Goal: Task Accomplishment & Management: Complete application form

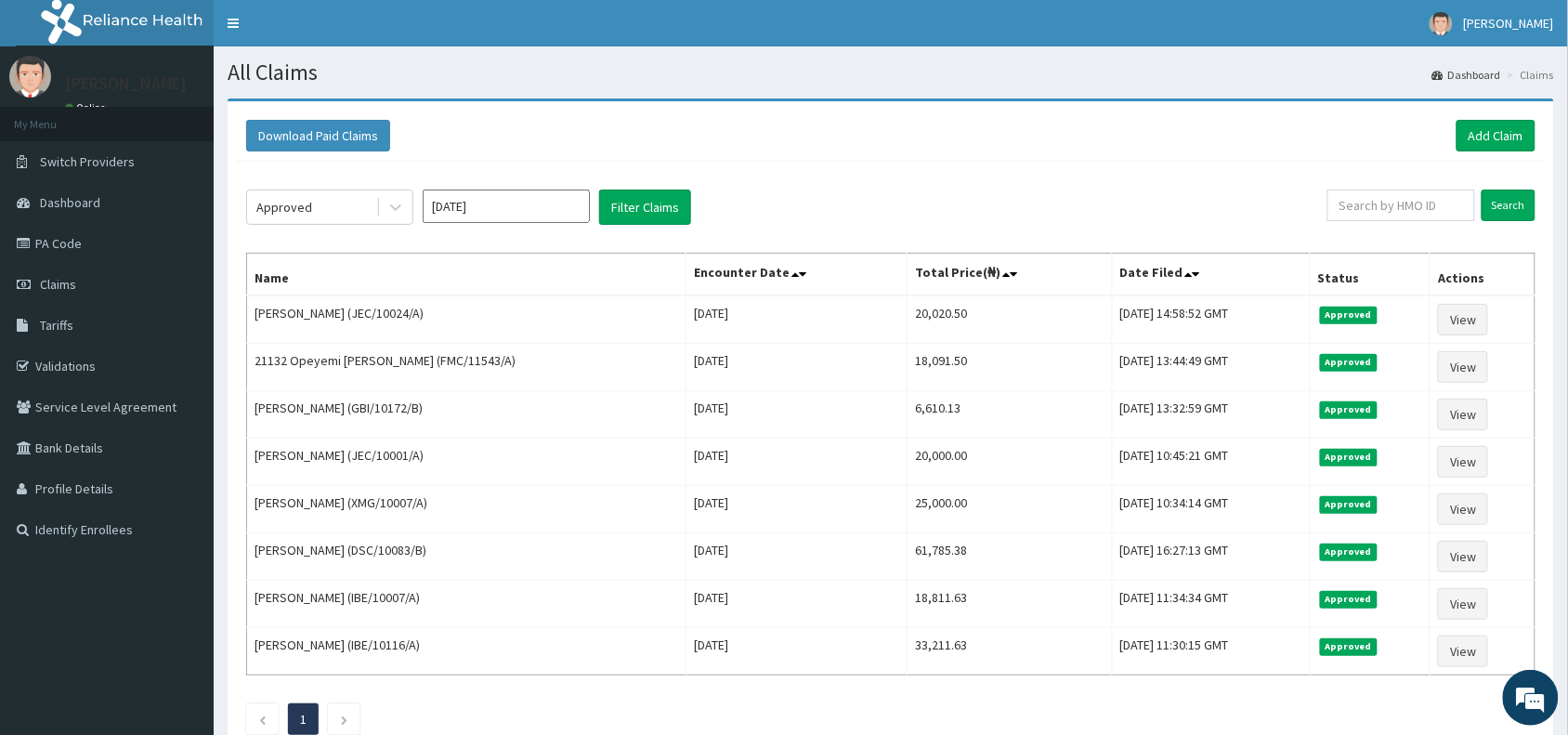
drag, startPoint x: 1470, startPoint y: 134, endPoint x: 982, endPoint y: 35, distance: 497.9
click at [1032, 98] on section "Download Paid Claims Add Claim × Note you can only download claims within a max…" at bounding box center [890, 449] width 1355 height 730
click at [1493, 137] on link "Add Claim" at bounding box center [1496, 135] width 79 height 32
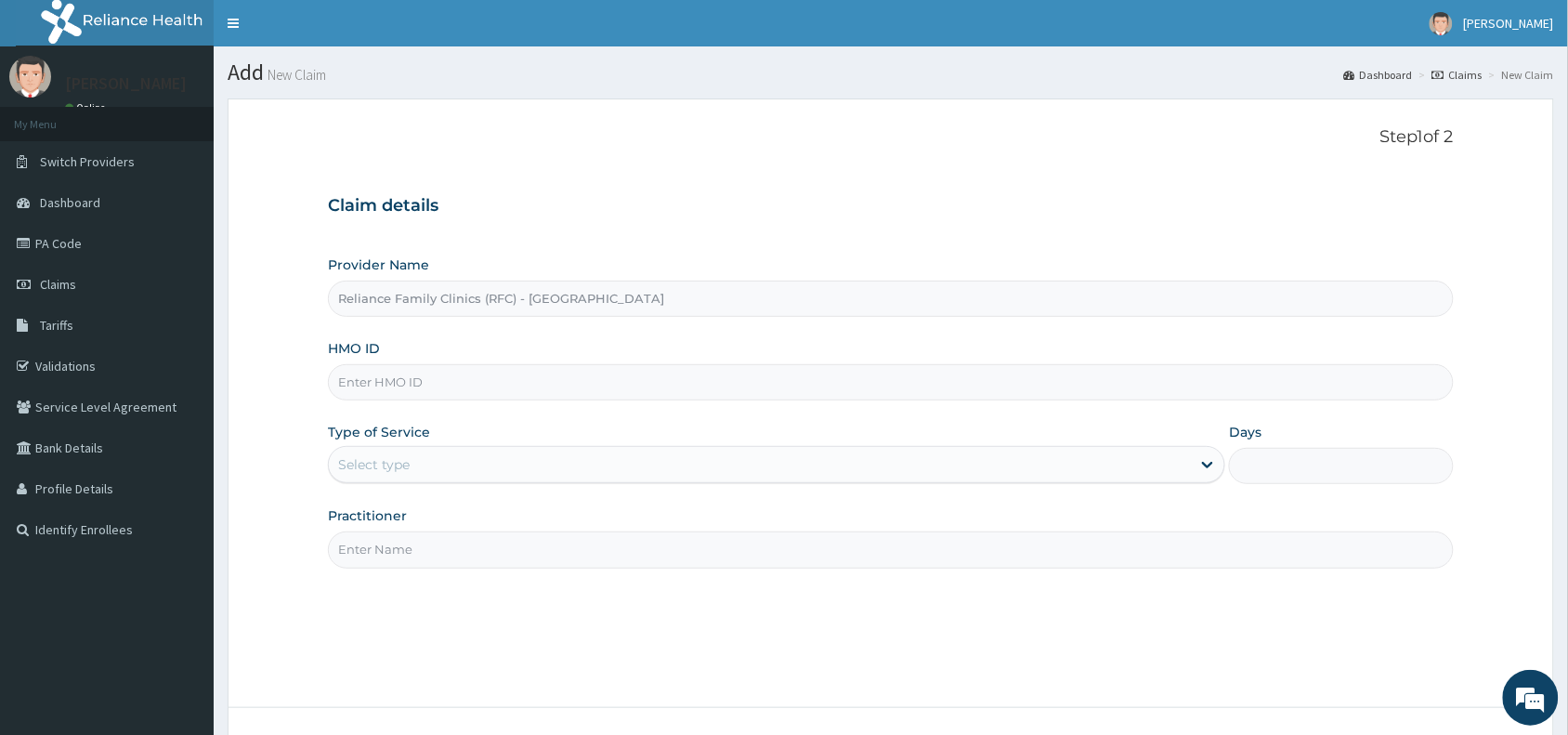
click at [503, 383] on input "HMO ID" at bounding box center [891, 382] width 1126 height 37
paste input "MUD/10047/A"
click at [365, 381] on input "MUD/10047/A" at bounding box center [891, 382] width 1126 height 37
type input "MUD/10047/A"
click at [373, 471] on div "Select type" at bounding box center [374, 464] width 71 height 19
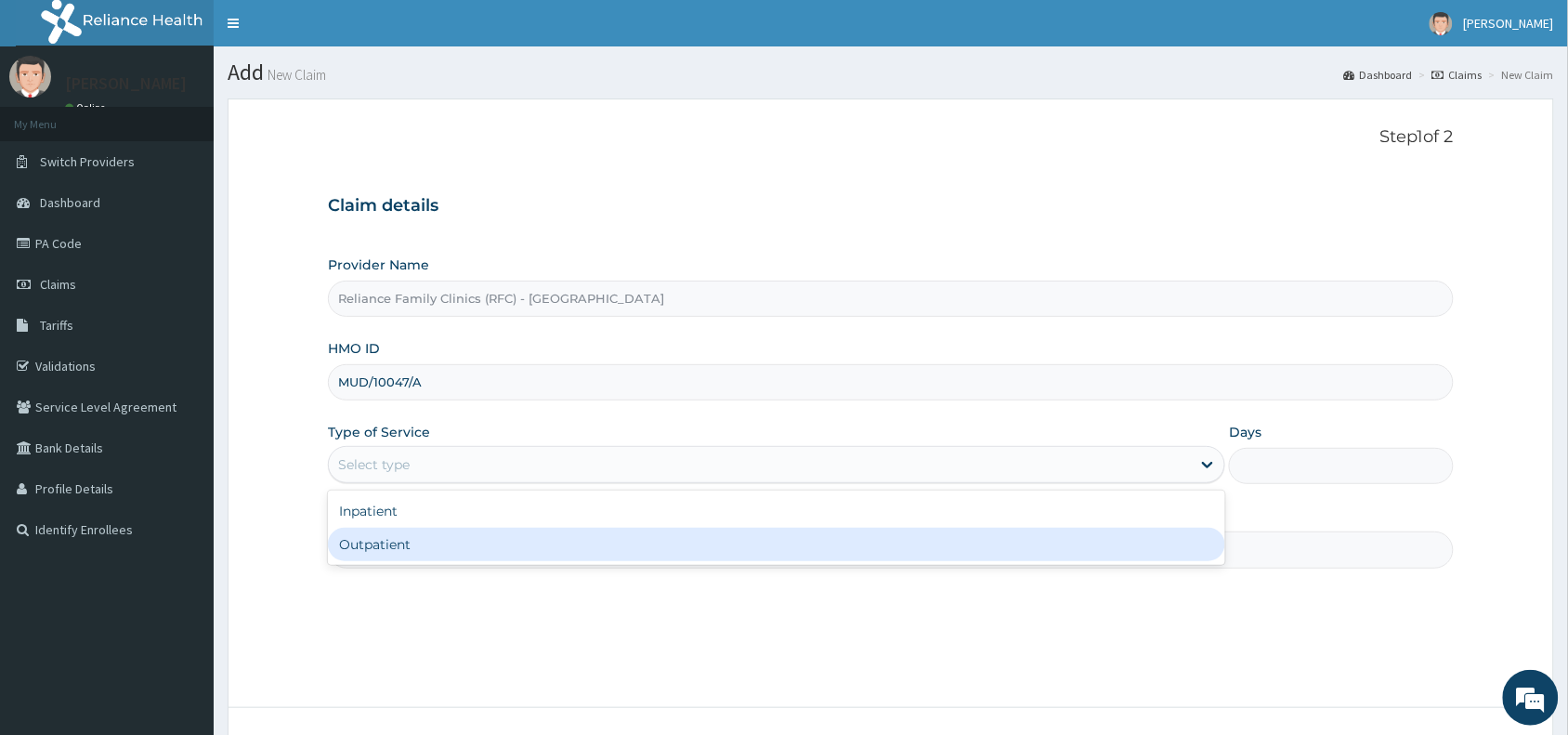
click at [398, 539] on div "Outpatient" at bounding box center [776, 544] width 898 height 34
type input "1"
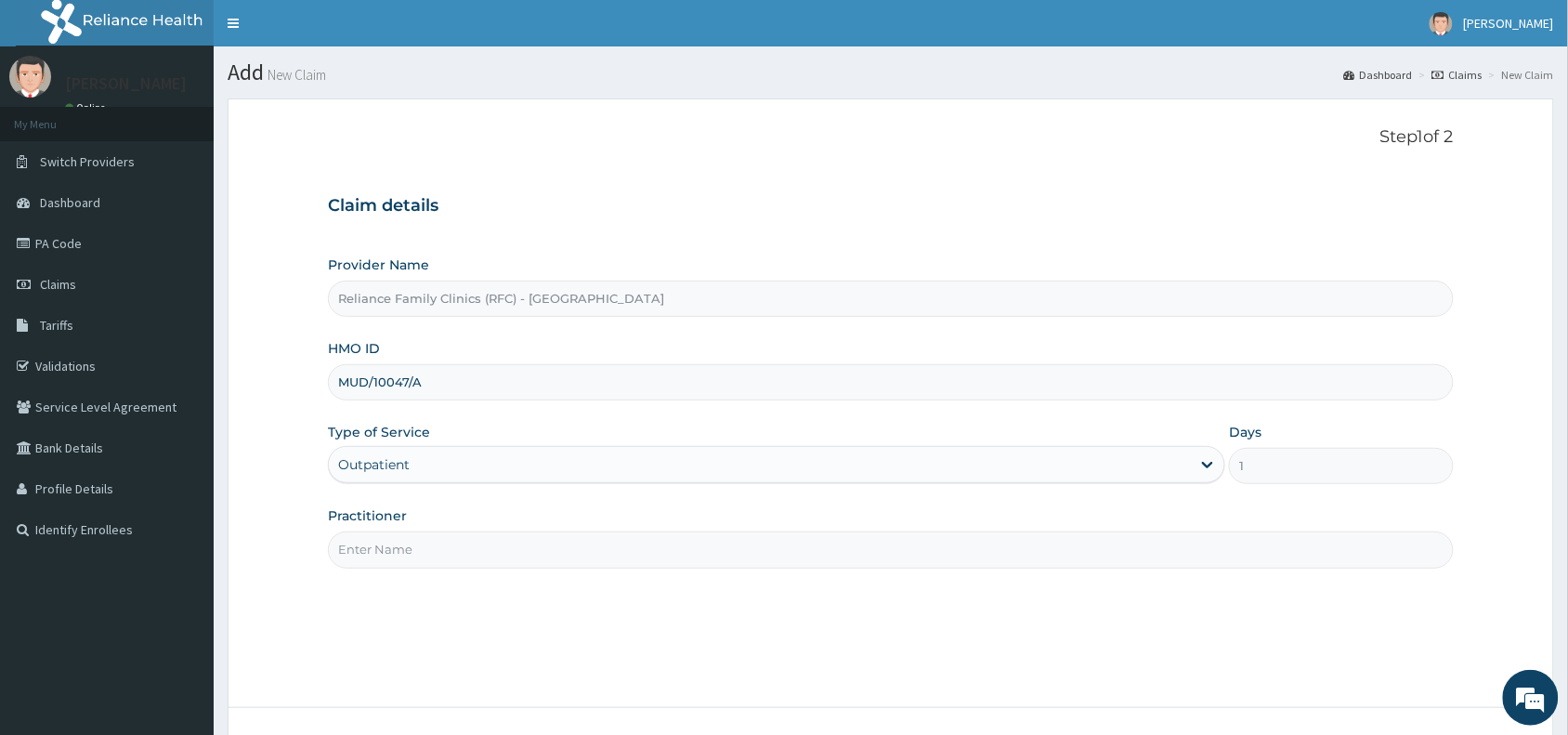
click at [398, 539] on input "Practitioner" at bounding box center [891, 549] width 1126 height 37
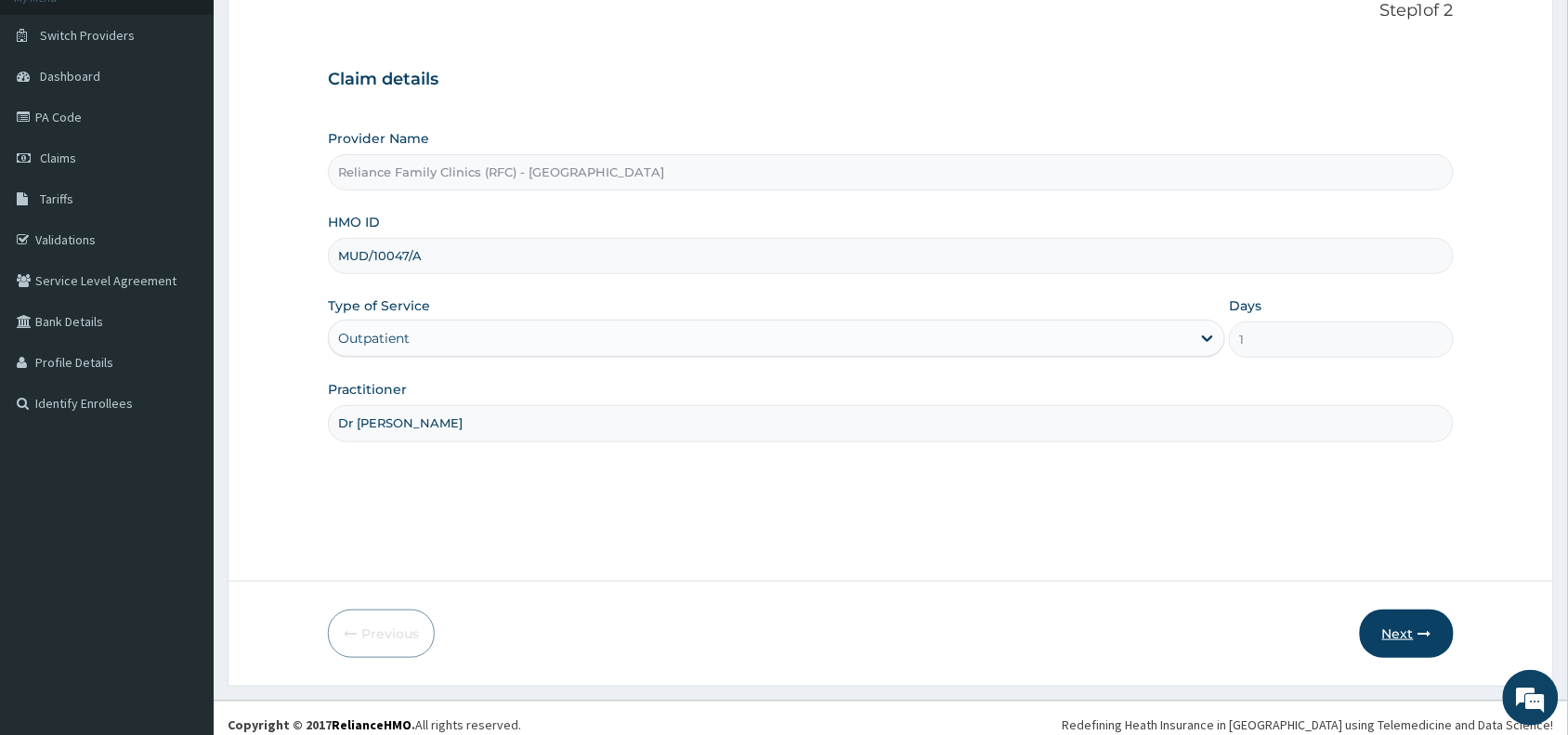
type input "Dr Wini"
click at [1379, 634] on button "Next" at bounding box center [1407, 633] width 94 height 48
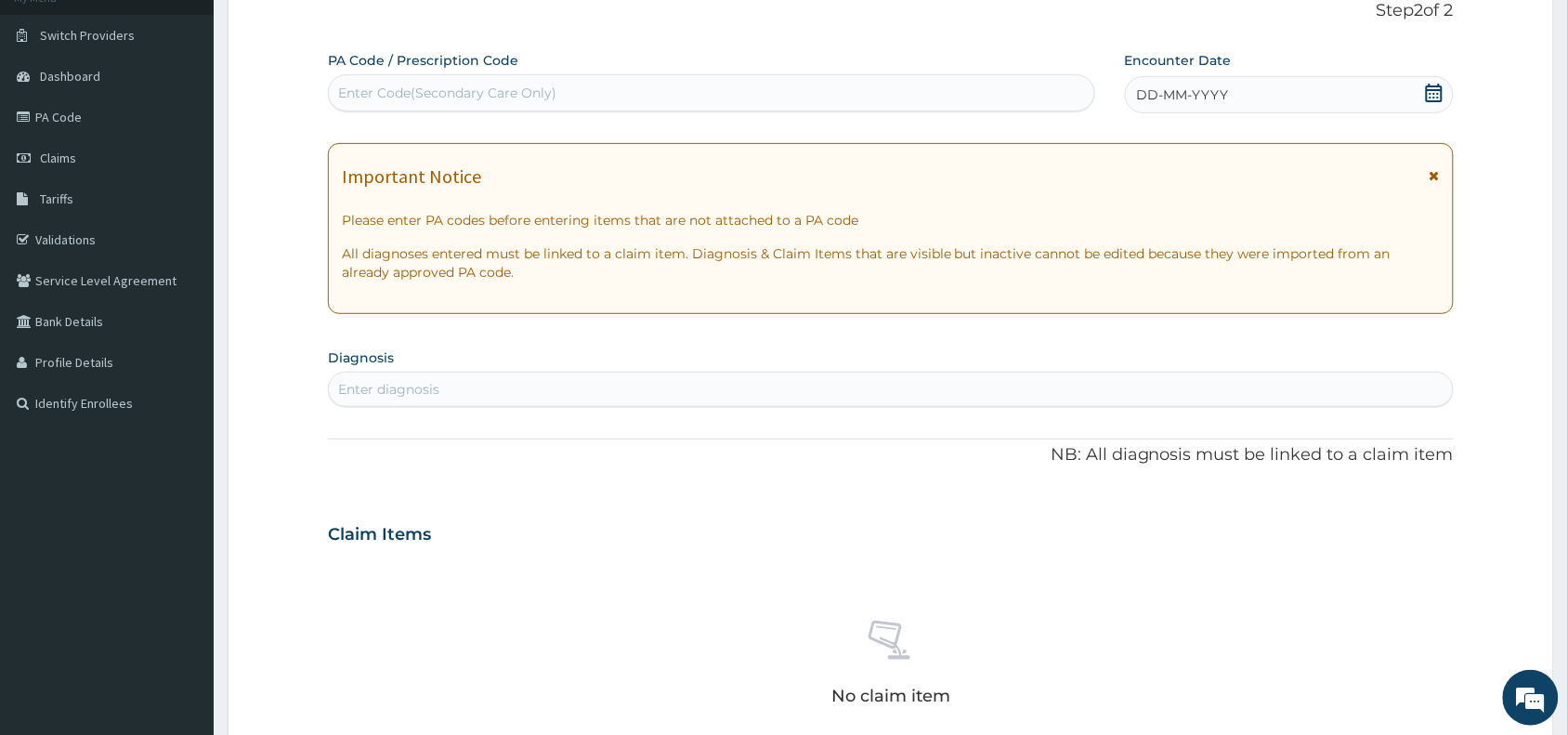
click at [1264, 98] on div "DD-MM-YYYY" at bounding box center [1290, 95] width 329 height 38
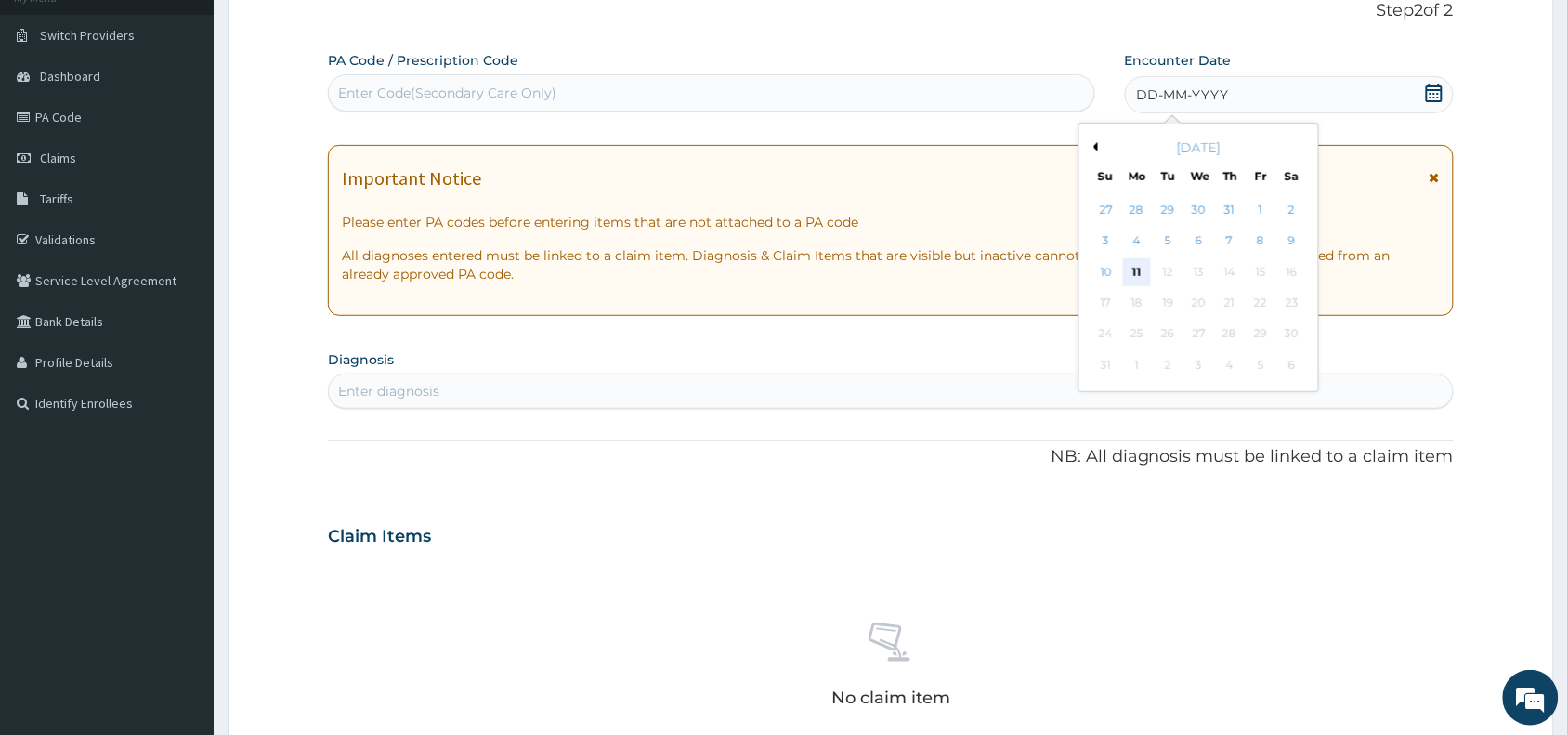
click at [1144, 272] on div "11" at bounding box center [1137, 273] width 28 height 28
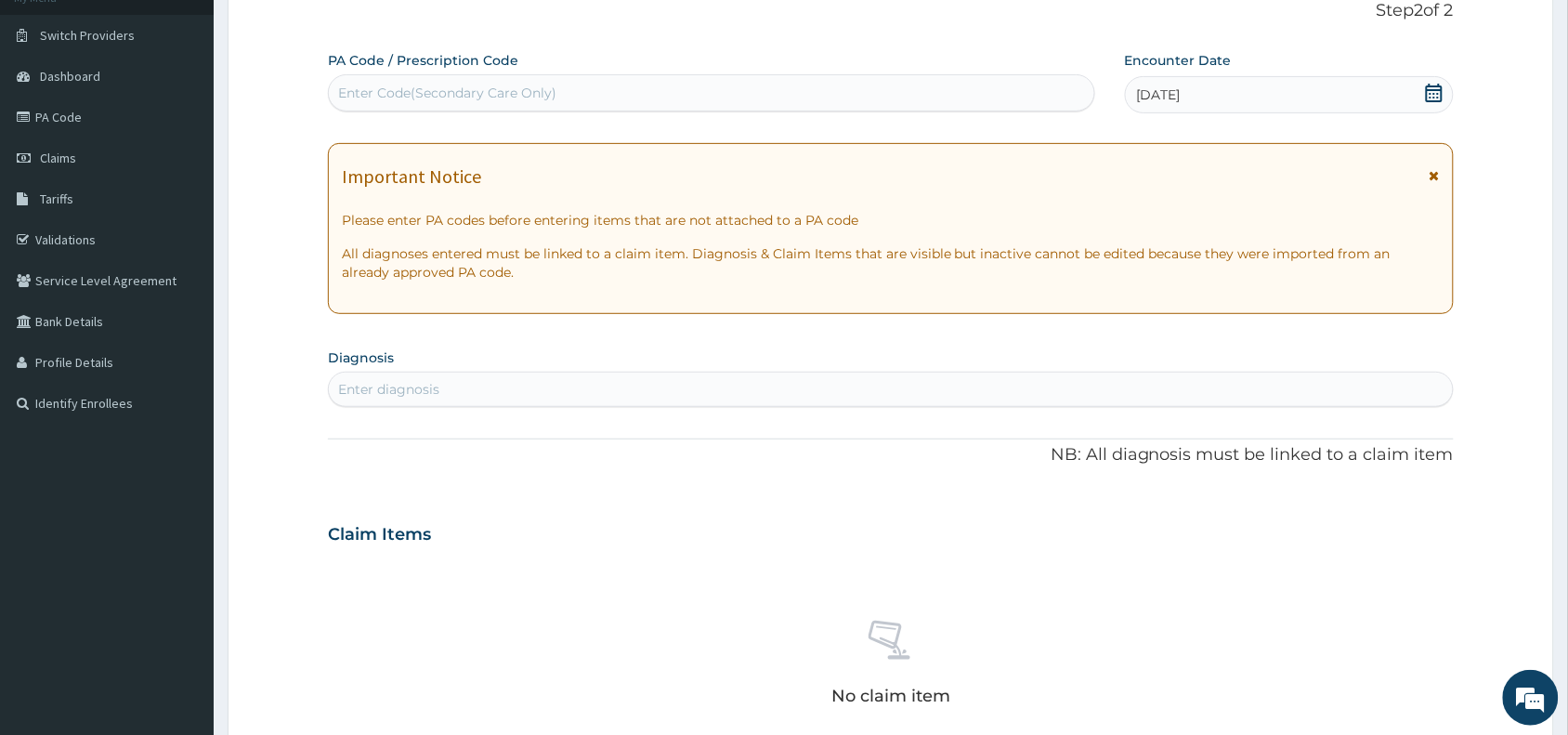
click at [864, 402] on div "Enter diagnosis" at bounding box center [891, 389] width 1124 height 30
type input "mala"
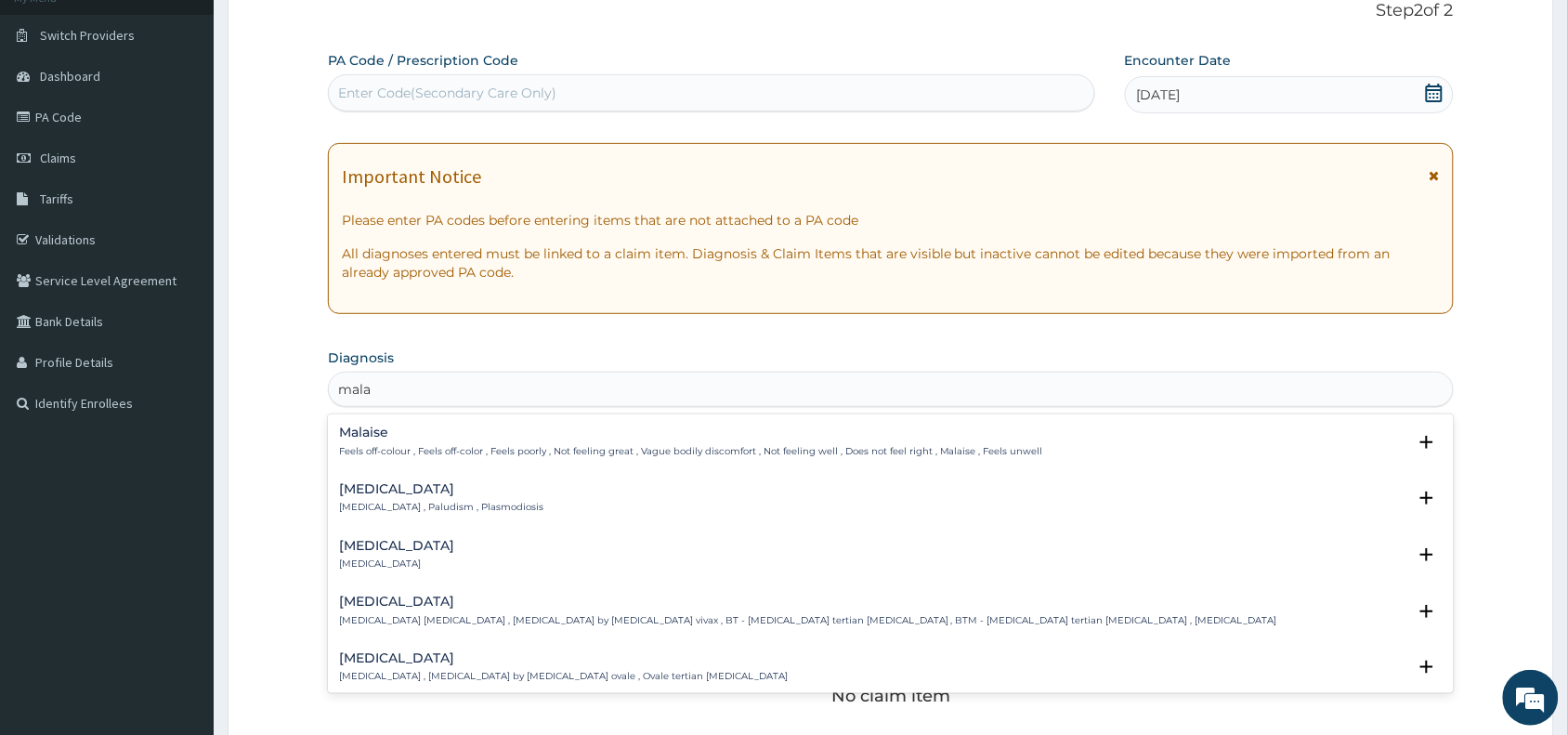
click at [415, 504] on p "[MEDICAL_DATA] , Paludism , Plasmodiosis" at bounding box center [441, 508] width 204 height 13
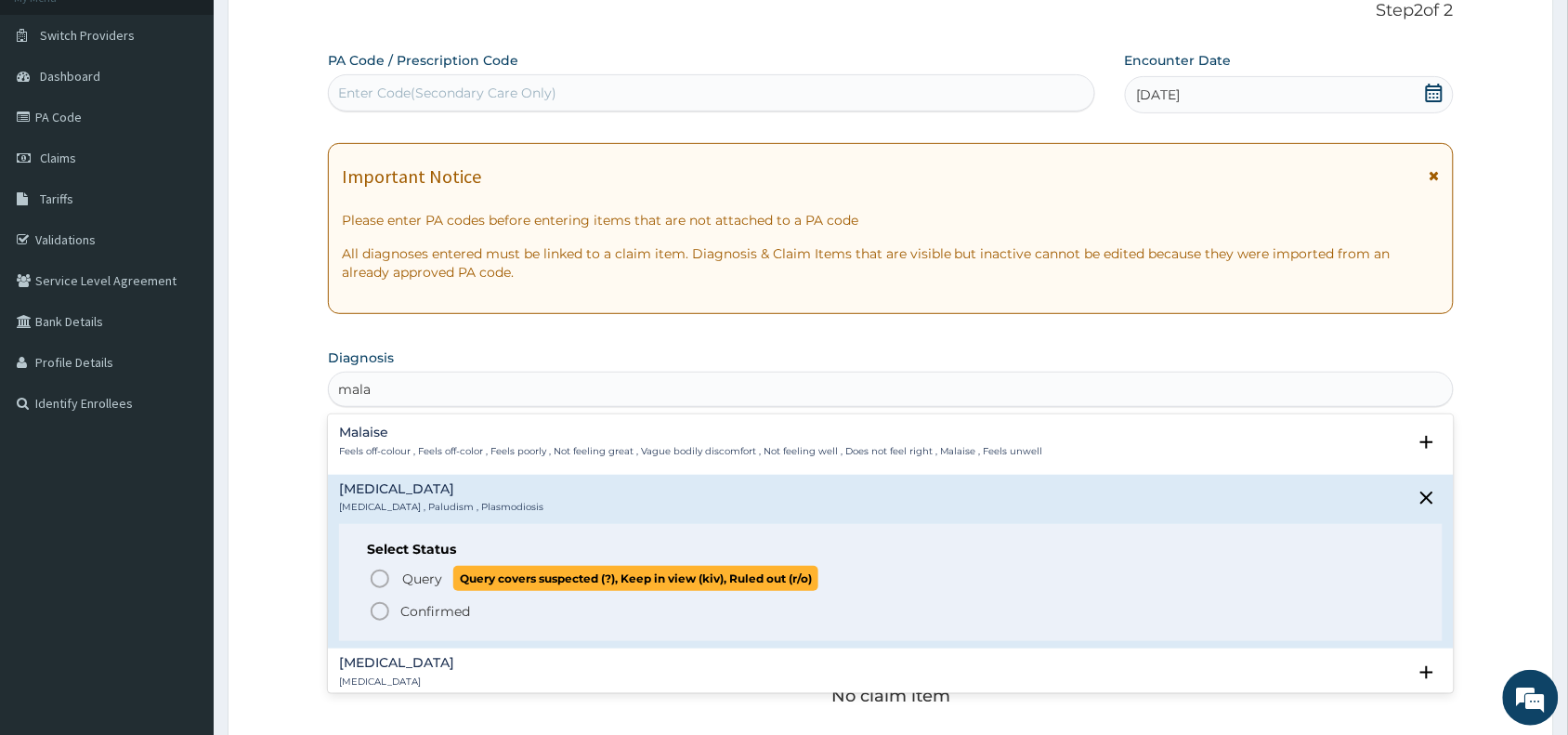
click at [374, 572] on circle "status option query" at bounding box center [380, 579] width 17 height 17
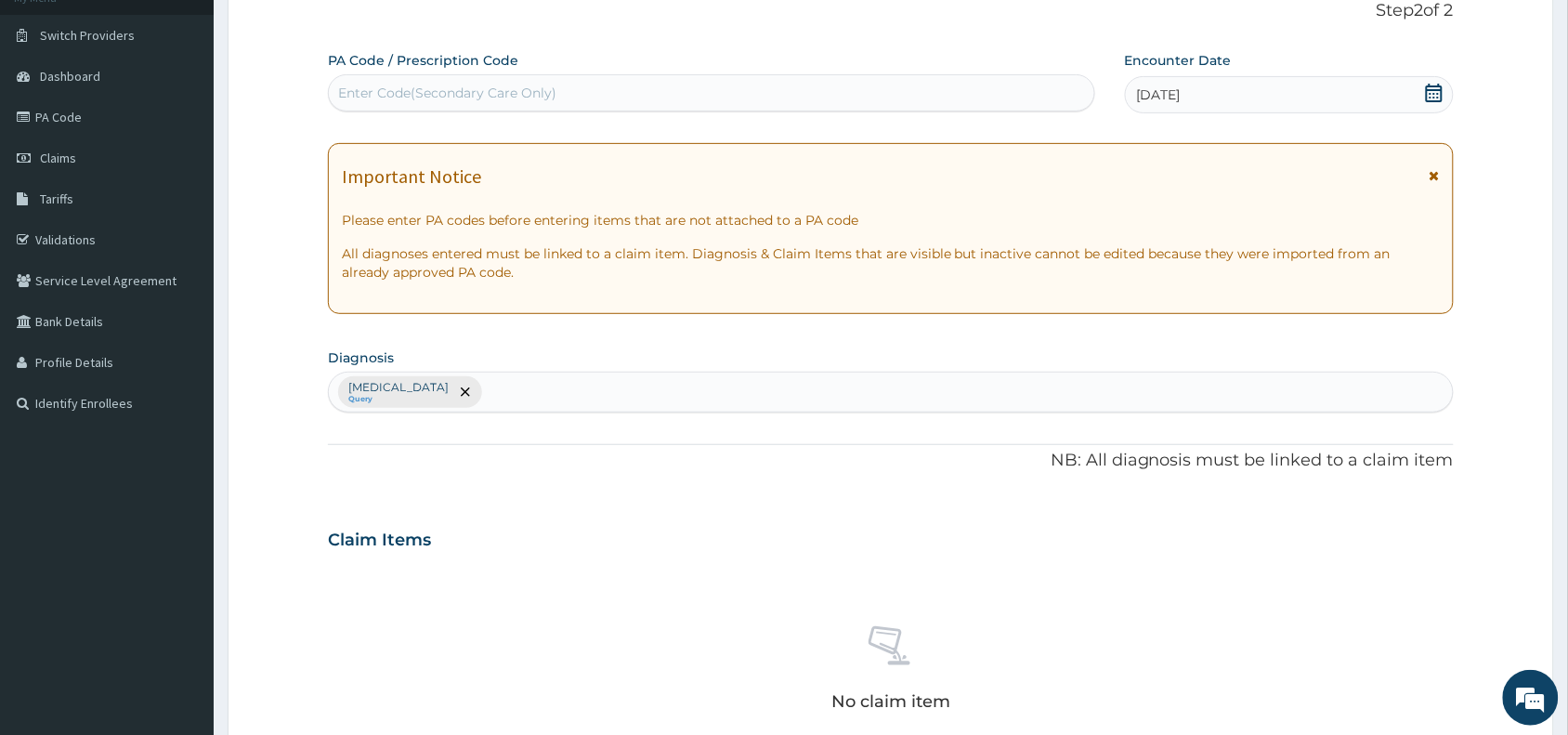
scroll to position [562, 0]
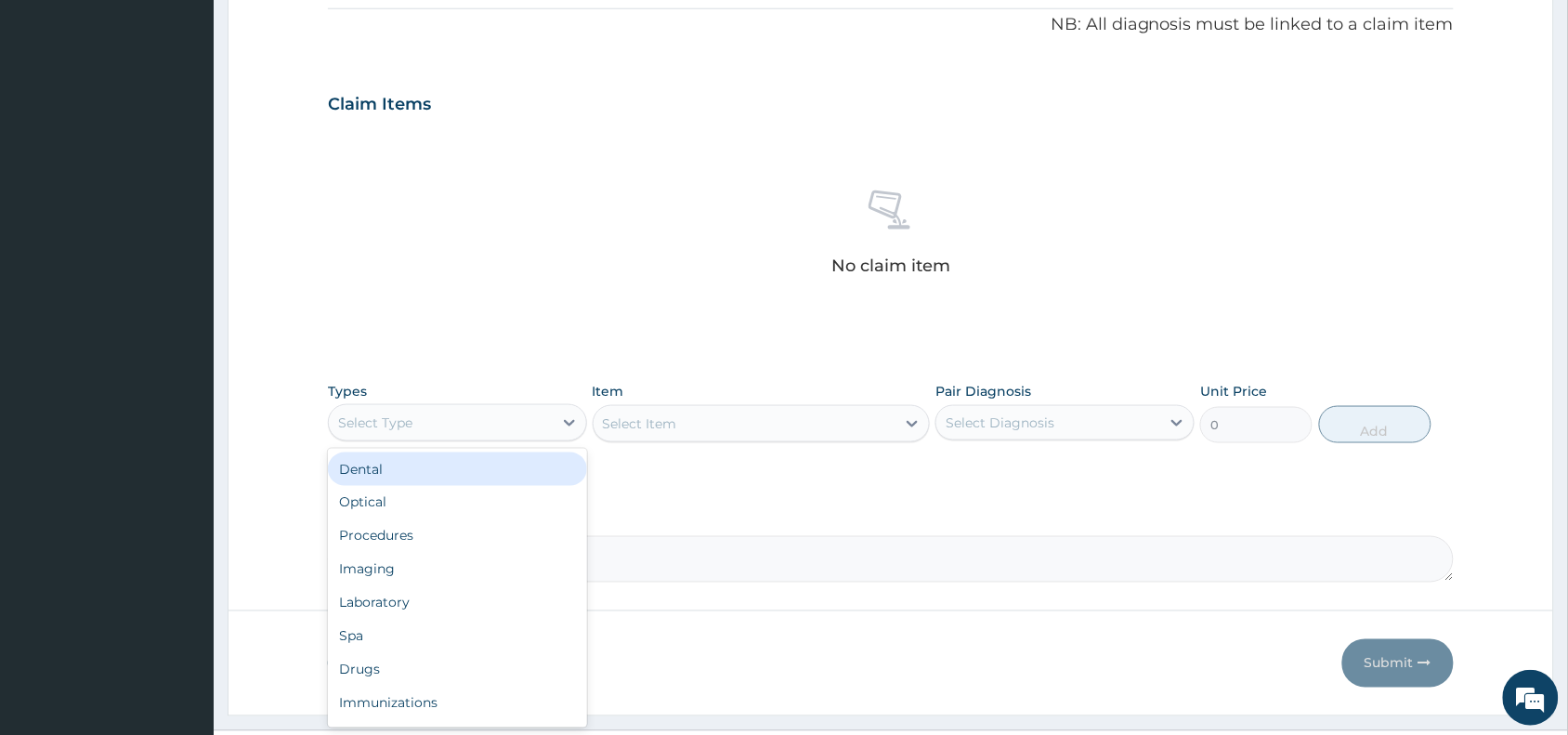
click at [493, 419] on div "Select Type" at bounding box center [441, 423] width 224 height 30
type input "p"
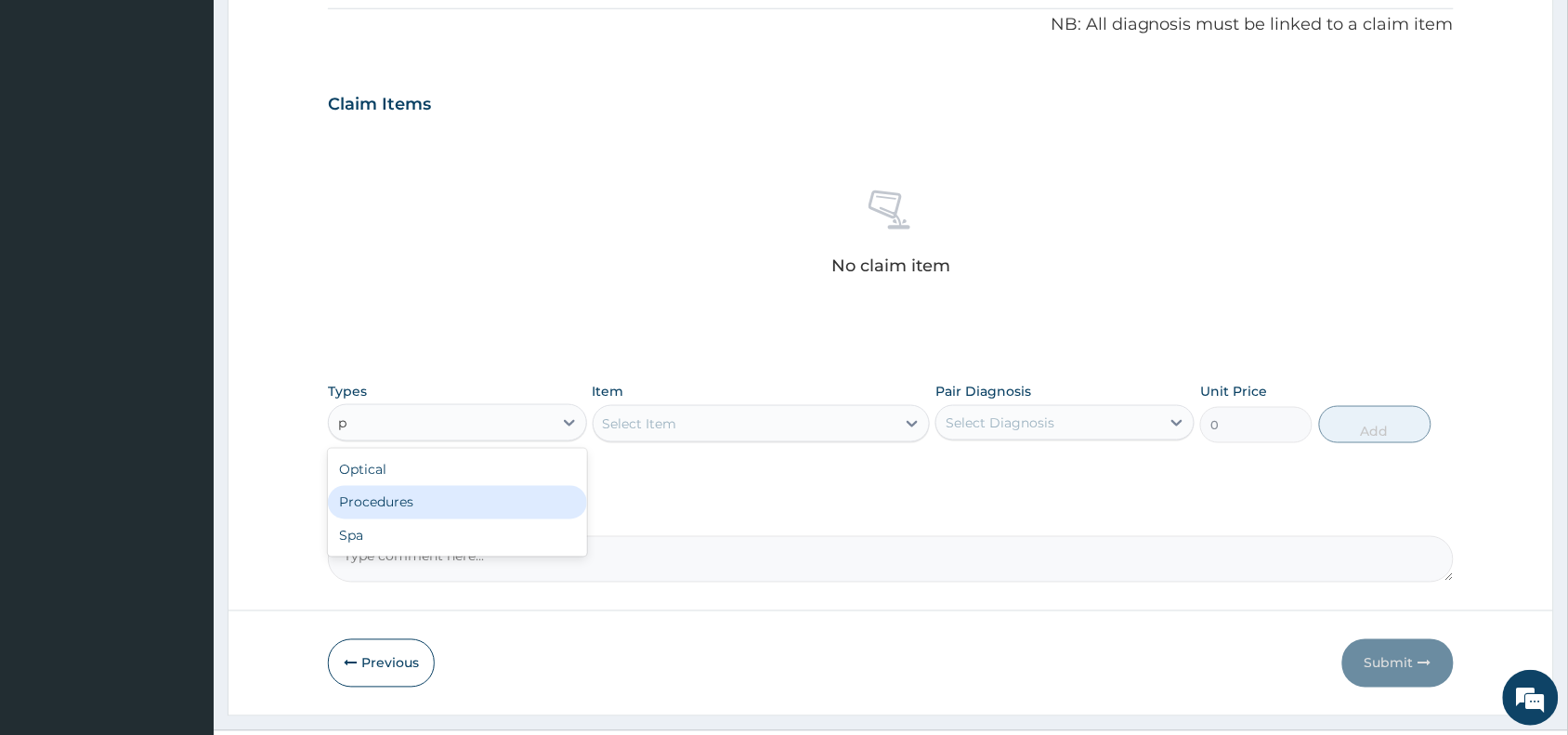
click at [486, 502] on div "Procedures" at bounding box center [458, 503] width 259 height 34
click at [825, 419] on div "Select Item" at bounding box center [761, 424] width 338 height 38
click at [825, 428] on div "Select Item" at bounding box center [761, 424] width 338 height 38
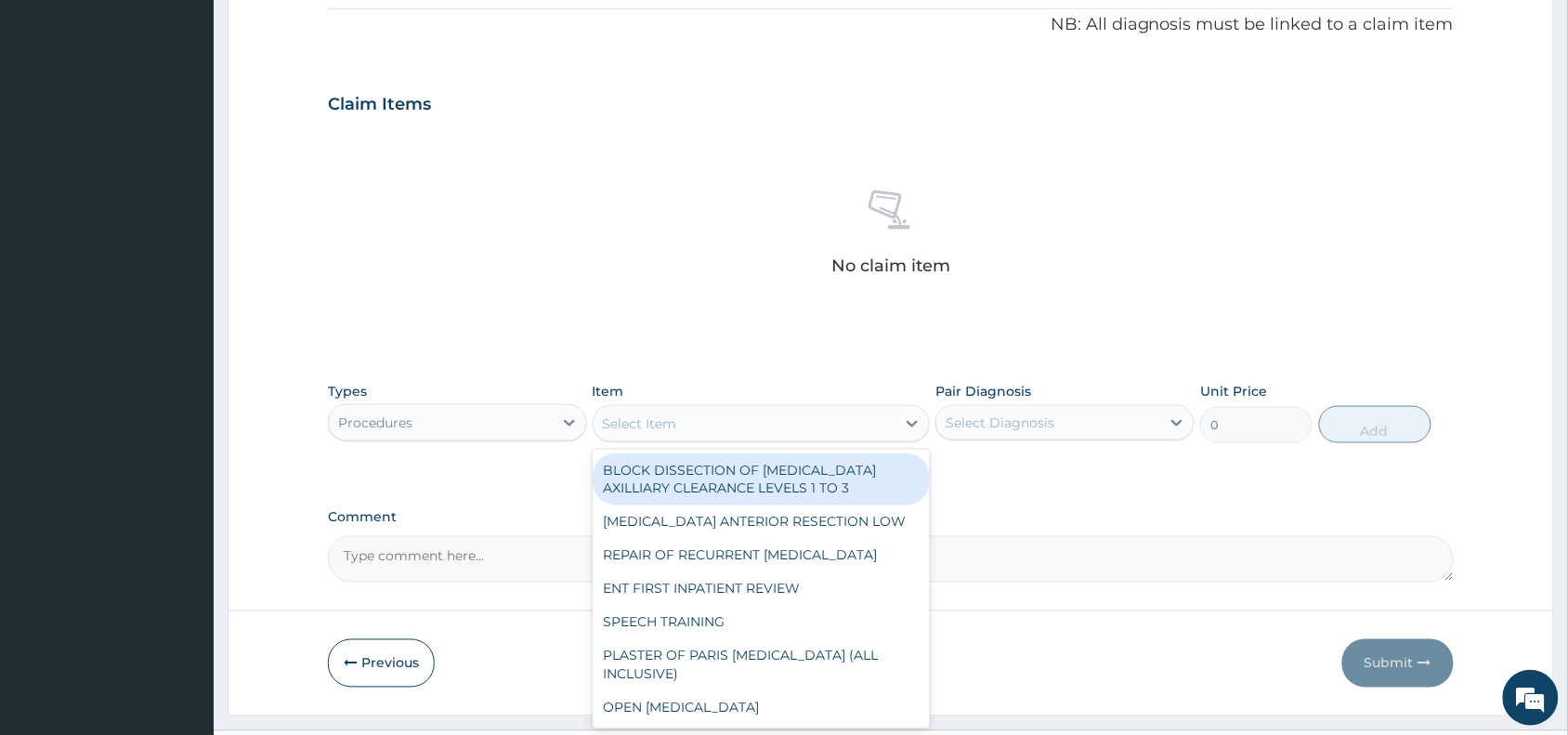
click at [821, 425] on div "Select Item" at bounding box center [745, 424] width 303 height 30
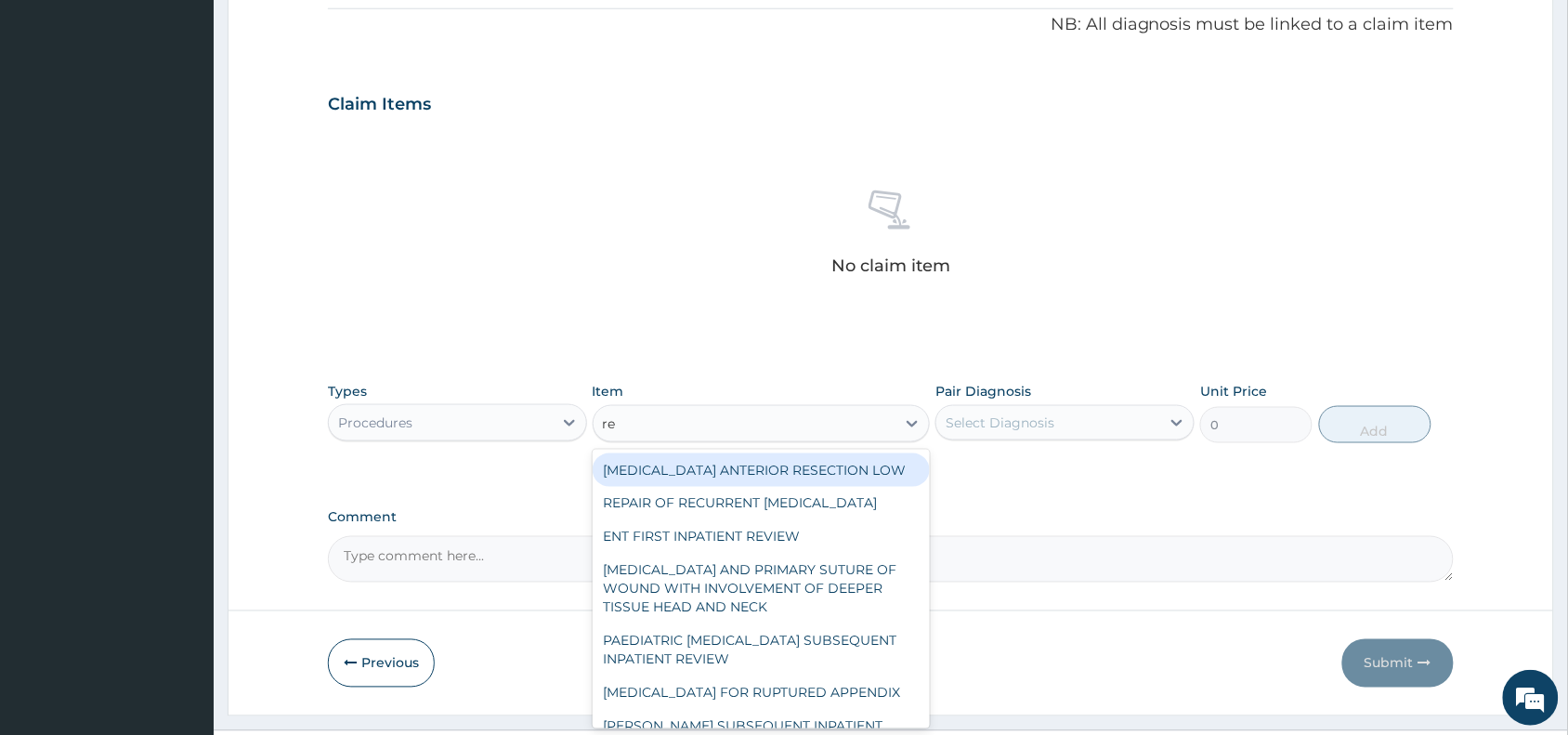
type input "reg"
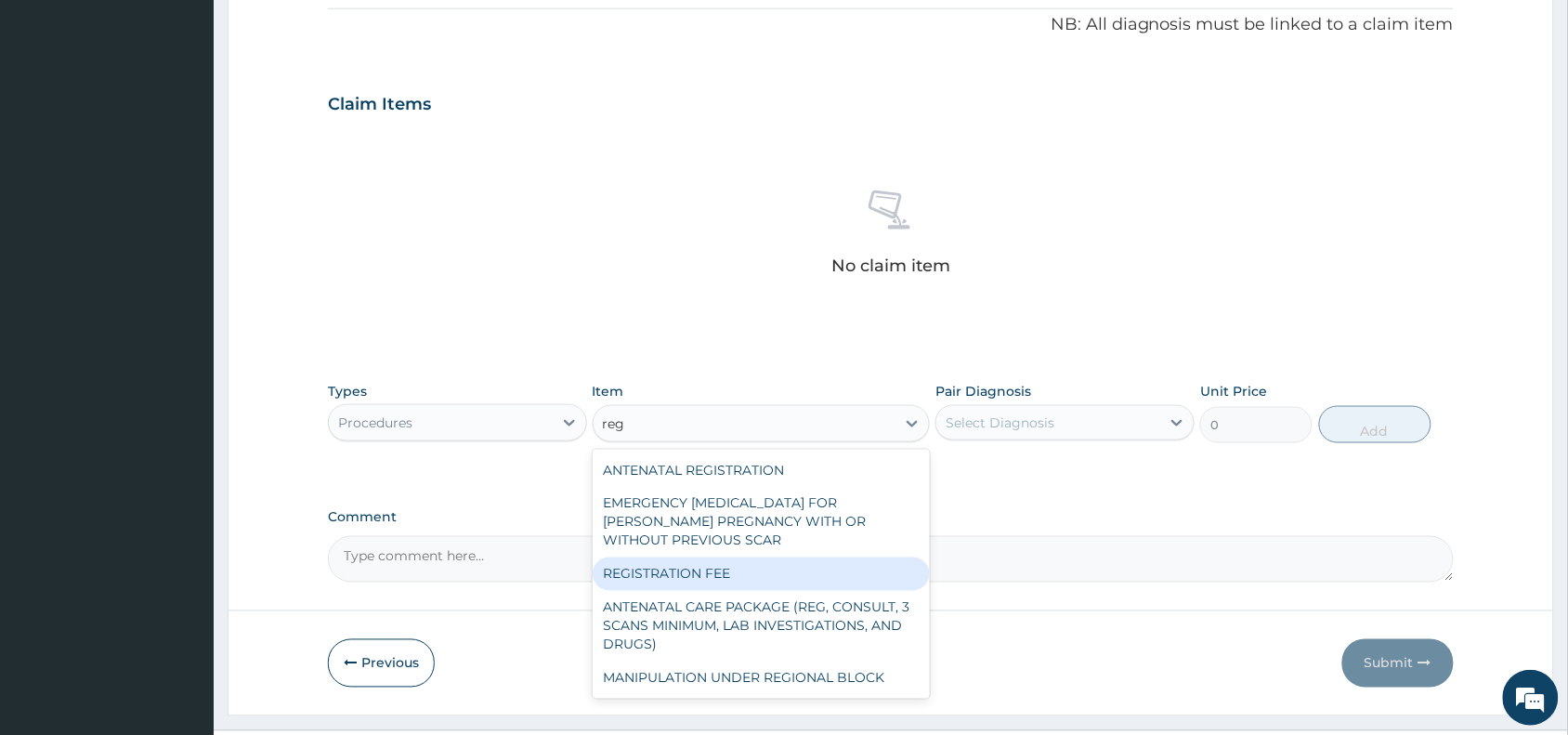
click at [816, 578] on div "REGISTRATION FEE" at bounding box center [761, 574] width 338 height 34
type input "2042.5"
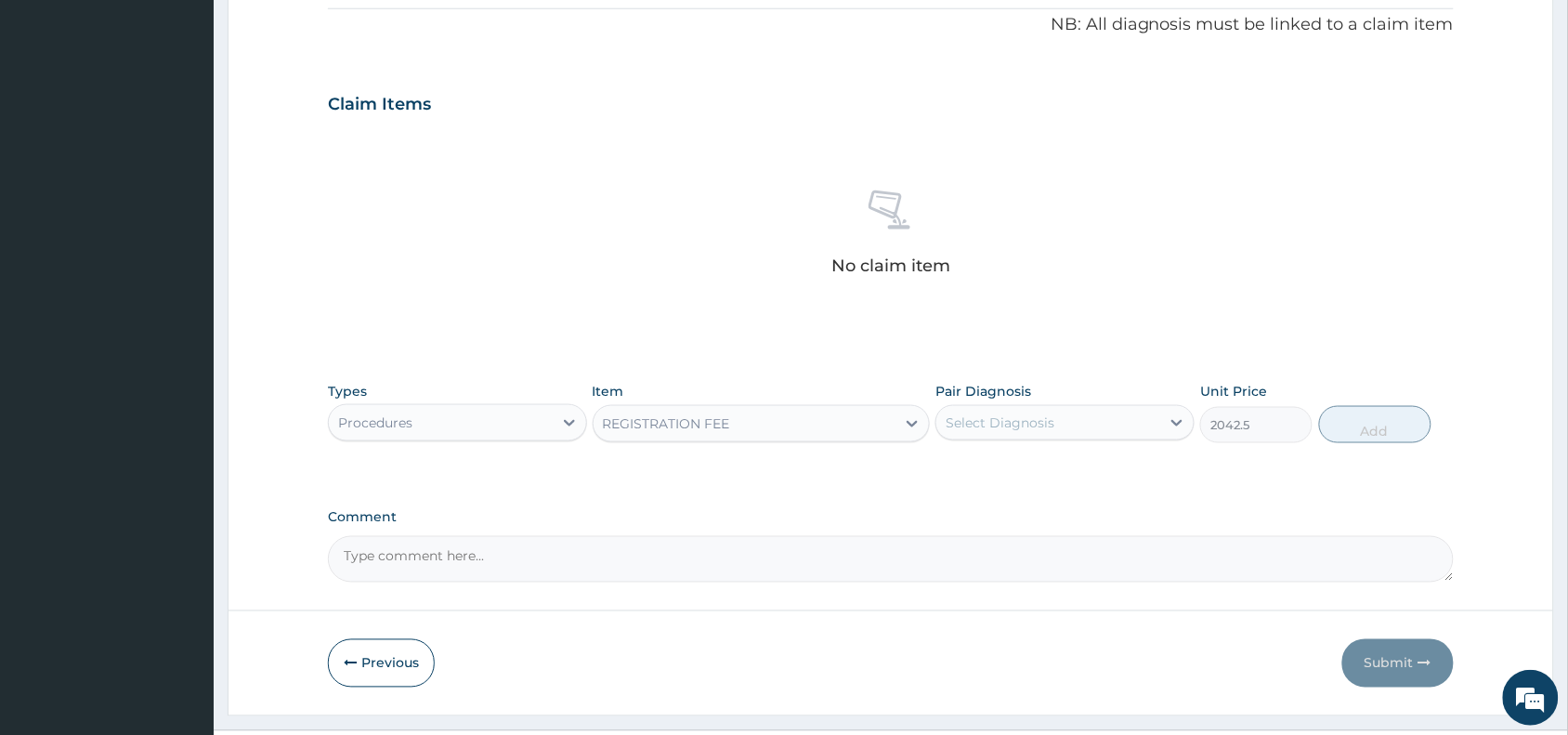
click at [1022, 444] on div "Types Procedures Item option REGISTRATION FEE, selected. Select is focused ,typ…" at bounding box center [891, 412] width 1126 height 80
click at [1038, 432] on div "Select Diagnosis" at bounding box center [1048, 423] width 224 height 30
click at [1046, 467] on div "Malaria" at bounding box center [1065, 470] width 259 height 39
checkbox input "true"
click at [1330, 421] on button "Add" at bounding box center [1375, 425] width 113 height 38
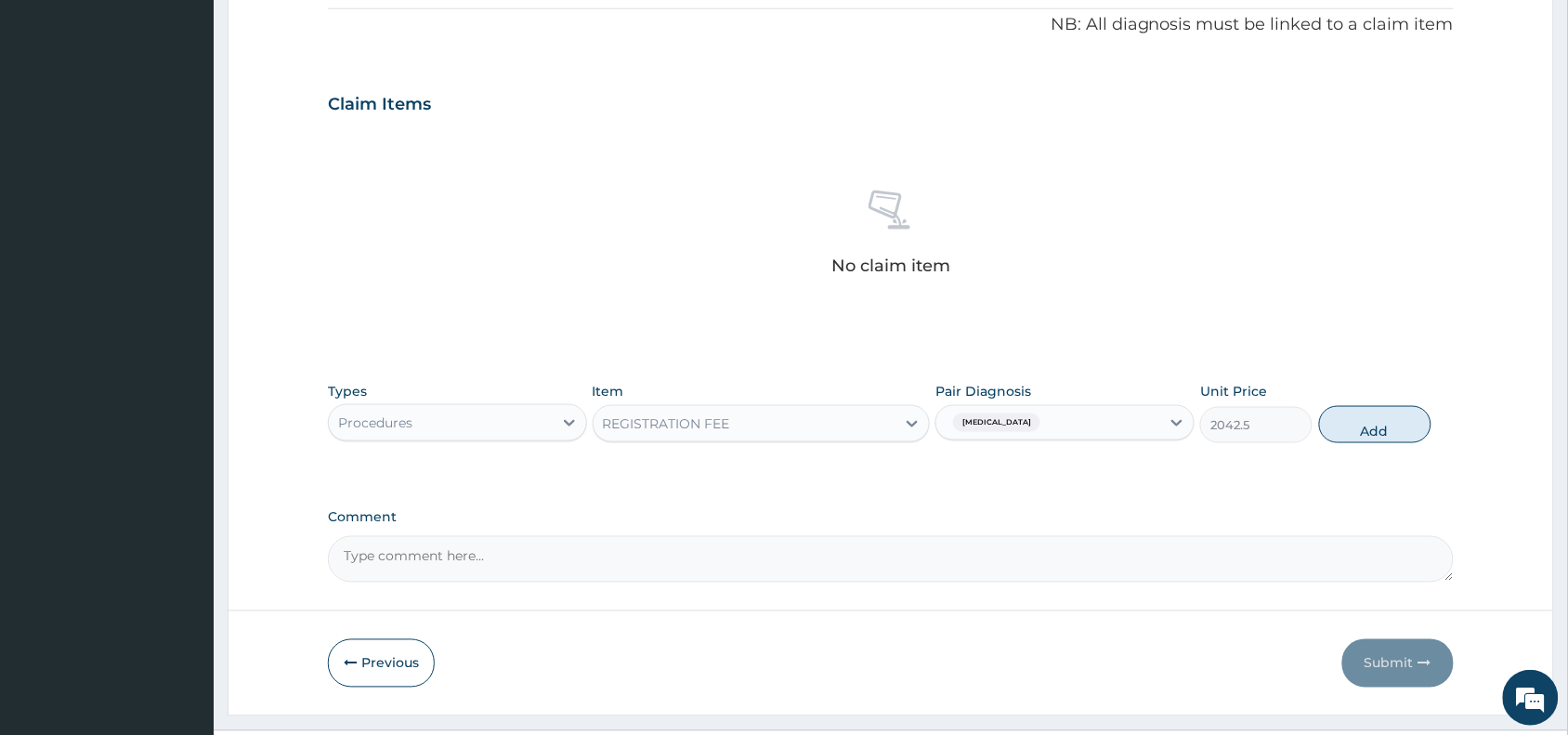
type input "0"
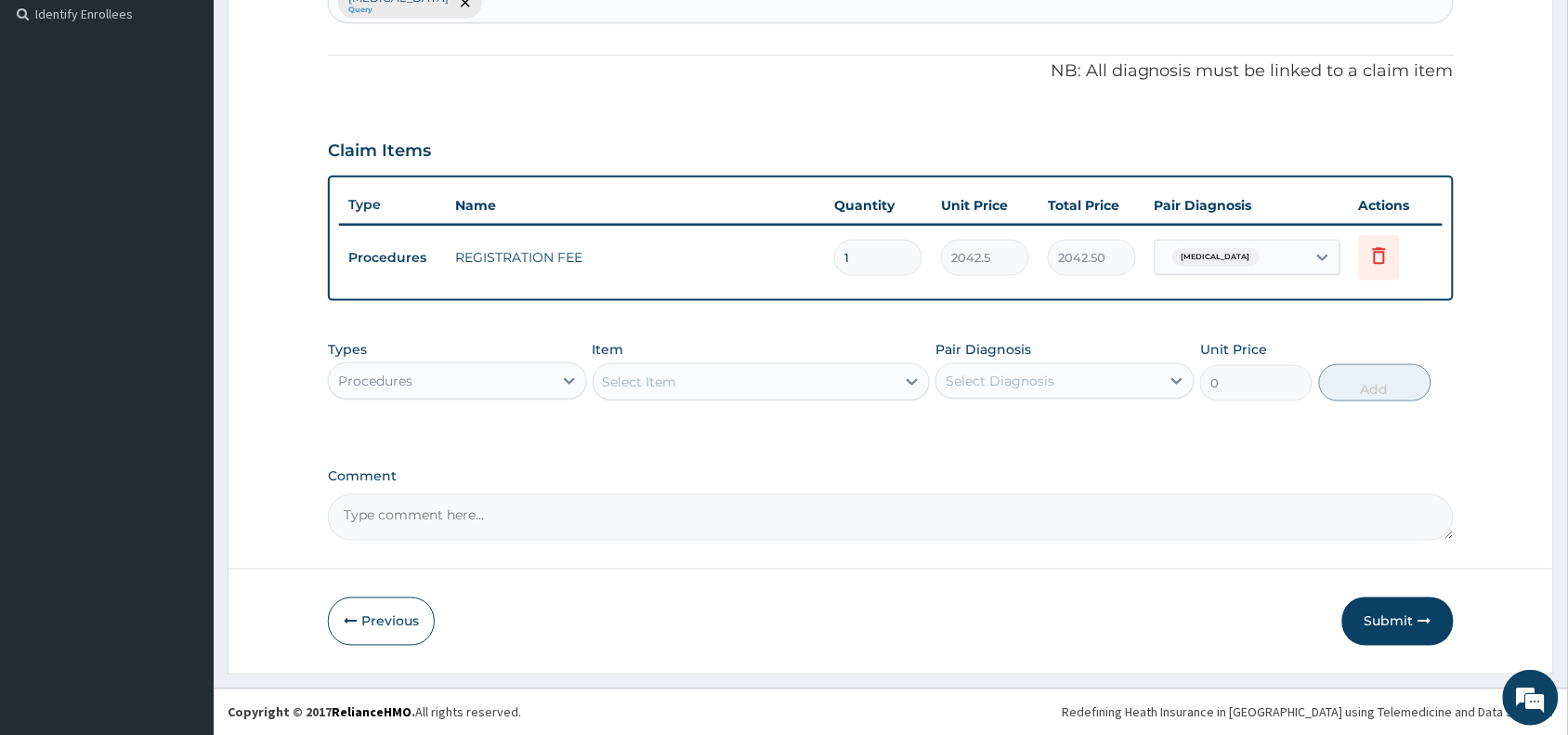
click at [752, 373] on div "Select Item" at bounding box center [745, 382] width 303 height 30
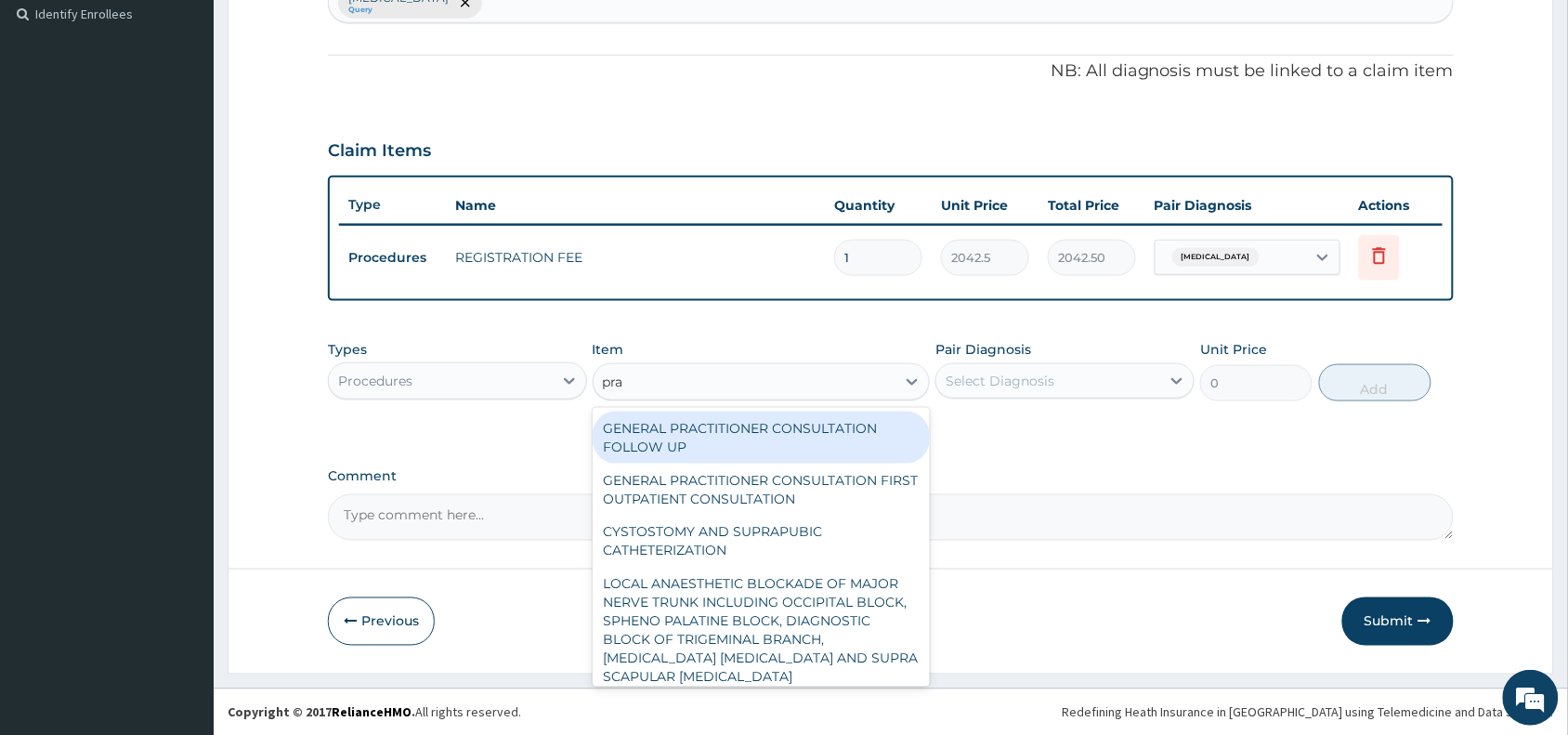
type input "prac"
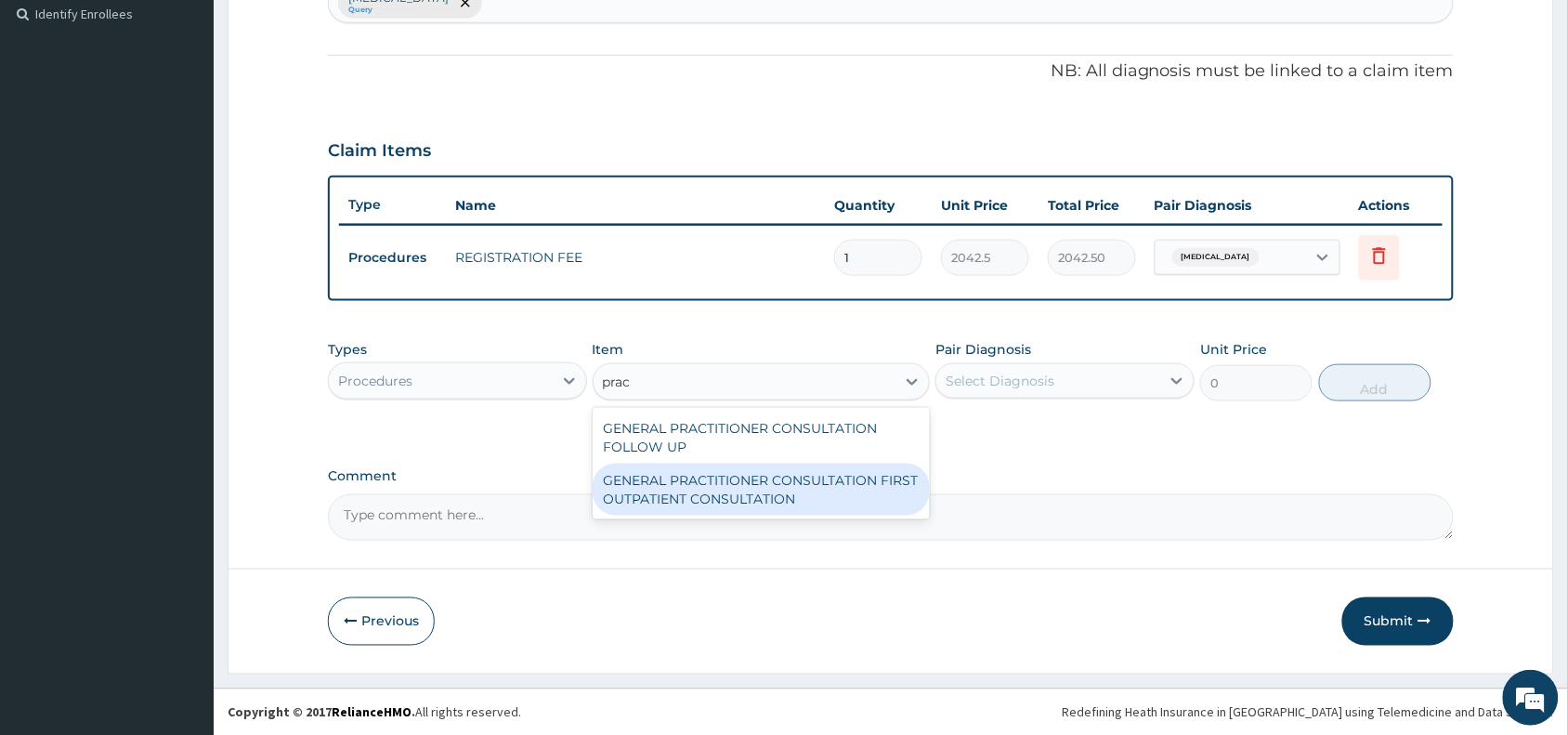
click at [805, 499] on div "GENERAL PRACTITIONER CONSULTATION FIRST OUTPATIENT CONSULTATION" at bounding box center [761, 489] width 338 height 52
type input "3370.125"
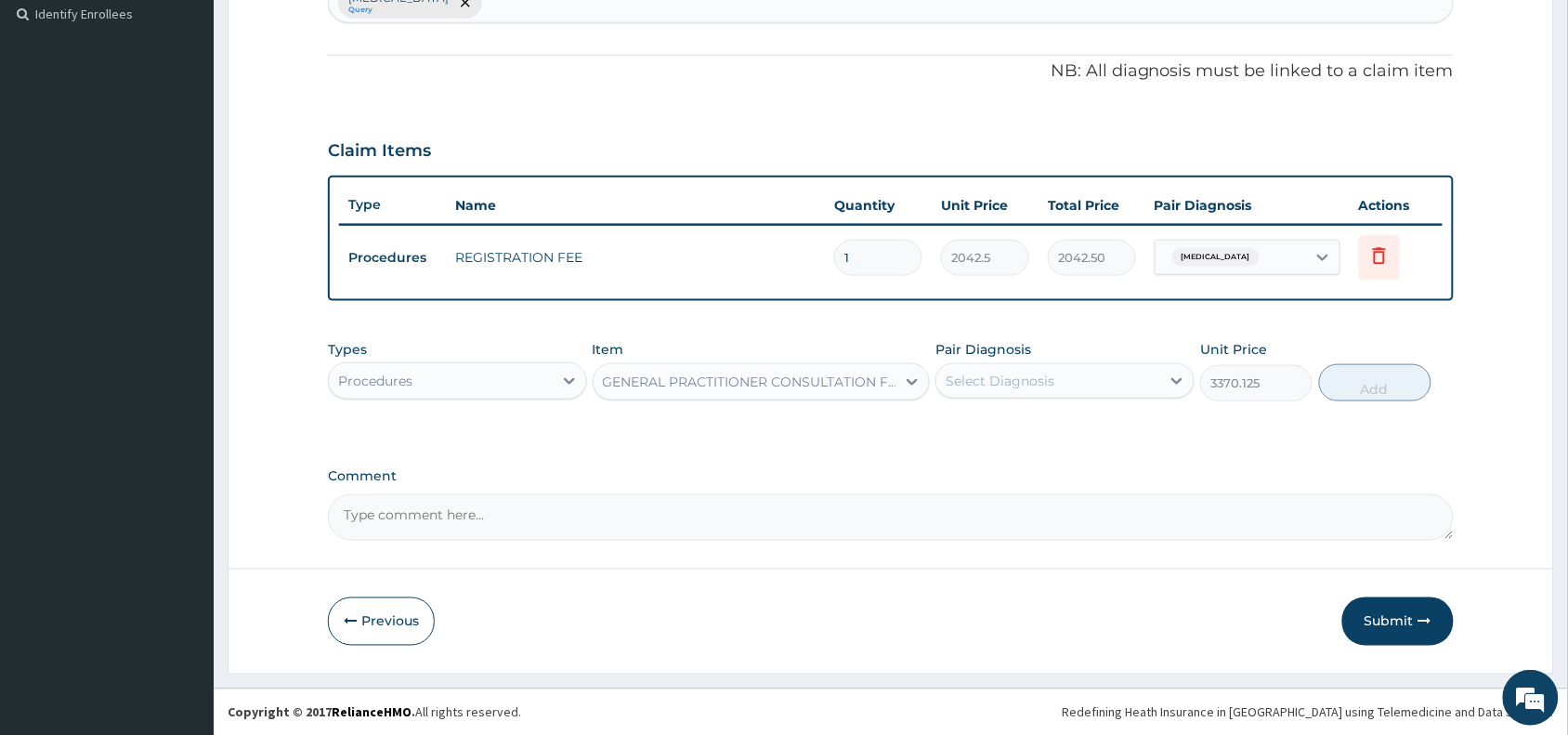
click at [1005, 392] on div "Select Diagnosis" at bounding box center [1048, 381] width 224 height 30
click at [1020, 432] on div "Malaria" at bounding box center [1065, 429] width 259 height 39
checkbox input "true"
click at [1366, 383] on button "Add" at bounding box center [1375, 383] width 113 height 38
type input "0"
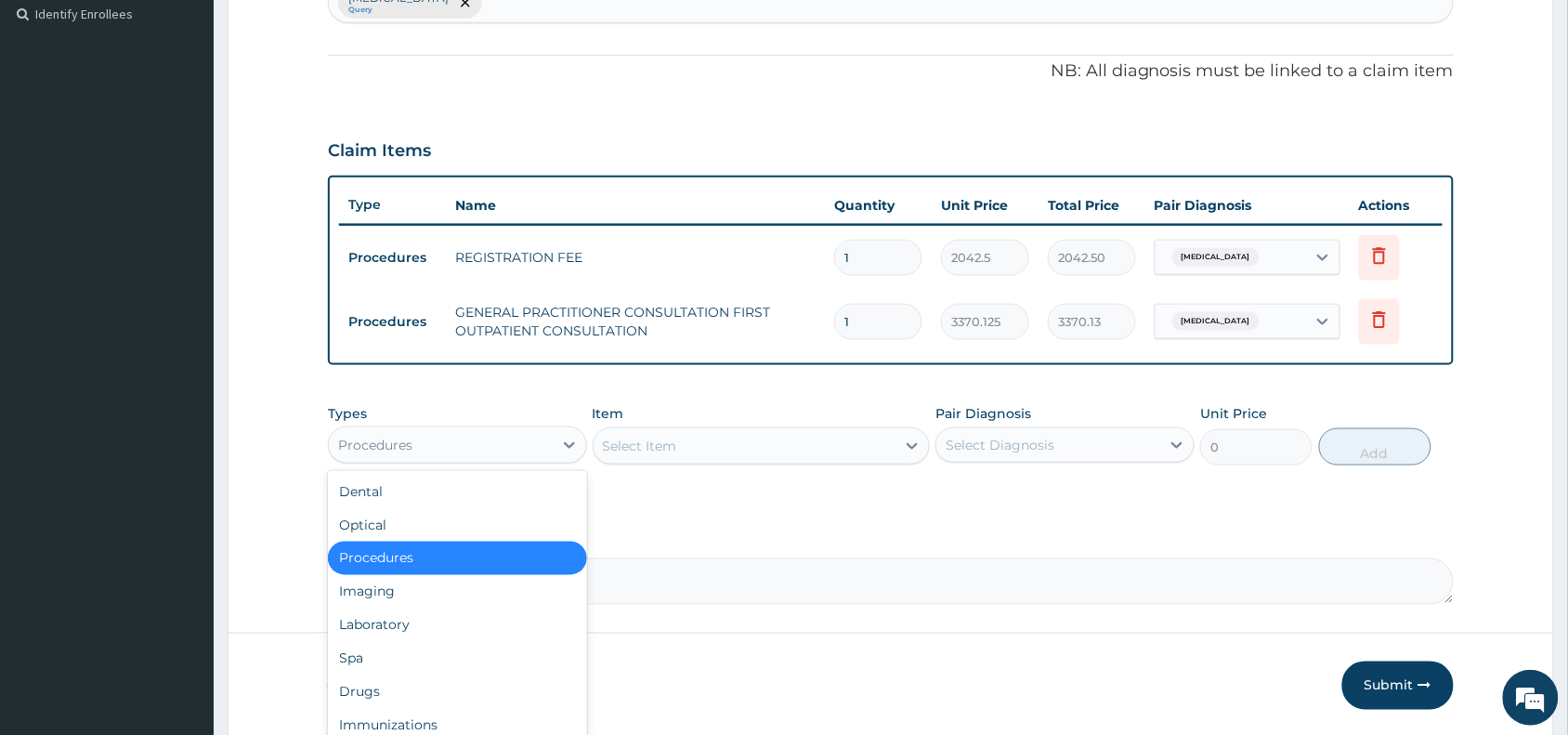
click at [443, 447] on div "Procedures" at bounding box center [441, 446] width 224 height 30
type input "l"
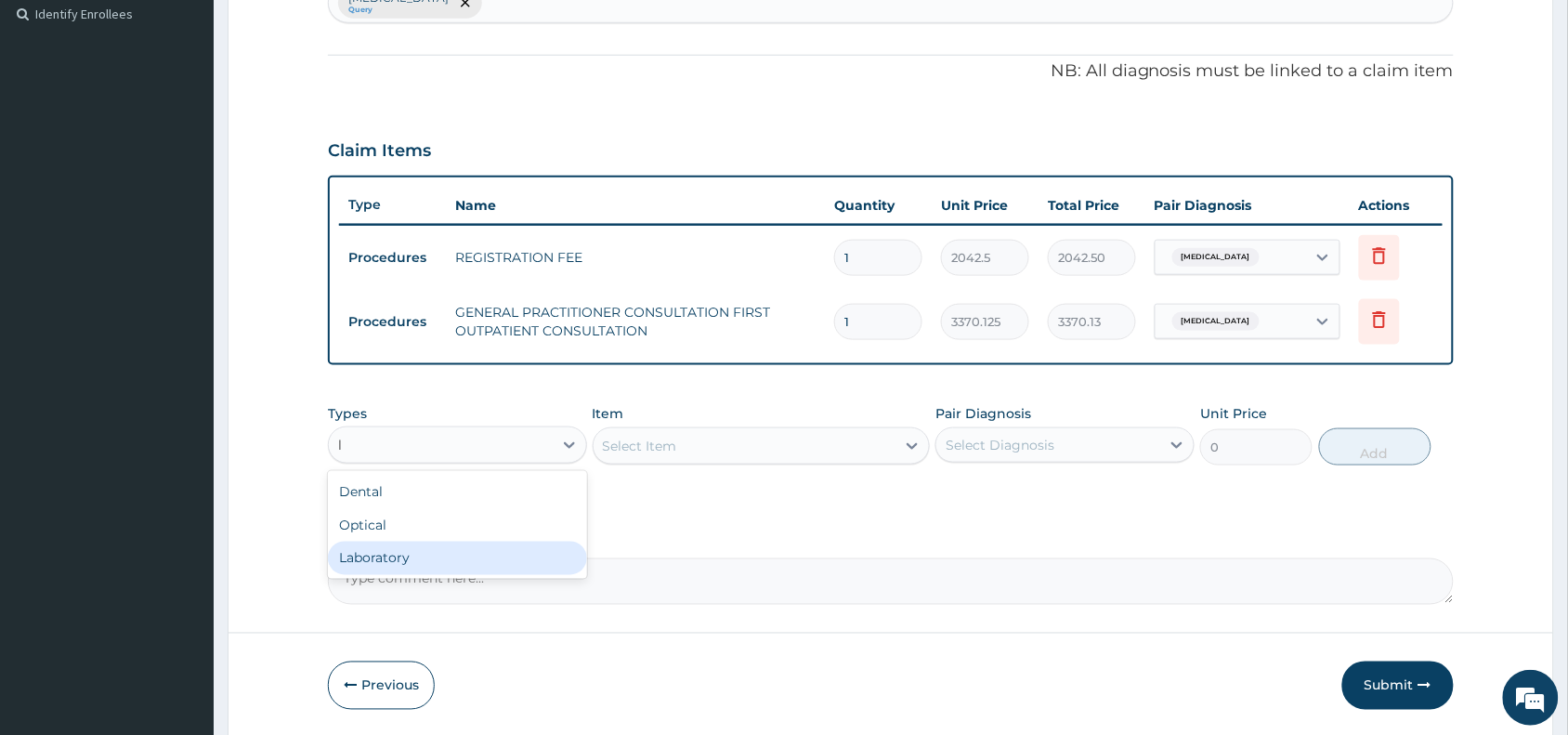
click at [497, 546] on div "Laboratory" at bounding box center [458, 558] width 259 height 34
click at [811, 443] on div "Select Item" at bounding box center [761, 446] width 338 height 38
click at [821, 448] on div "Select Item" at bounding box center [761, 446] width 338 height 38
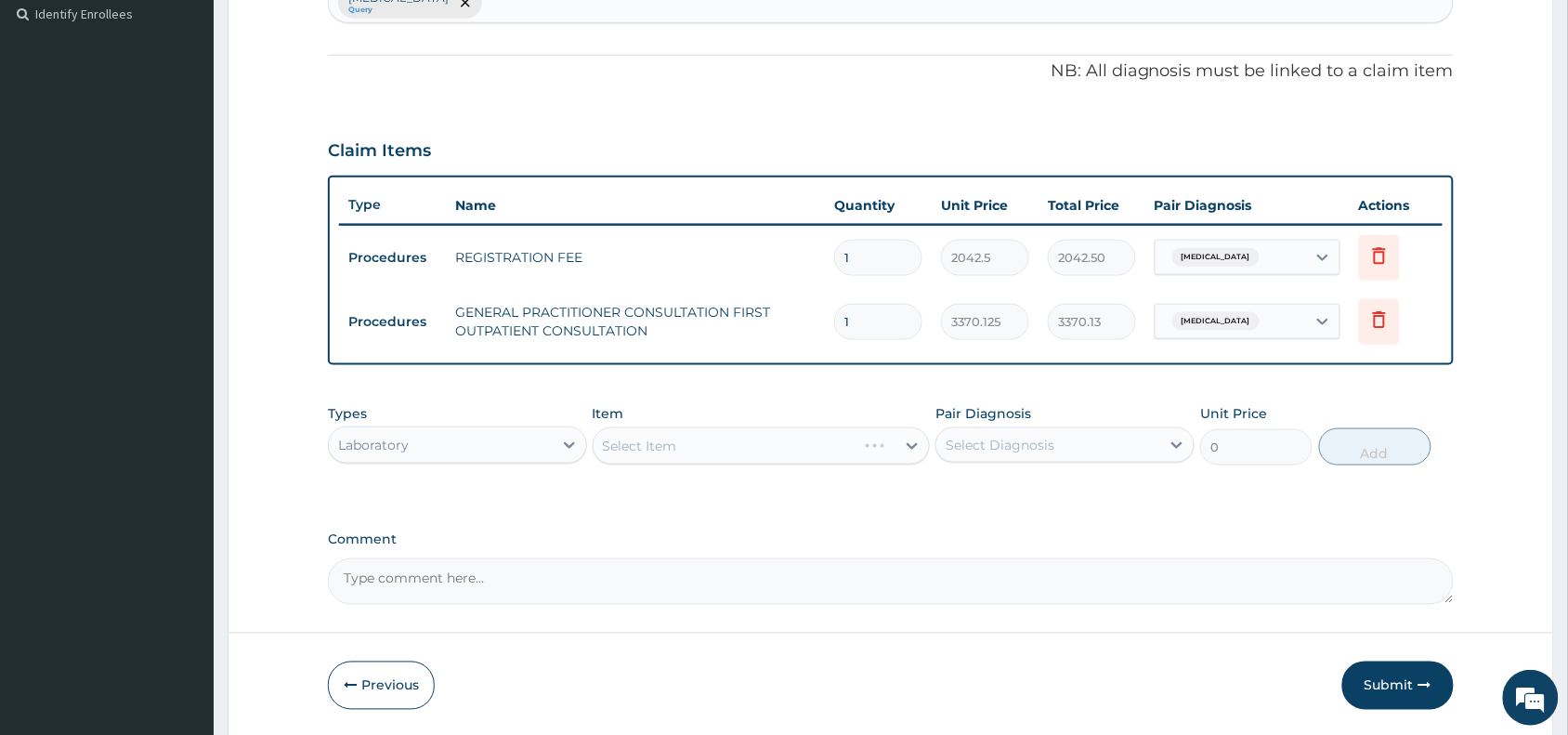
click at [821, 448] on div "Select Item" at bounding box center [725, 446] width 264 height 30
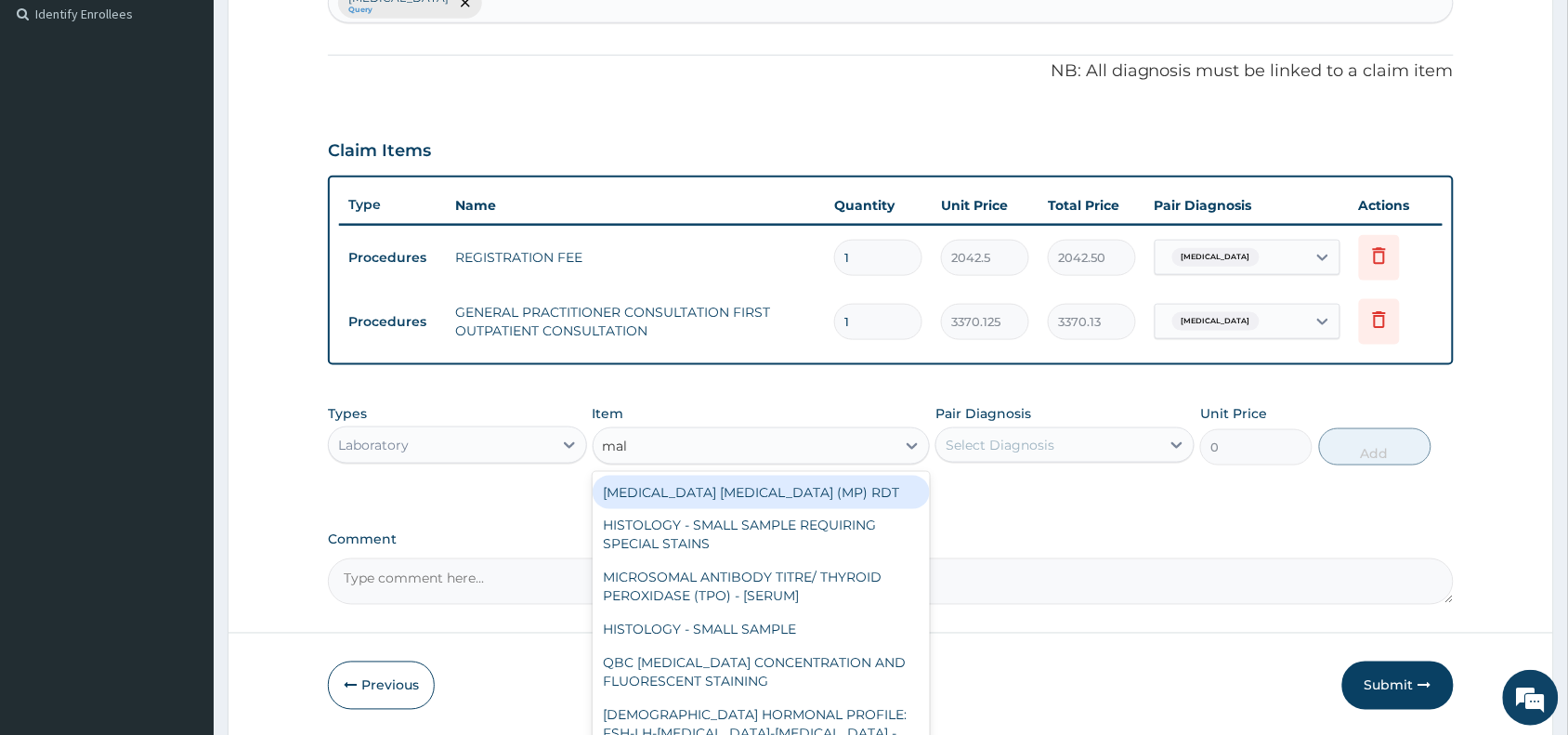
type input "mala"
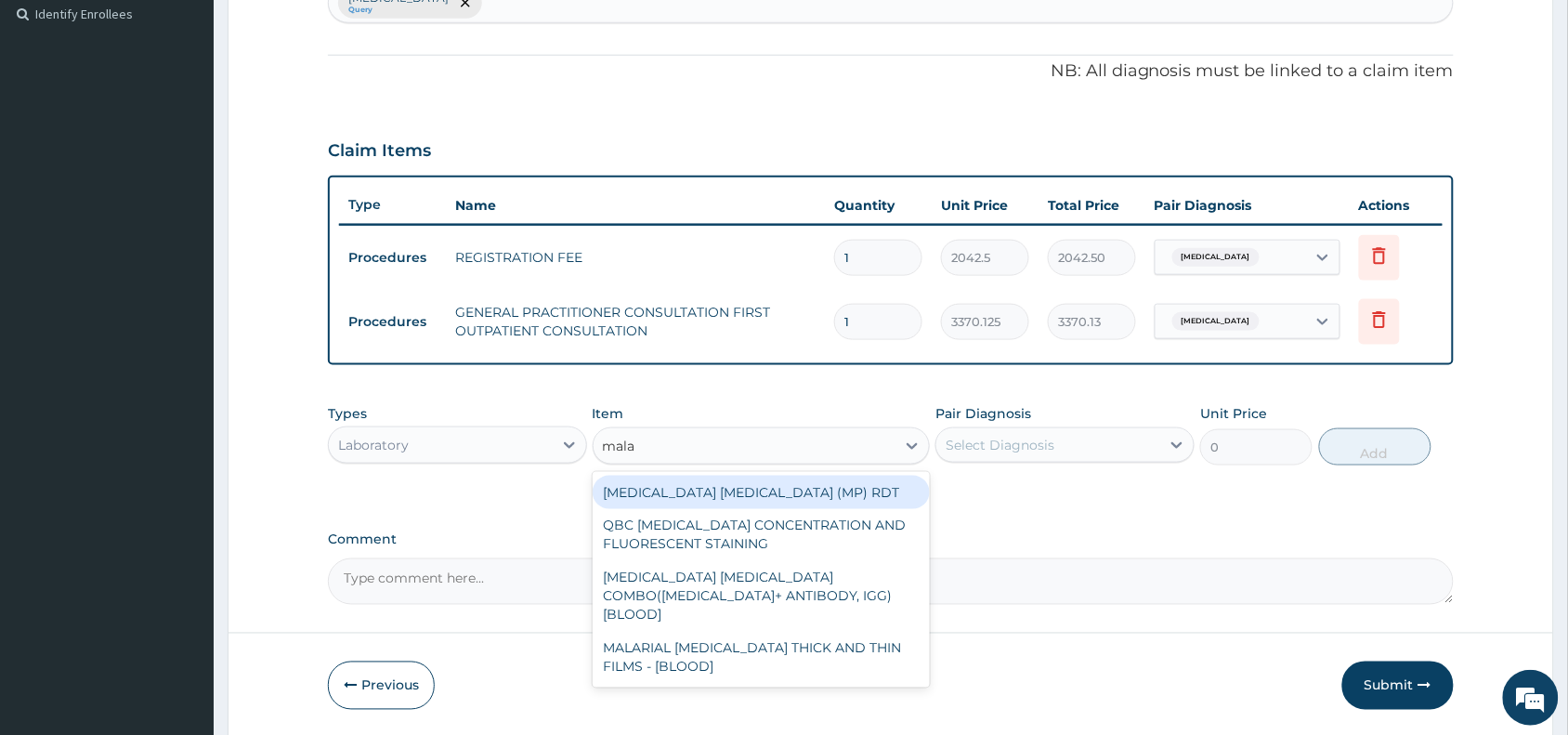
click at [826, 488] on div "MALARIA PARASITE (MP) RDT" at bounding box center [761, 493] width 338 height 34
type input "1531.875"
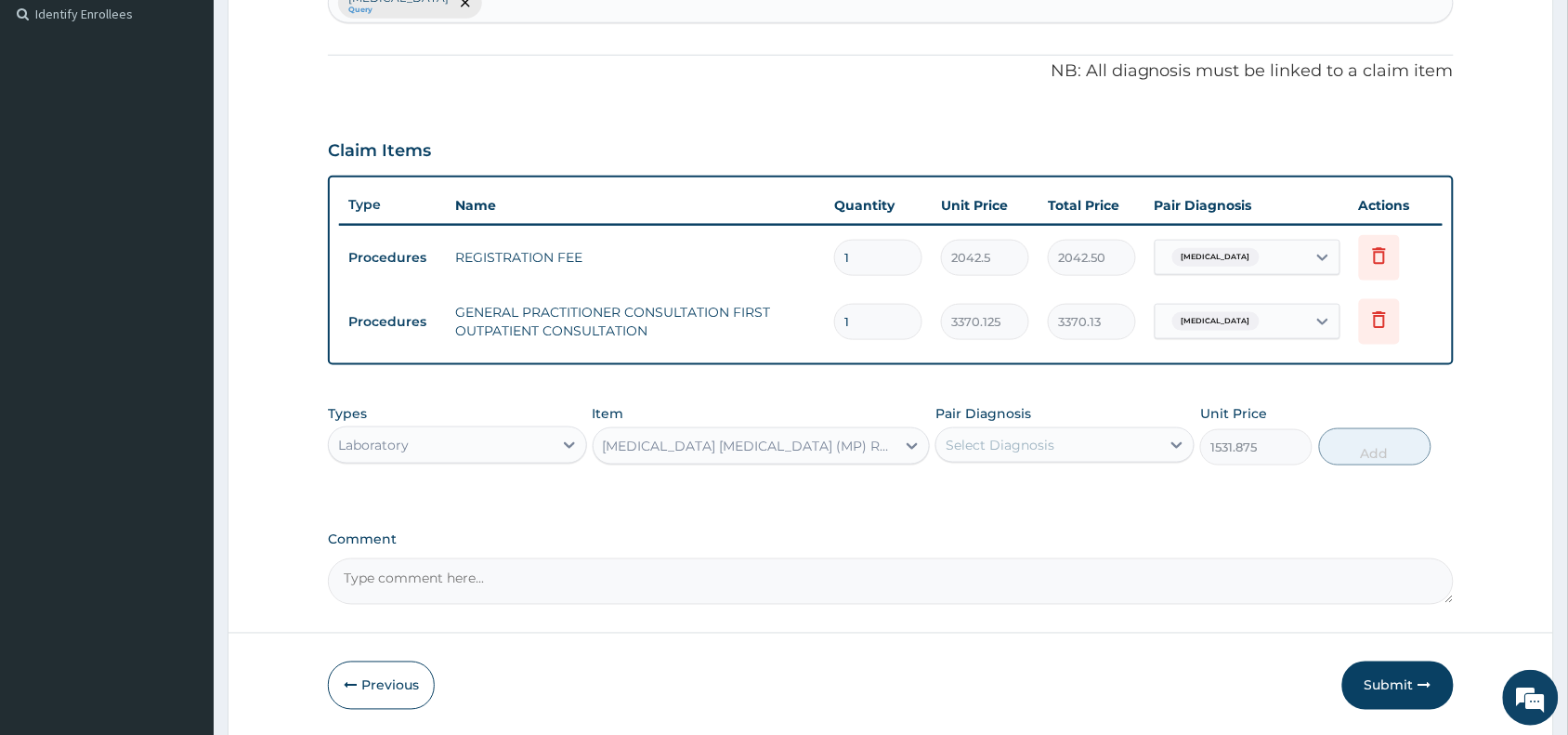
click at [1057, 433] on div "Select Diagnosis" at bounding box center [1048, 446] width 224 height 30
click at [1079, 477] on div "Malaria" at bounding box center [1065, 493] width 259 height 39
checkbox input "true"
click at [1376, 444] on button "Add" at bounding box center [1375, 447] width 113 height 38
type input "0"
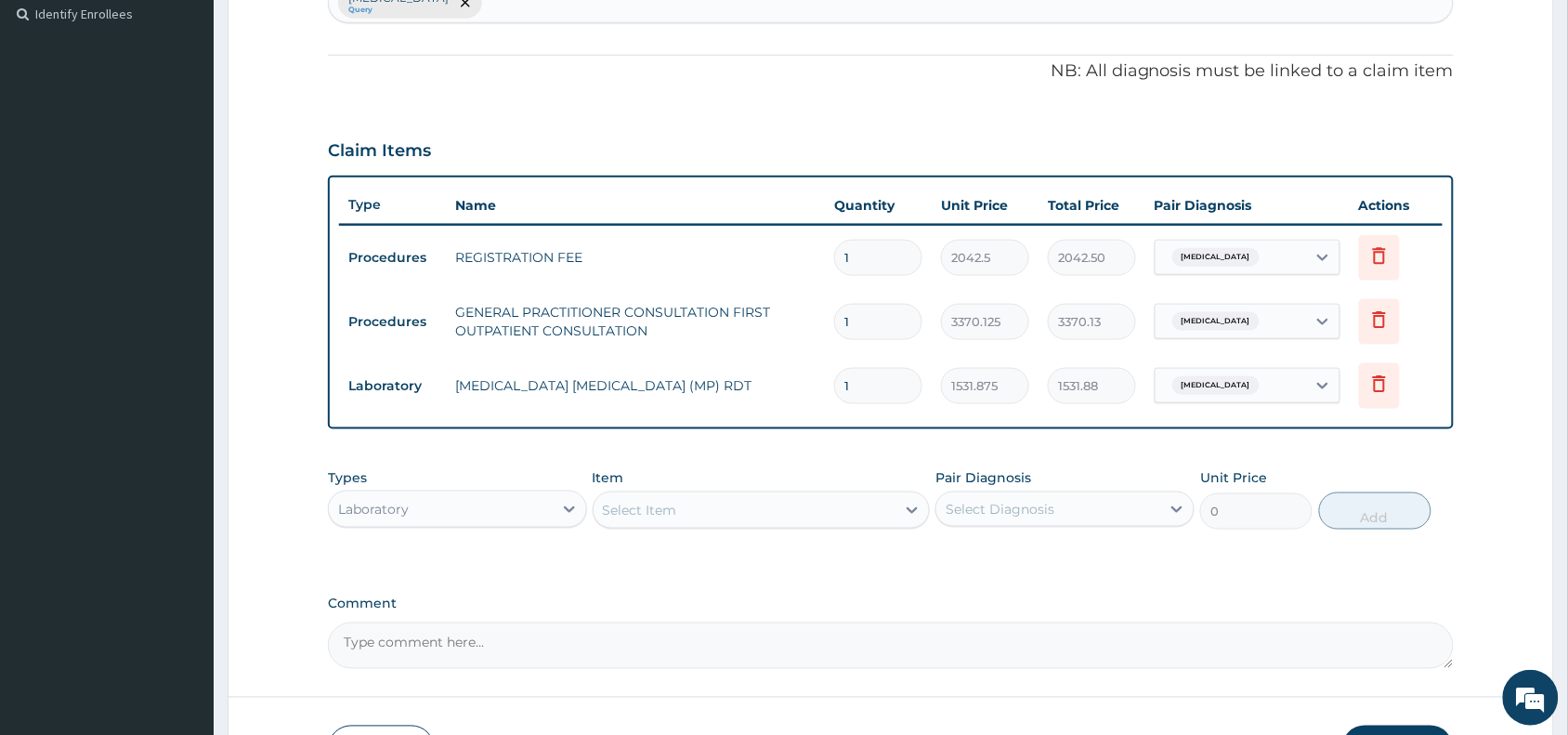
click at [801, 509] on div "Select Item" at bounding box center [745, 510] width 303 height 30
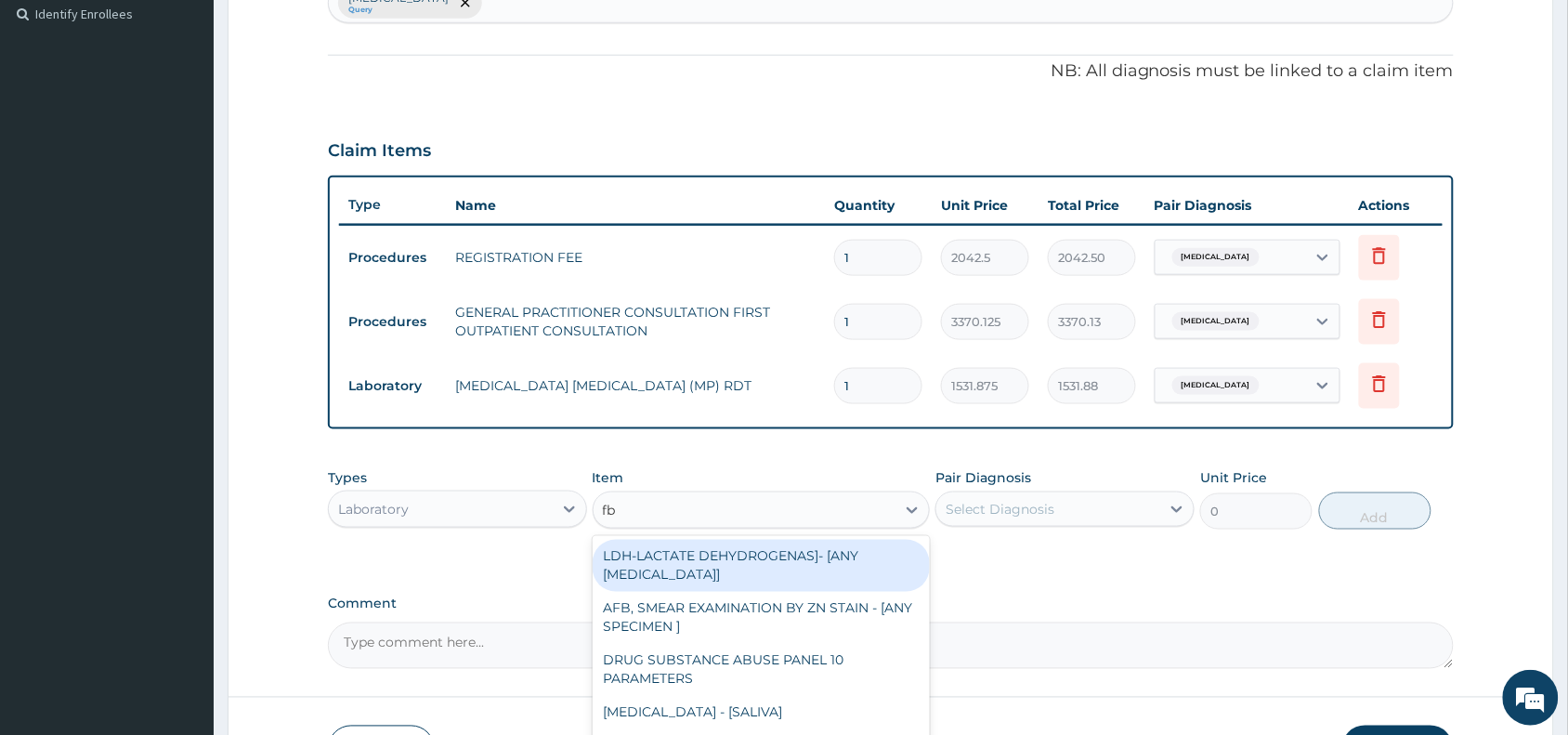
type input "fbc"
click at [810, 555] on div "FBC CBC-COMPLETE BLOOD COUNT (HAEMOGRAM) - [BLOOD]" at bounding box center [761, 565] width 338 height 52
type input "4085"
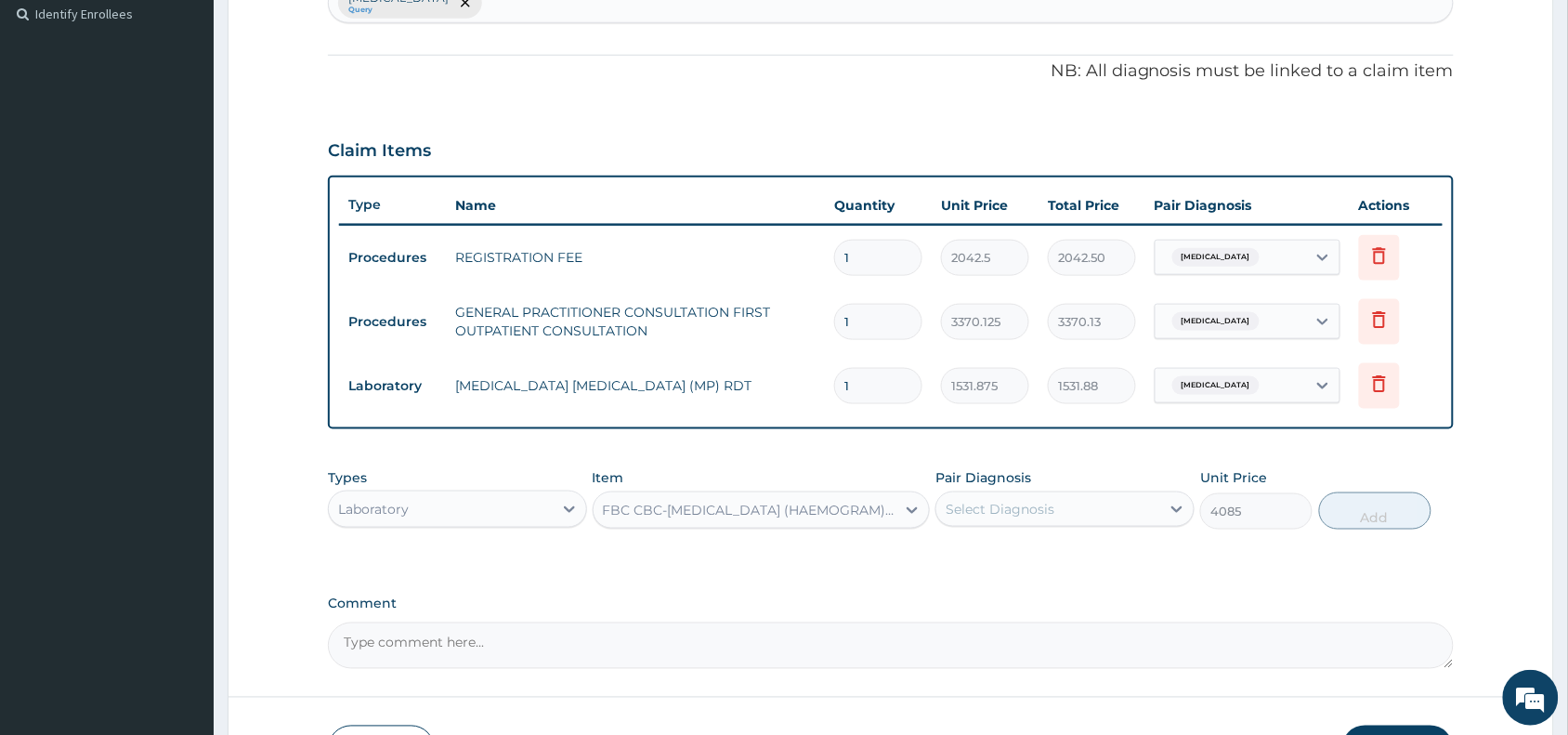
click at [1053, 504] on div "Select Diagnosis" at bounding box center [1000, 509] width 109 height 19
click at [1047, 549] on div "Malaria" at bounding box center [1065, 556] width 259 height 39
checkbox input "true"
click at [1338, 515] on button "Add" at bounding box center [1375, 511] width 113 height 38
type input "0"
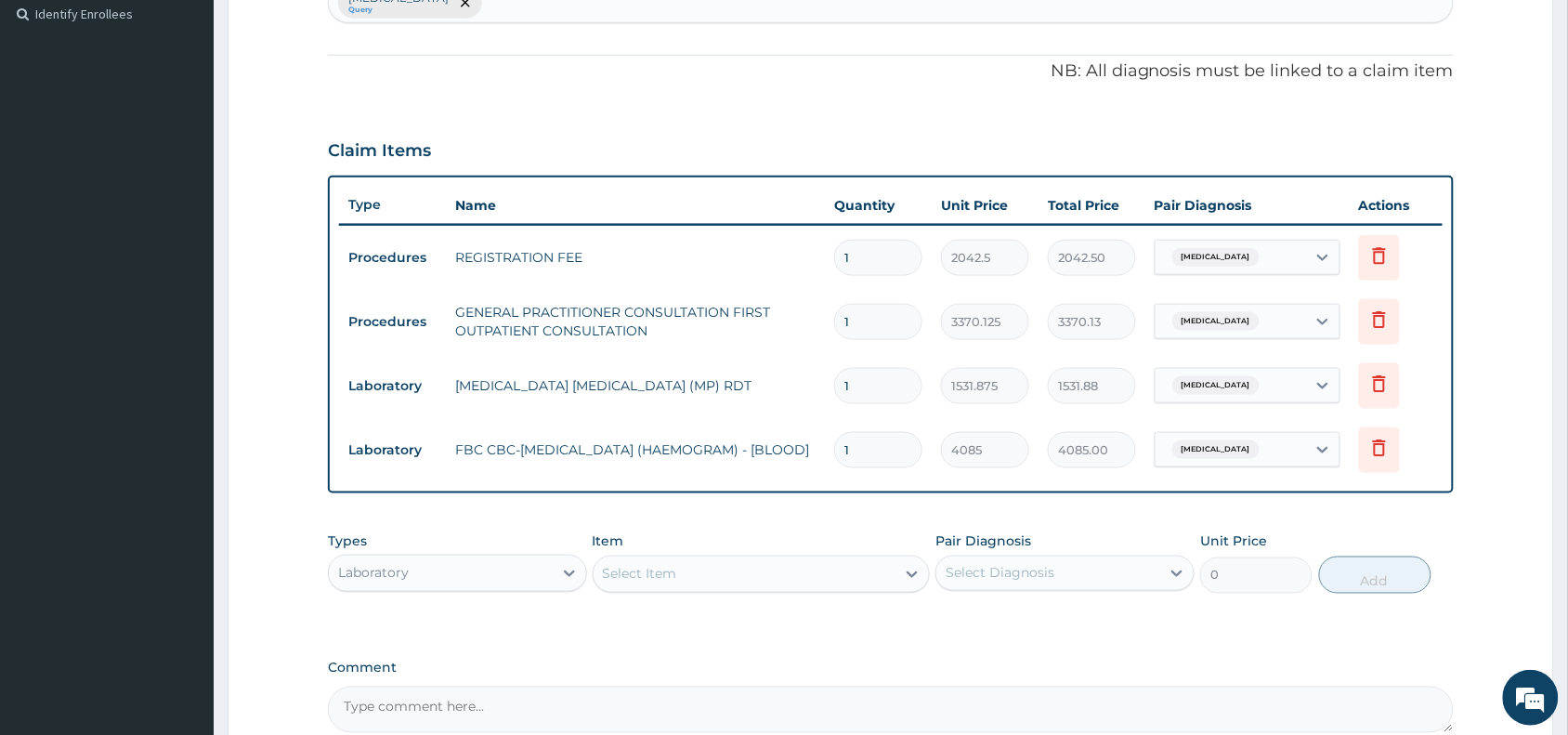
click at [510, 571] on div "Laboratory" at bounding box center [441, 573] width 224 height 30
type input "dr"
click at [476, 614] on div "Drugs" at bounding box center [458, 619] width 259 height 34
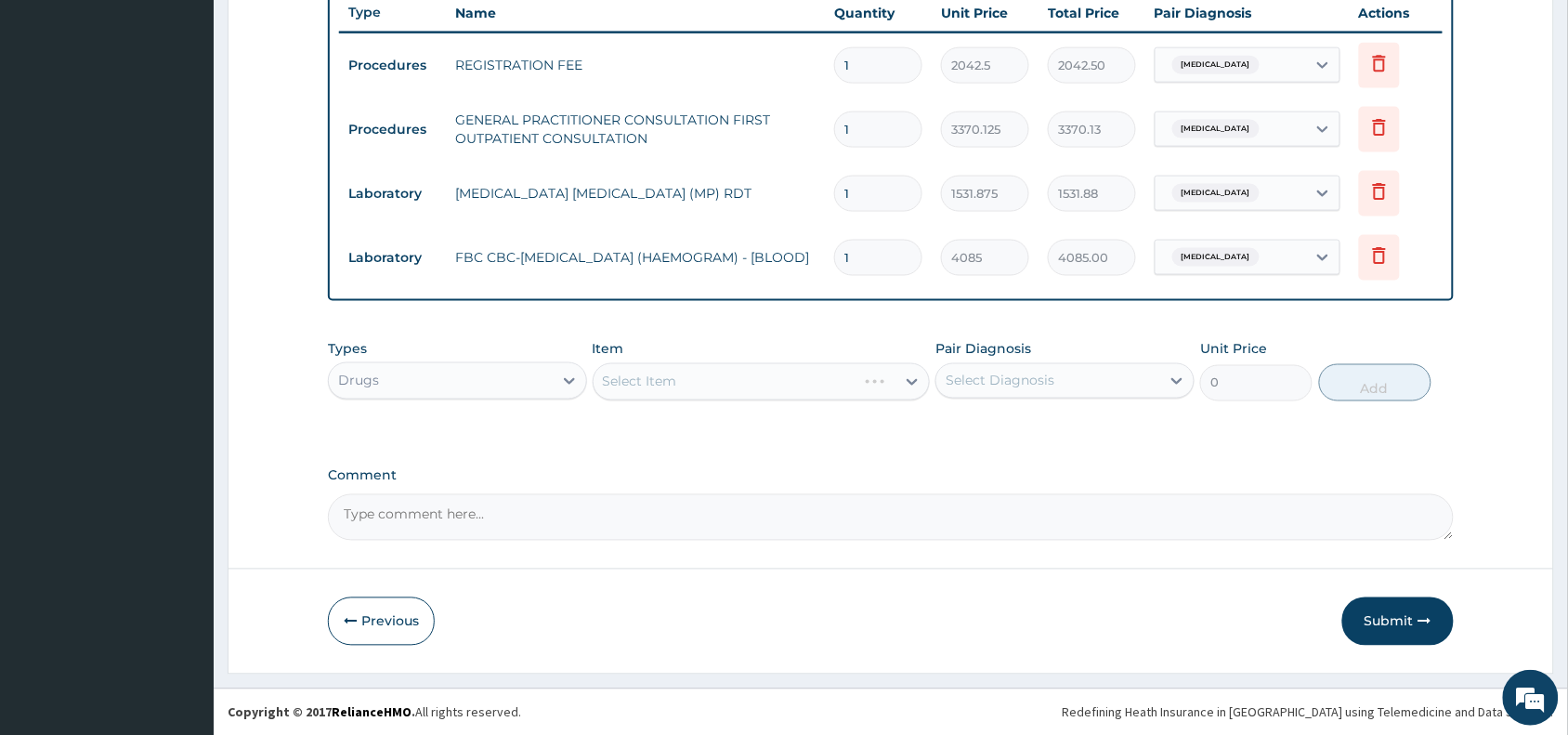
click at [819, 369] on div "Select Item" at bounding box center [725, 382] width 264 height 30
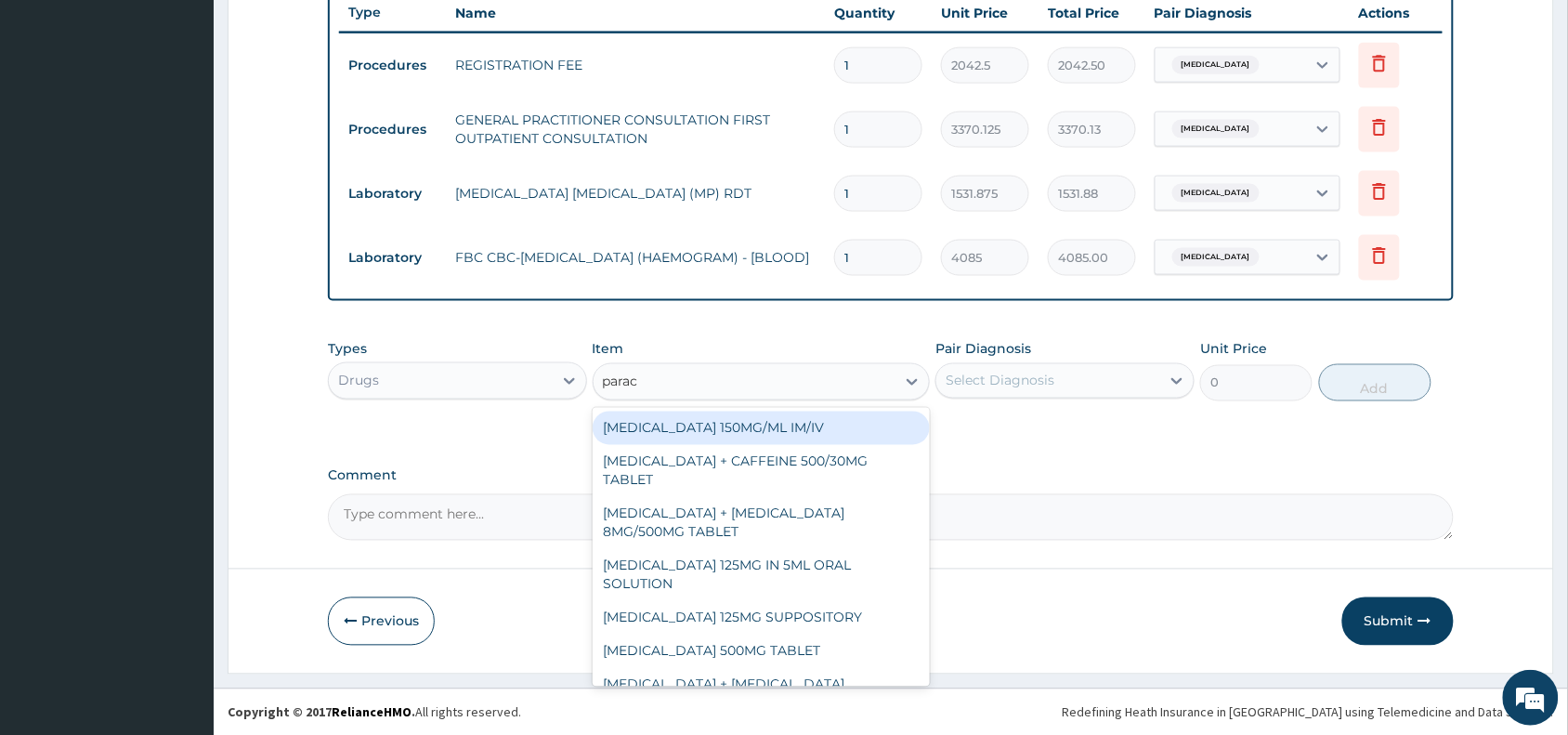
type input "parace"
click at [810, 430] on div "PARACETAMOL 150MG/ML IM/IV" at bounding box center [761, 429] width 338 height 34
type input "300"
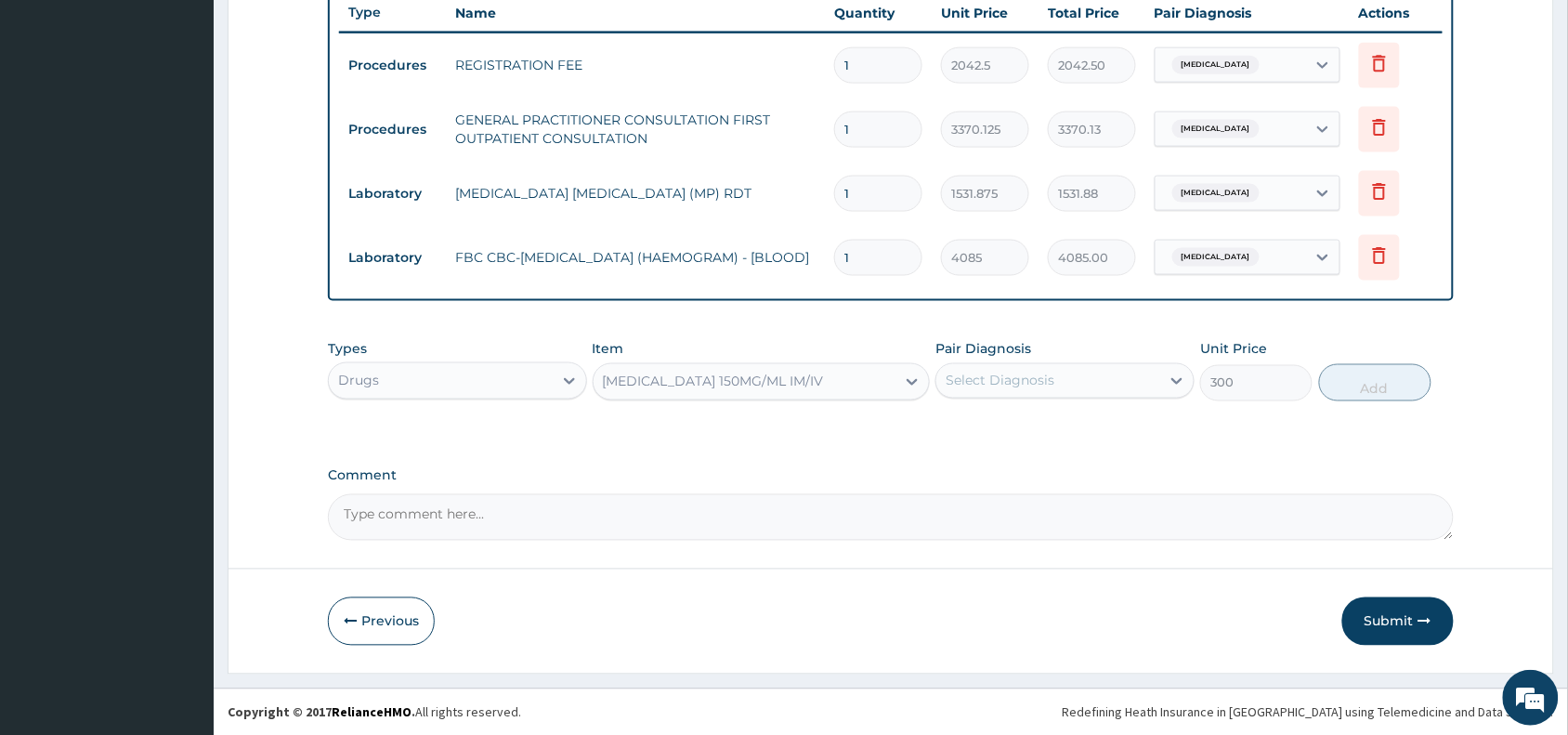
click at [1068, 383] on div "Select Diagnosis" at bounding box center [1048, 381] width 224 height 30
click at [1117, 436] on div "Malaria" at bounding box center [1065, 429] width 259 height 39
checkbox input "true"
click at [1363, 387] on button "Add" at bounding box center [1375, 383] width 113 height 38
type input "0"
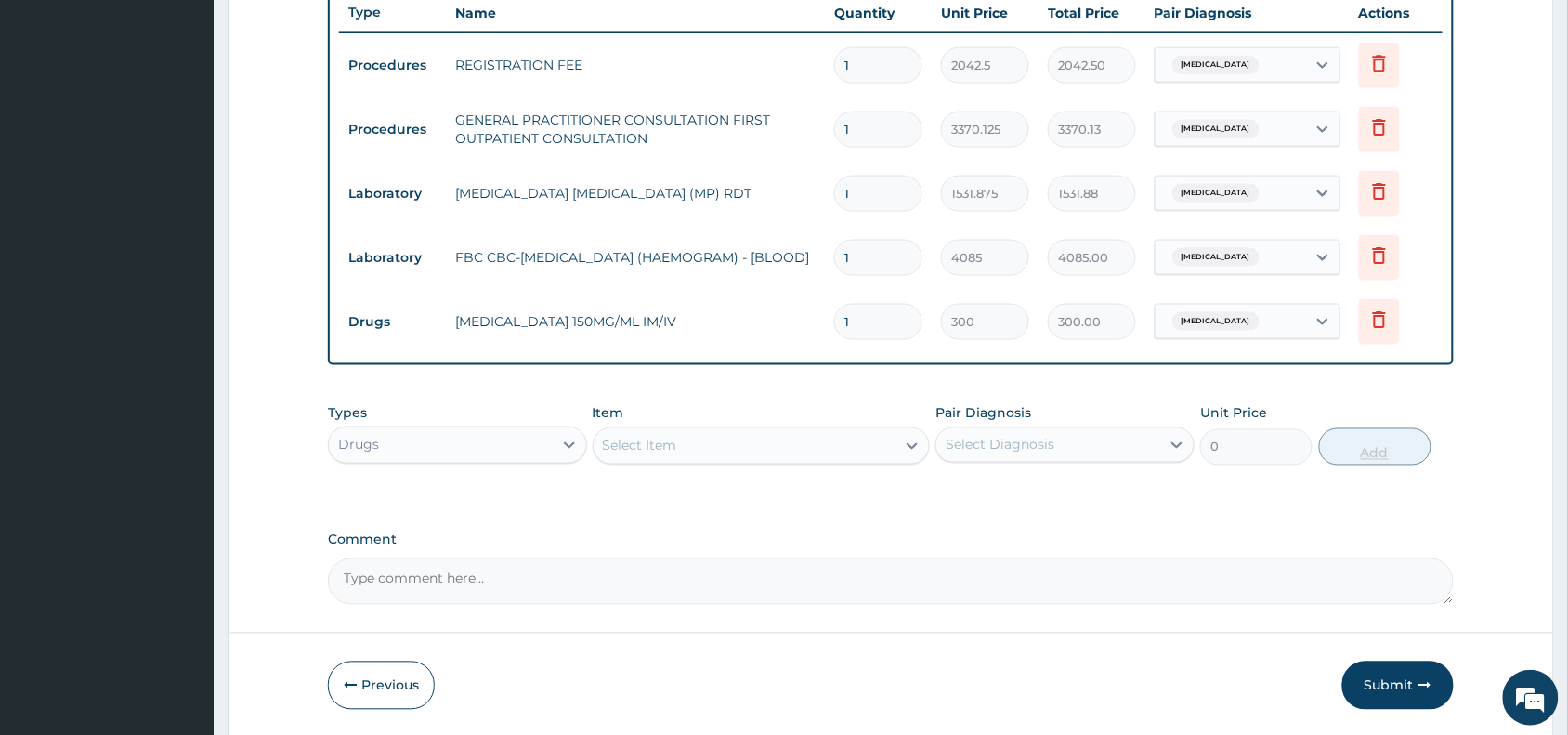
type input "0.00"
type input "4"
type input "1200.00"
type input "4"
click at [843, 436] on div "Select Item" at bounding box center [745, 446] width 303 height 30
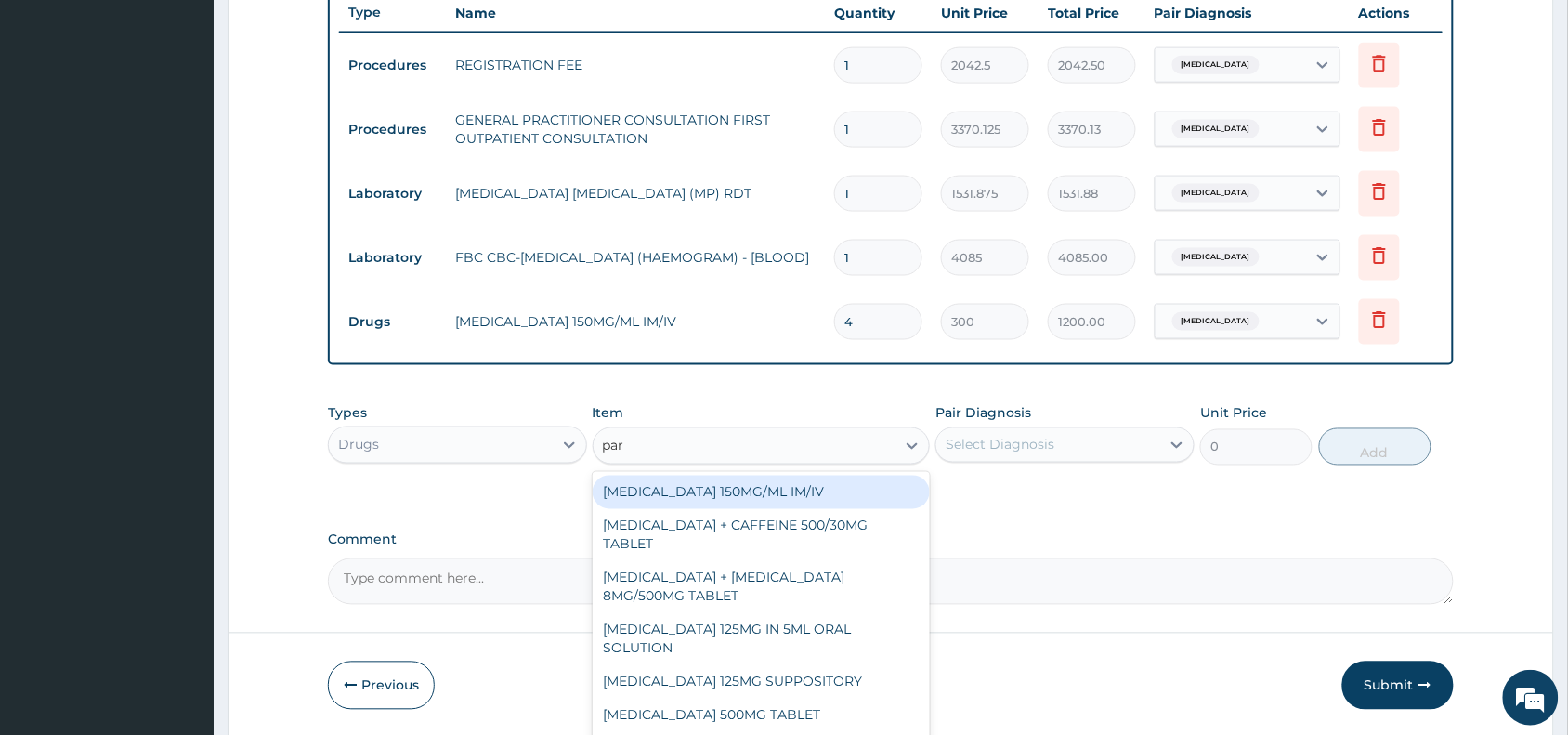
type input "para"
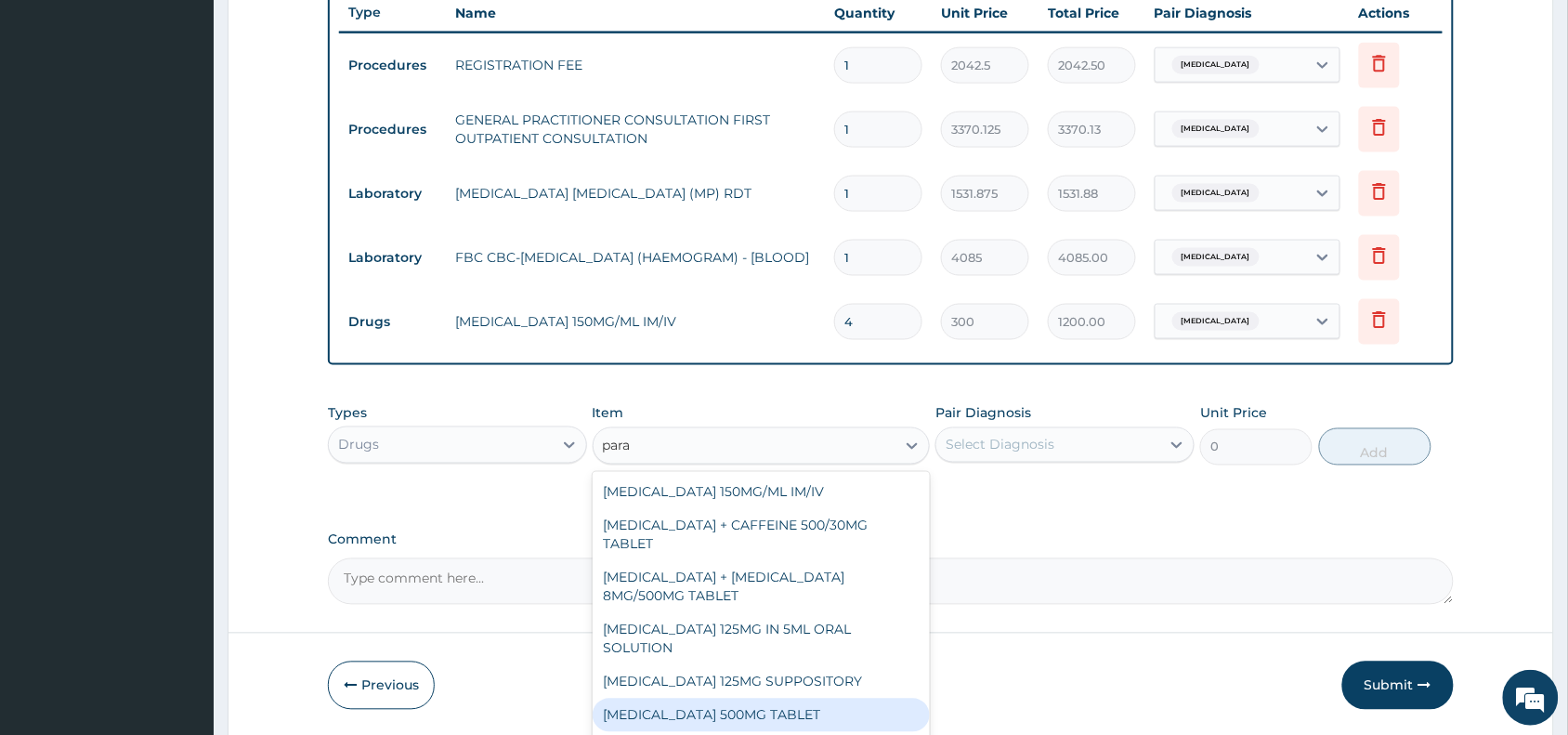
drag, startPoint x: 776, startPoint y: 694, endPoint x: 773, endPoint y: 709, distance: 15.3
click at [773, 709] on div "PARACETAMOL 150MG/ML IM/IV PARACETAMOL + CAFFEINE 500/30MG TABLET PARACETAMOL +…" at bounding box center [761, 611] width 338 height 278
click at [773, 709] on div "PARACETAMOL 500MG TABLET" at bounding box center [761, 715] width 338 height 34
type input "30"
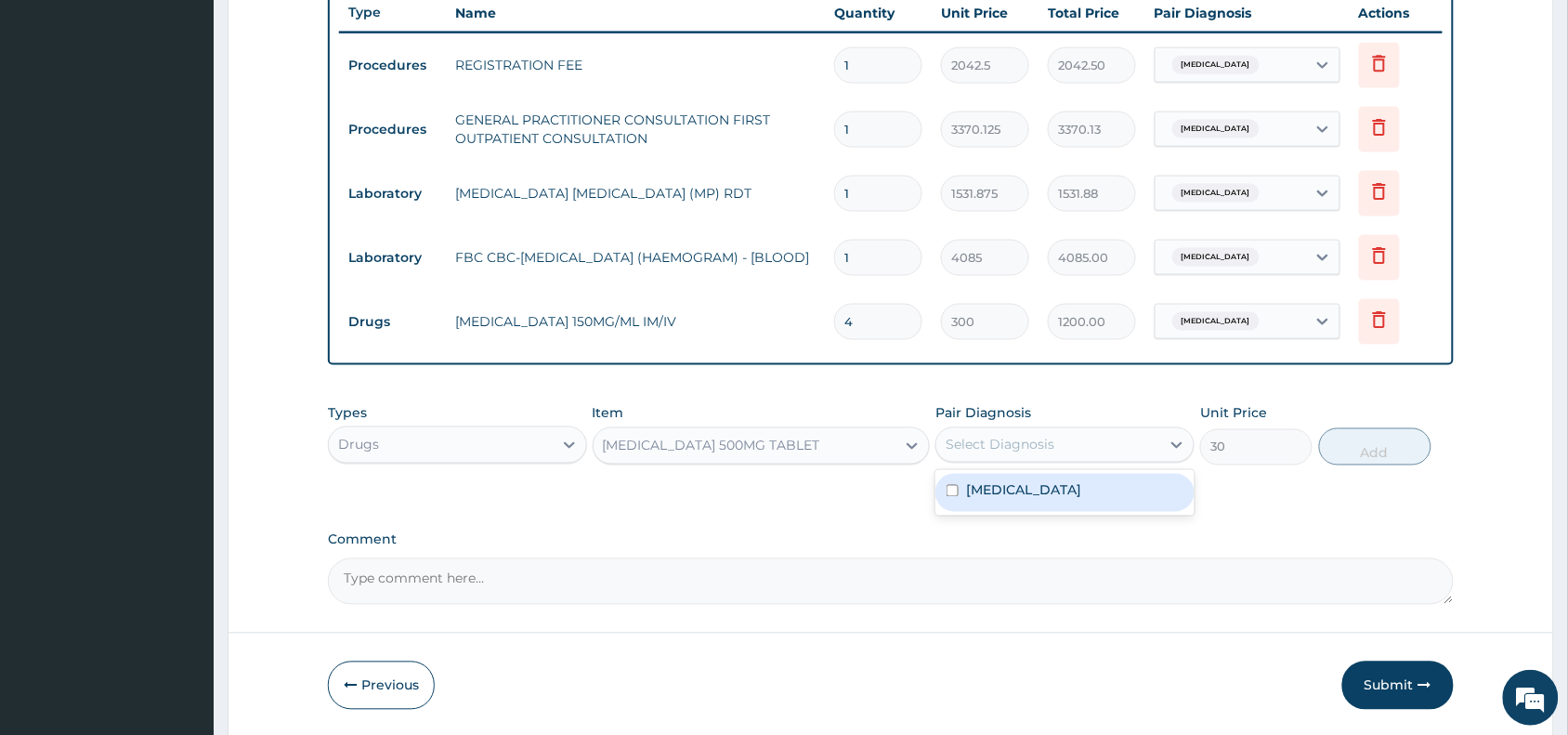
click at [1027, 446] on div "Select Diagnosis" at bounding box center [1000, 445] width 109 height 19
click at [1041, 493] on div "Malaria" at bounding box center [1065, 493] width 259 height 39
checkbox input "true"
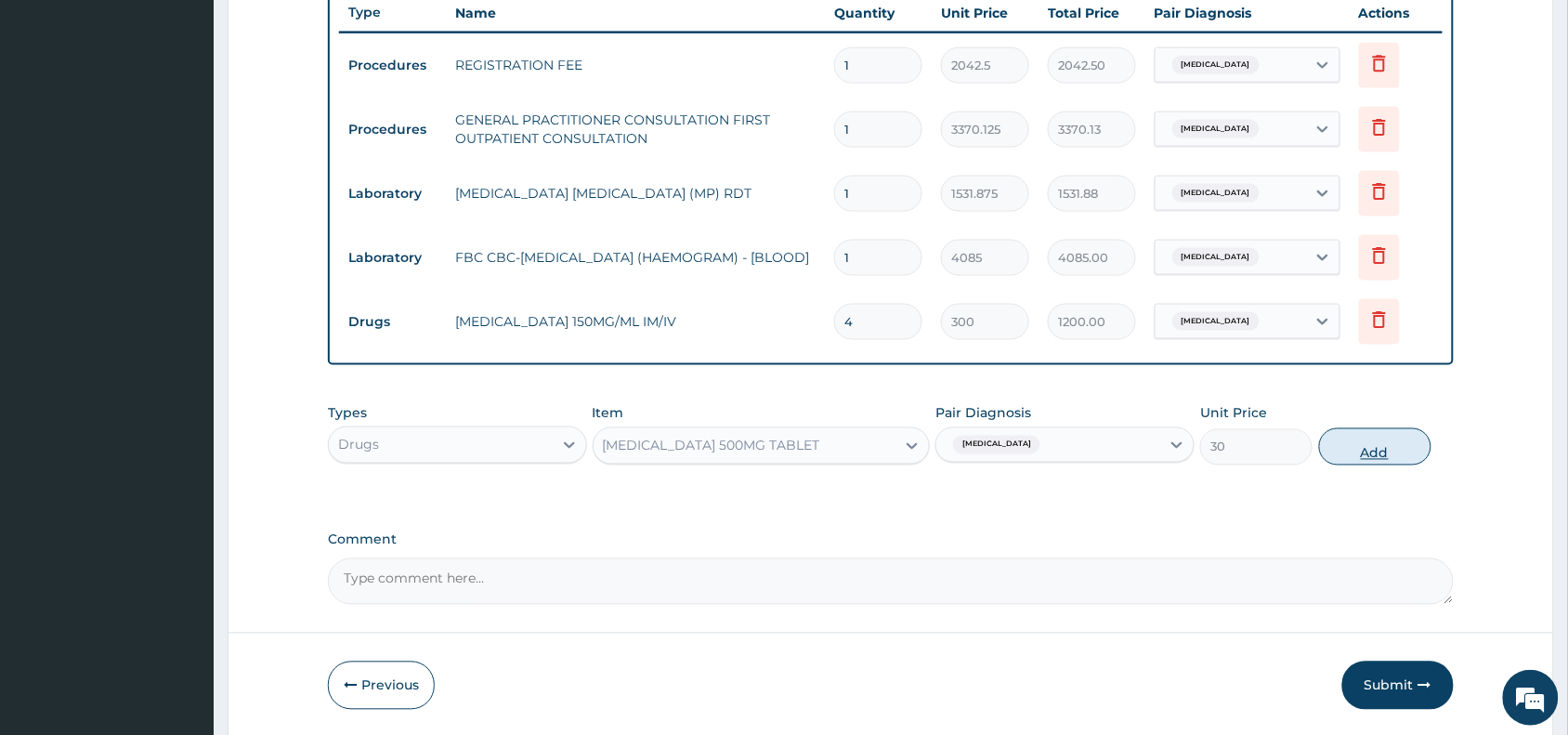
click at [1344, 453] on button "Add" at bounding box center [1375, 447] width 113 height 38
type input "0"
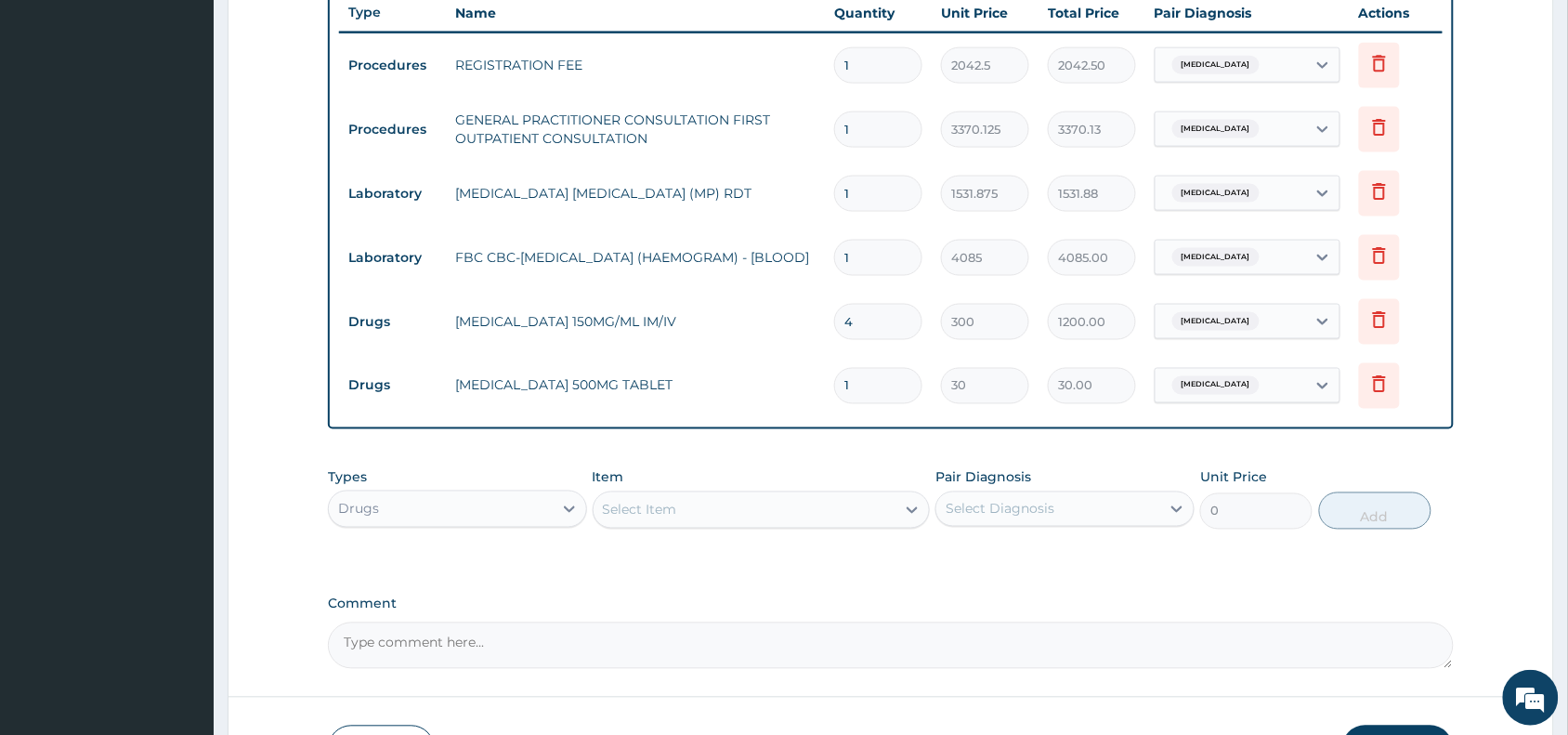
type input "18"
type input "540.00"
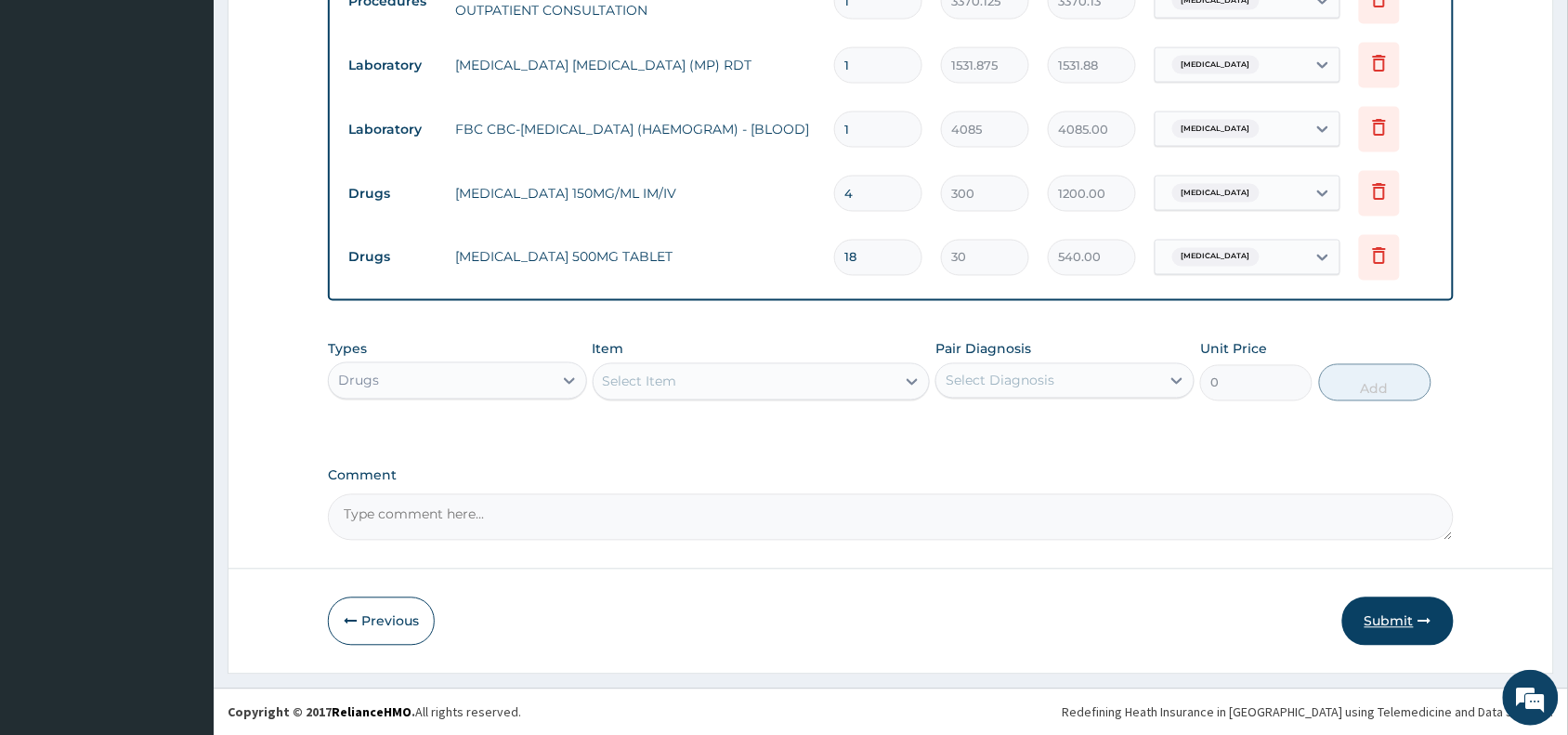
type input "18"
click at [1387, 625] on button "Submit" at bounding box center [1398, 620] width 112 height 48
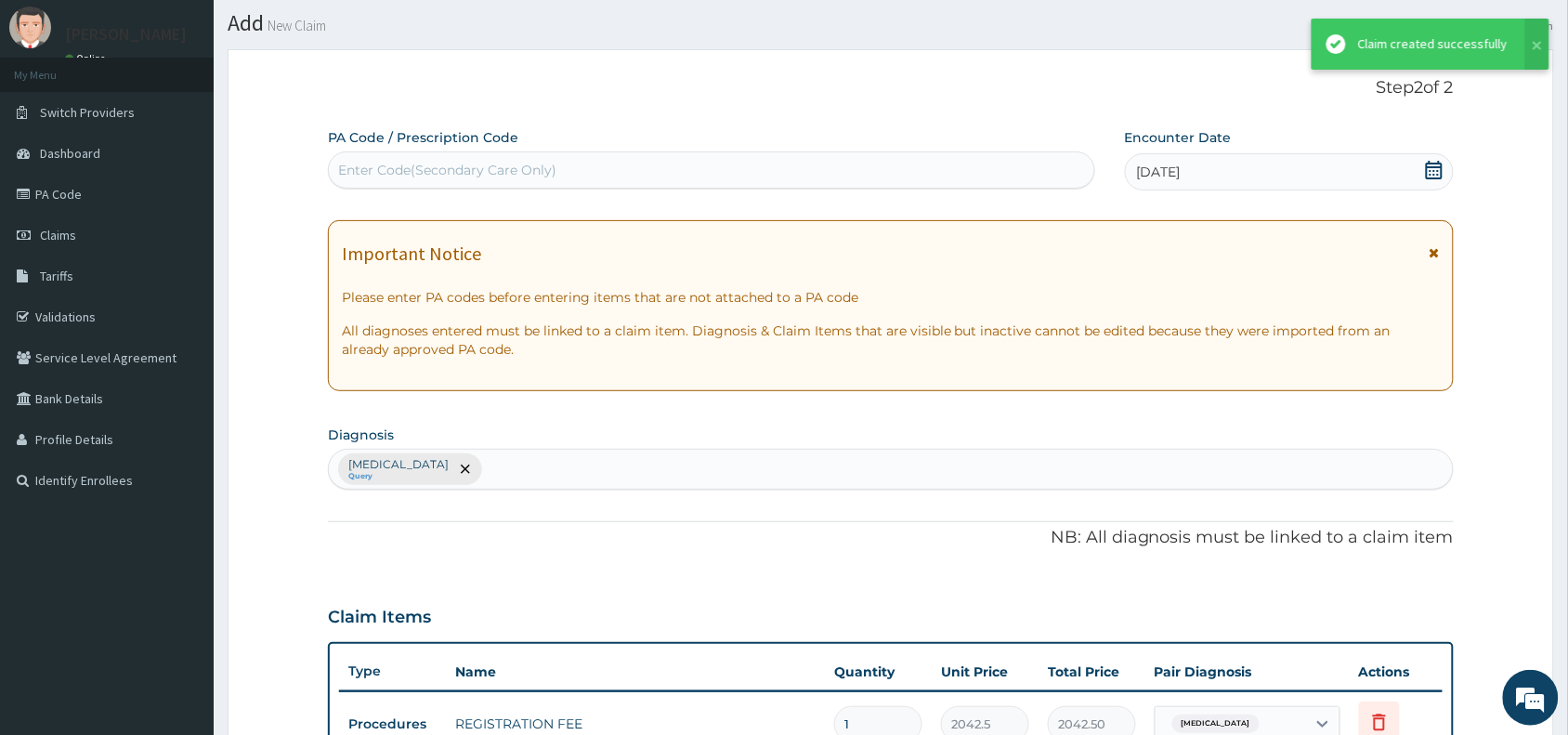
scroll to position [836, 0]
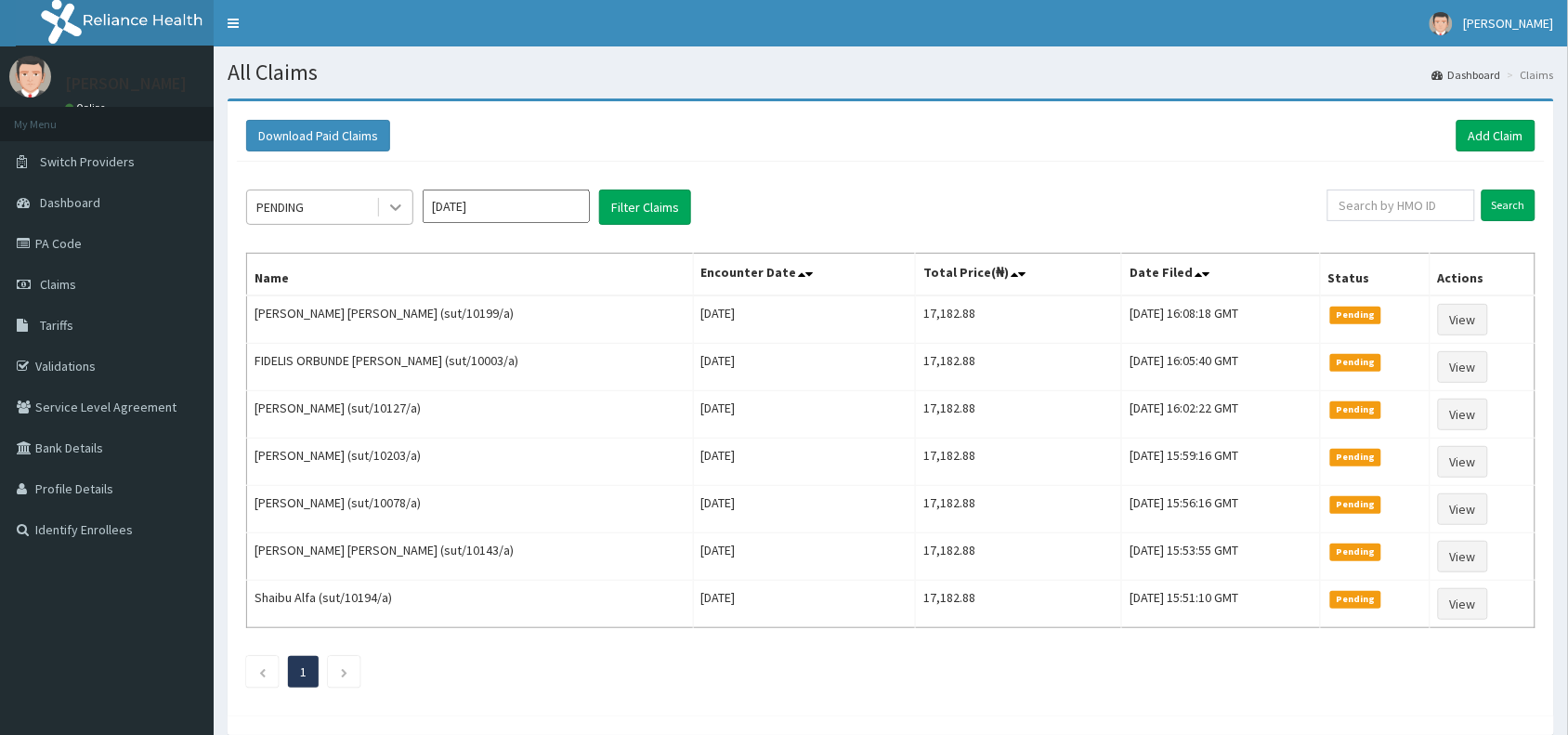
click at [400, 207] on icon at bounding box center [396, 208] width 11 height 7
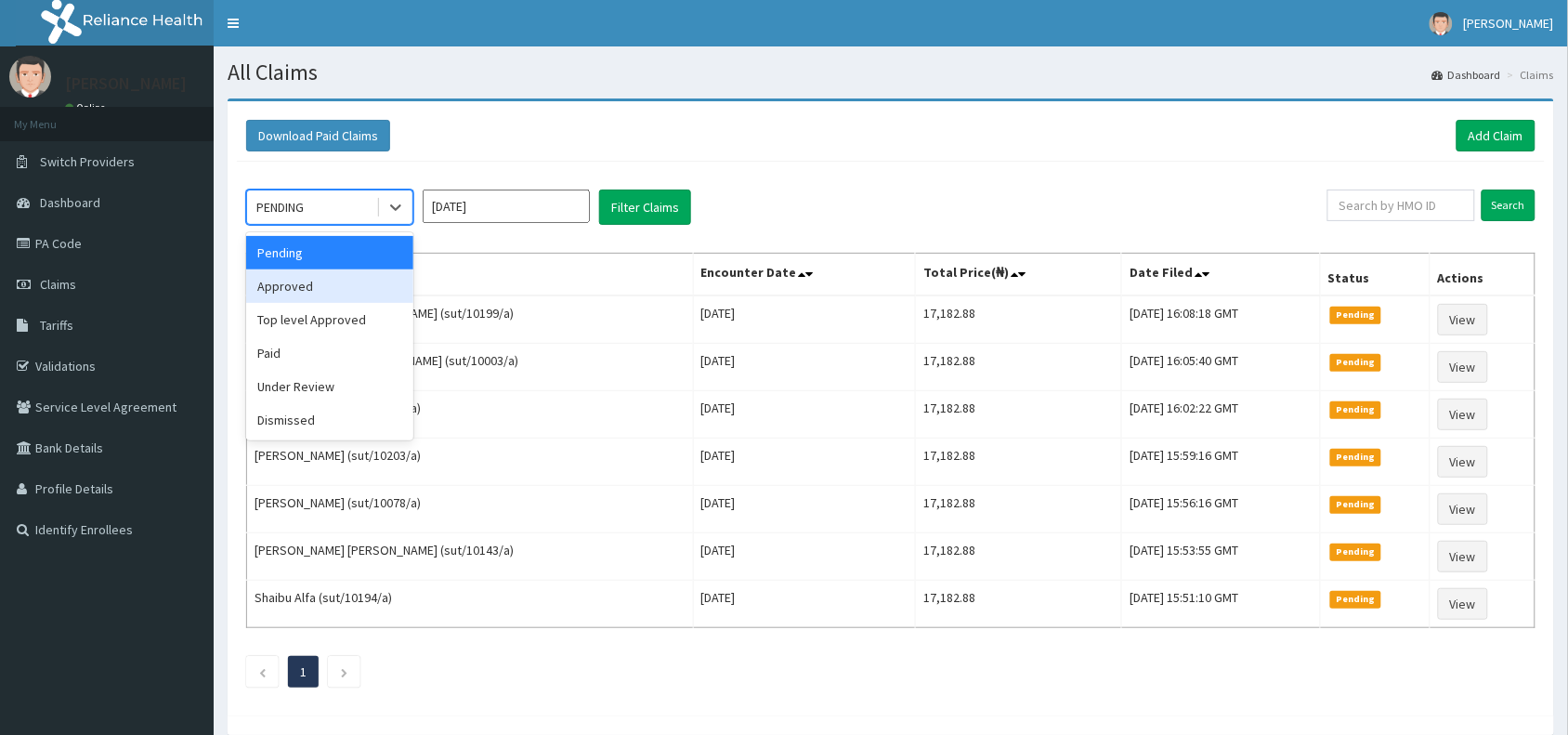
click at [376, 284] on div "Approved" at bounding box center [330, 287] width 167 height 34
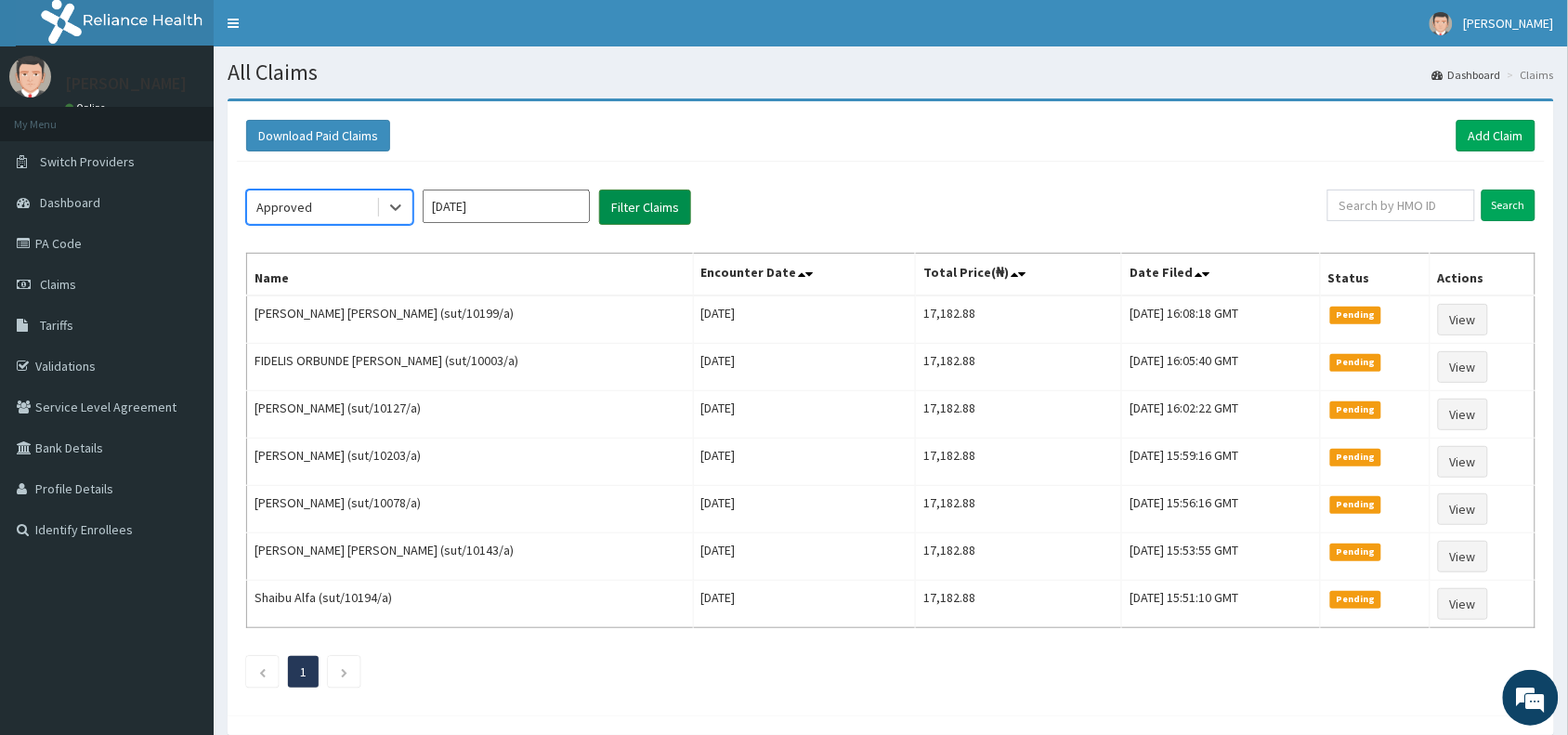
click at [649, 216] on button "Filter Claims" at bounding box center [645, 208] width 92 height 36
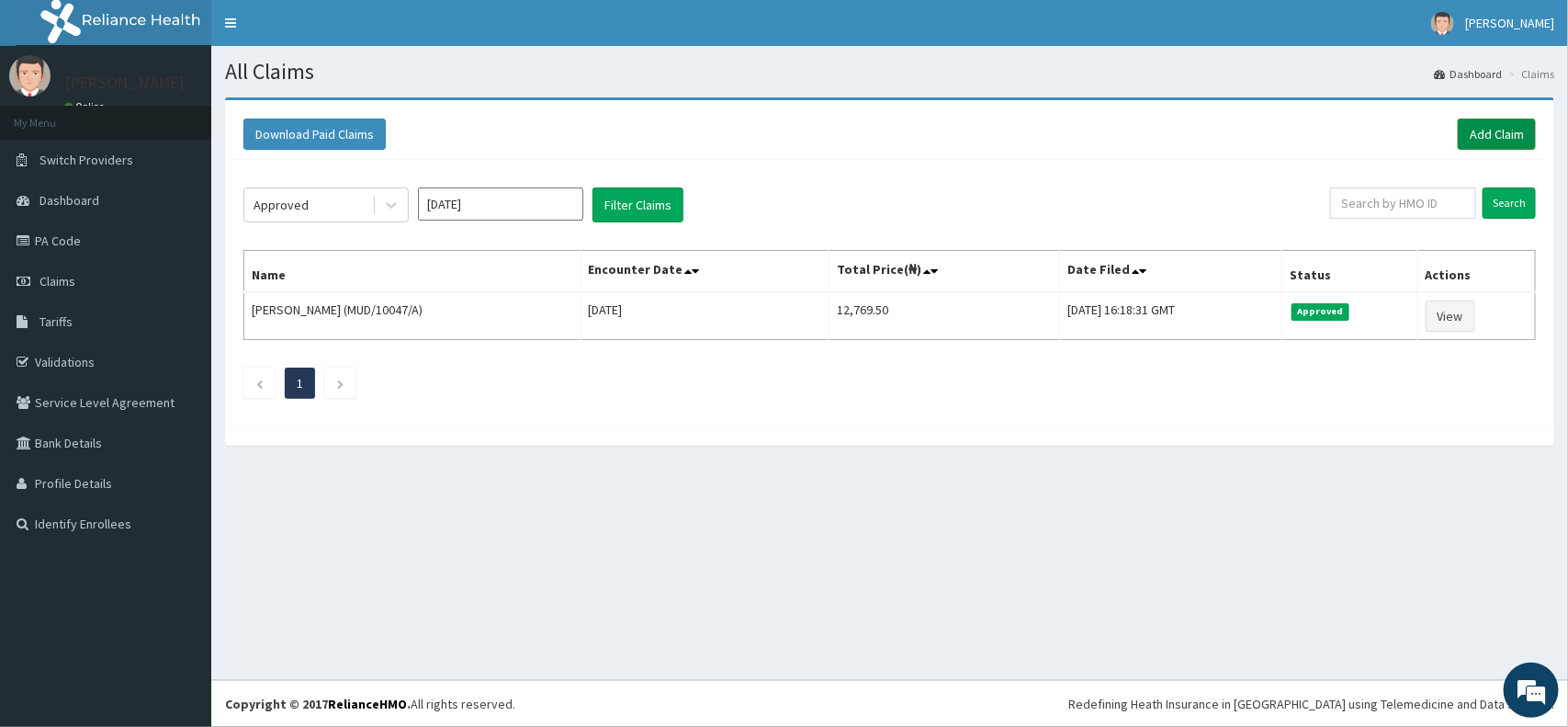
click at [1468, 145] on link "Add Claim" at bounding box center [1496, 134] width 78 height 32
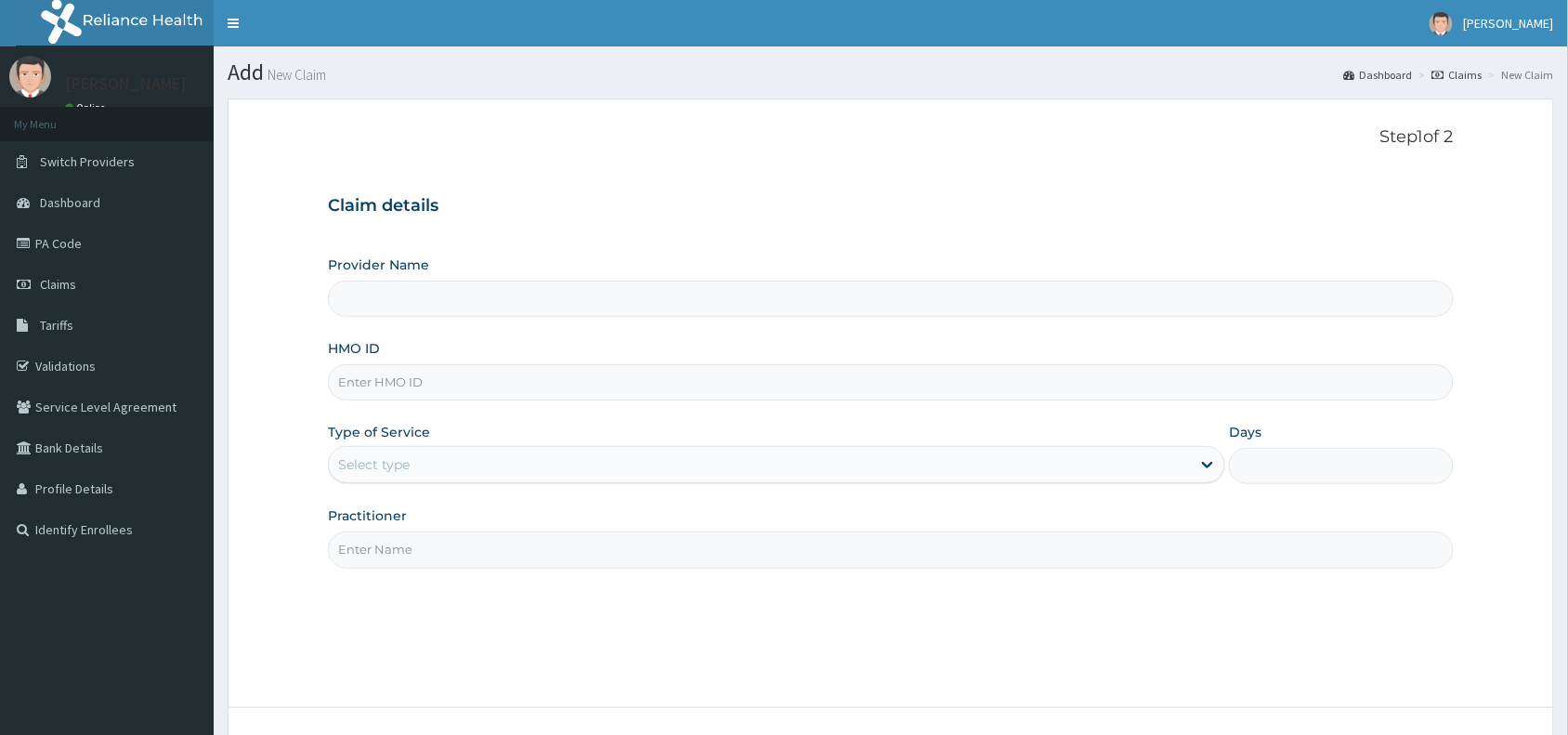
click at [517, 397] on input "HMO ID" at bounding box center [891, 382] width 1126 height 37
paste input "WBS/10150/A"
type input "WBS/10150/A"
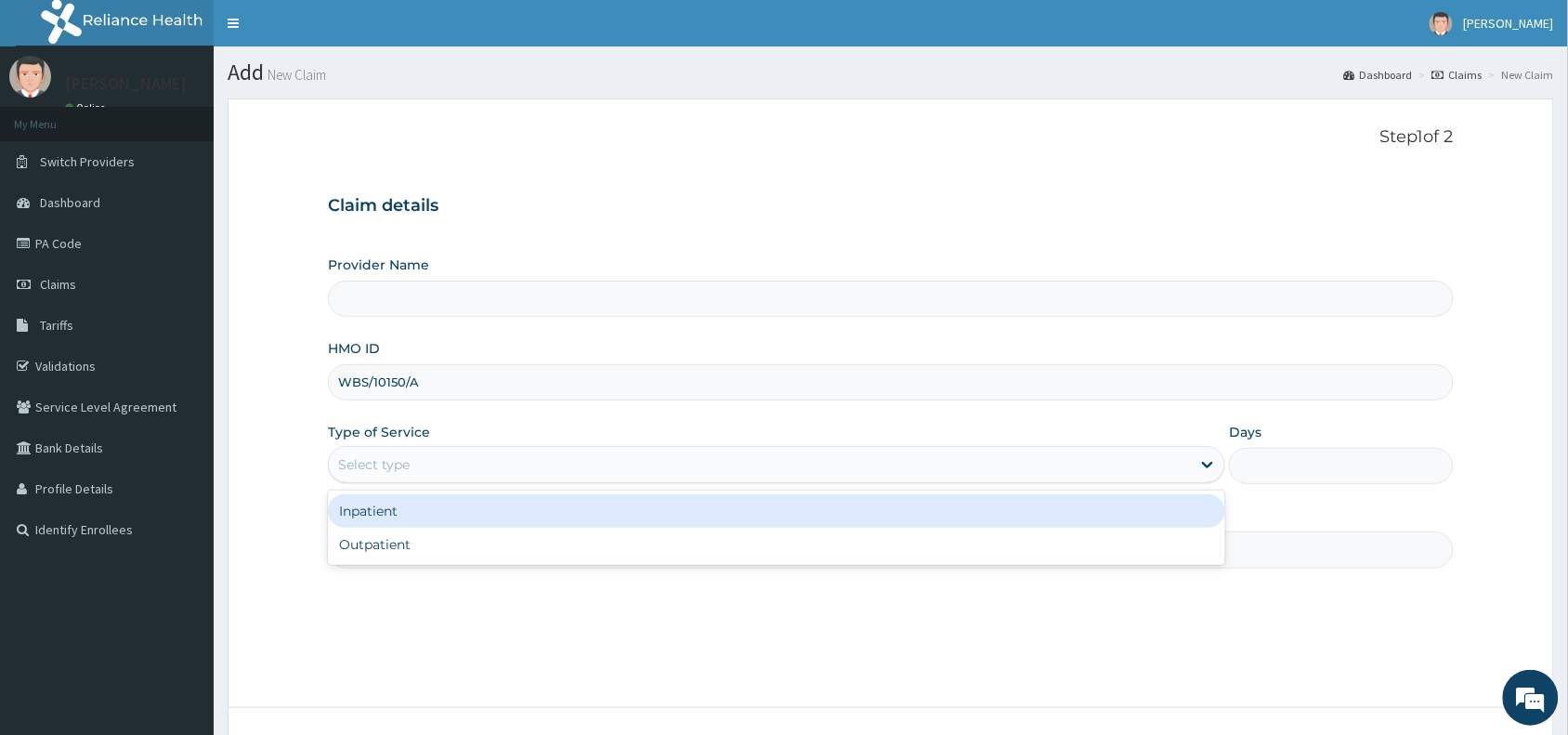
click at [432, 470] on div "Select type" at bounding box center [760, 464] width 862 height 30
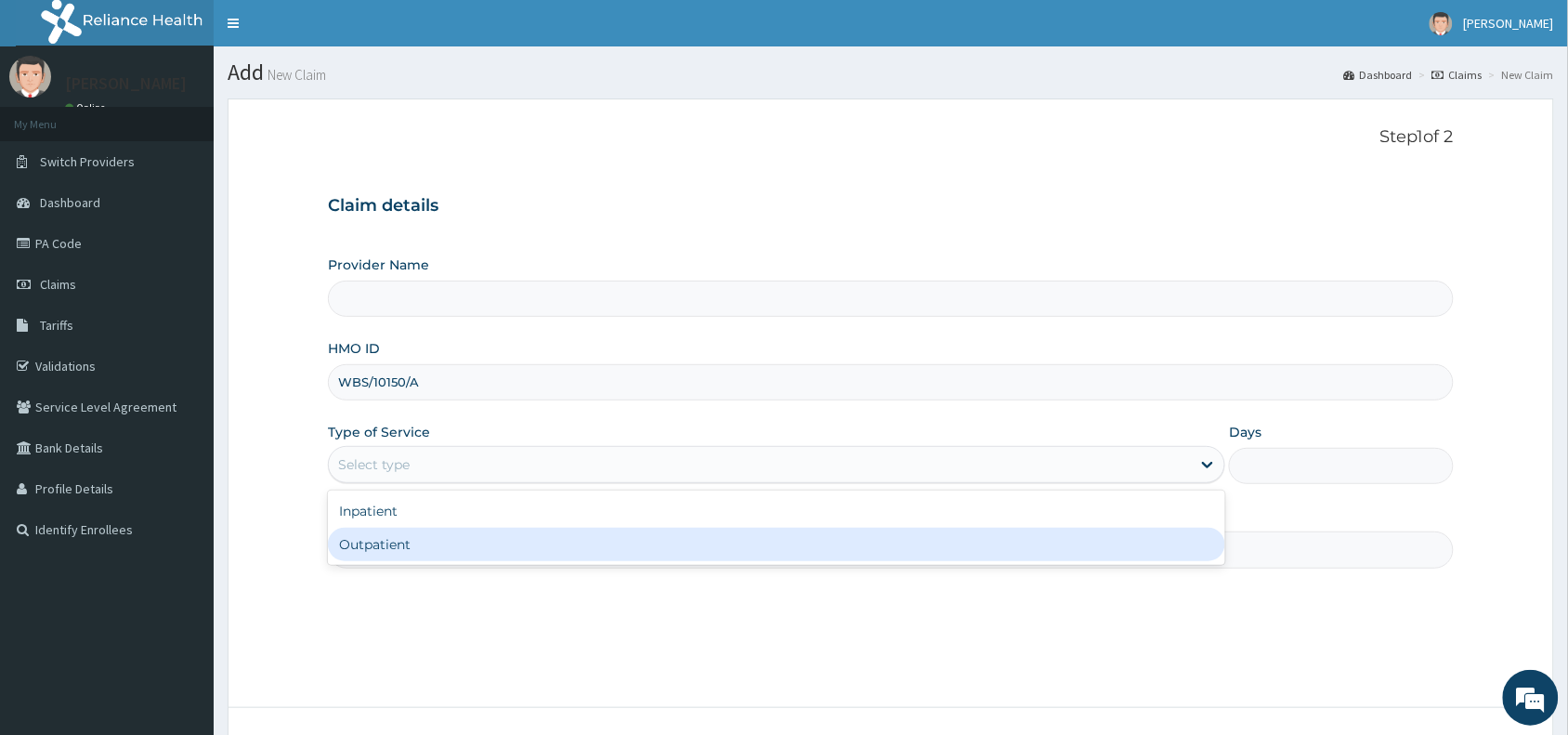
type input "Reliance Family Clinics (RFC) - Abuja"
click at [451, 549] on div "Outpatient" at bounding box center [776, 544] width 898 height 34
type input "1"
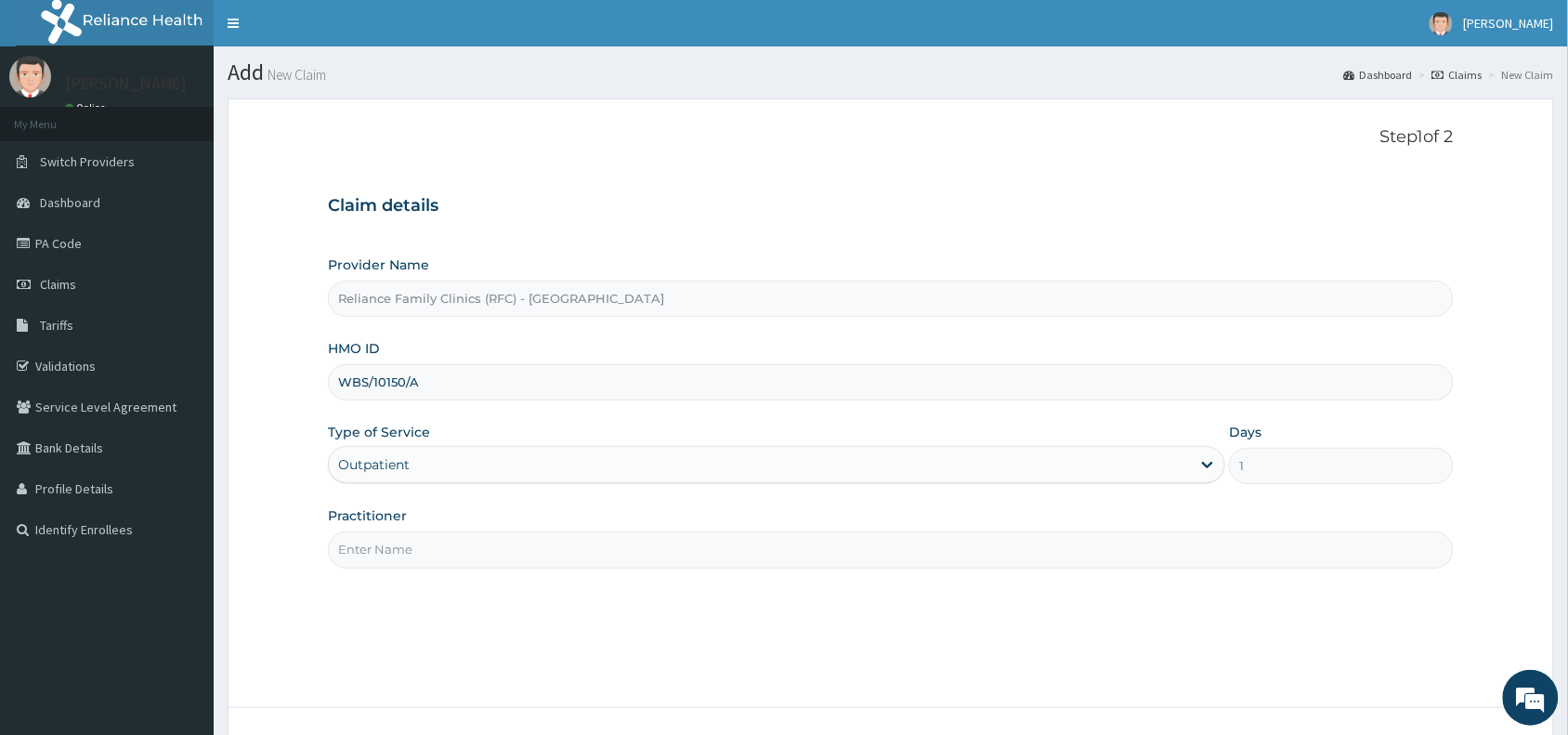
click at [451, 549] on input "Practitioner" at bounding box center [891, 549] width 1126 height 37
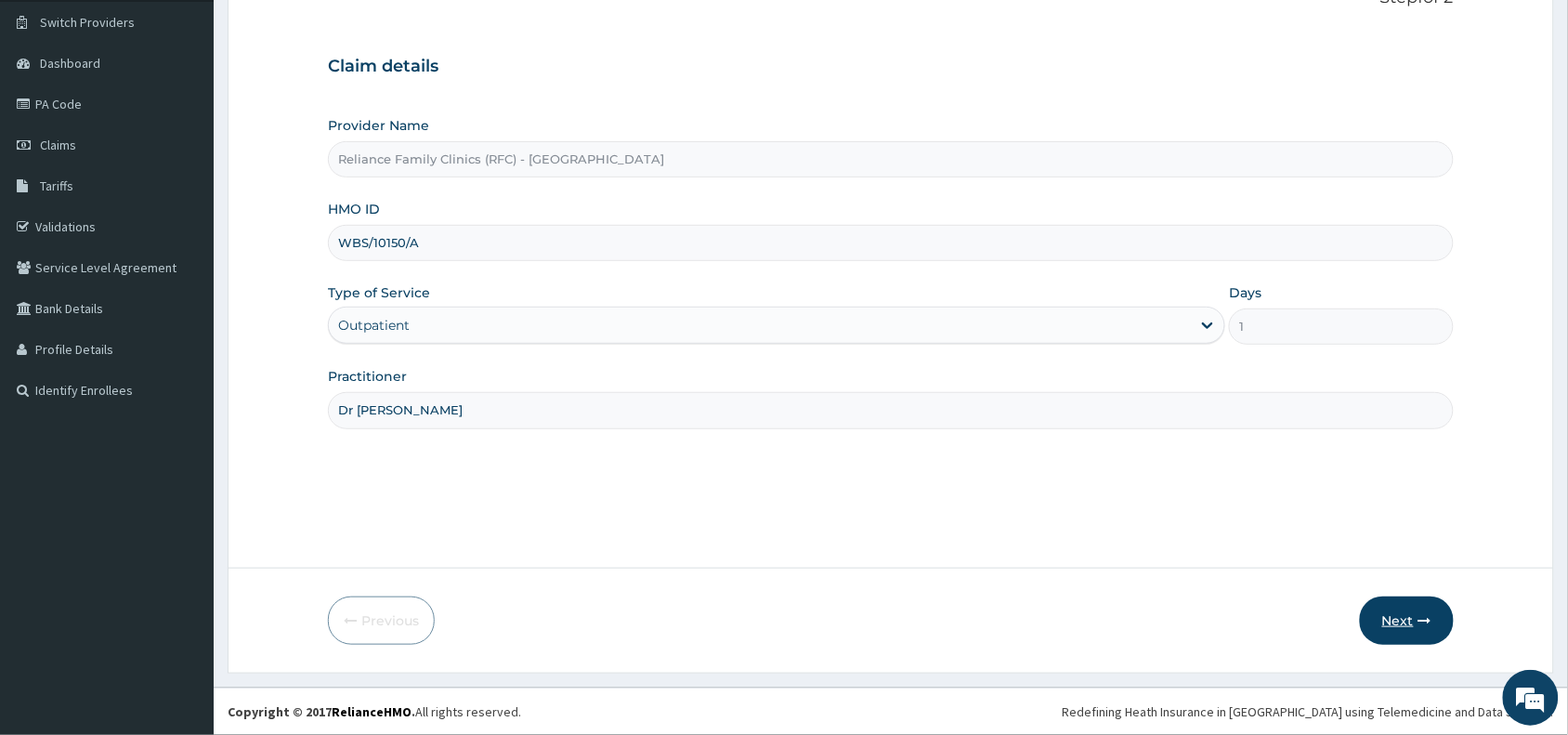
type input "Dr Wini"
click at [1398, 624] on button "Next" at bounding box center [1407, 619] width 94 height 48
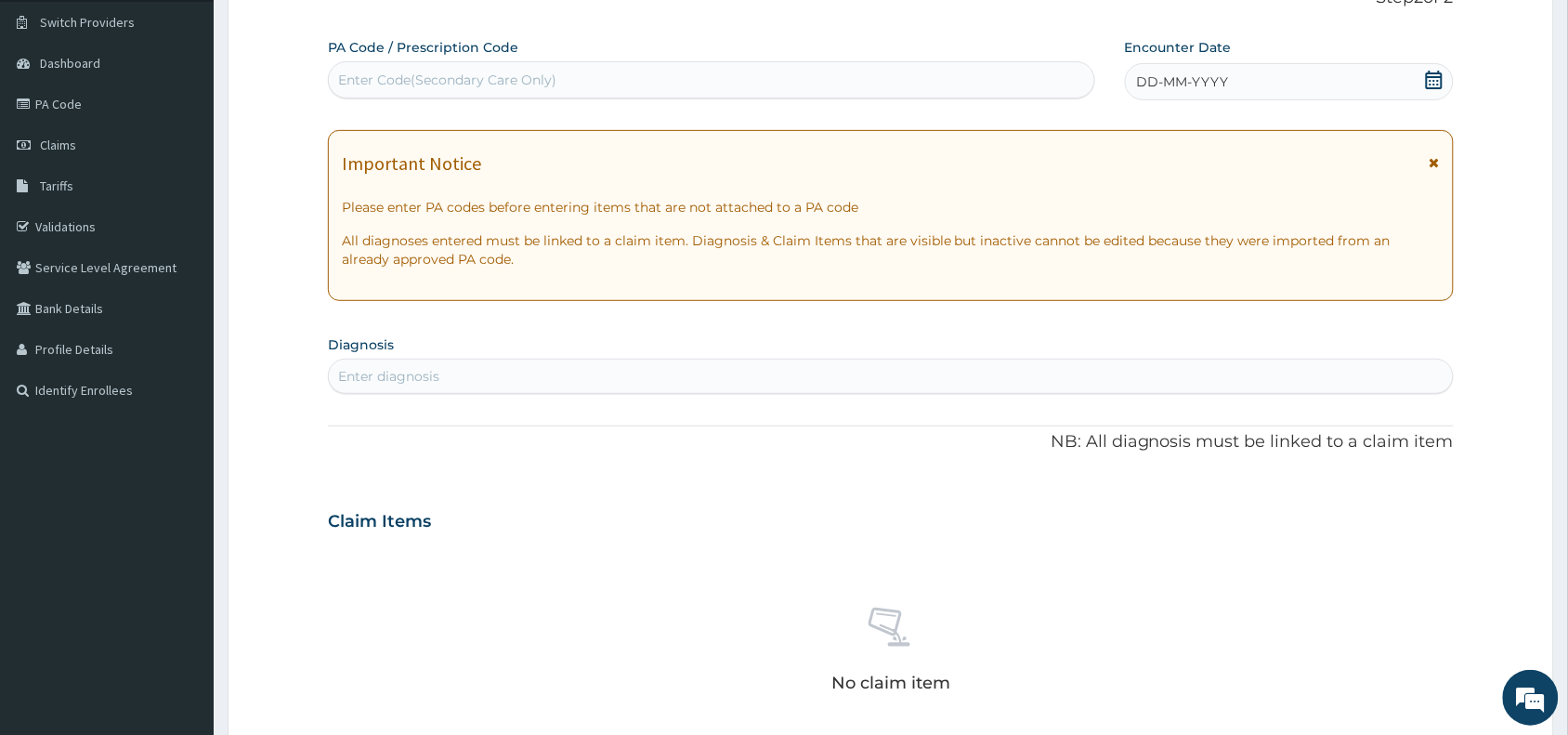
click at [1211, 90] on span "DD-MM-YYYY" at bounding box center [1184, 82] width 92 height 19
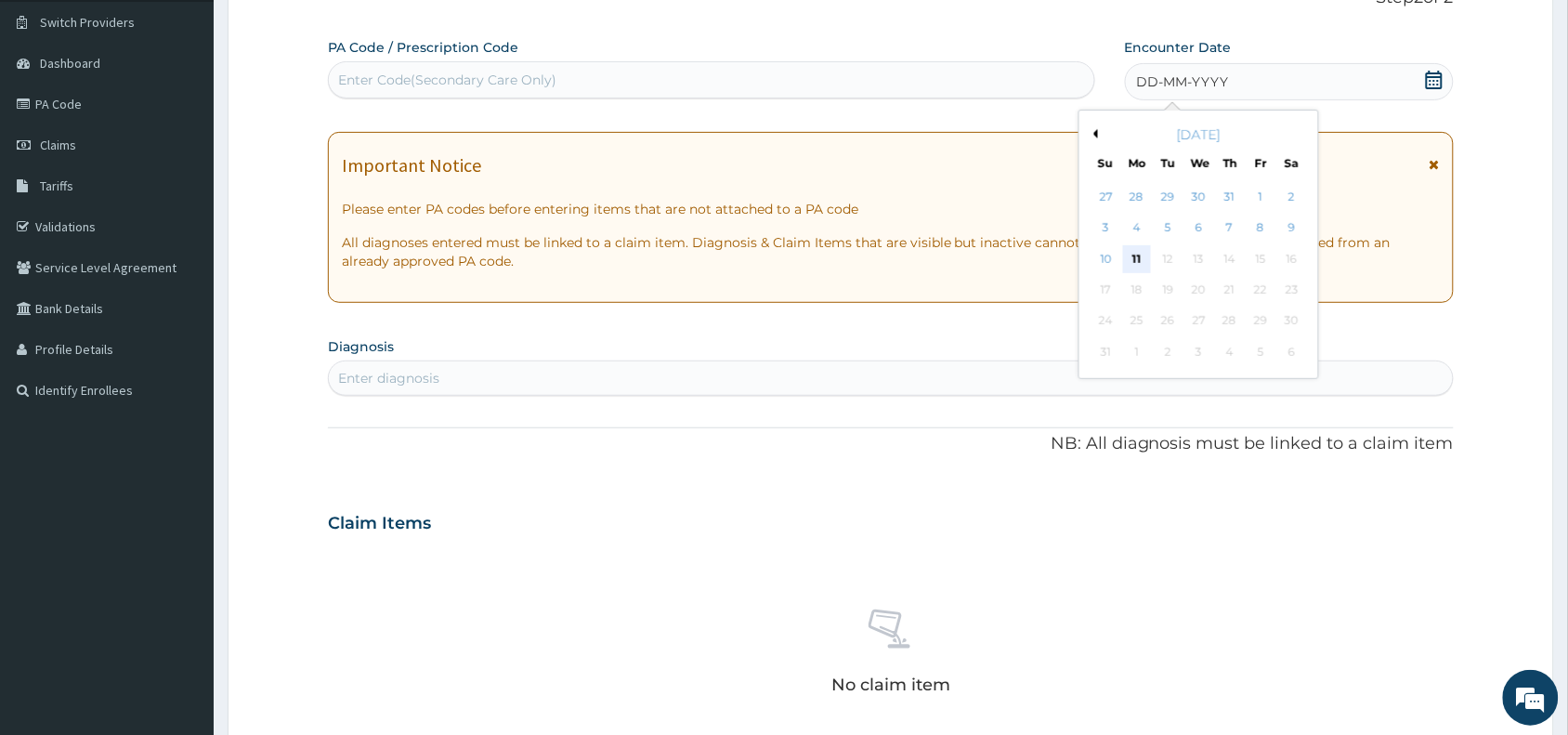
click at [1140, 263] on div "11" at bounding box center [1137, 259] width 28 height 28
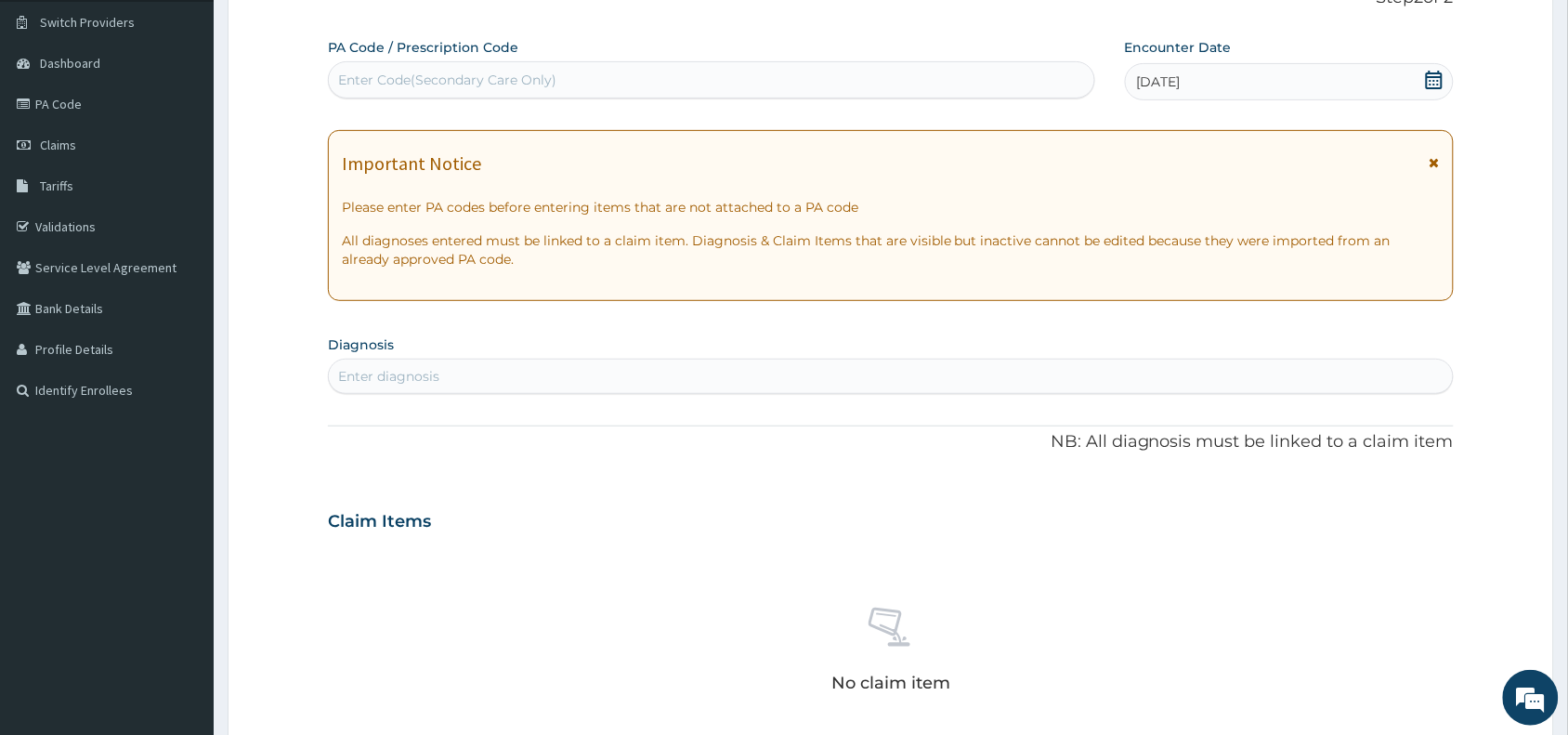
scroll to position [0, 0]
click at [572, 381] on div "Enter diagnosis" at bounding box center [891, 376] width 1124 height 30
type input "headache"
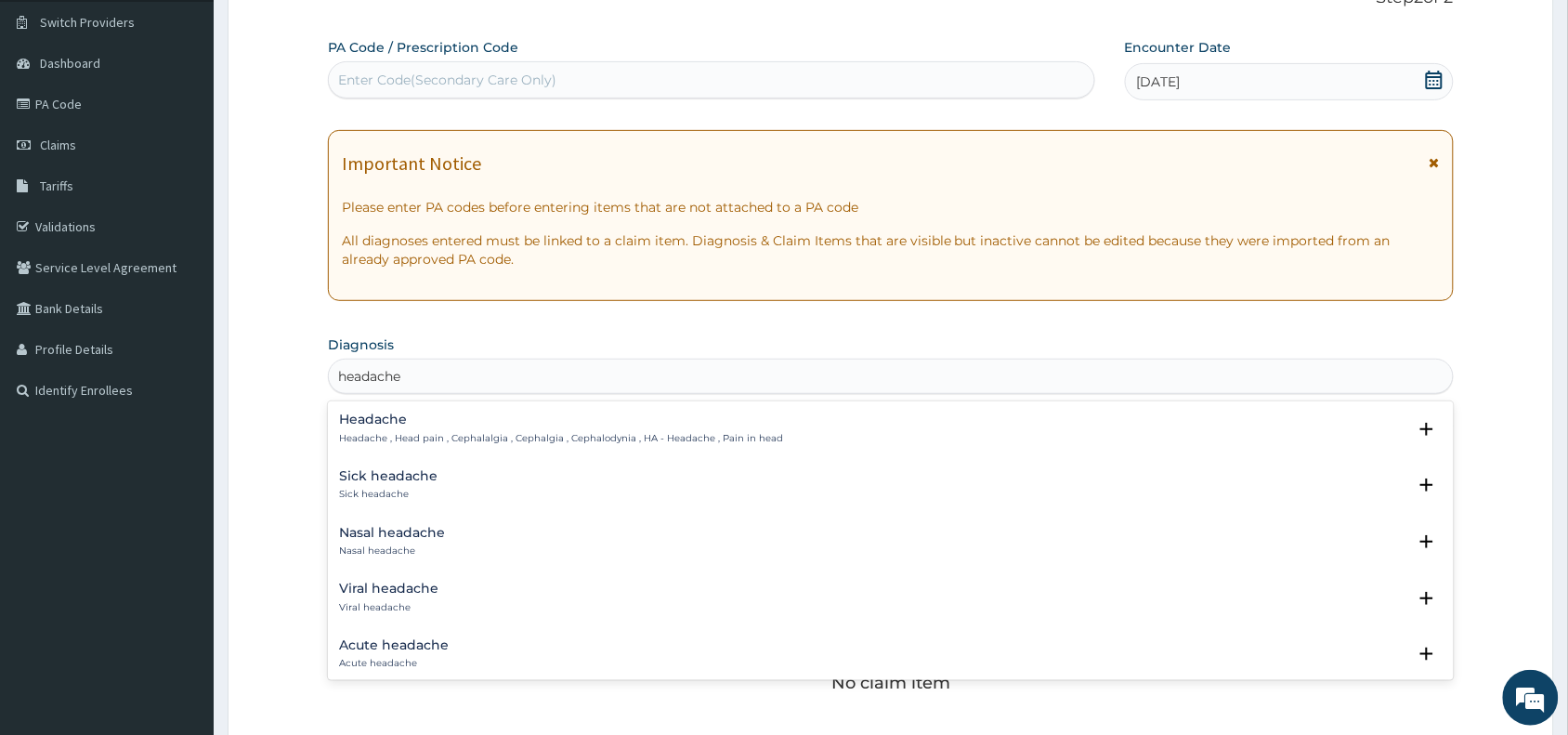
click at [452, 434] on p "Headache , Head pain , Cephalalgia , Cephalgia , Cephalodynia , HA - Headache ,…" at bounding box center [561, 439] width 444 height 13
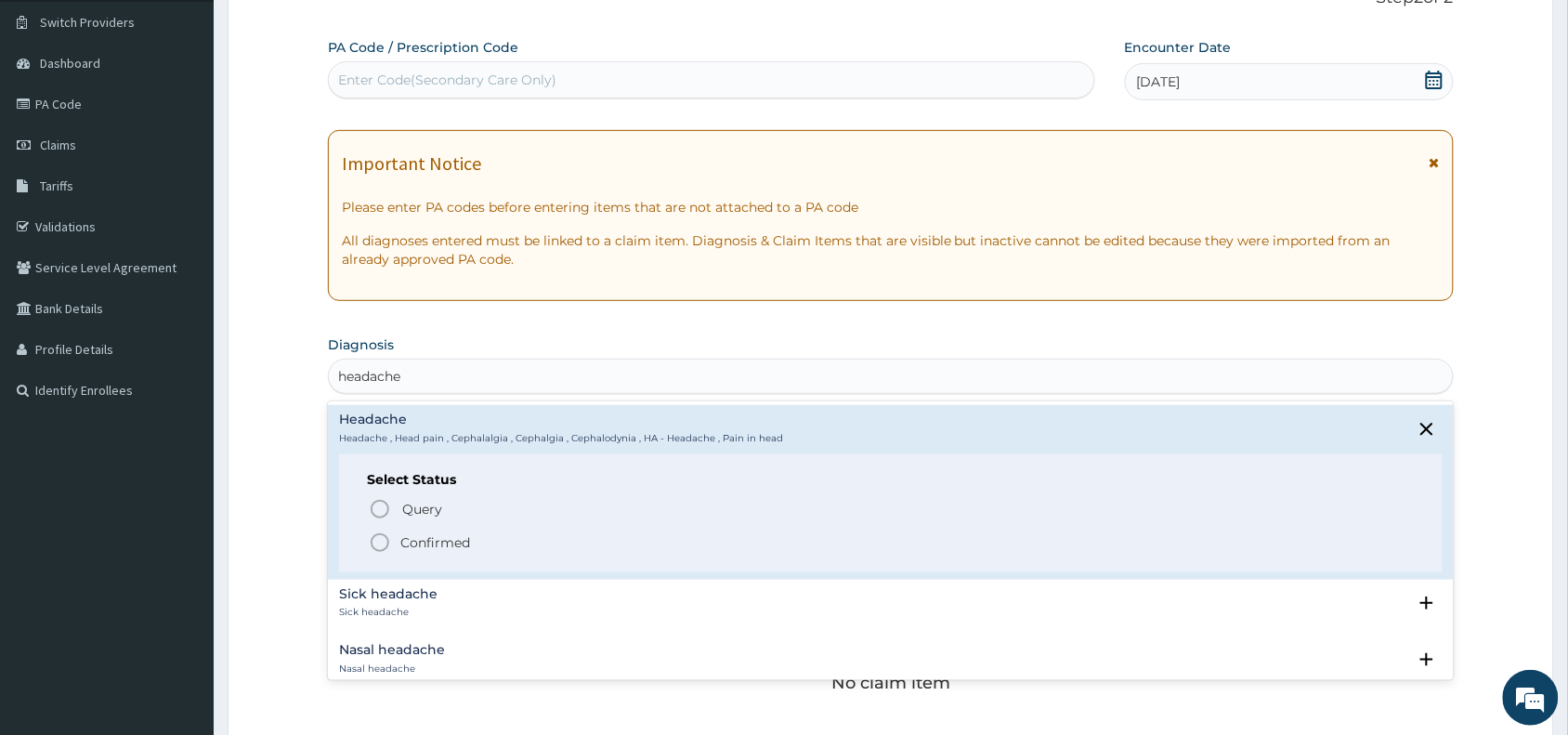
drag, startPoint x: 382, startPoint y: 493, endPoint x: 386, endPoint y: 509, distance: 16.5
click at [382, 494] on div "Select Status Query Query covers suspected (?), Keep in view (kiv), Ruled out (…" at bounding box center [891, 512] width 1104 height 117
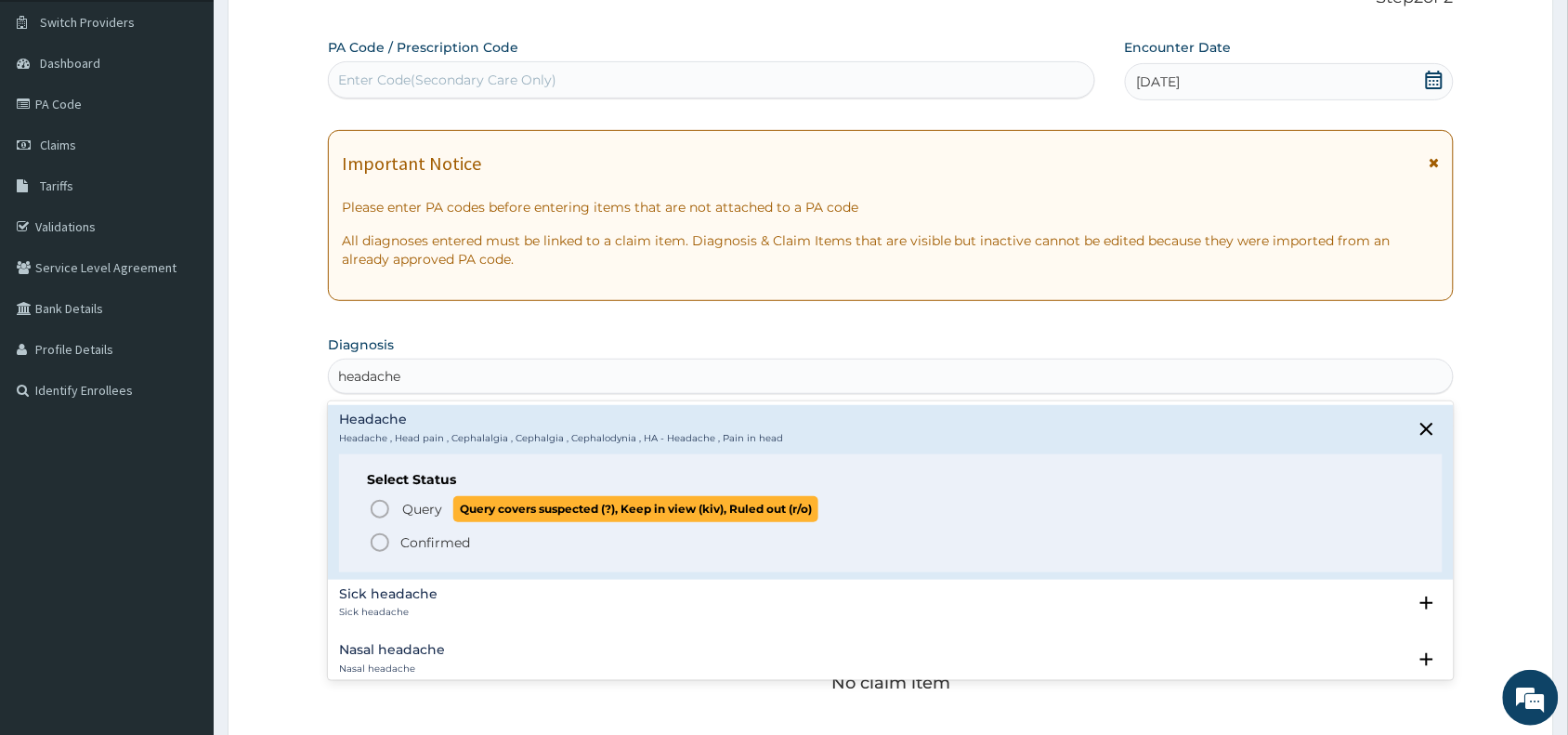
click at [386, 509] on icon "status option query" at bounding box center [380, 509] width 23 height 23
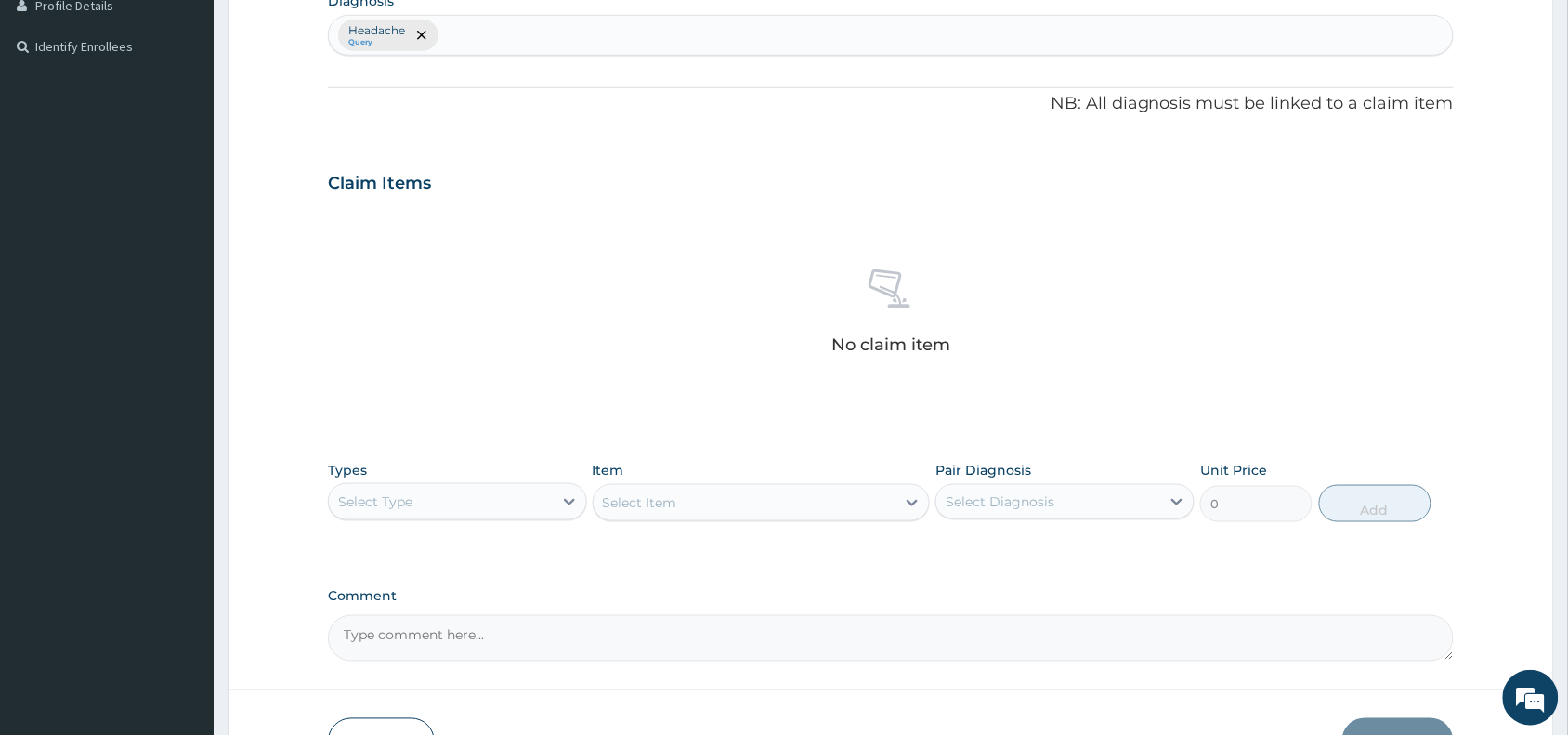
scroll to position [605, 0]
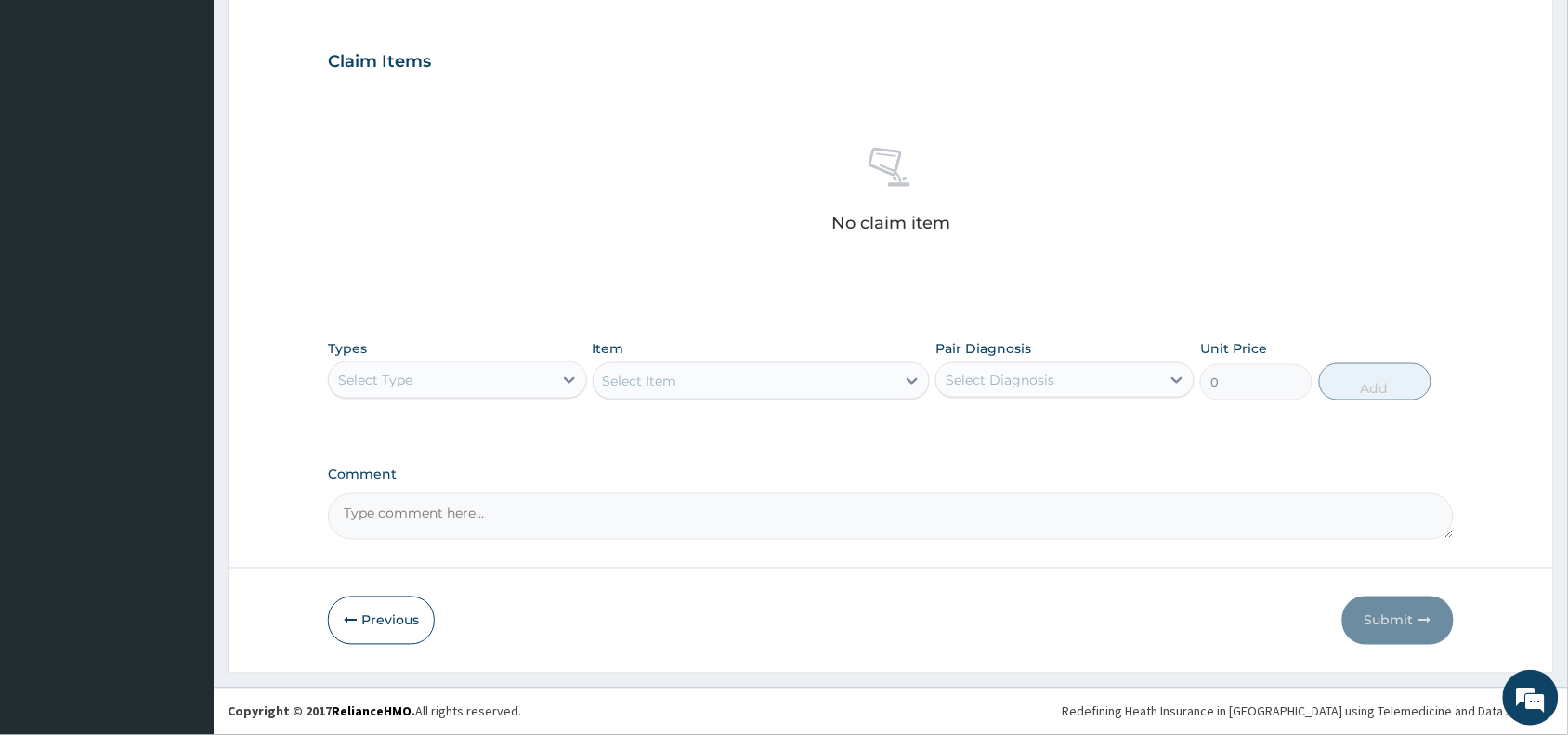
click at [529, 383] on div "Select Type" at bounding box center [441, 380] width 224 height 30
type input "pr"
click at [507, 412] on div "Procedures" at bounding box center [458, 427] width 259 height 34
click at [841, 379] on div "Select Item" at bounding box center [761, 381] width 338 height 38
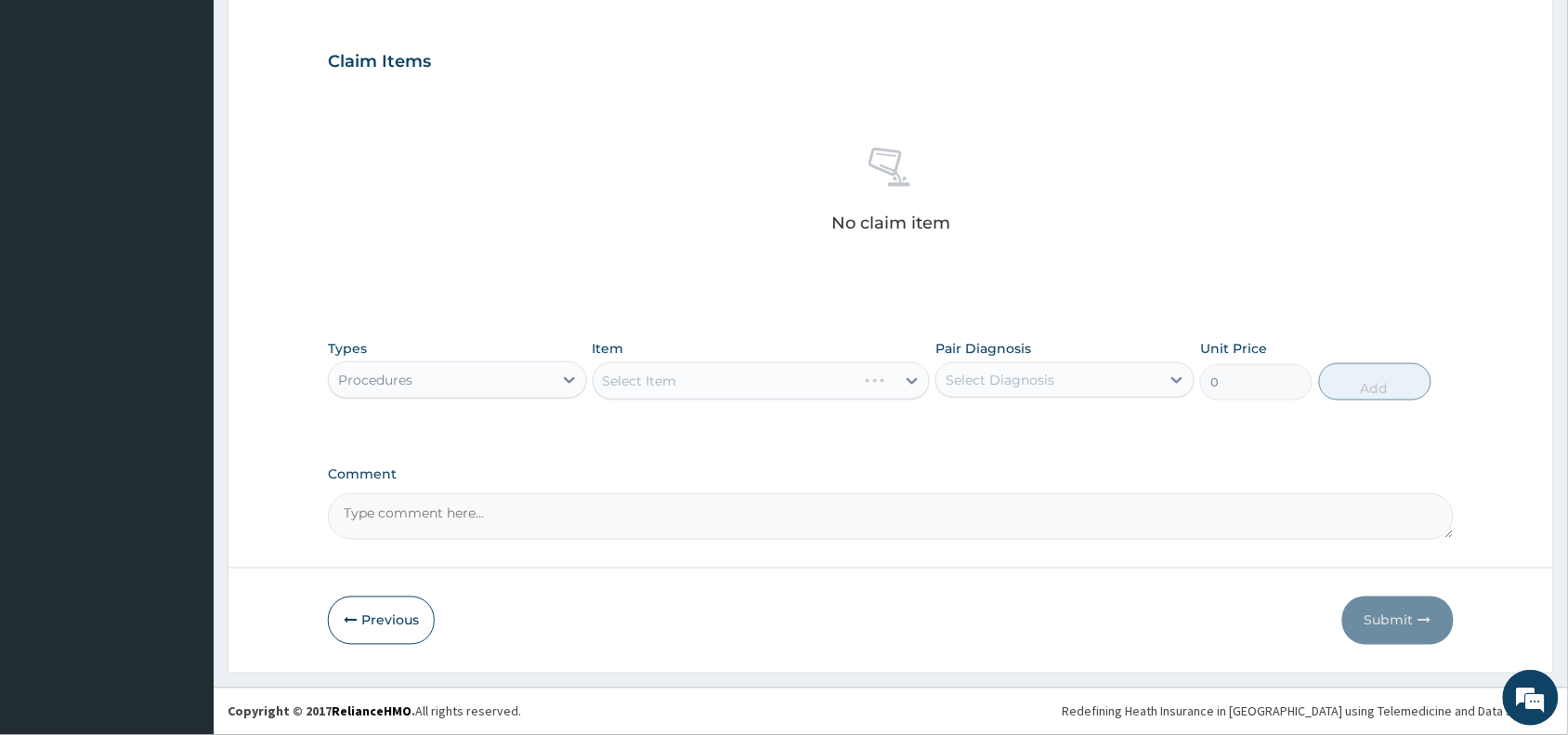
click at [841, 379] on div "Select Item" at bounding box center [761, 381] width 338 height 38
click at [841, 379] on div "Select Item" at bounding box center [745, 381] width 303 height 30
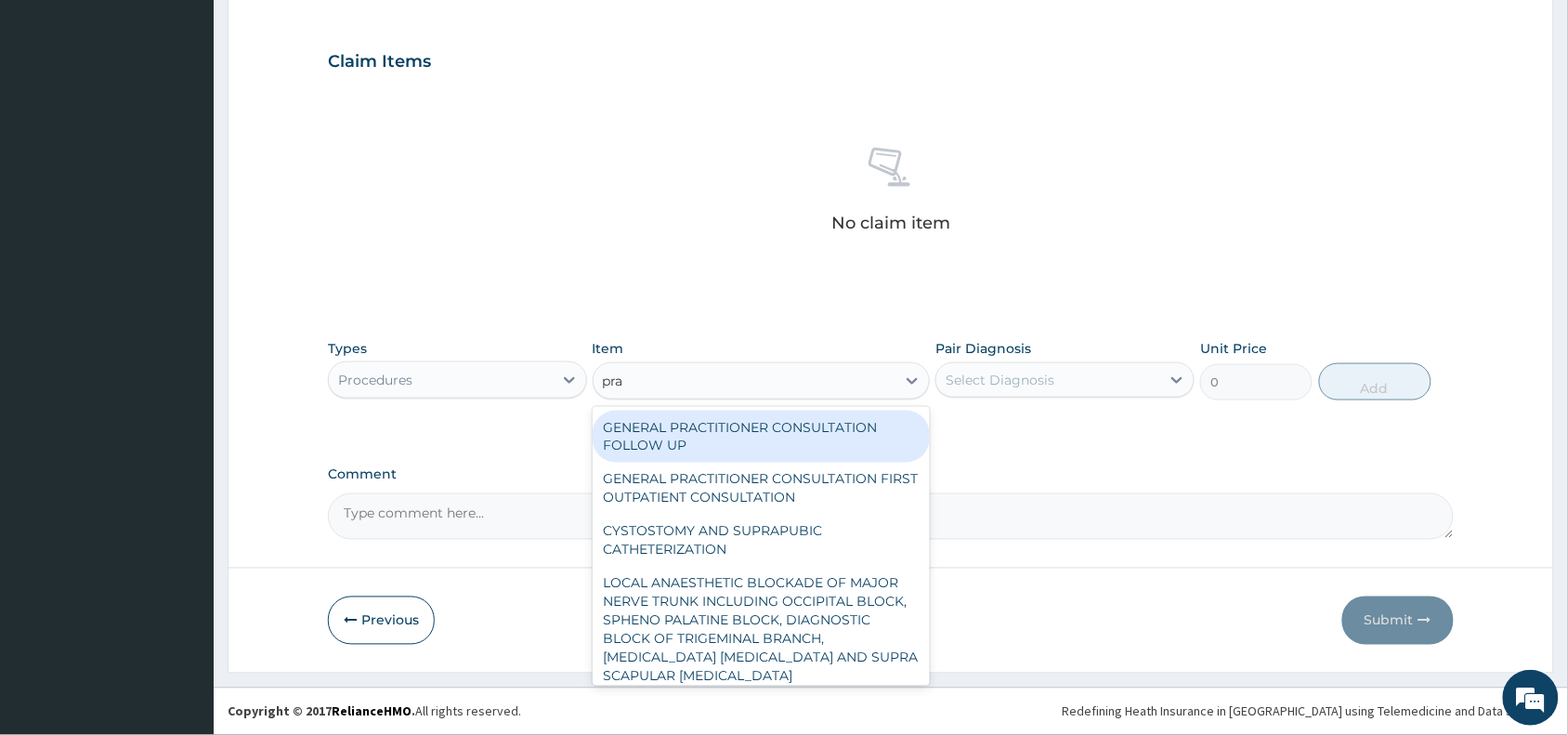
type input "prac"
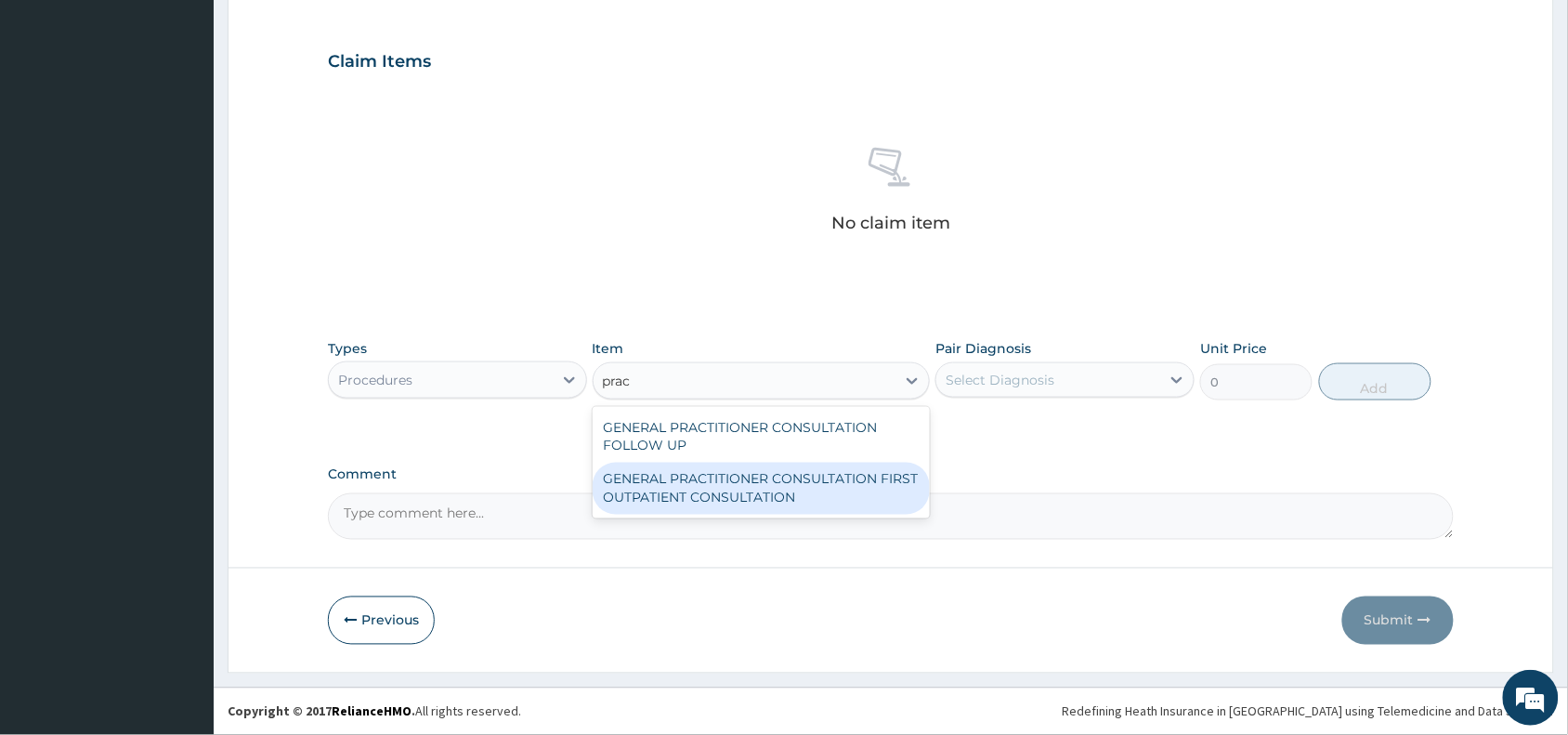
click at [762, 502] on div "GENERAL PRACTITIONER CONSULTATION FIRST OUTPATIENT CONSULTATION" at bounding box center [761, 488] width 338 height 52
type input "3370.125"
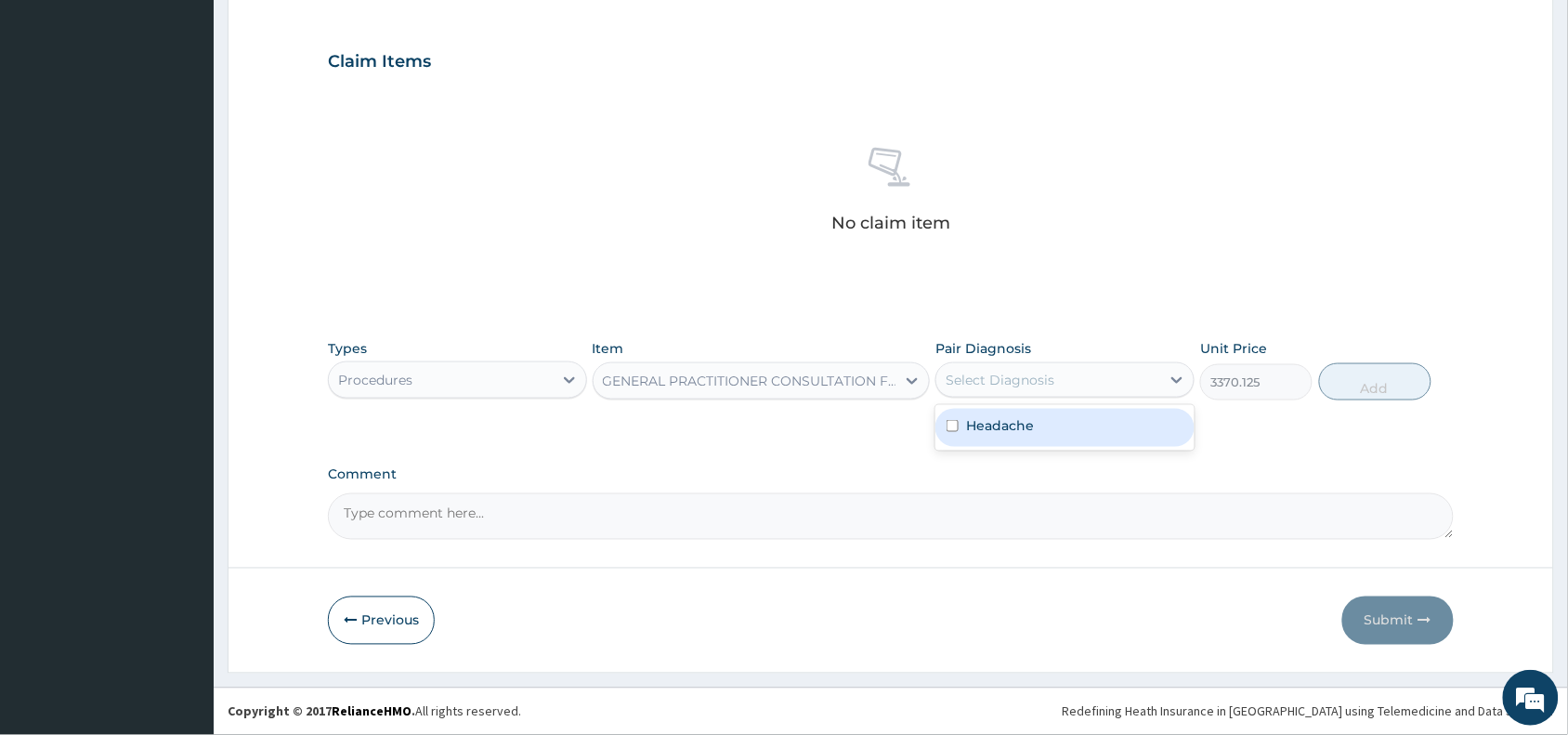
click at [1046, 374] on div "Select Diagnosis" at bounding box center [1000, 380] width 109 height 19
click at [1058, 425] on div "Headache" at bounding box center [1065, 428] width 259 height 39
checkbox input "true"
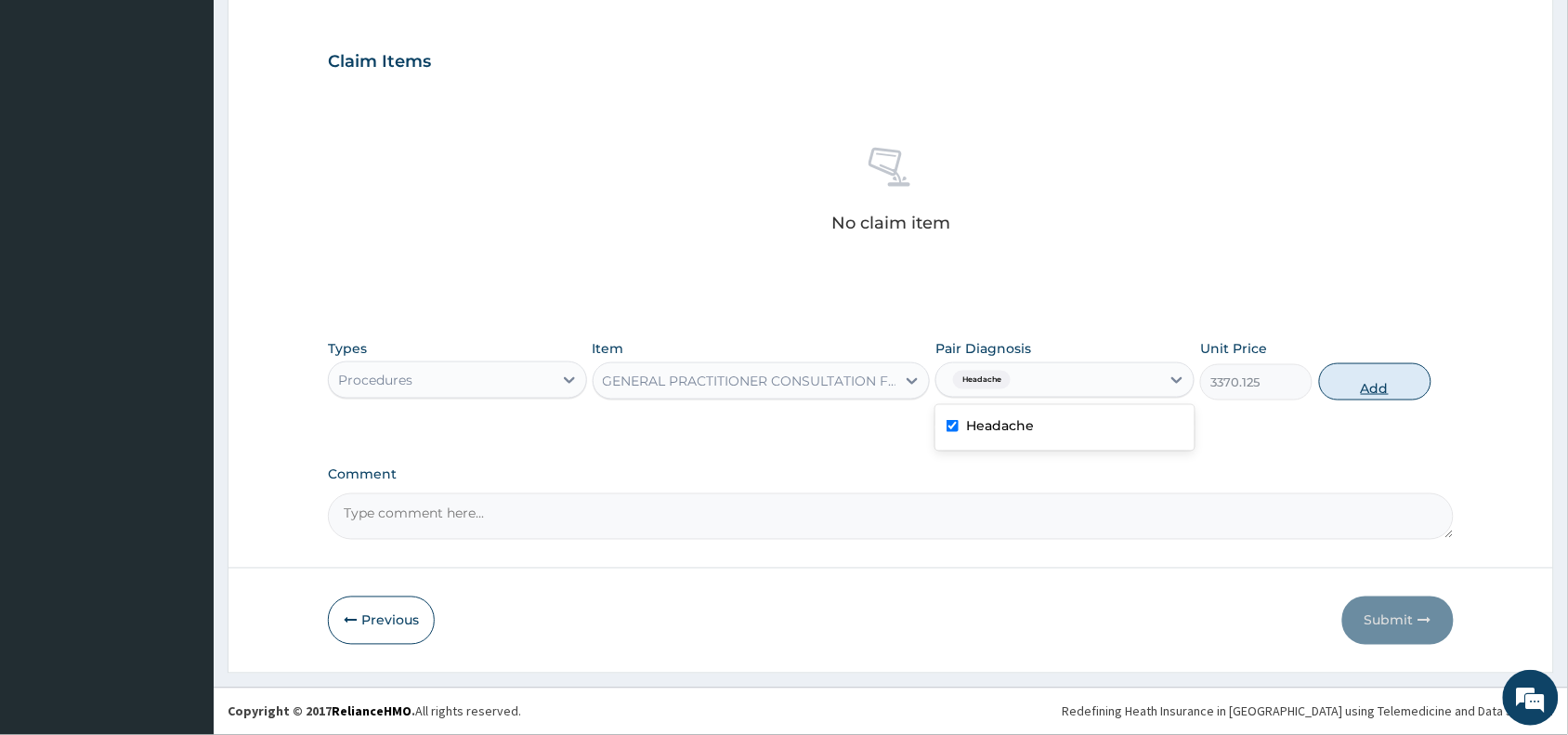
click at [1361, 369] on button "Add" at bounding box center [1375, 382] width 113 height 38
type input "0"
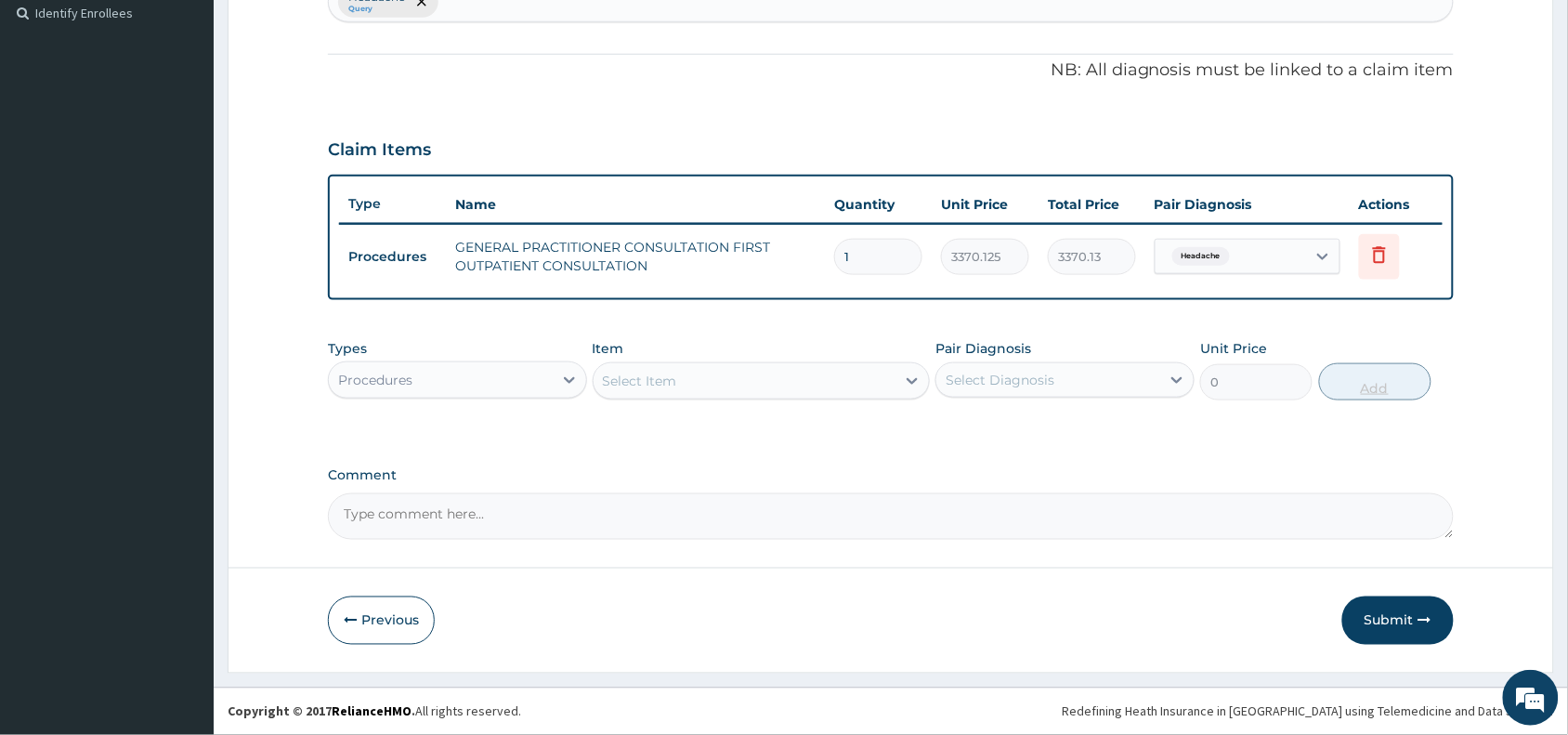
scroll to position [515, 0]
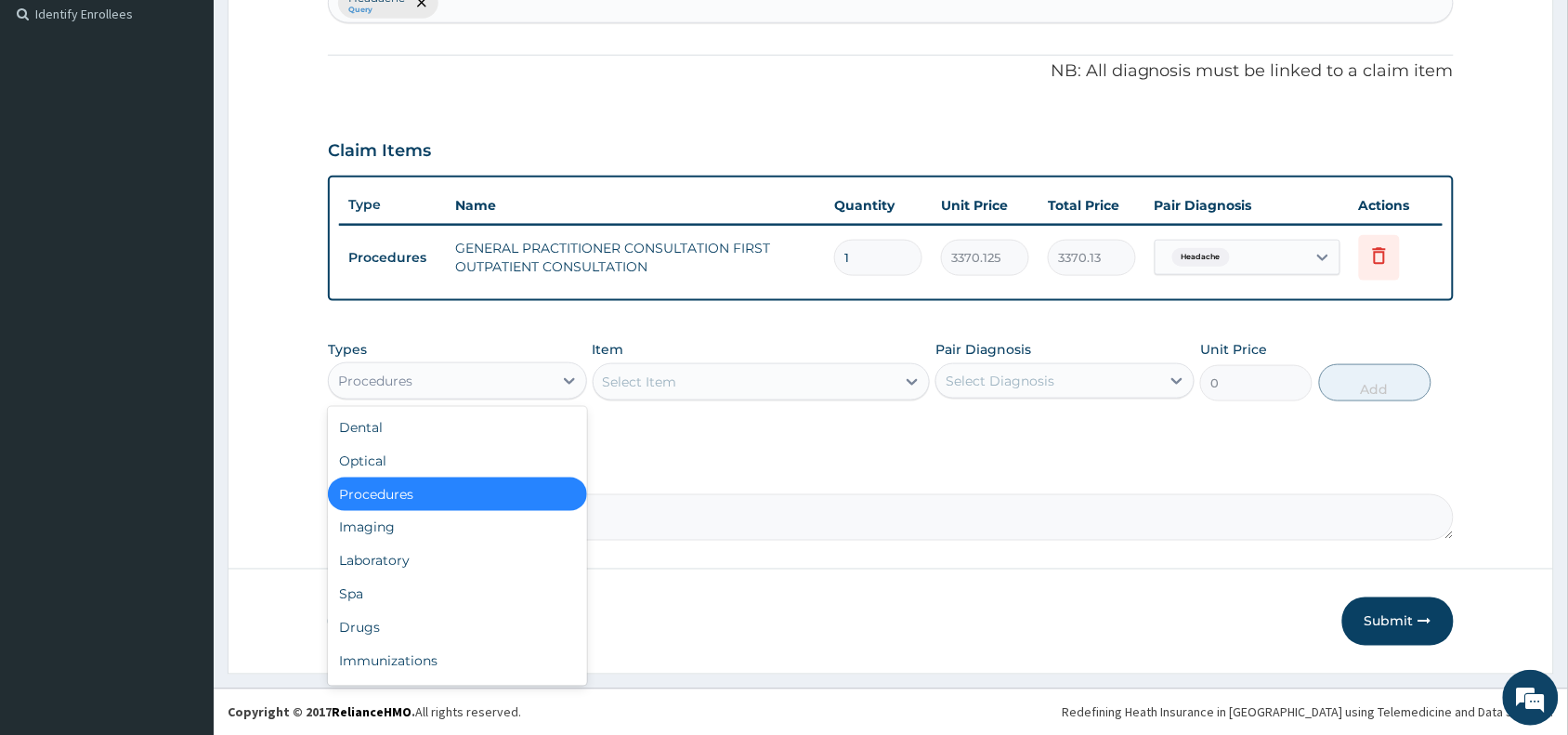
click at [509, 377] on div "Procedures" at bounding box center [441, 381] width 224 height 30
type input "dr"
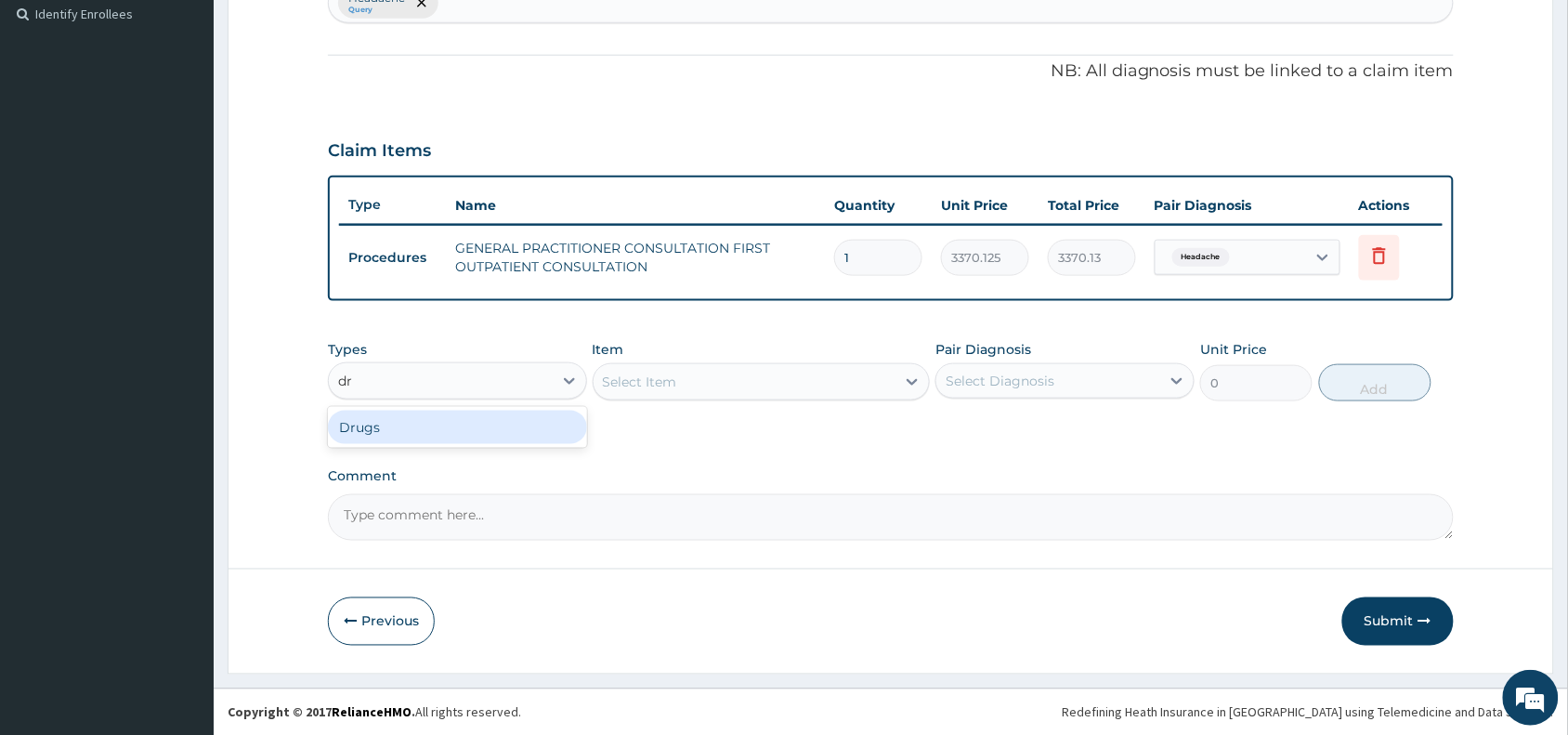
click at [499, 416] on div "Drugs" at bounding box center [458, 428] width 259 height 34
type input "c"
type input "dru"
click at [411, 442] on div "Drugs" at bounding box center [458, 428] width 259 height 34
click at [663, 373] on div "Select Item" at bounding box center [639, 382] width 74 height 19
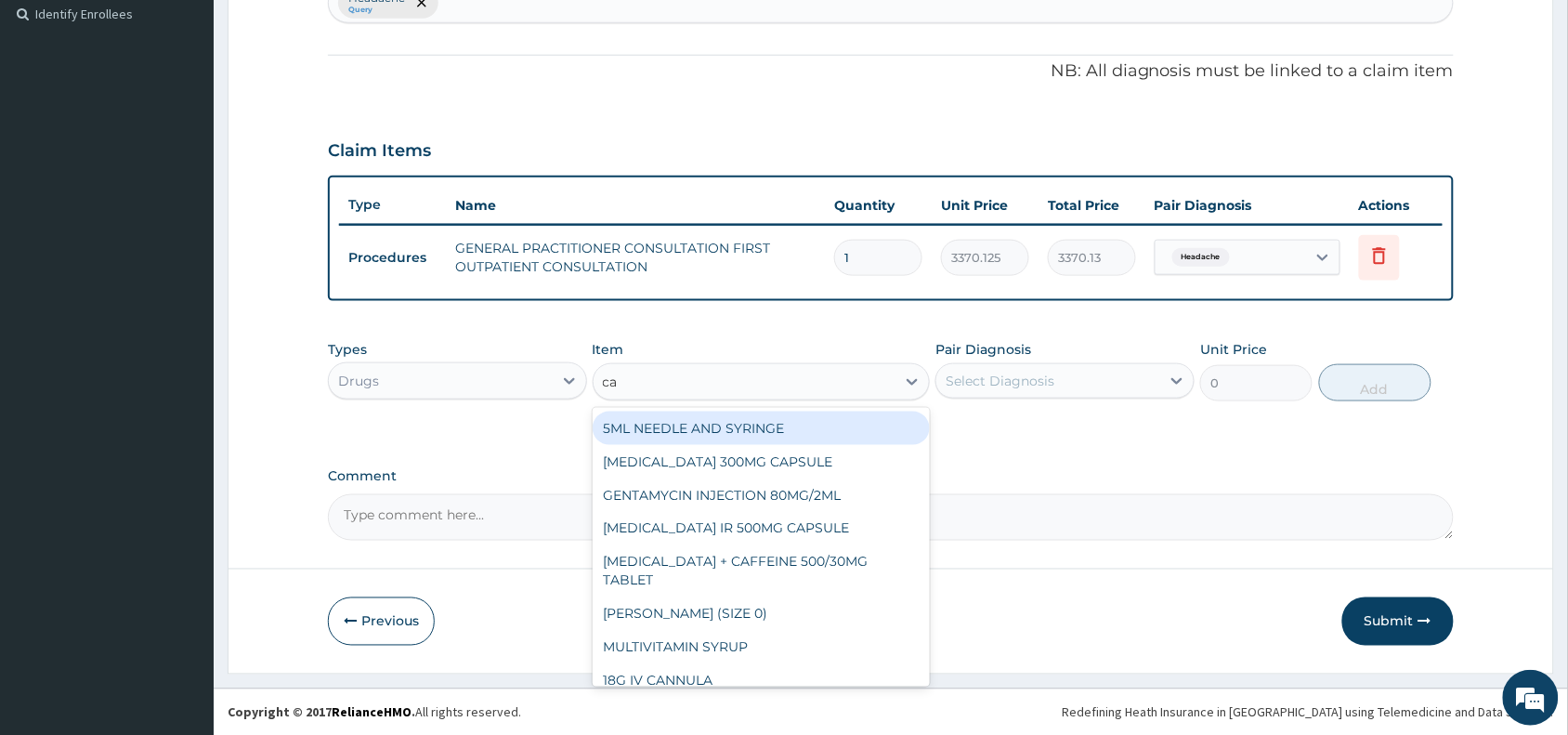
type input "caf"
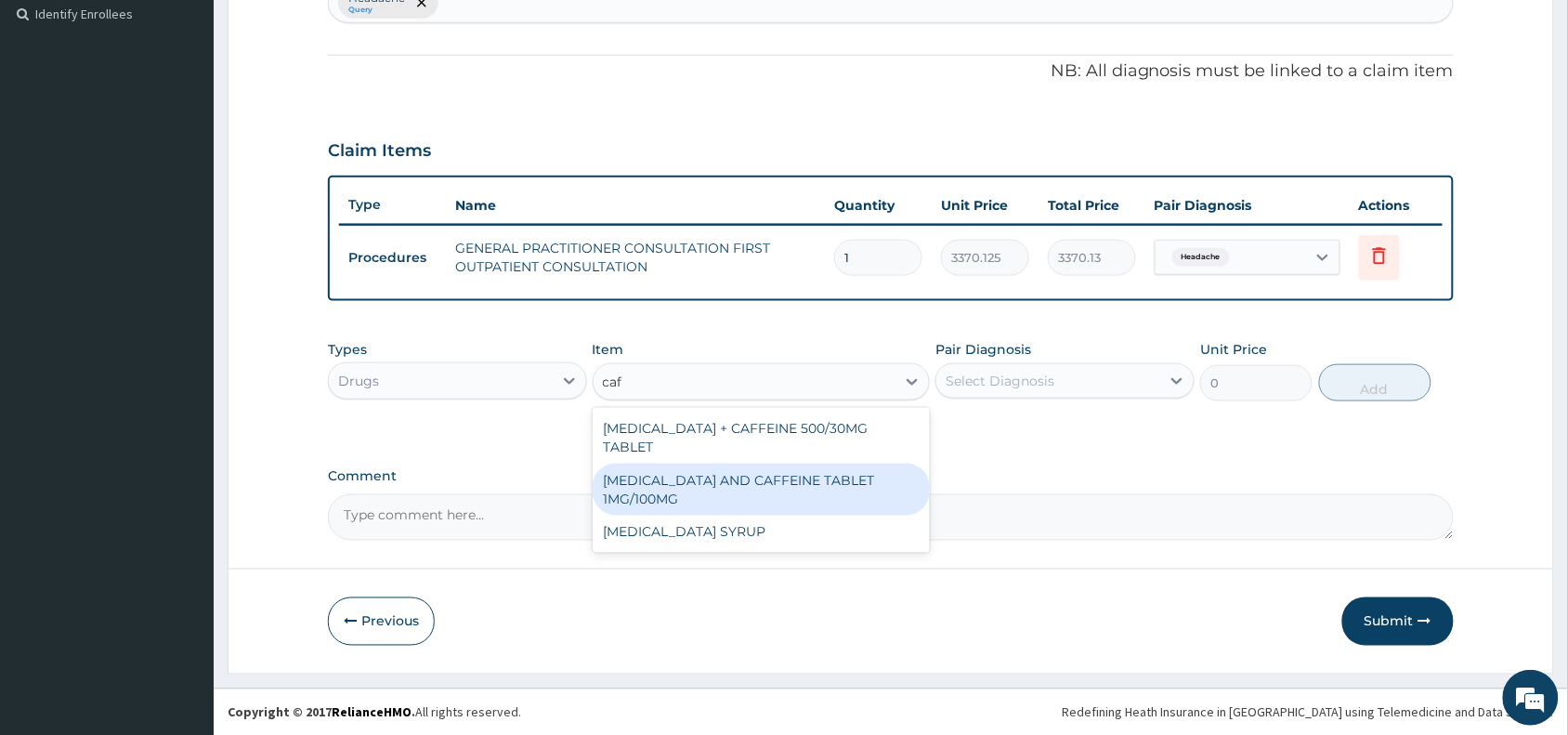
click at [853, 465] on div "ERGOTAMINE AND CAFFEINE TABLET 1MG/100MG" at bounding box center [761, 489] width 338 height 52
type input "517.5"
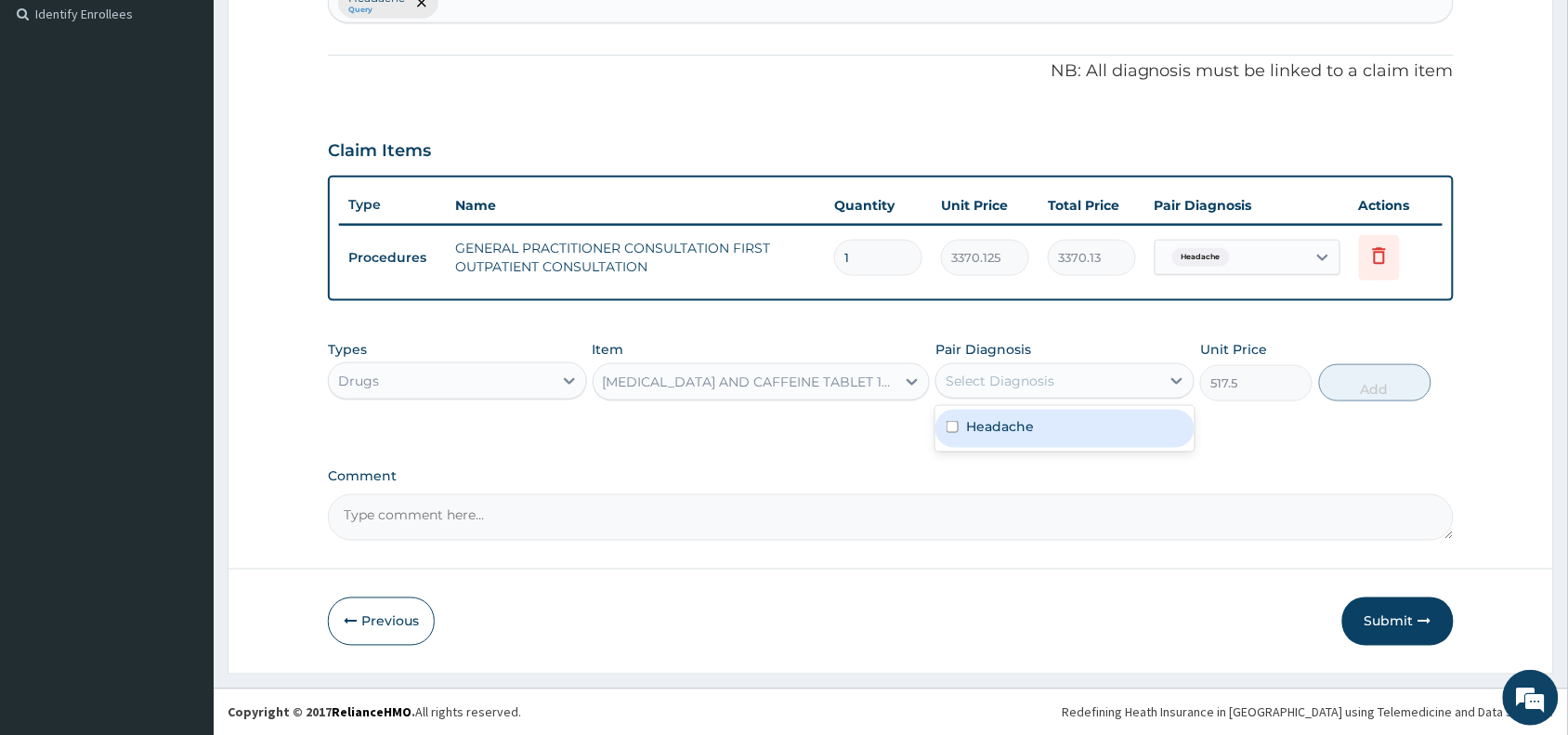
click at [1009, 386] on div "Select Diagnosis" at bounding box center [1000, 381] width 109 height 19
click at [1020, 430] on label "Headache" at bounding box center [1000, 427] width 68 height 19
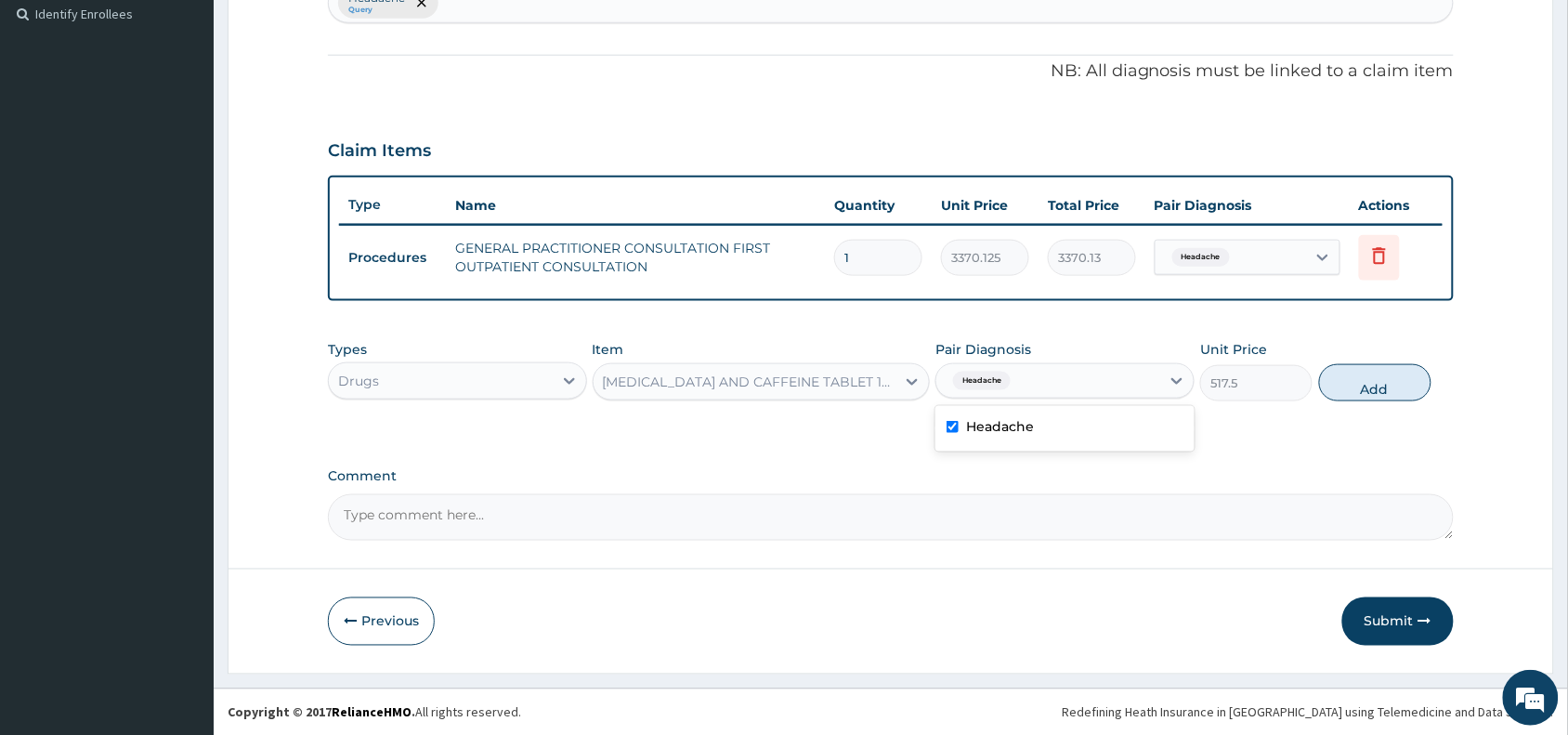
checkbox input "true"
click at [1393, 378] on button "Add" at bounding box center [1375, 383] width 113 height 38
type input "0"
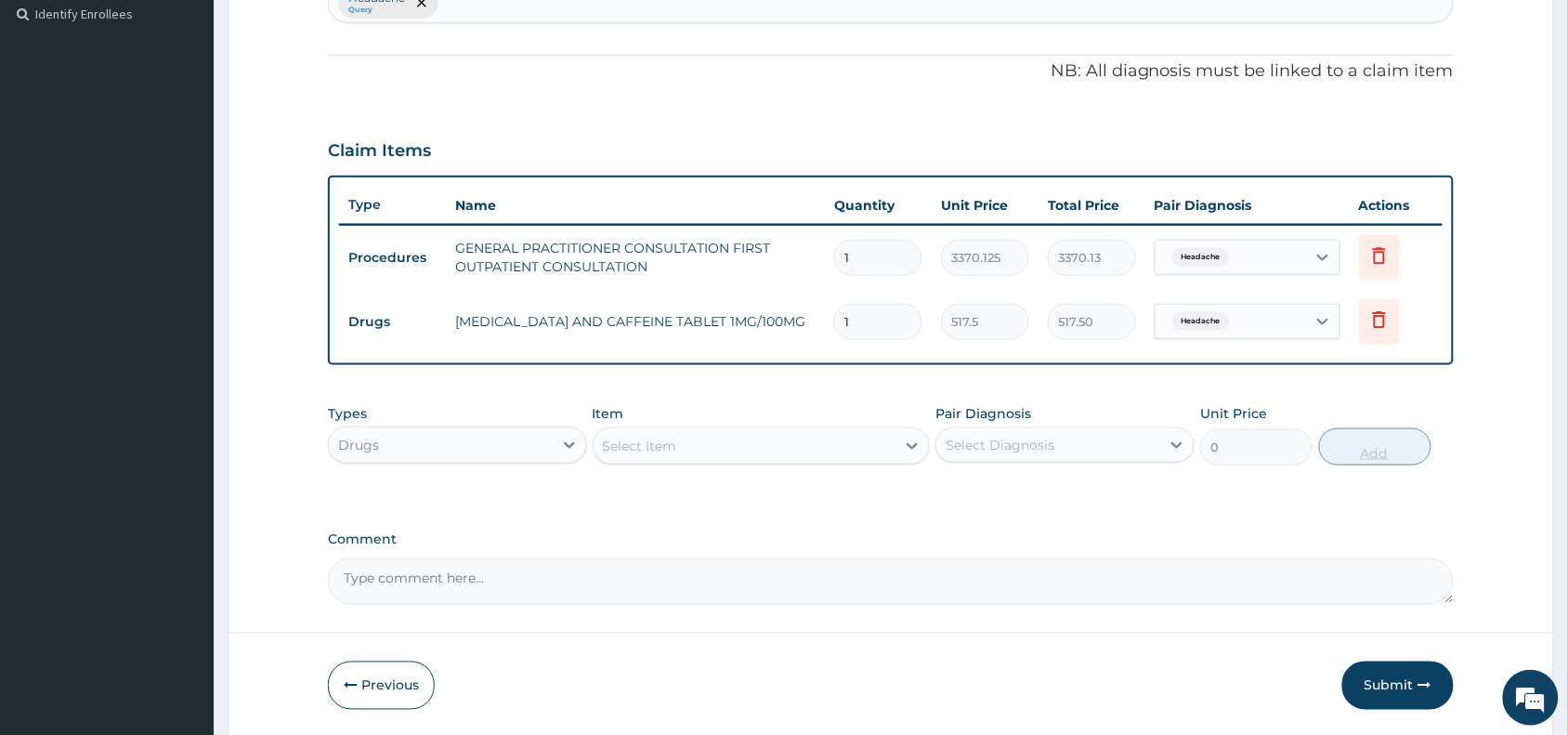
type input "0.00"
type input "6"
type input "3105.00"
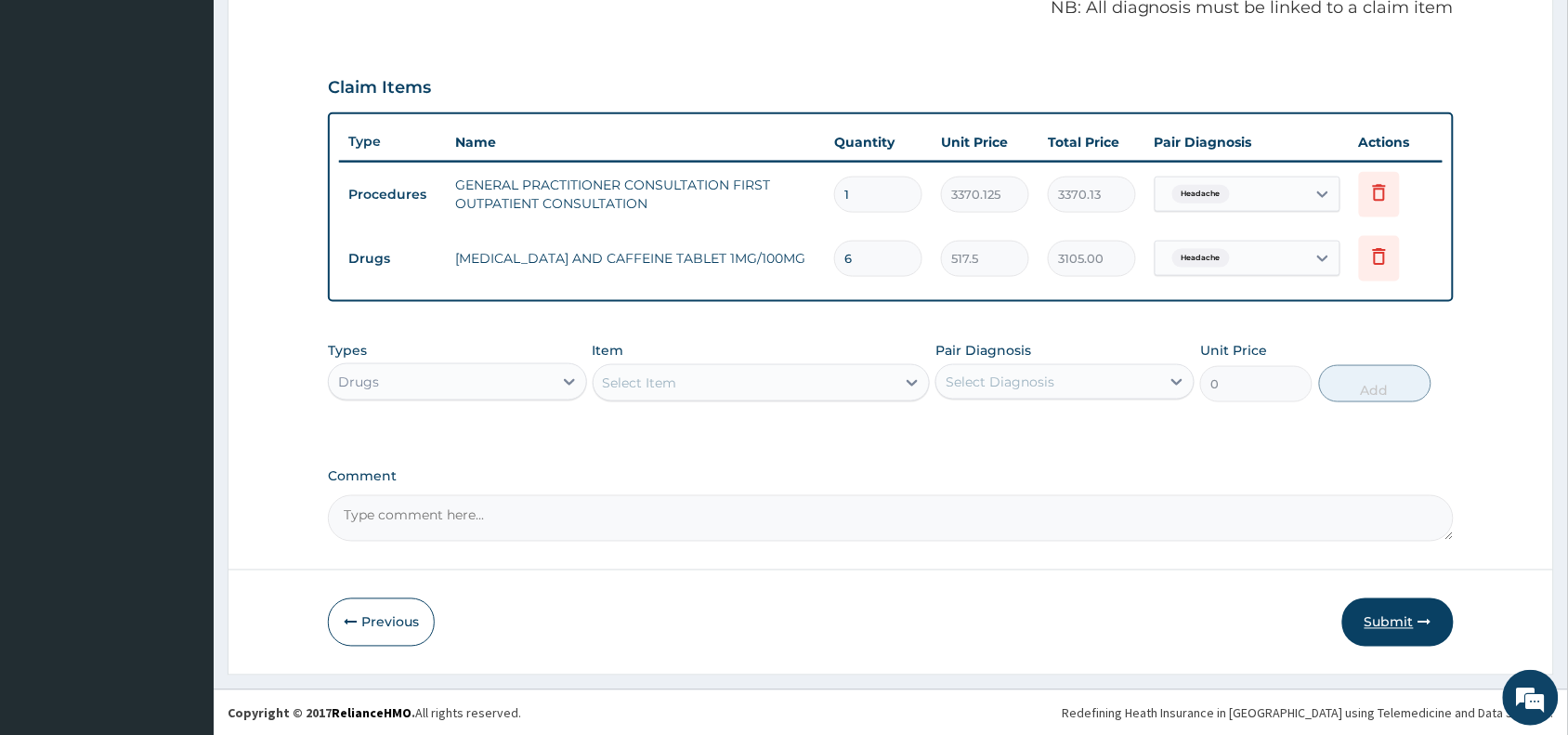
type input "6"
click at [1405, 618] on button "Submit" at bounding box center [1398, 621] width 112 height 48
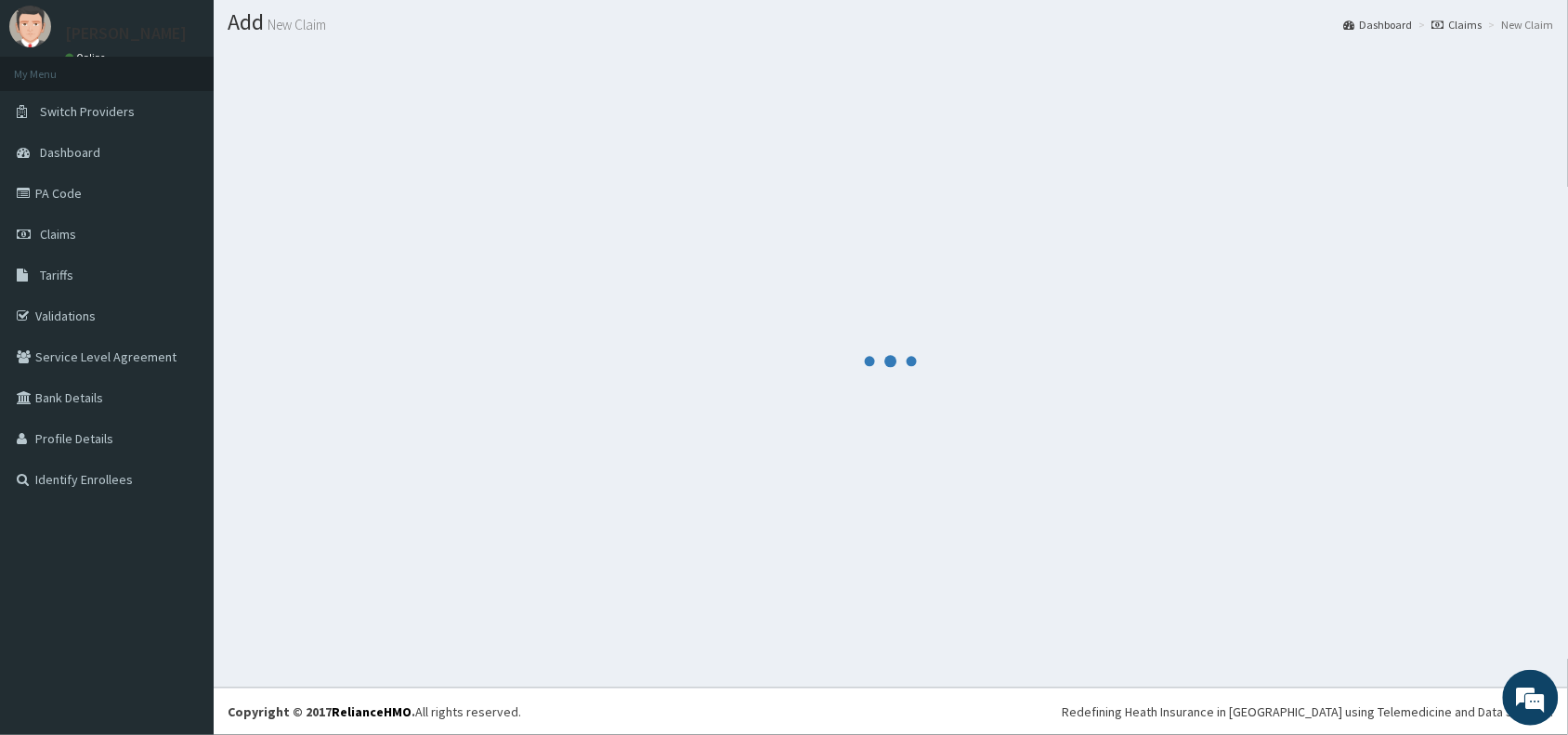
scroll to position [49, 0]
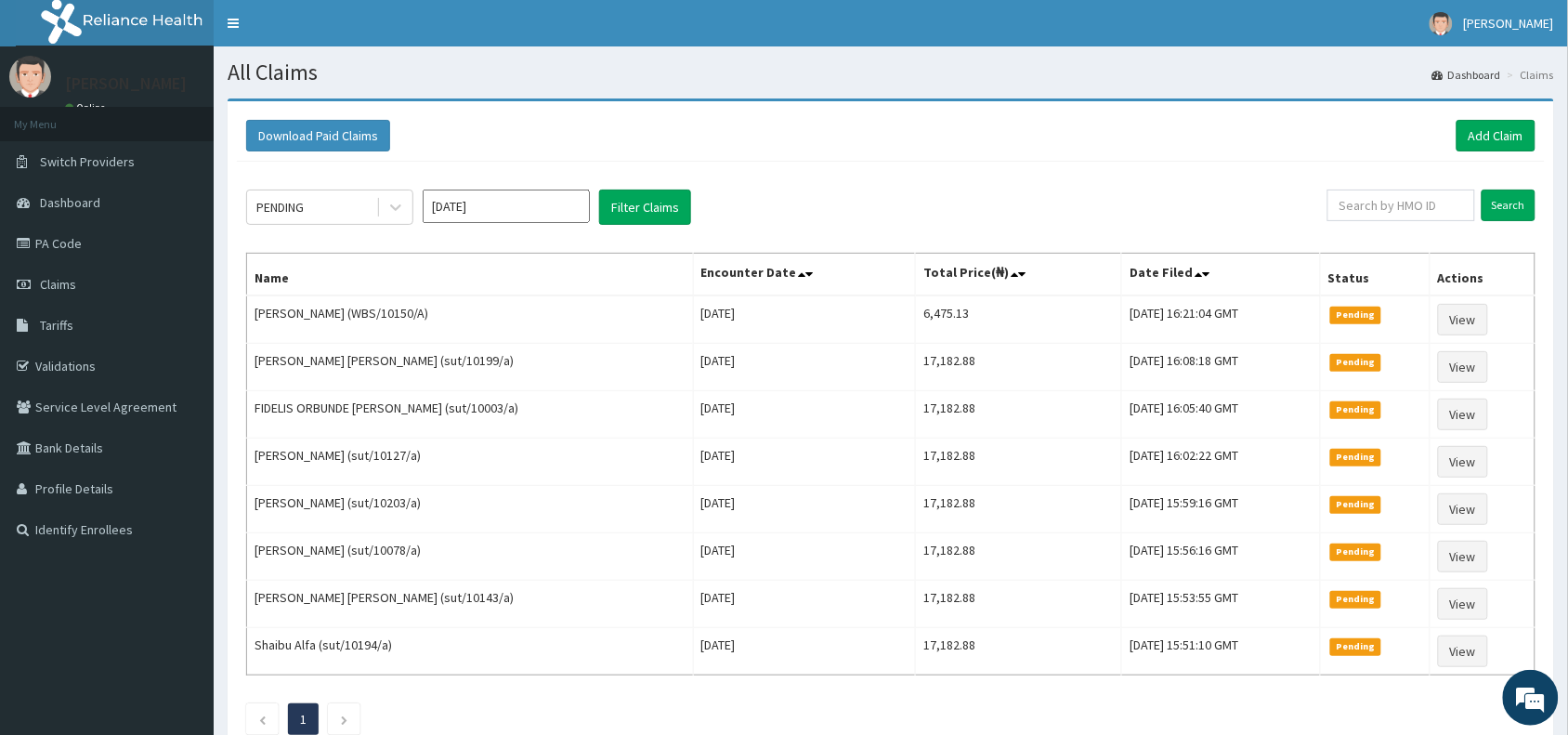
click at [1479, 154] on div "Download Paid Claims Add Claim" at bounding box center [890, 136] width 1308 height 51
click at [1474, 144] on link "Add Claim" at bounding box center [1496, 135] width 79 height 32
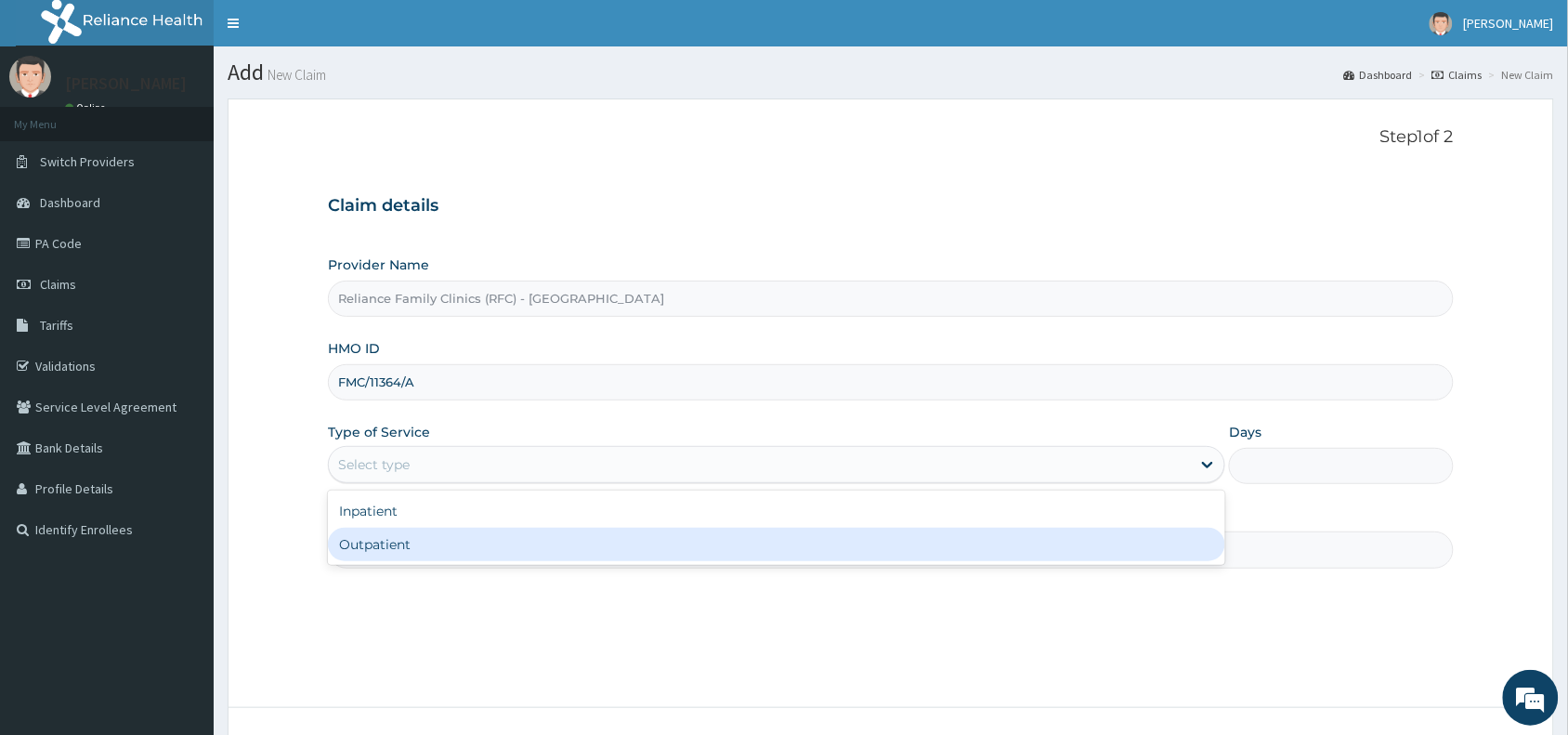
click at [467, 549] on div "Outpatient" at bounding box center [776, 544] width 898 height 34
type input "1"
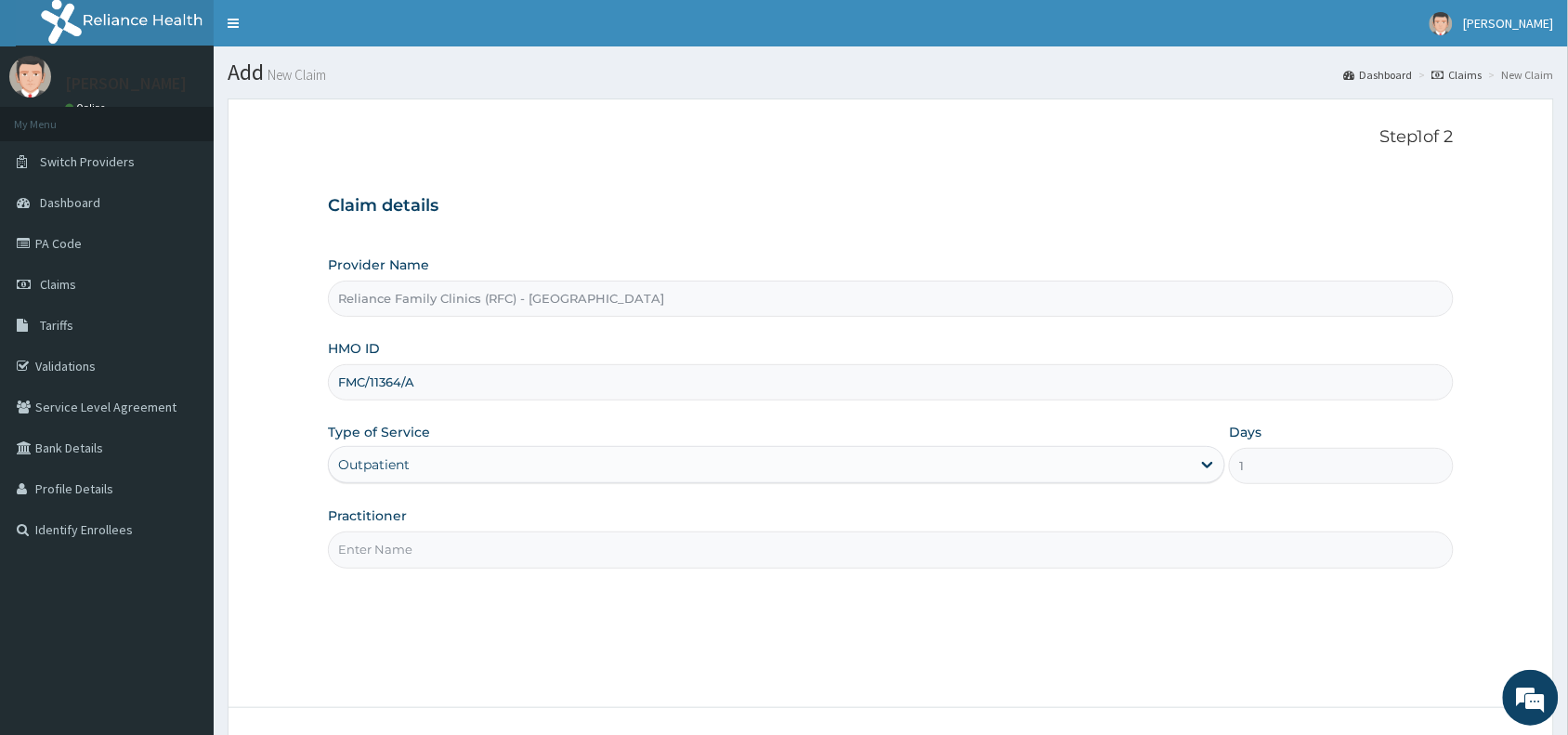
click at [467, 549] on input "Practitioner" at bounding box center [891, 549] width 1126 height 37
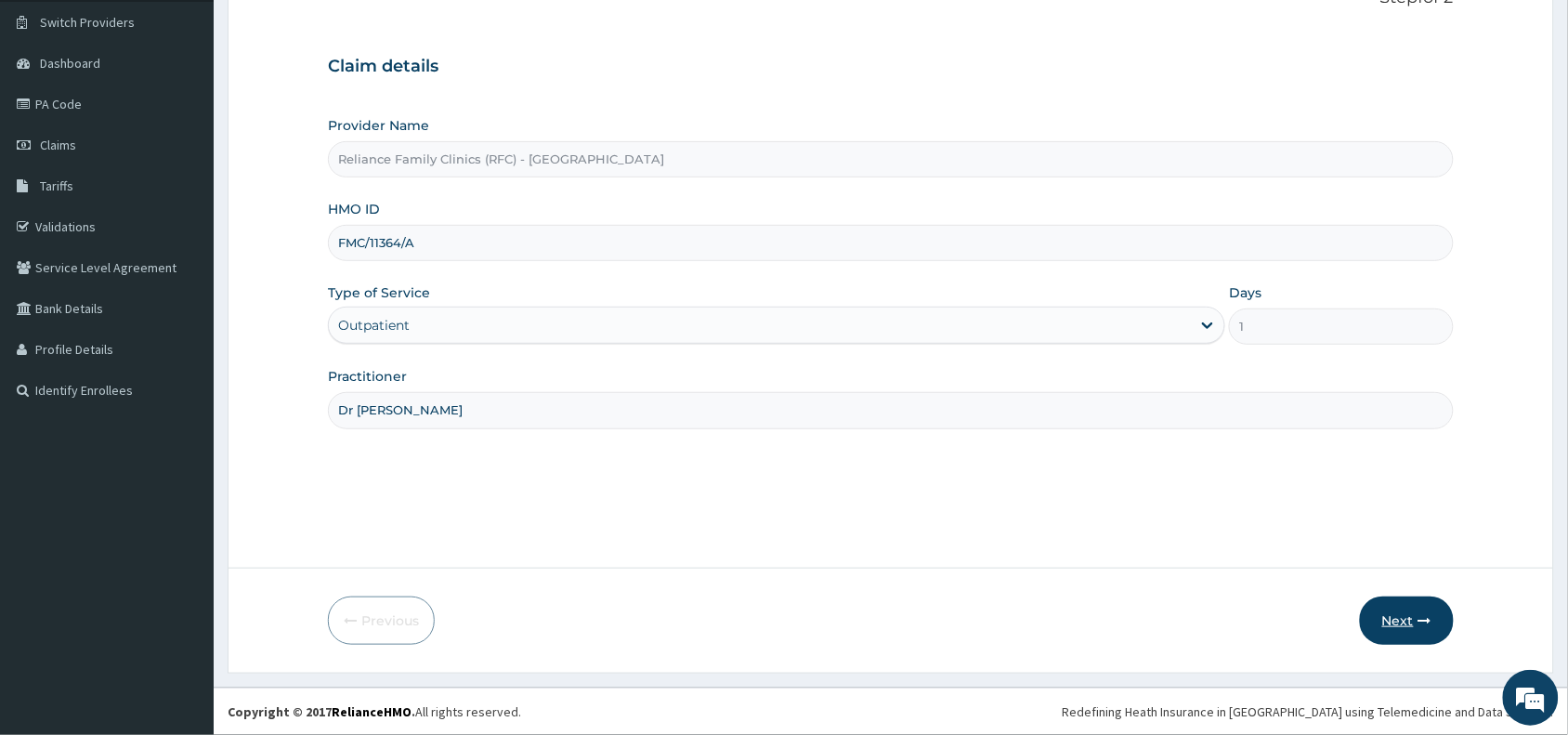
type input "Dr [PERSON_NAME]"
click at [1409, 627] on button "Next" at bounding box center [1407, 619] width 94 height 48
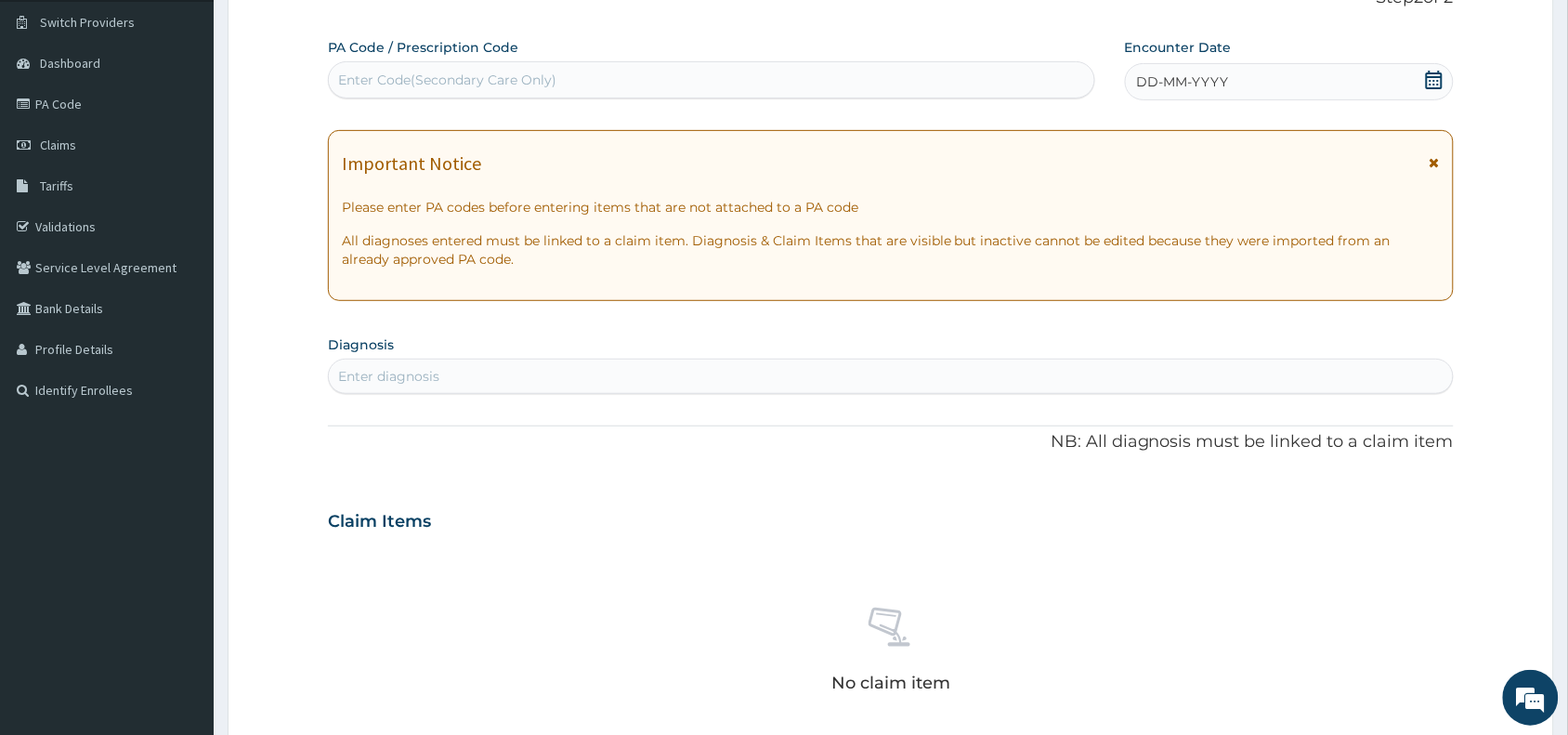
click at [1243, 74] on div "DD-MM-YYYY" at bounding box center [1290, 82] width 329 height 38
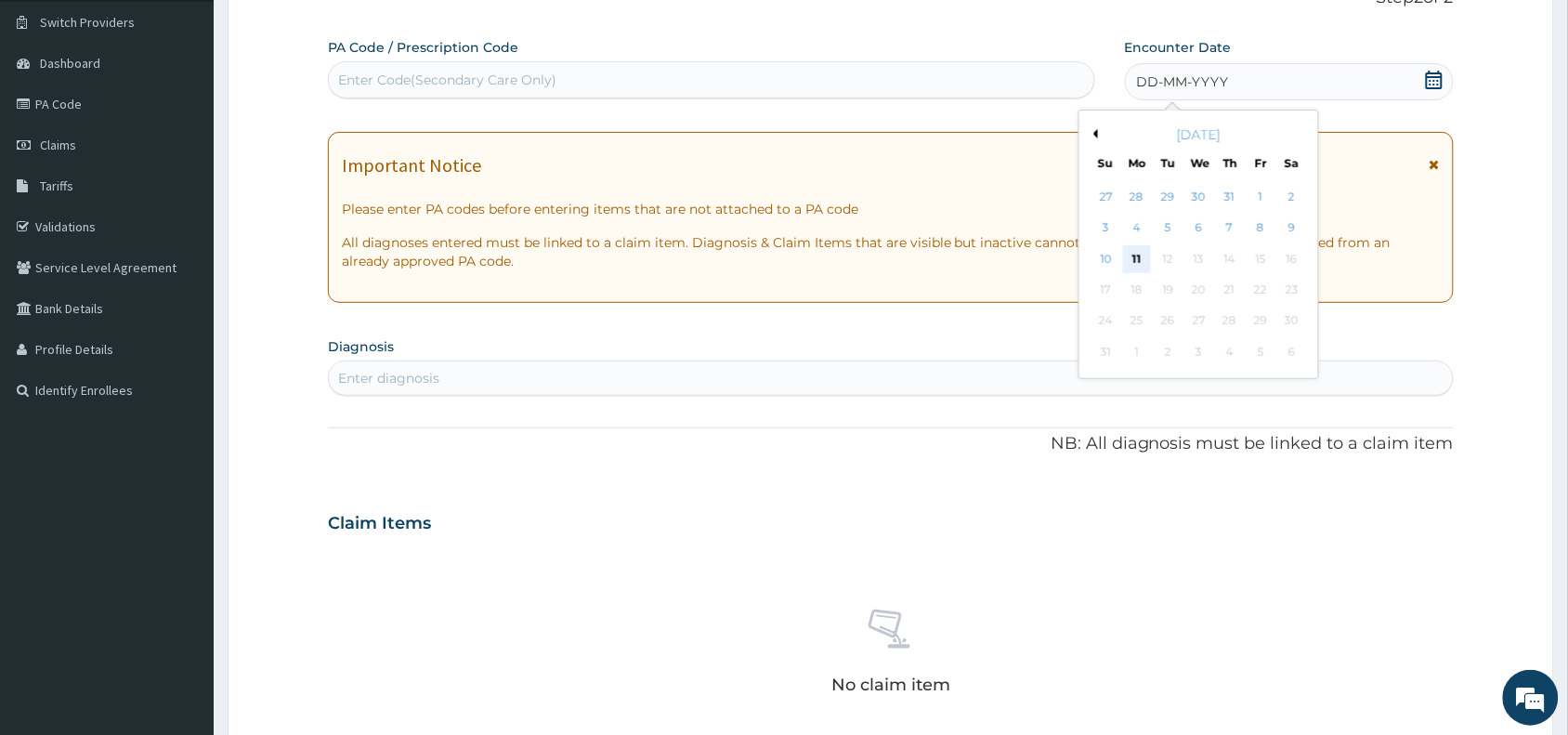
click at [1142, 261] on div "11" at bounding box center [1137, 259] width 28 height 28
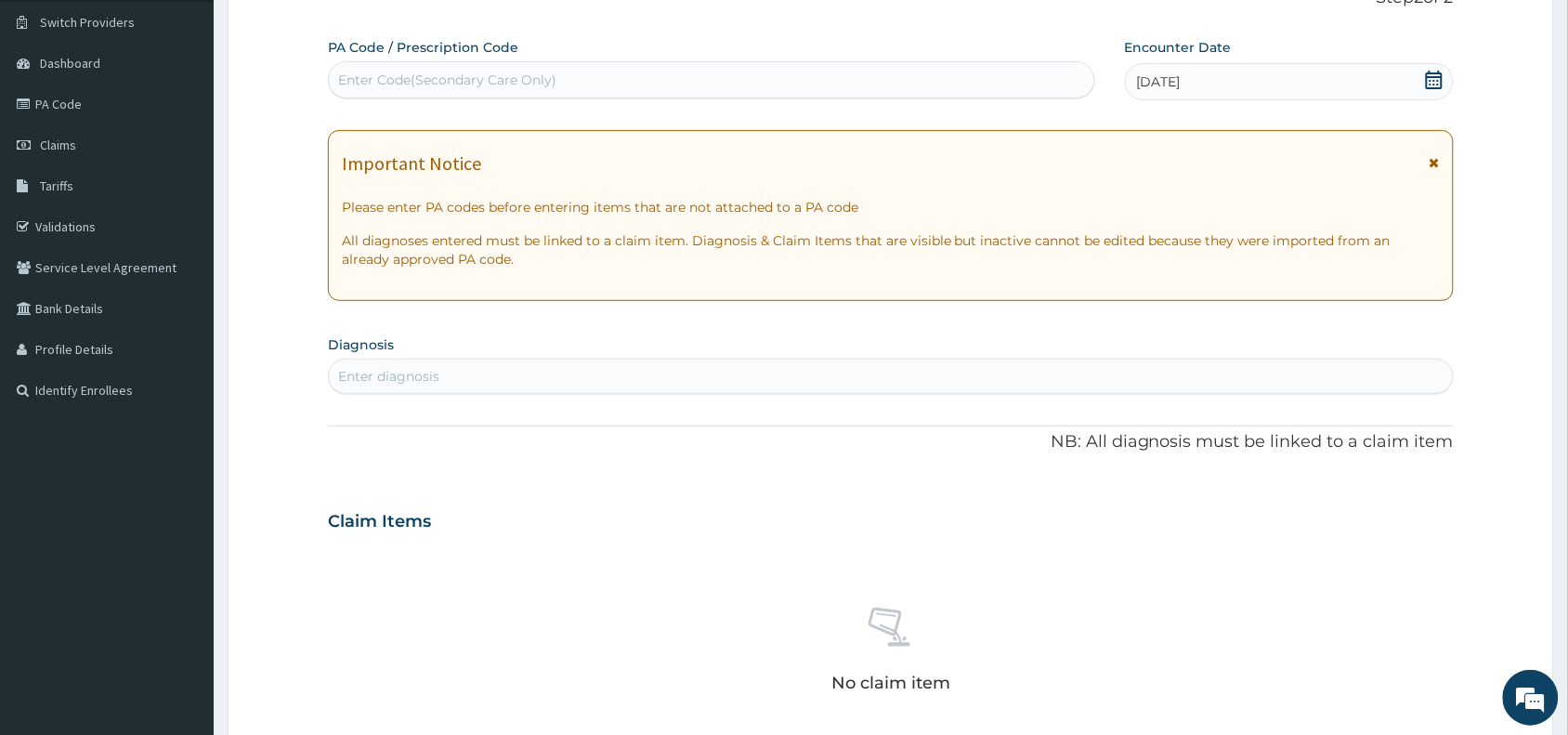
click at [879, 377] on div "Enter diagnosis" at bounding box center [891, 376] width 1124 height 30
type input "upper resp"
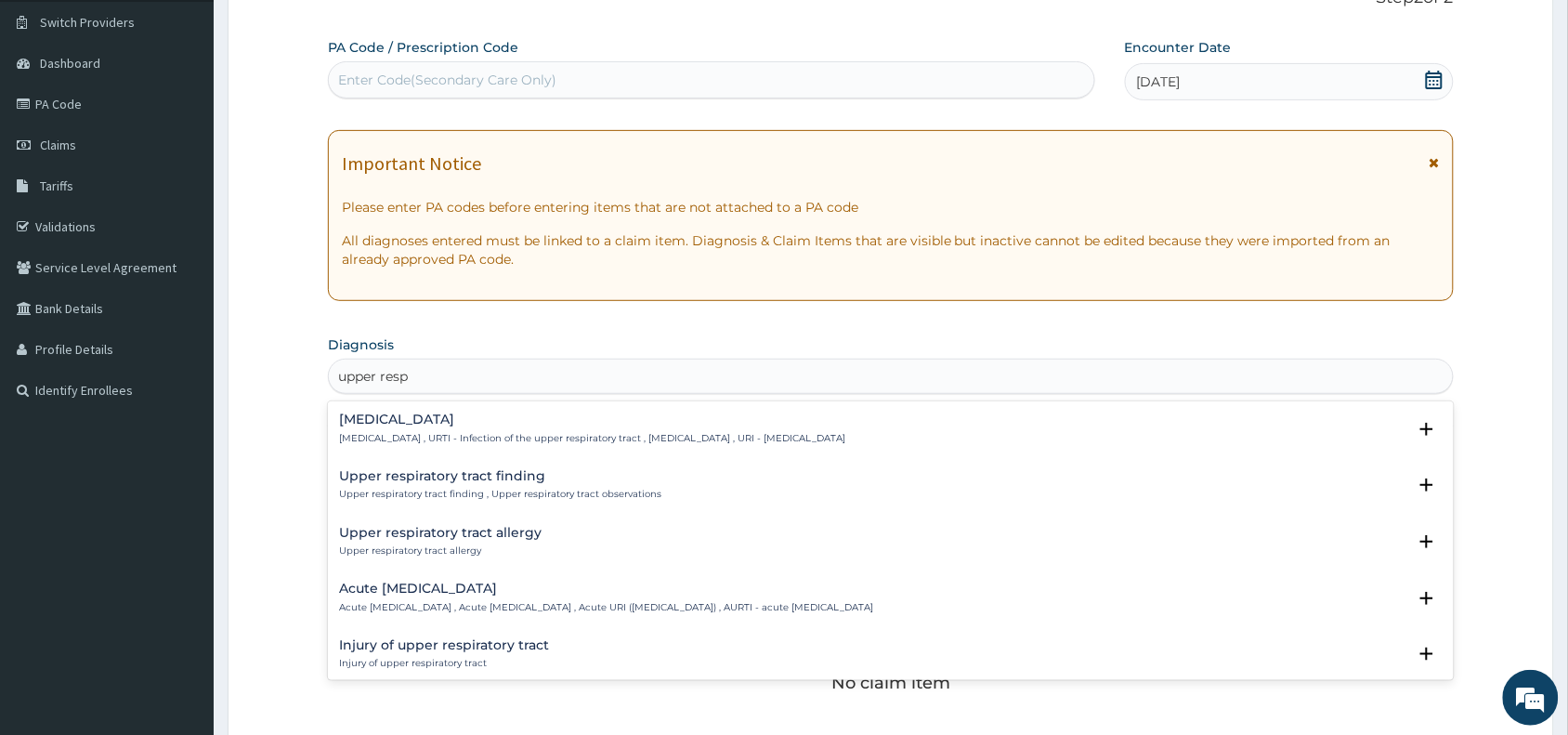
click at [476, 437] on p "Upper respiratory infection , URTI - Infection of the upper respiratory tract ,…" at bounding box center [592, 439] width 507 height 13
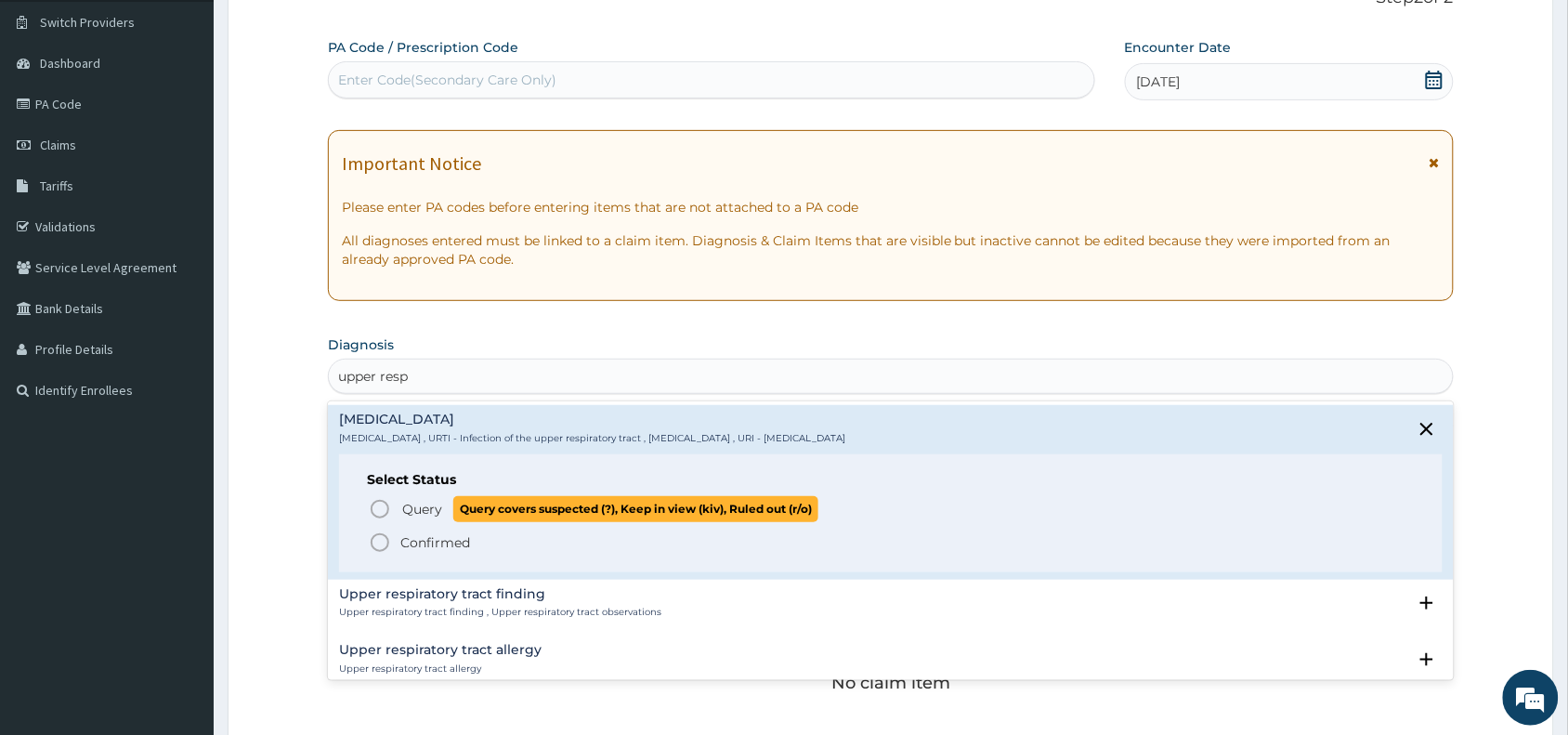
click at [442, 516] on p "Query Query covers suspected (?), Keep in view (kiv), Ruled out (r/o)" at bounding box center [609, 508] width 418 height 25
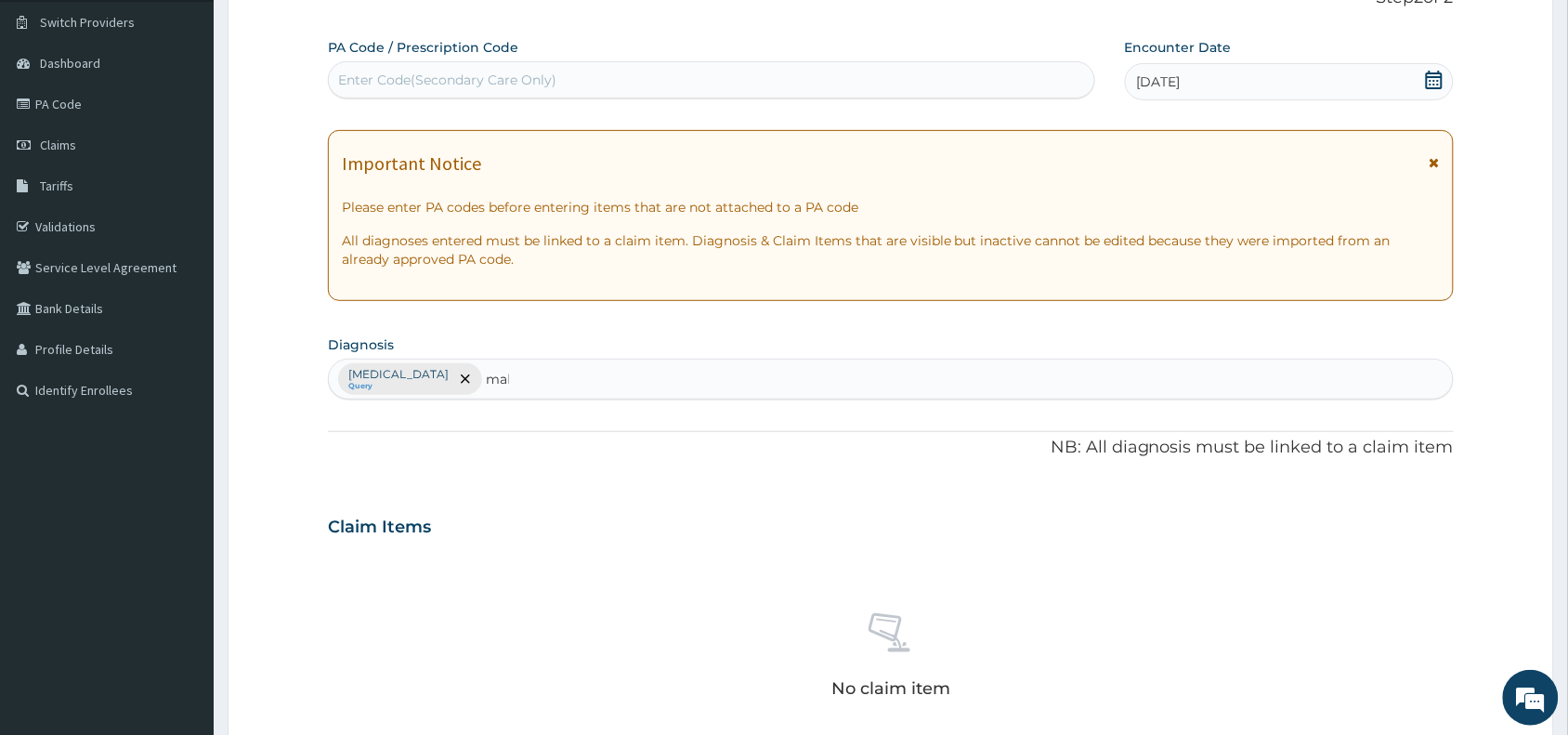
type input "mala"
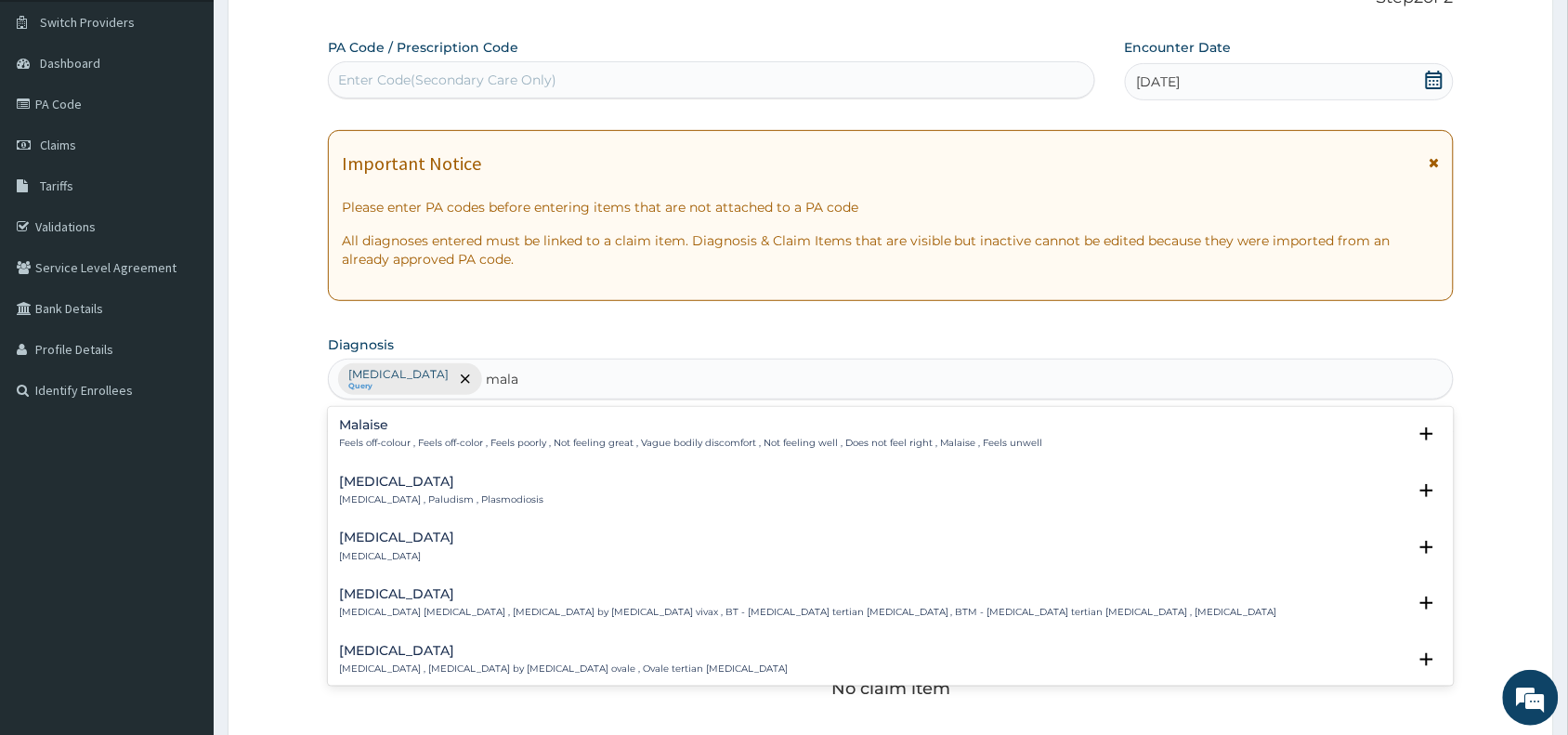
click at [401, 481] on h4 "Malaria" at bounding box center [441, 481] width 204 height 14
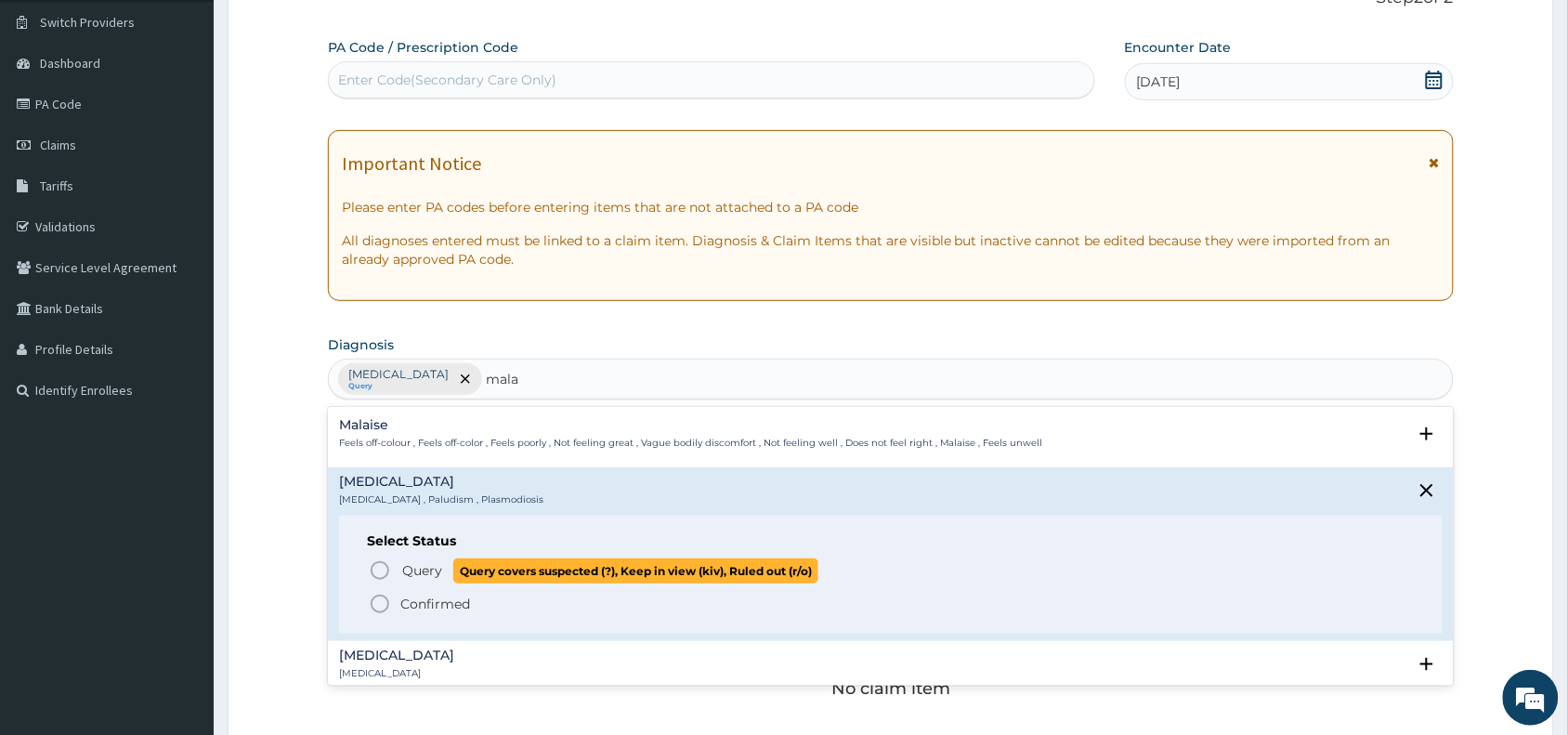
click at [429, 565] on span "Query" at bounding box center [422, 571] width 39 height 19
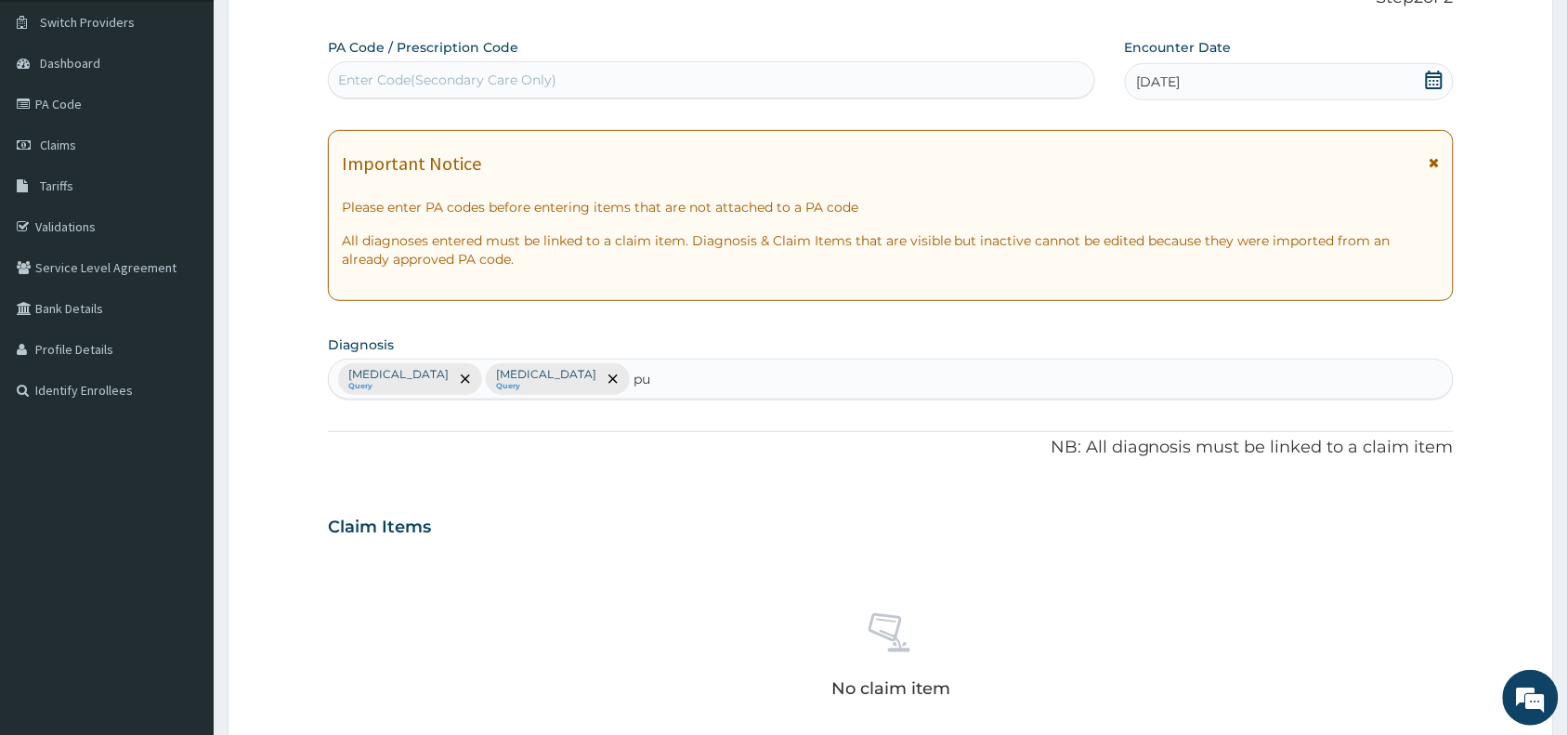
type input "pud"
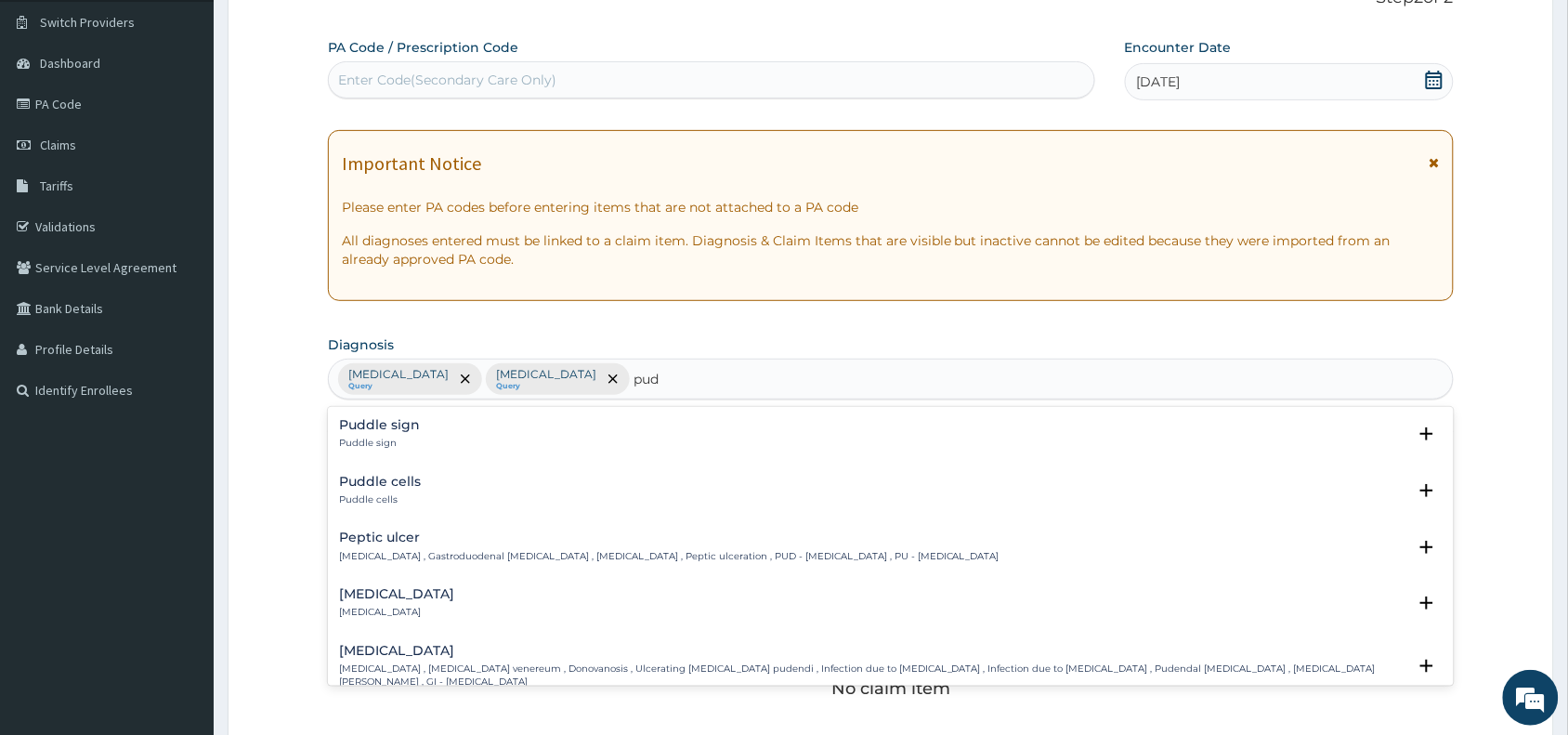
click at [412, 559] on p "Peptic ulcer , Gastroduodenal ulcer , Peptic ulcer disease , Peptic ulceration …" at bounding box center [669, 556] width 661 height 13
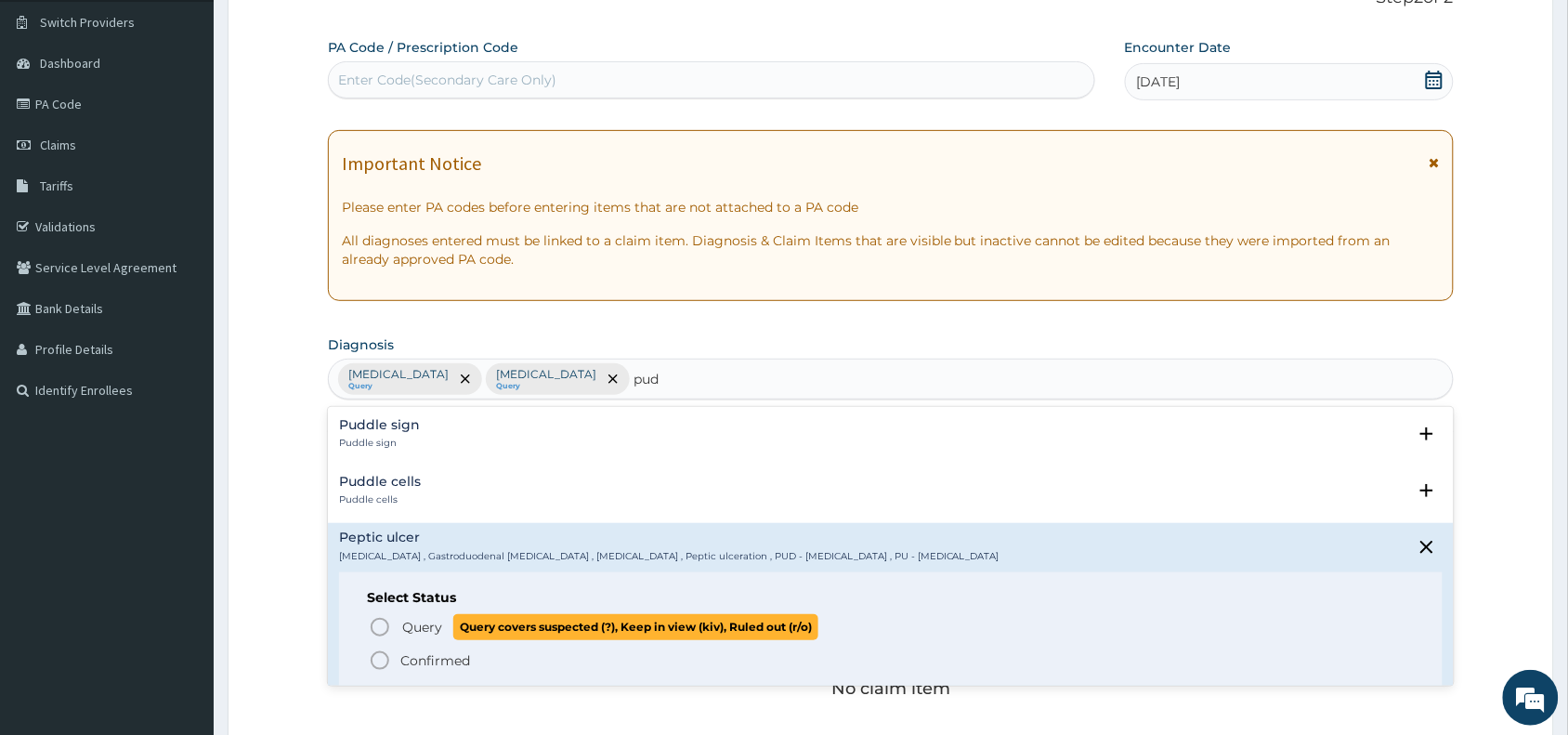
click at [405, 633] on span "Query" at bounding box center [422, 627] width 39 height 19
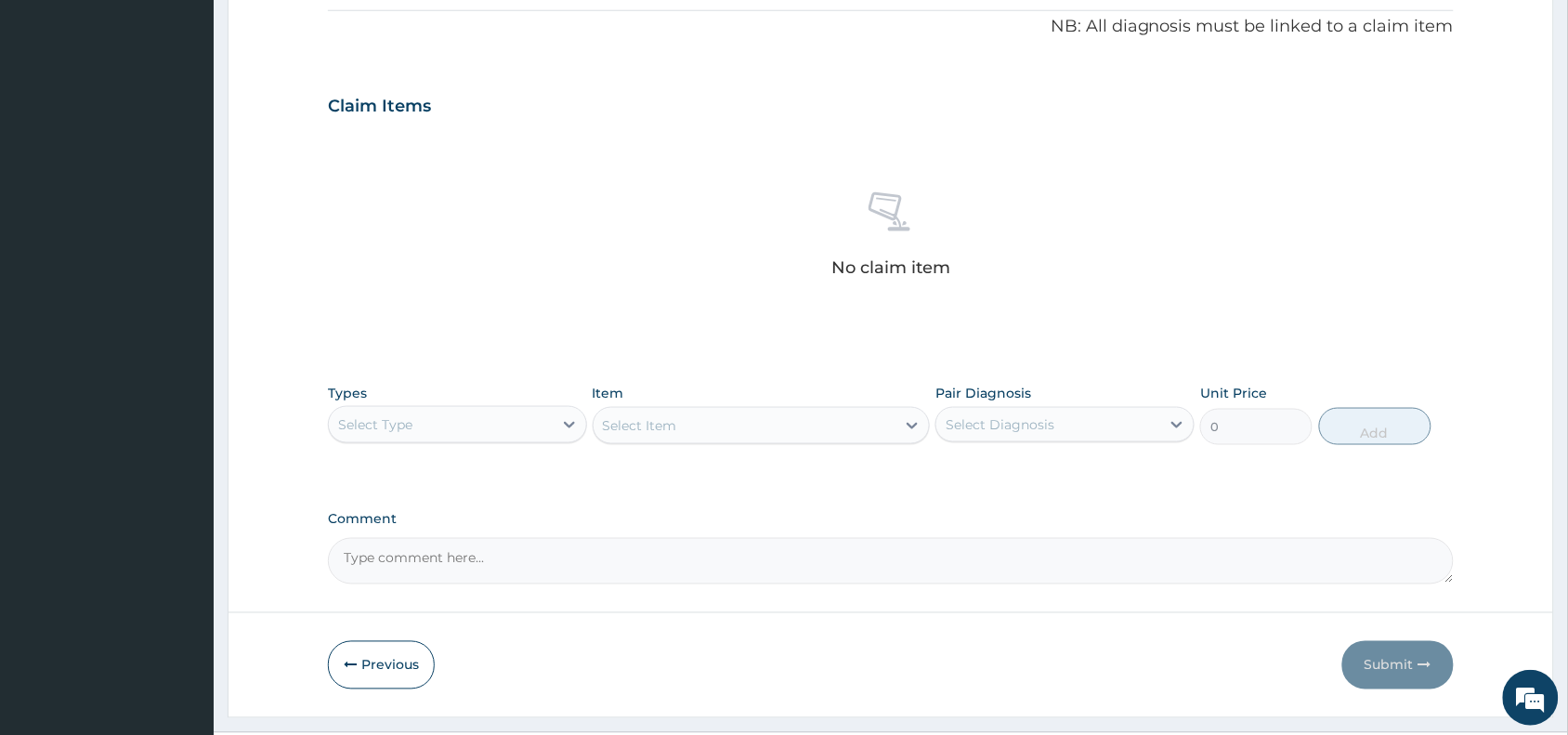
scroll to position [605, 0]
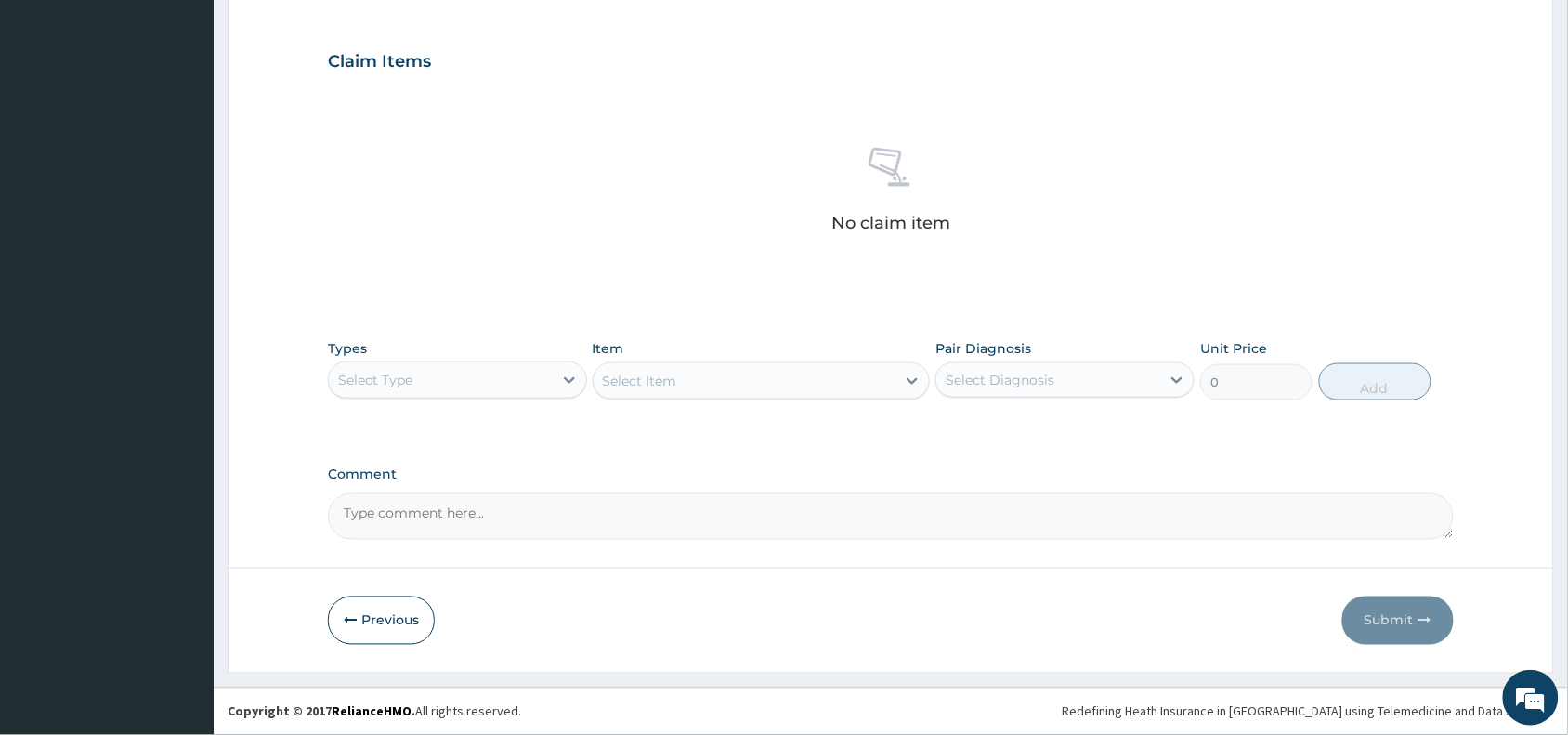
click at [447, 383] on div "Select Type" at bounding box center [441, 380] width 224 height 30
type input "pr"
click at [483, 432] on div "Procedures" at bounding box center [458, 427] width 259 height 34
click at [778, 379] on div "Select Item" at bounding box center [761, 381] width 338 height 38
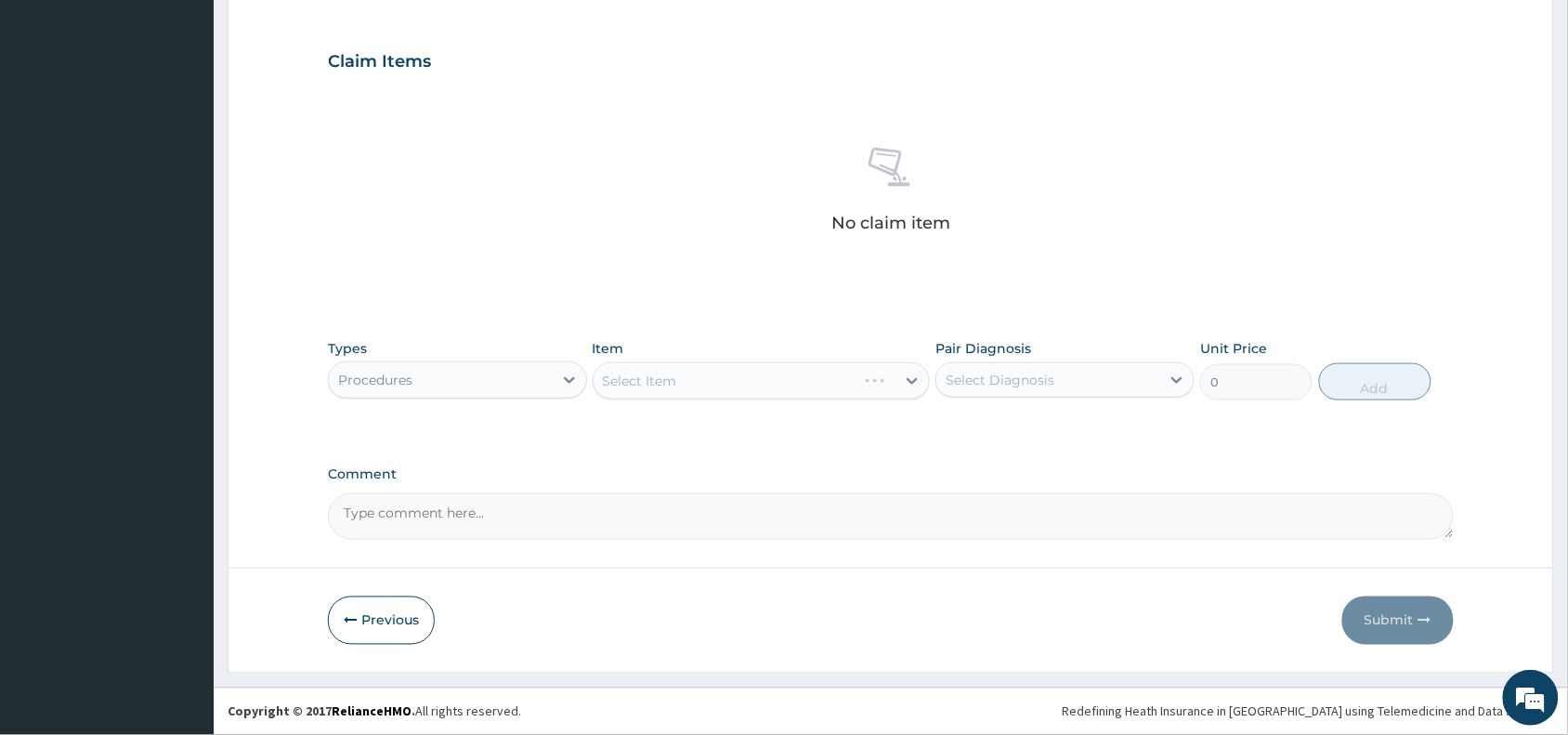
click at [778, 379] on div "Select Item" at bounding box center [761, 381] width 338 height 38
click at [778, 379] on div "Select Item" at bounding box center [745, 381] width 303 height 30
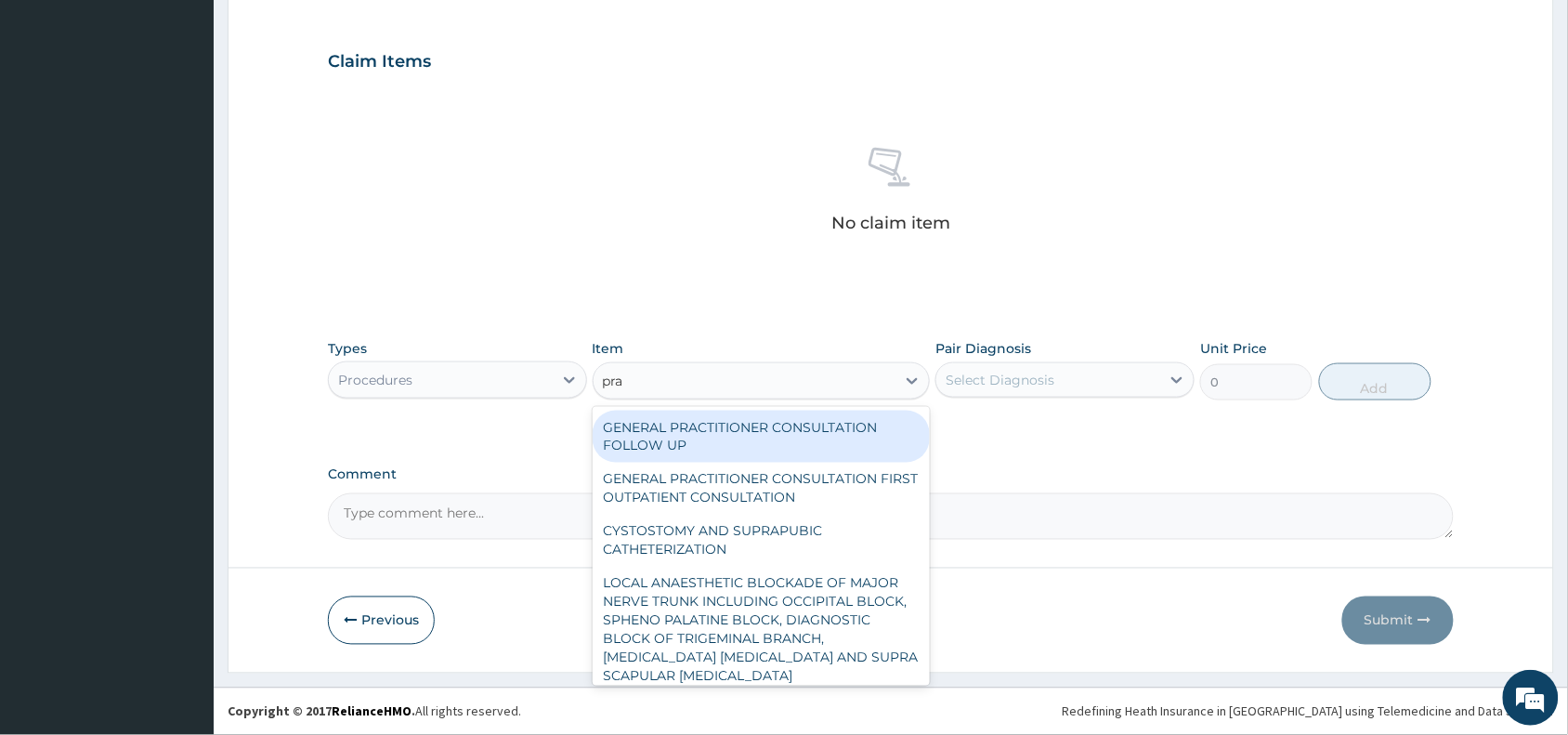
type input "prac"
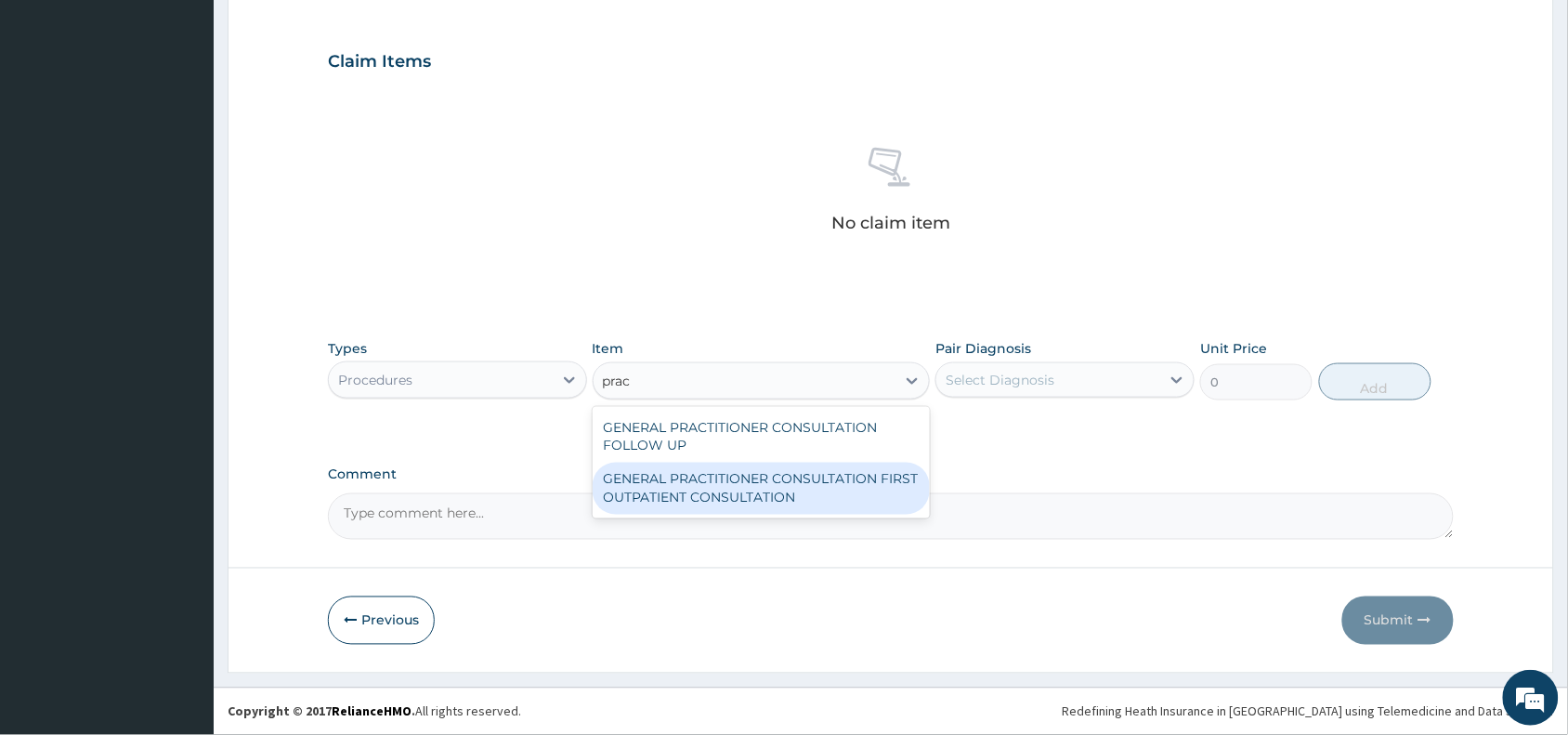
click at [885, 466] on div "GENERAL PRACTITIONER CONSULTATION FIRST OUTPATIENT CONSULTATION" at bounding box center [761, 488] width 338 height 52
type input "3370.125"
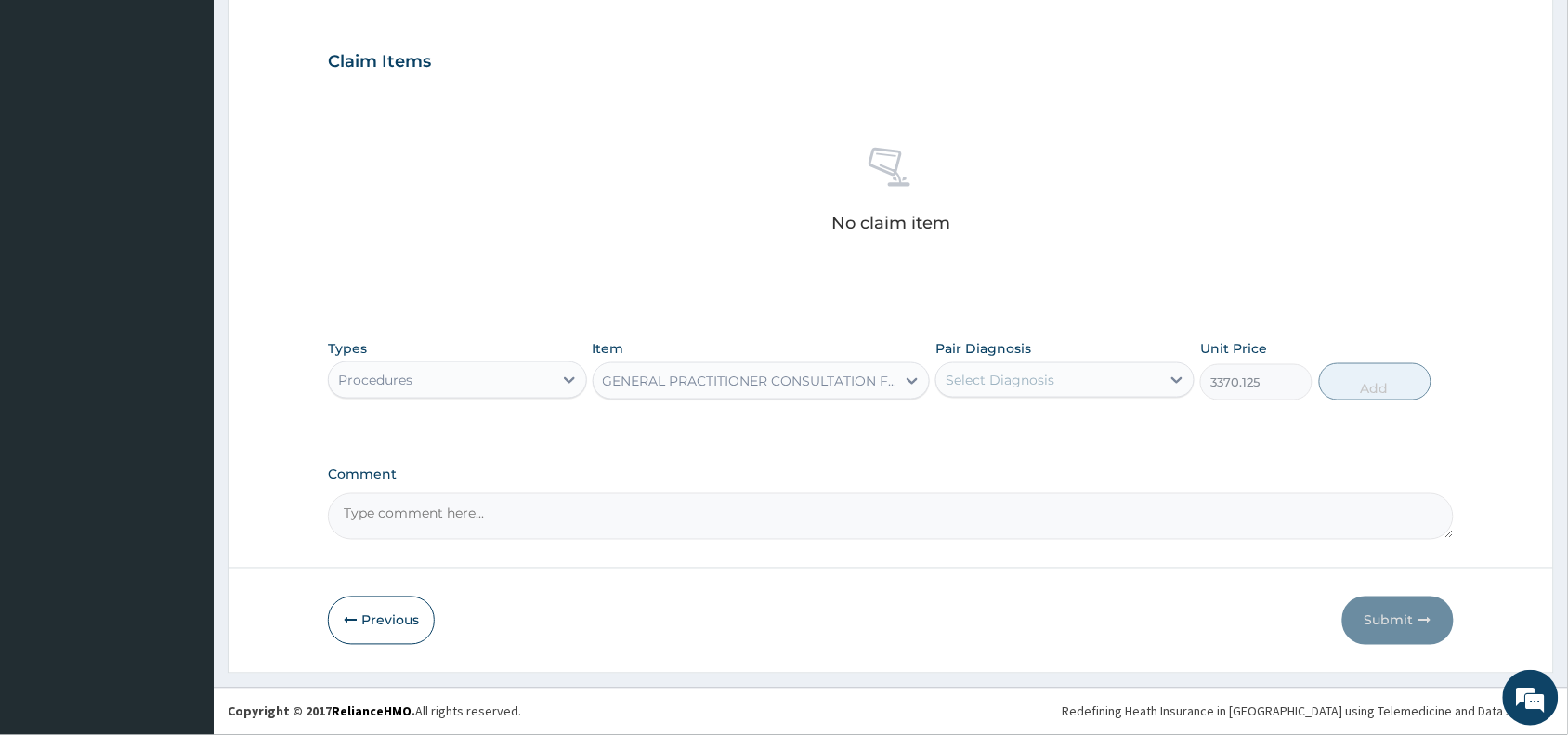
click at [1023, 379] on div "Select Diagnosis" at bounding box center [1000, 380] width 109 height 19
click at [1038, 429] on label "Upper respiratory infection" at bounding box center [1024, 426] width 116 height 19
checkbox input "true"
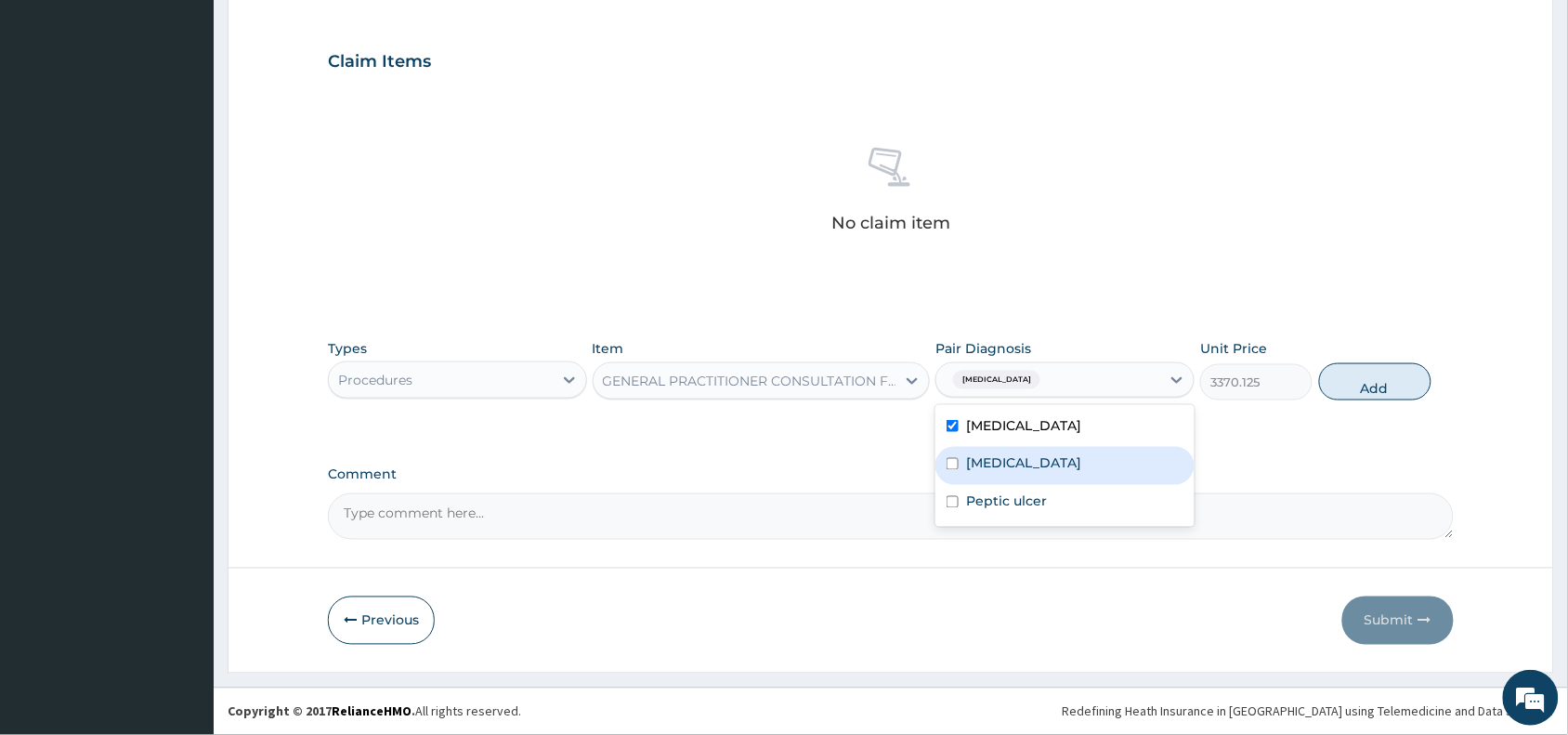
click at [1036, 457] on div "Malaria" at bounding box center [1065, 465] width 259 height 39
checkbox input "true"
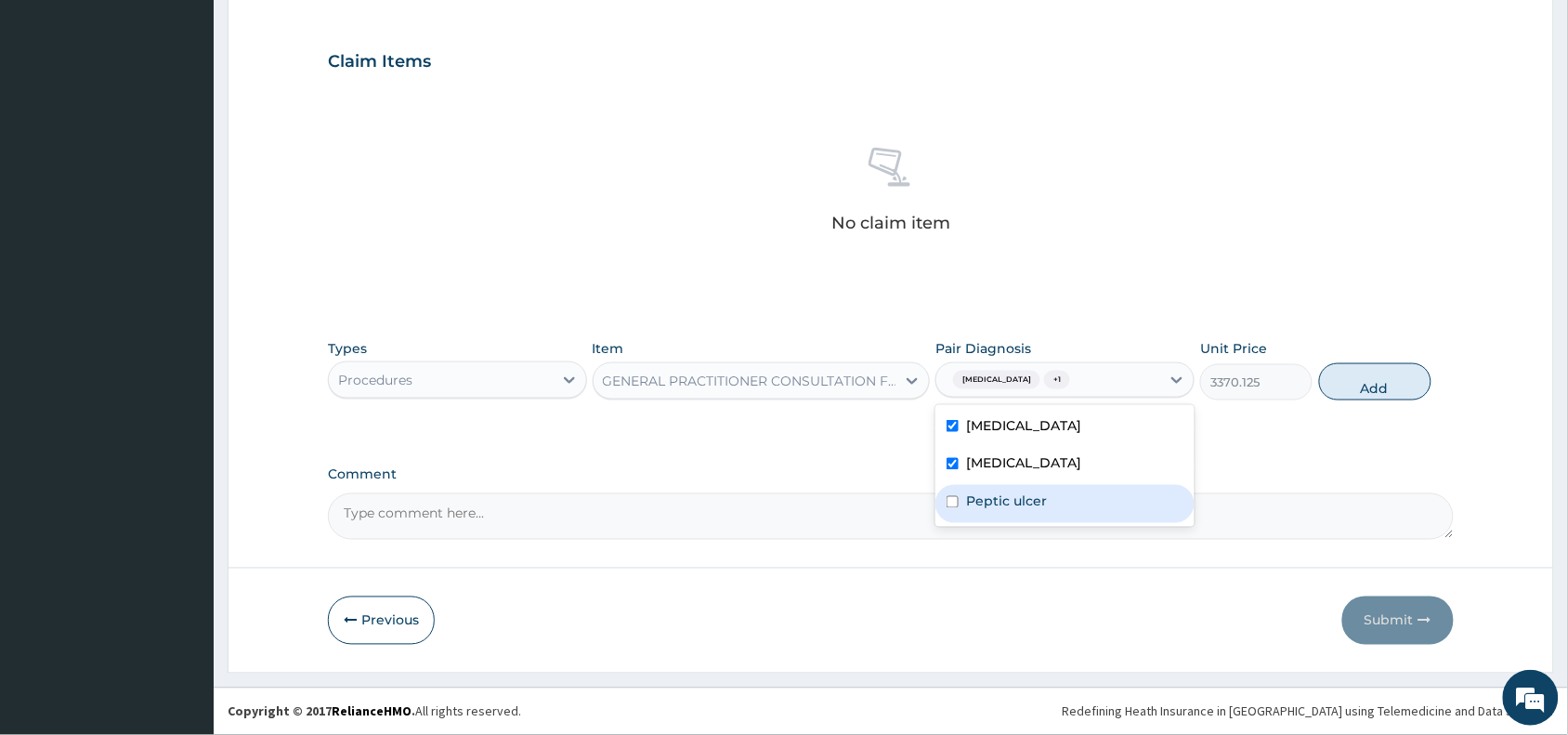
click at [1055, 503] on div "Peptic ulcer" at bounding box center [1065, 504] width 259 height 39
checkbox input "true"
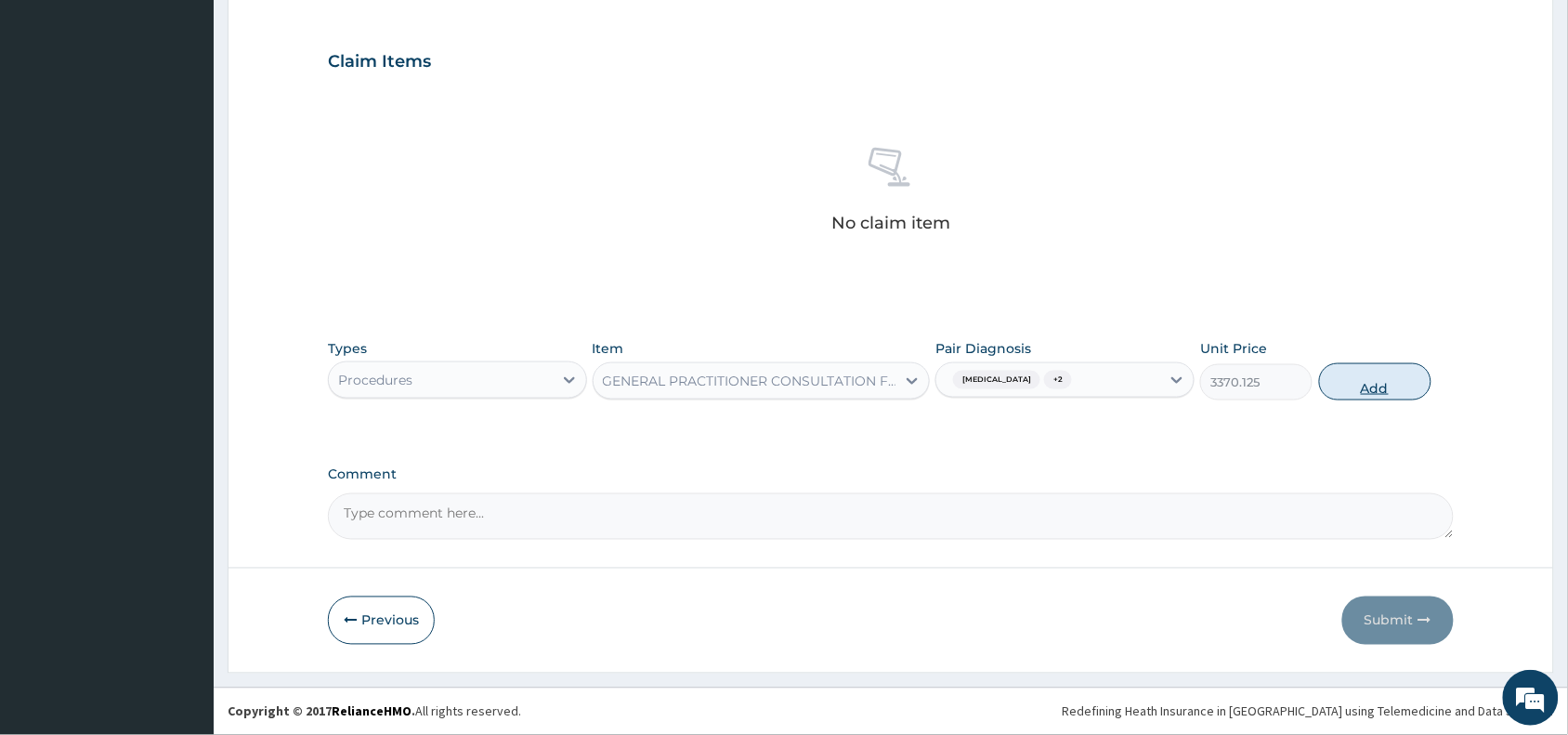
click at [1376, 382] on button "Add" at bounding box center [1375, 382] width 113 height 38
type input "0"
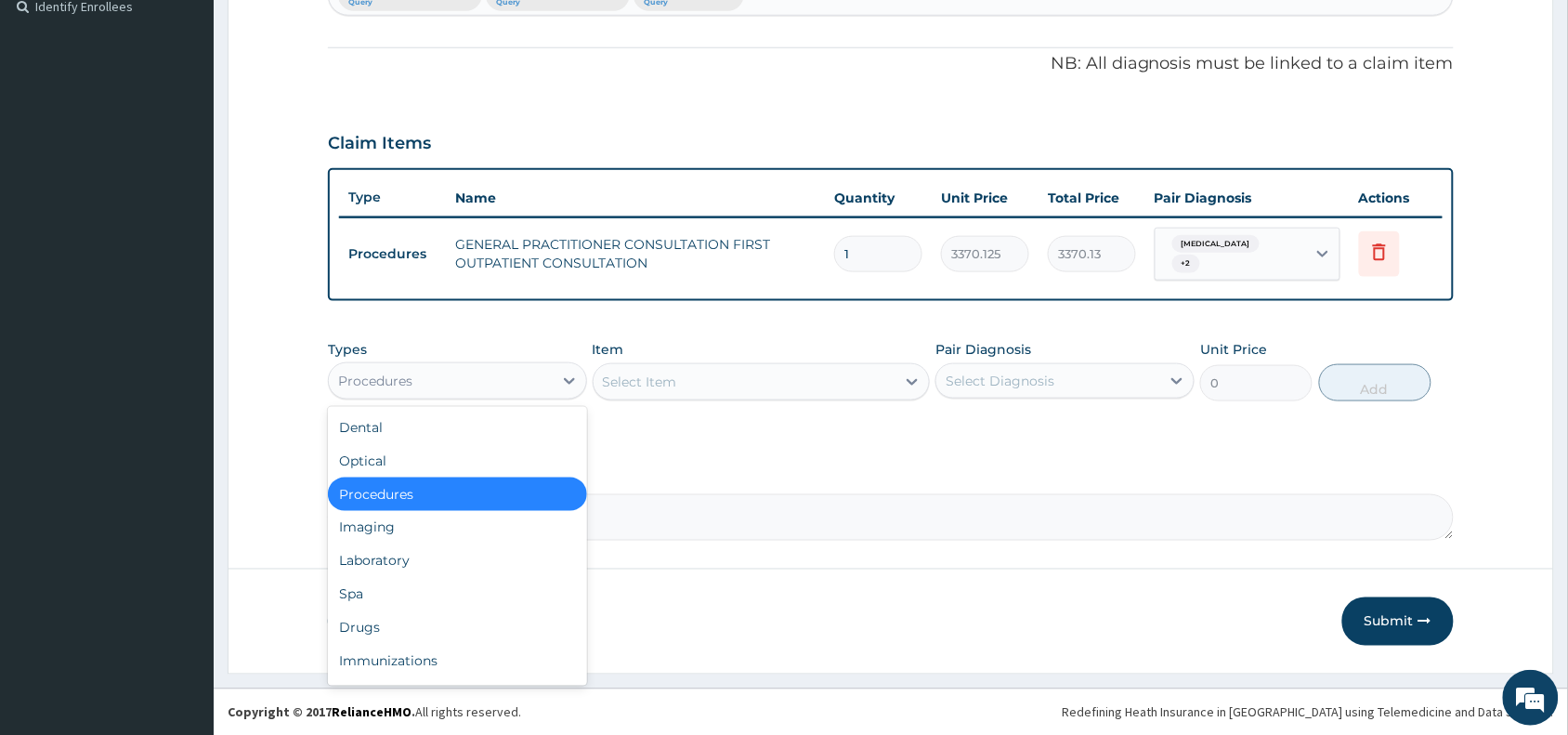
click at [486, 374] on div "Procedures" at bounding box center [441, 381] width 224 height 30
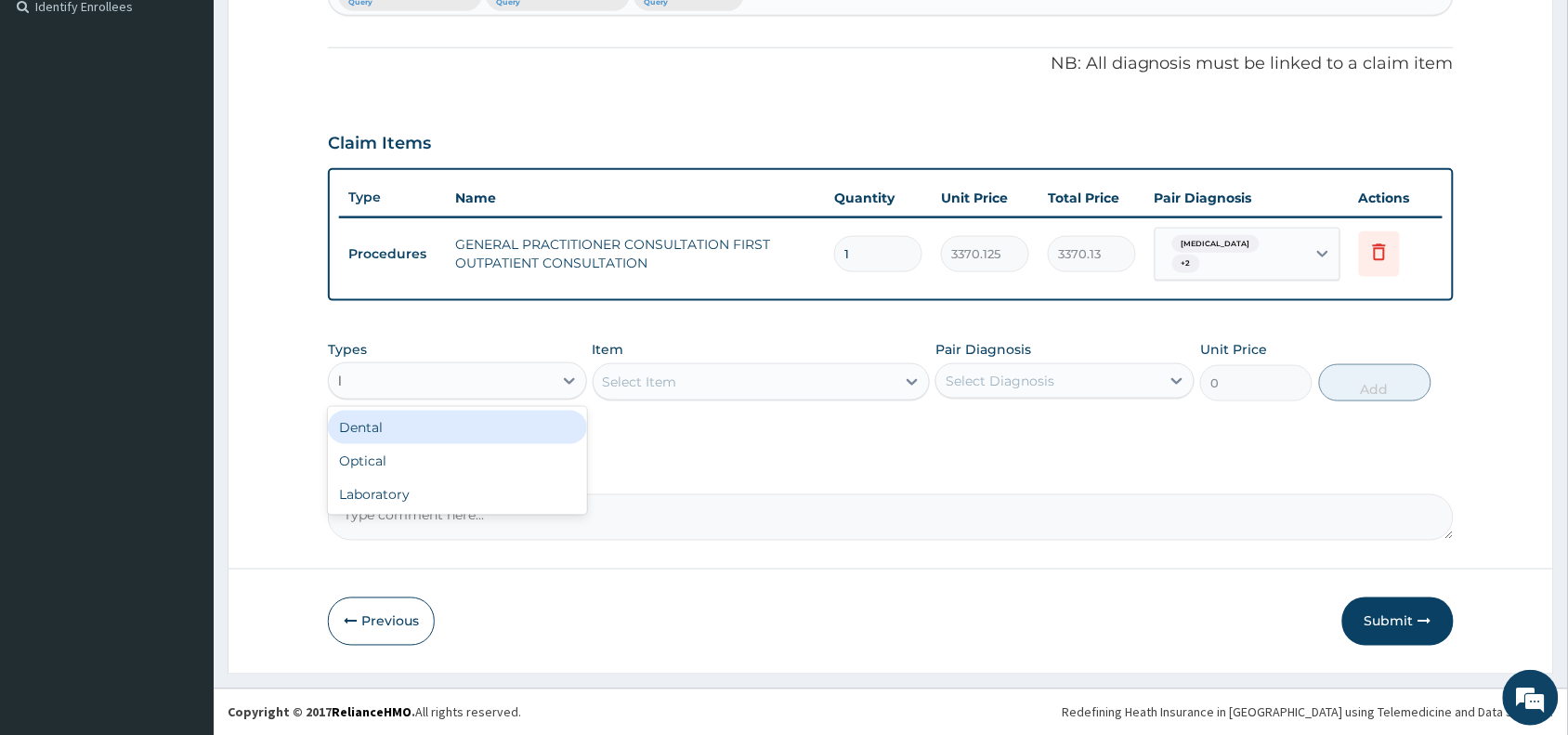
type input "la"
click at [512, 432] on div "Laboratory" at bounding box center [458, 428] width 259 height 34
click at [745, 379] on div "Select Item" at bounding box center [761, 382] width 338 height 38
click at [745, 379] on div "Select Item" at bounding box center [725, 382] width 264 height 30
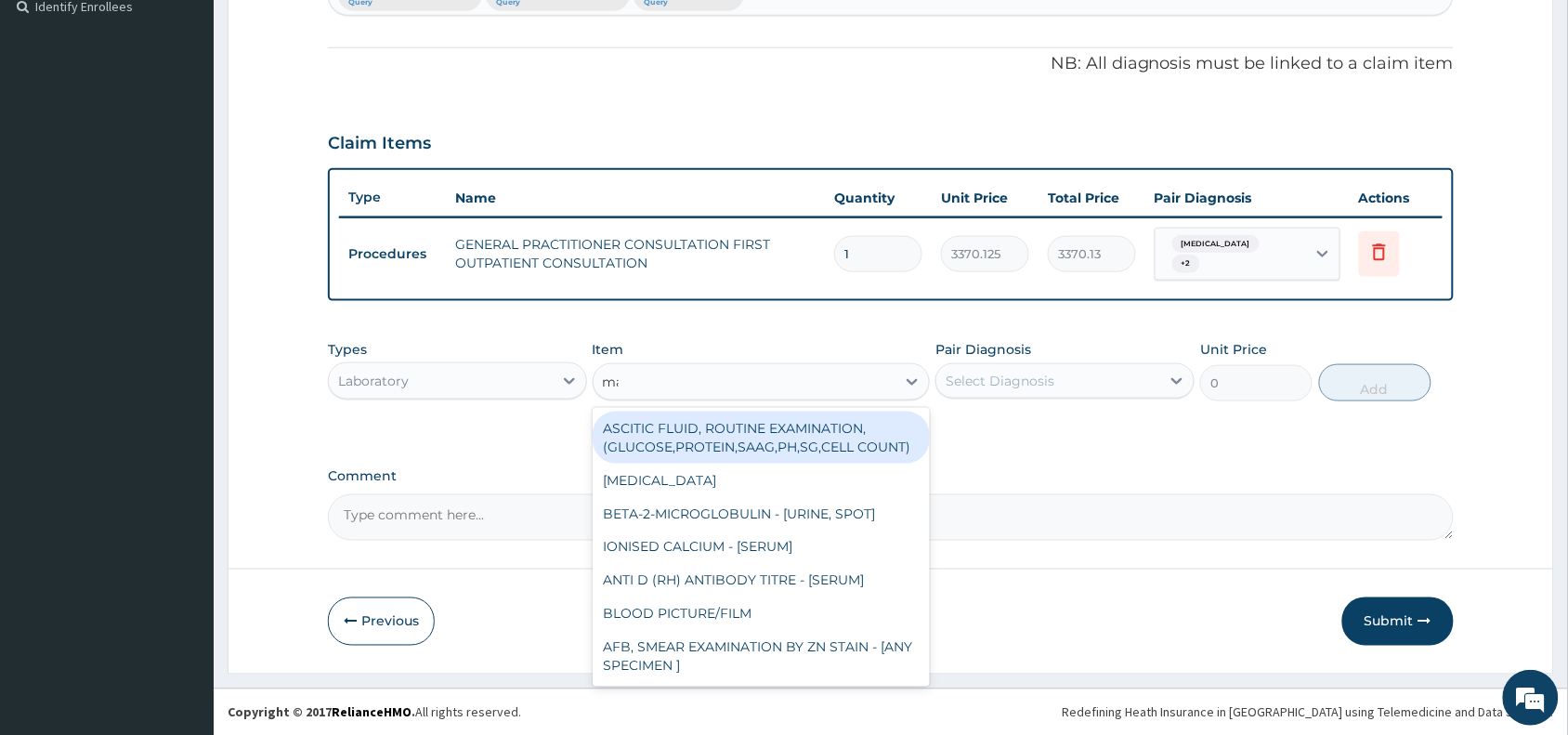
type input "mal"
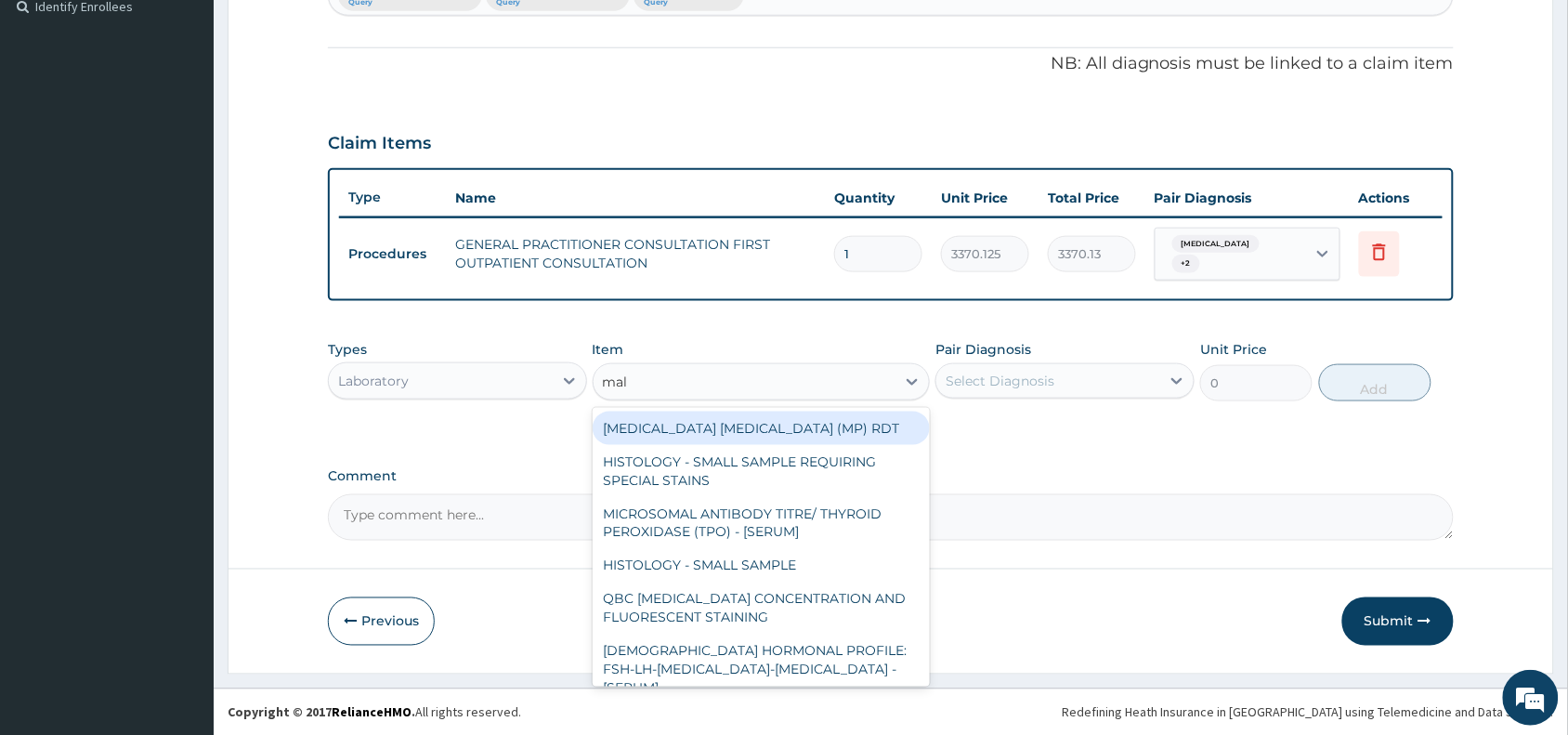
click at [778, 436] on div "MALARIA PARASITE (MP) RDT" at bounding box center [761, 429] width 338 height 34
type input "1531.875"
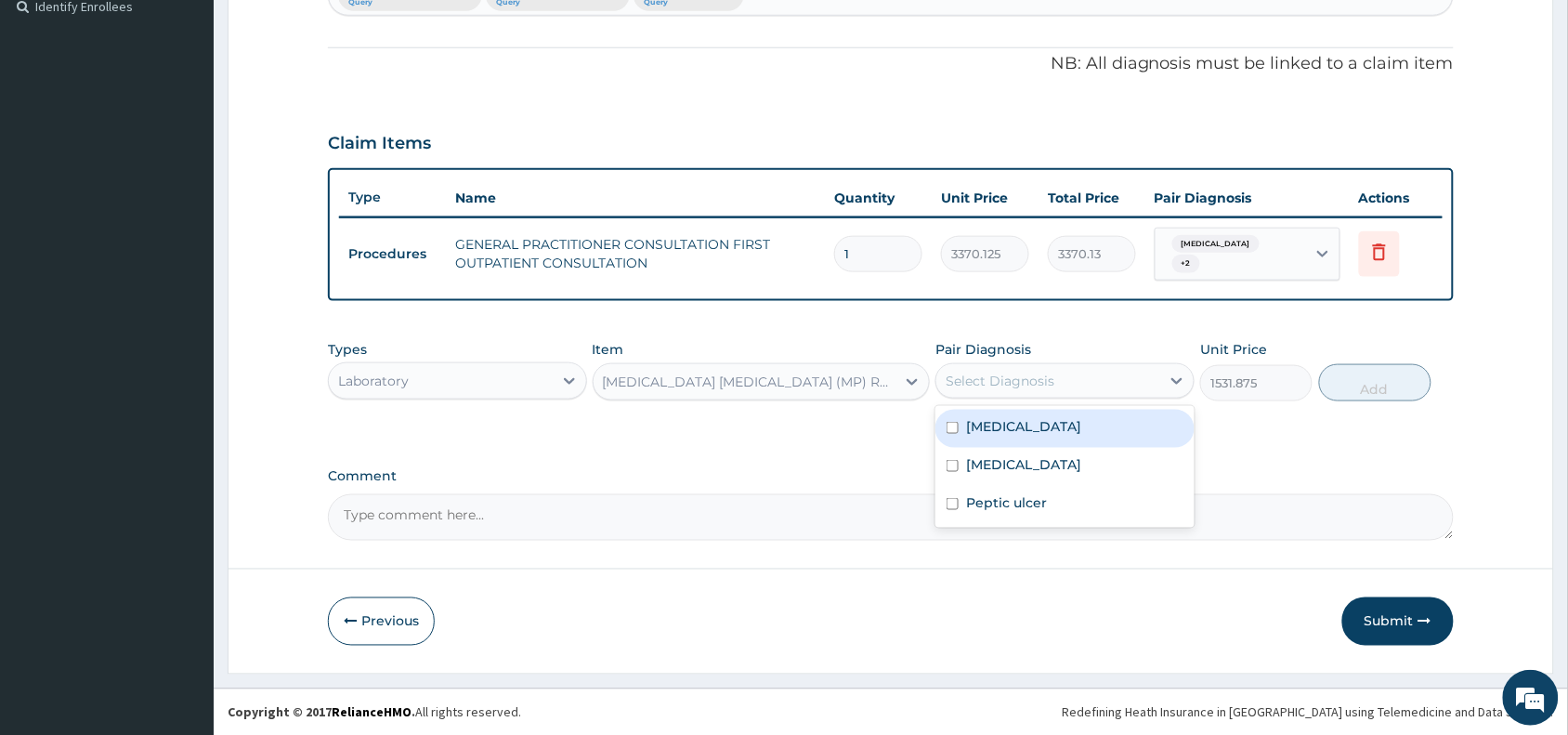
click at [1039, 376] on div "Select Diagnosis" at bounding box center [1000, 381] width 109 height 19
click at [1064, 466] on div "Malaria" at bounding box center [1065, 466] width 259 height 39
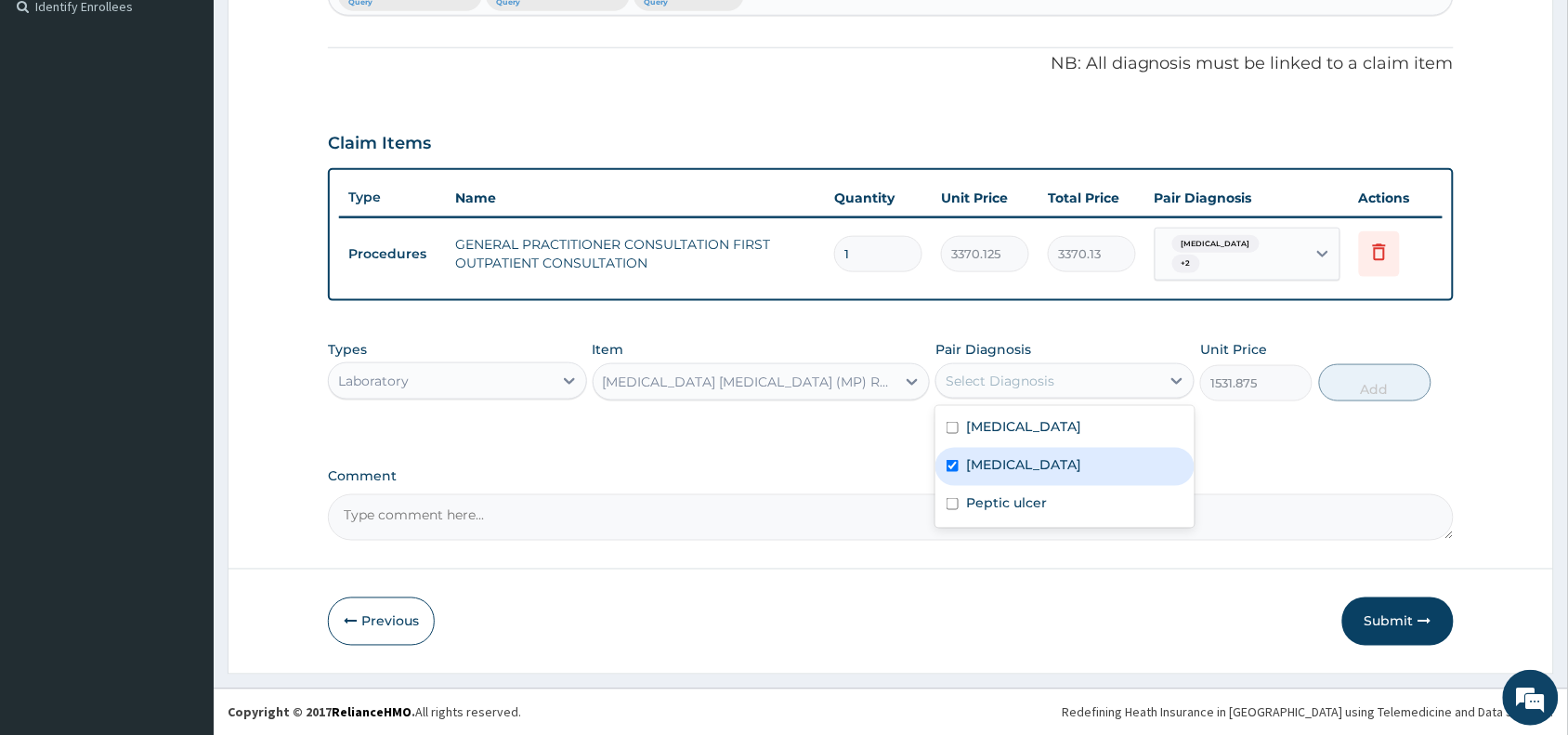
checkbox input "true"
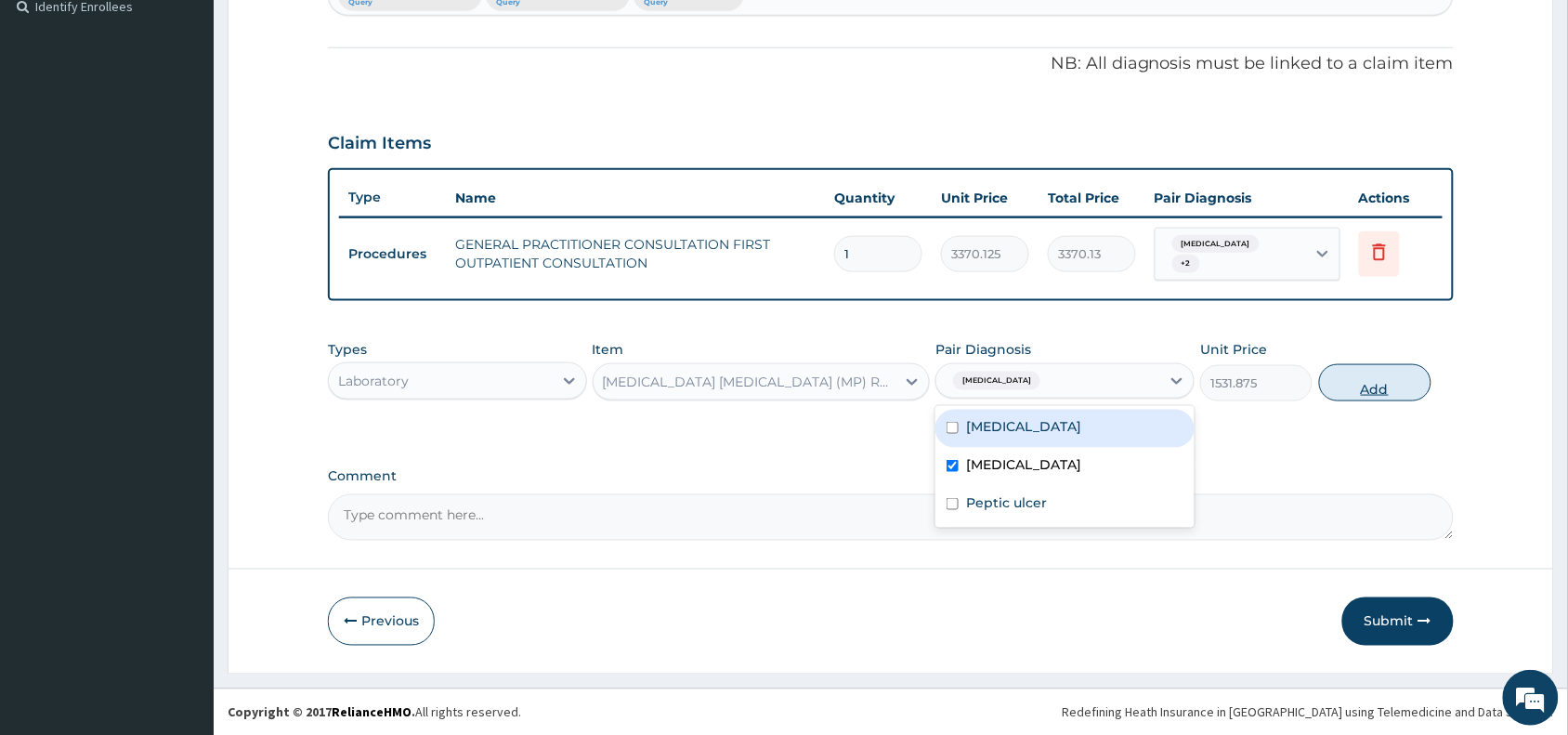
click at [1380, 392] on button "Add" at bounding box center [1375, 383] width 113 height 38
type input "0"
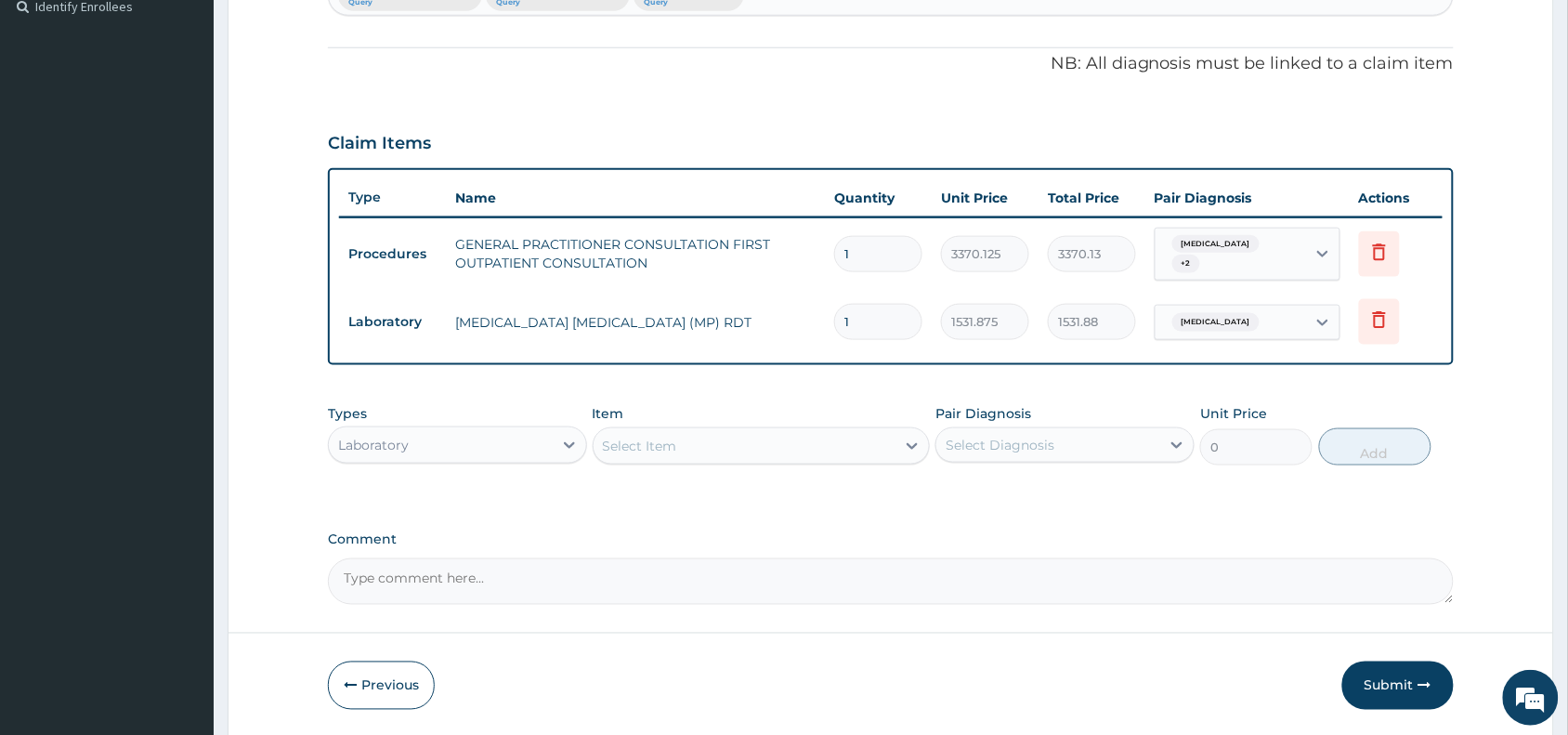
click at [804, 438] on div "Select Item" at bounding box center [745, 446] width 303 height 30
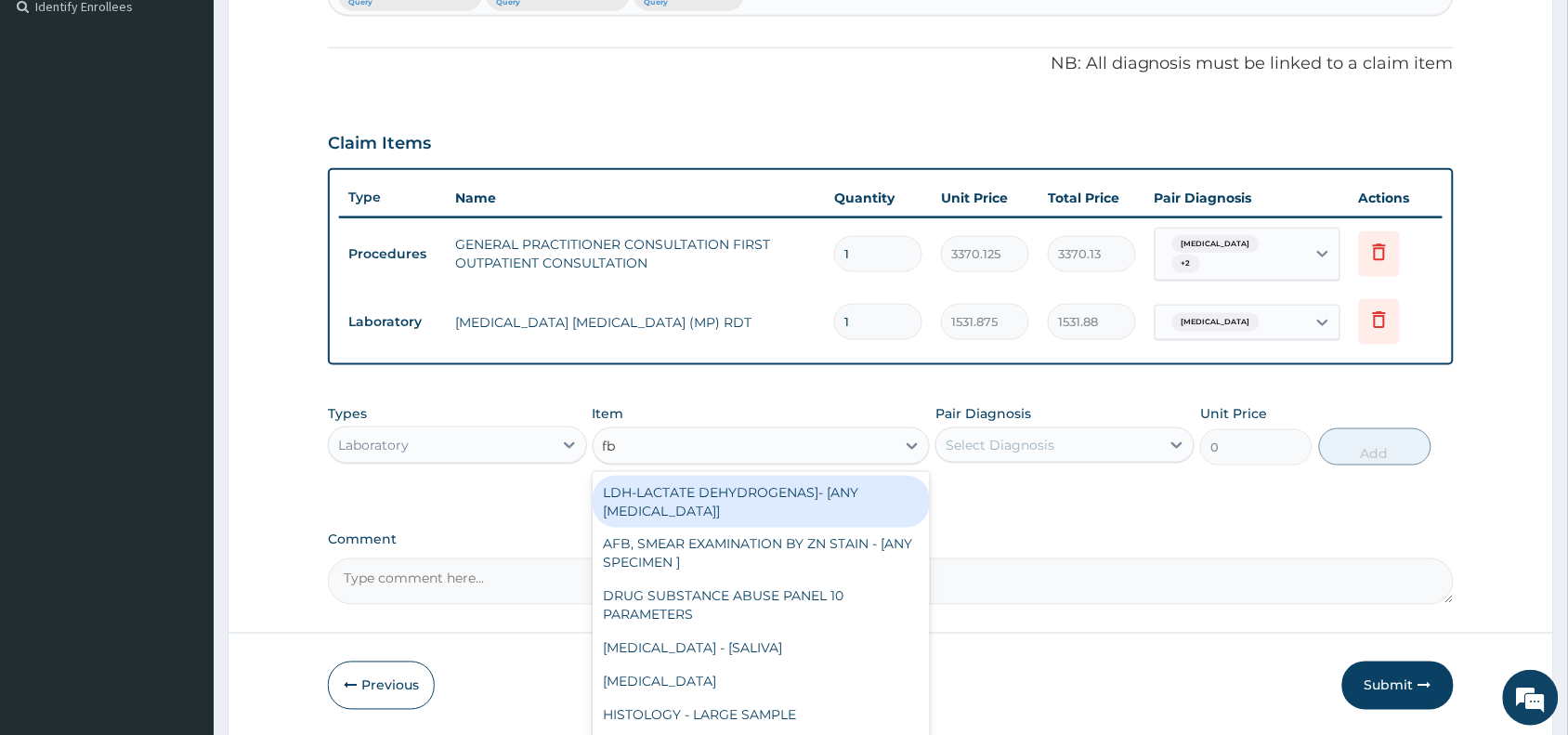
type input "fbc"
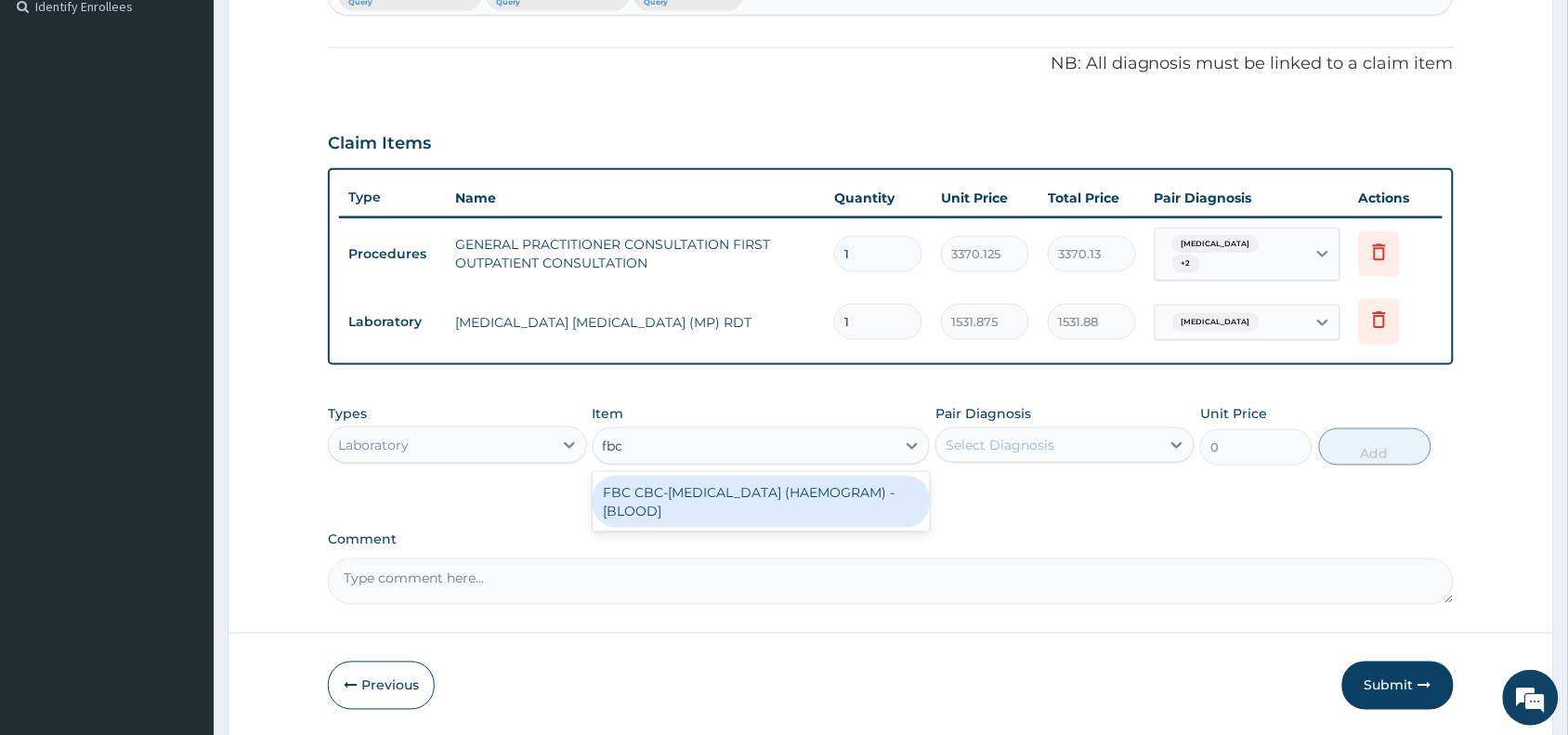
click at [839, 486] on div "FBC CBC-COMPLETE BLOOD COUNT (HAEMOGRAM) - [BLOOD]" at bounding box center [761, 501] width 338 height 52
type input "4085"
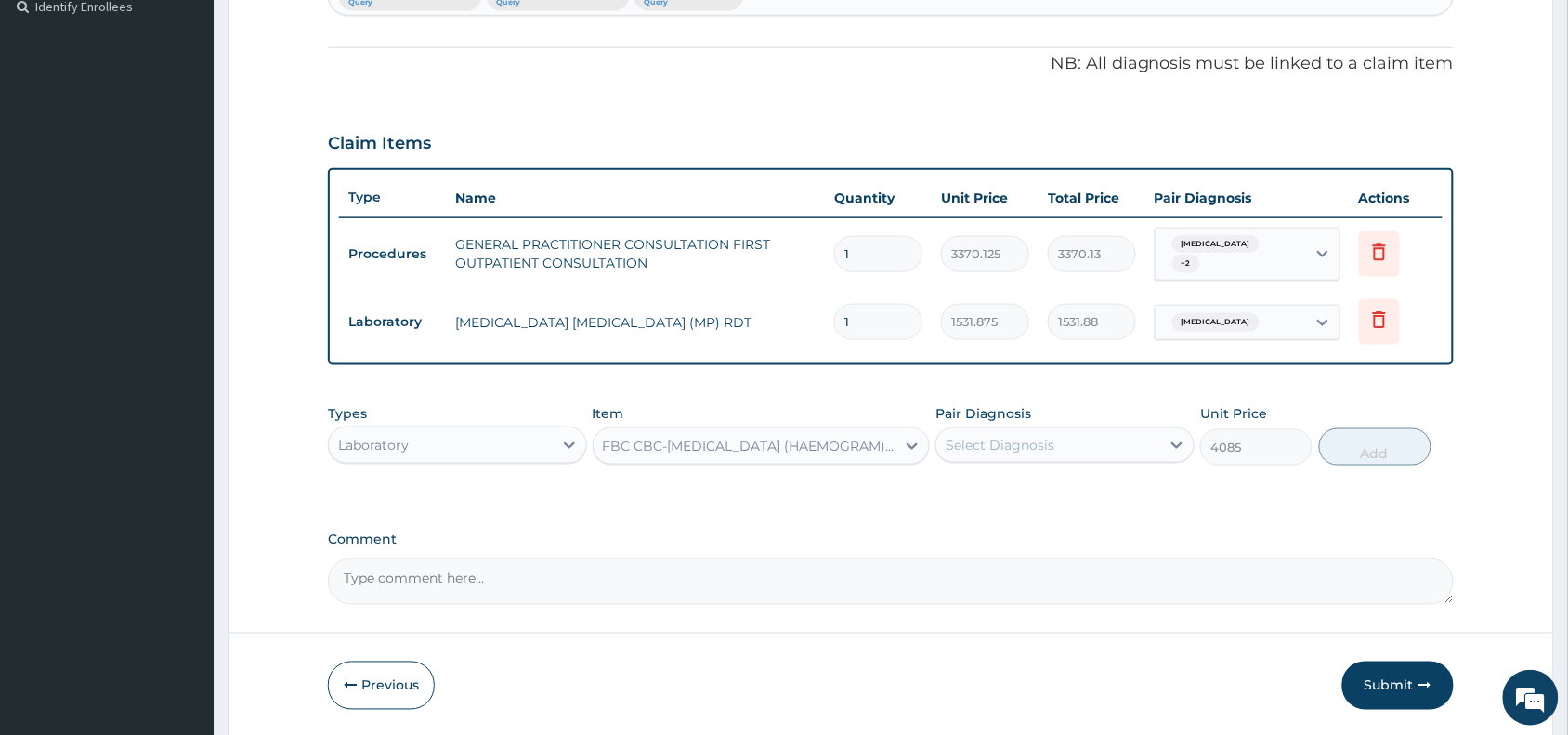
click at [1098, 442] on div "Select Diagnosis" at bounding box center [1048, 446] width 224 height 30
click at [1069, 494] on label "Upper respiratory infection" at bounding box center [1024, 491] width 116 height 19
checkbox input "true"
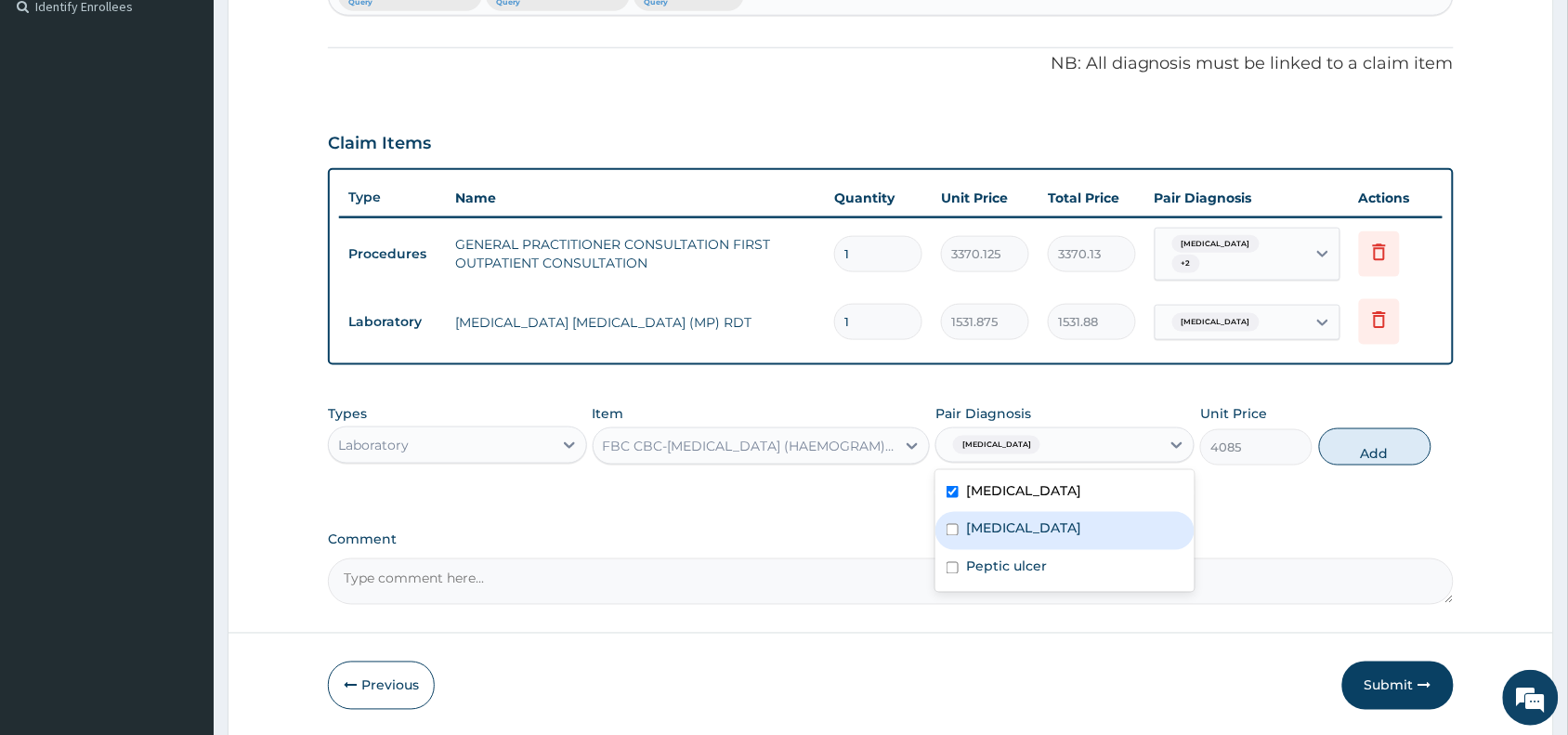
click at [1047, 517] on div "Malaria" at bounding box center [1065, 530] width 259 height 39
checkbox input "true"
click at [1372, 446] on button "Add" at bounding box center [1375, 447] width 113 height 38
type input "0"
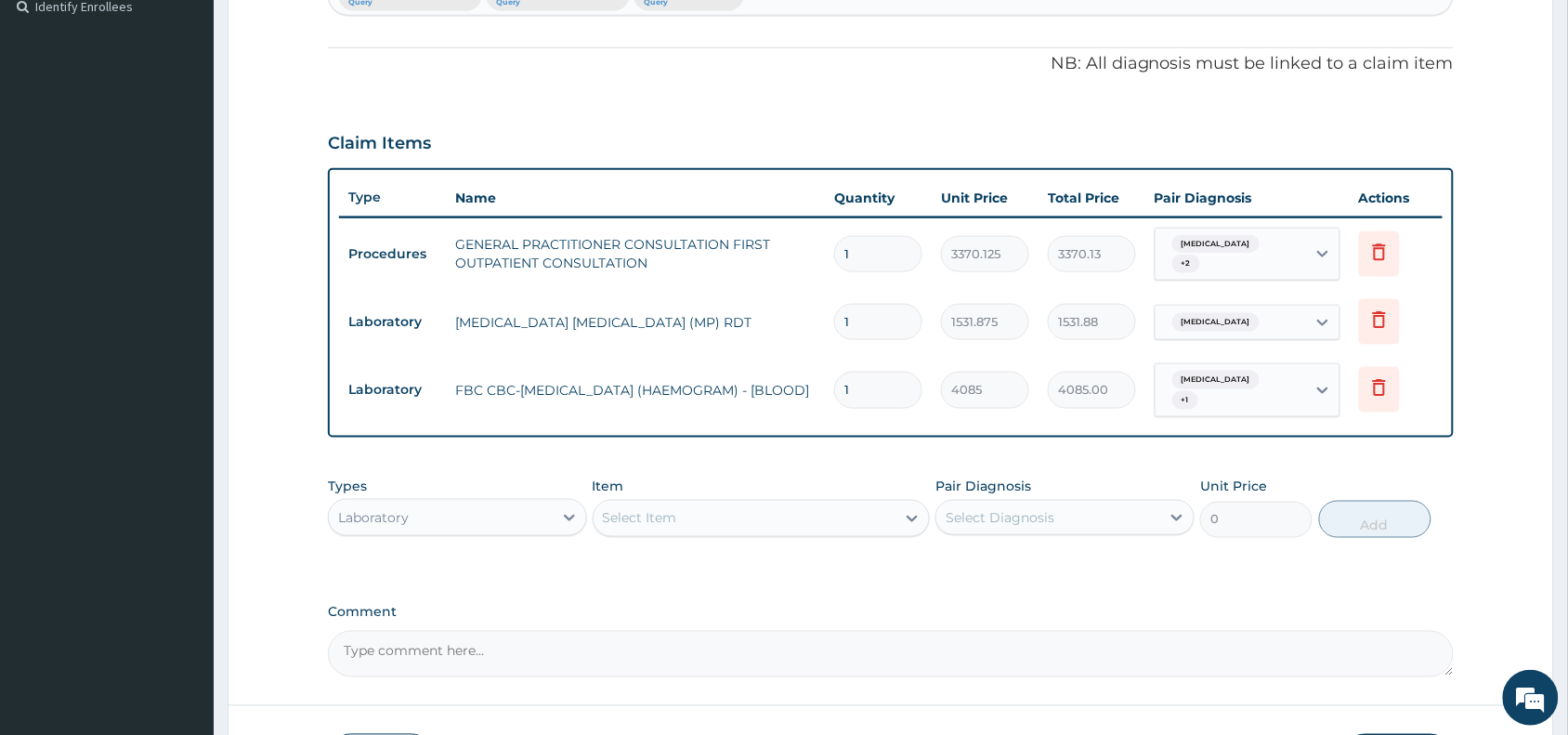
click at [531, 518] on div "Laboratory" at bounding box center [441, 518] width 224 height 30
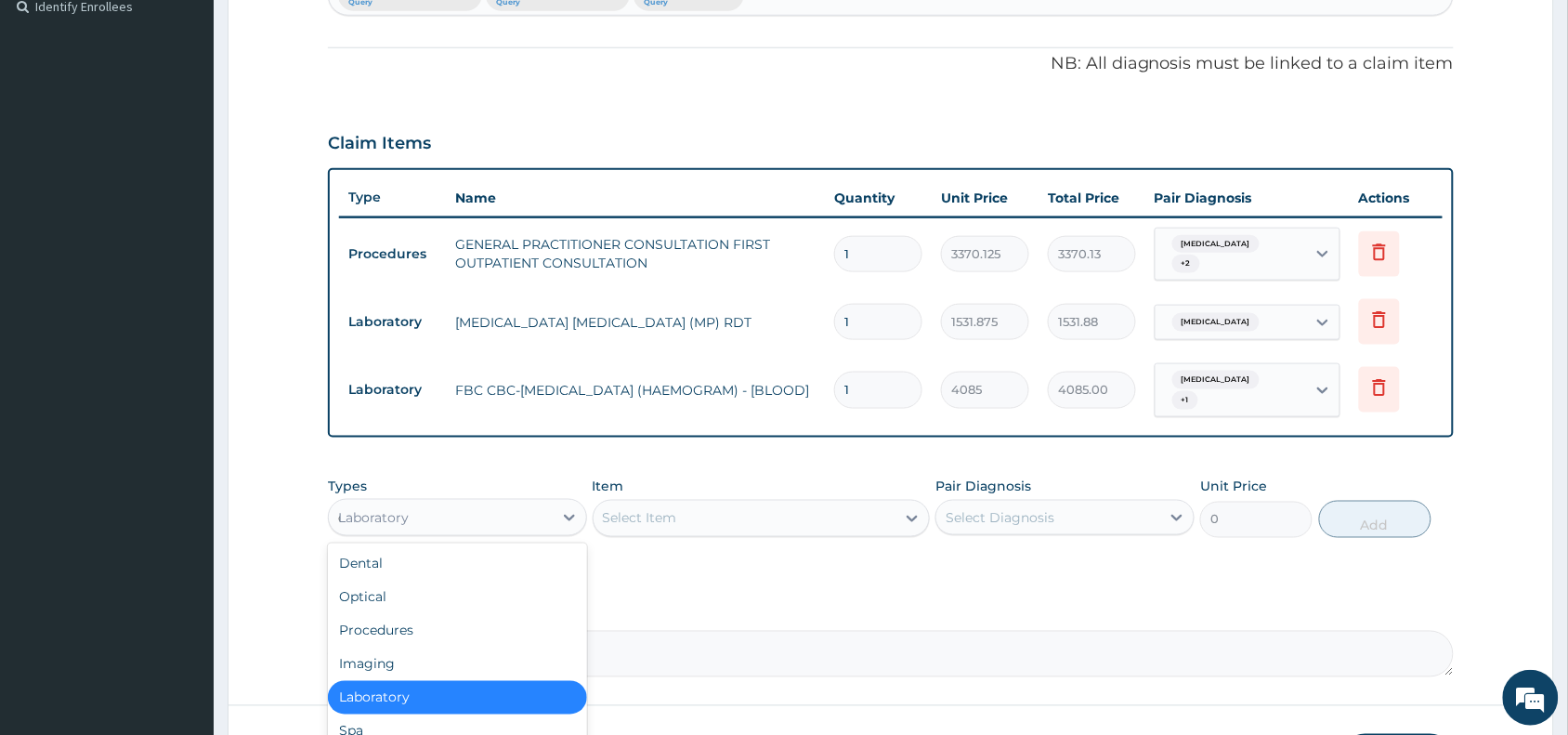
type input "dr"
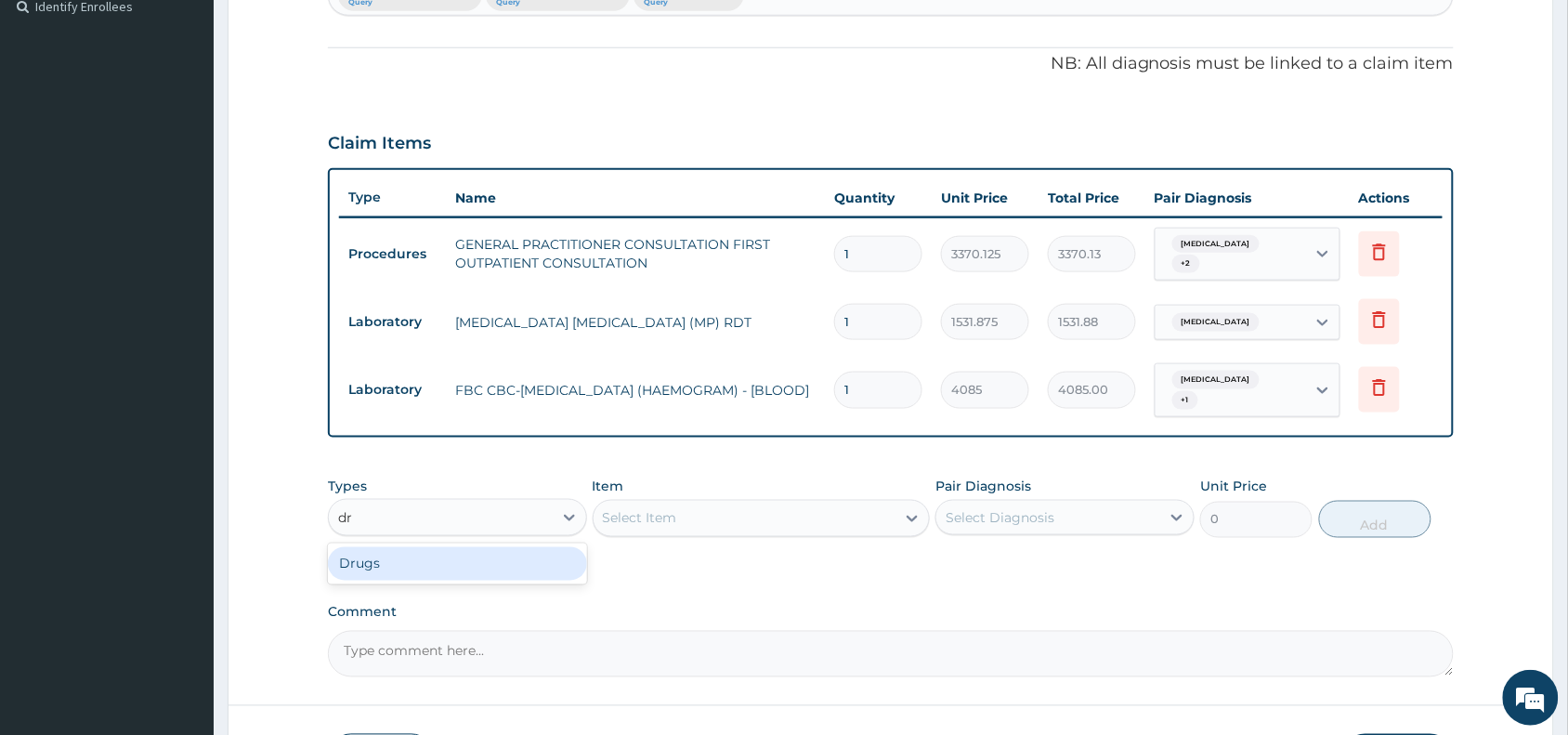
click at [490, 551] on div "Drugs" at bounding box center [458, 564] width 259 height 34
click at [856, 508] on div "Select Item" at bounding box center [745, 519] width 303 height 30
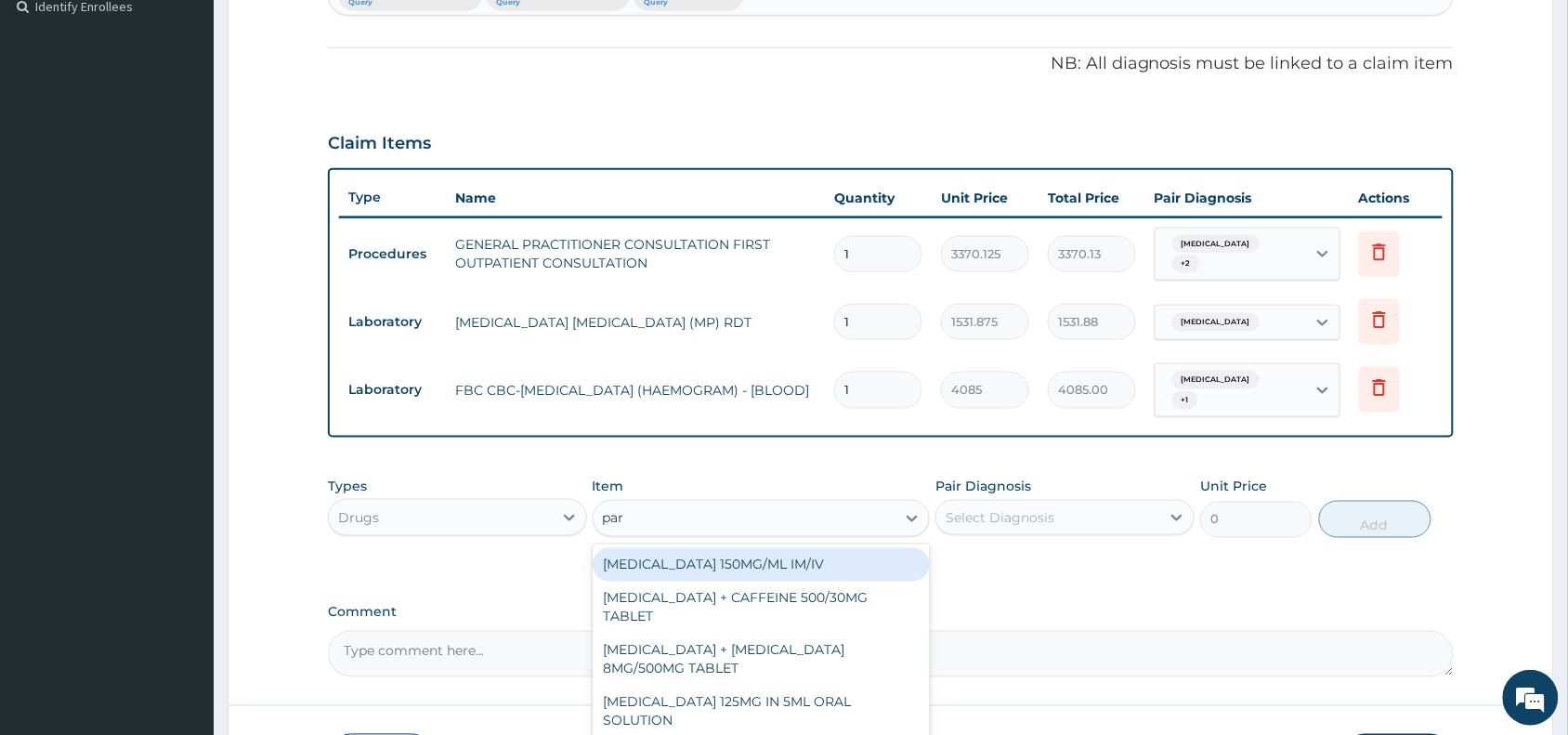
type input "para"
click at [827, 557] on div "PARACETAMOL 150MG/ML IM/IV" at bounding box center [761, 565] width 338 height 34
type input "300"
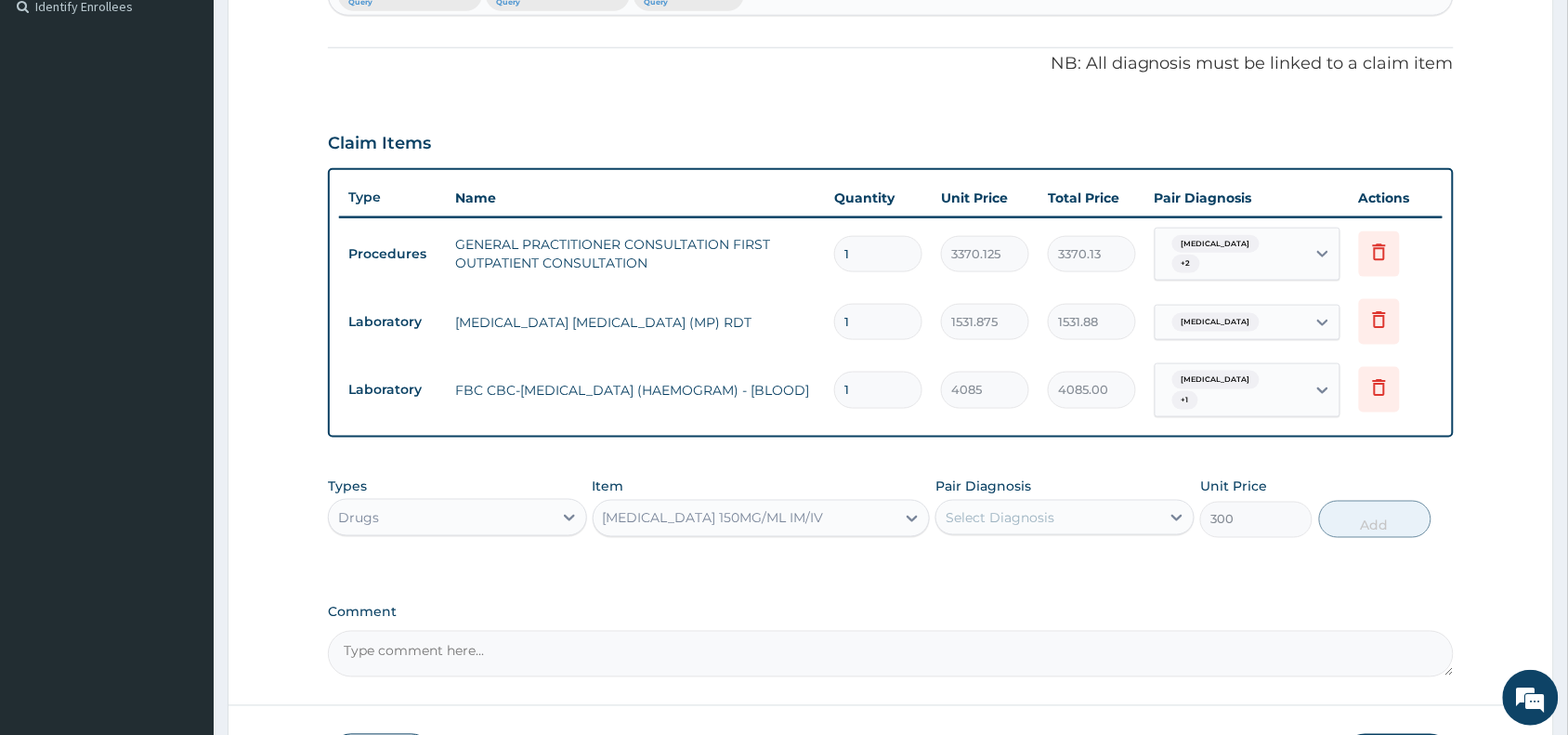
click at [1121, 504] on div "Select Diagnosis" at bounding box center [1048, 518] width 224 height 30
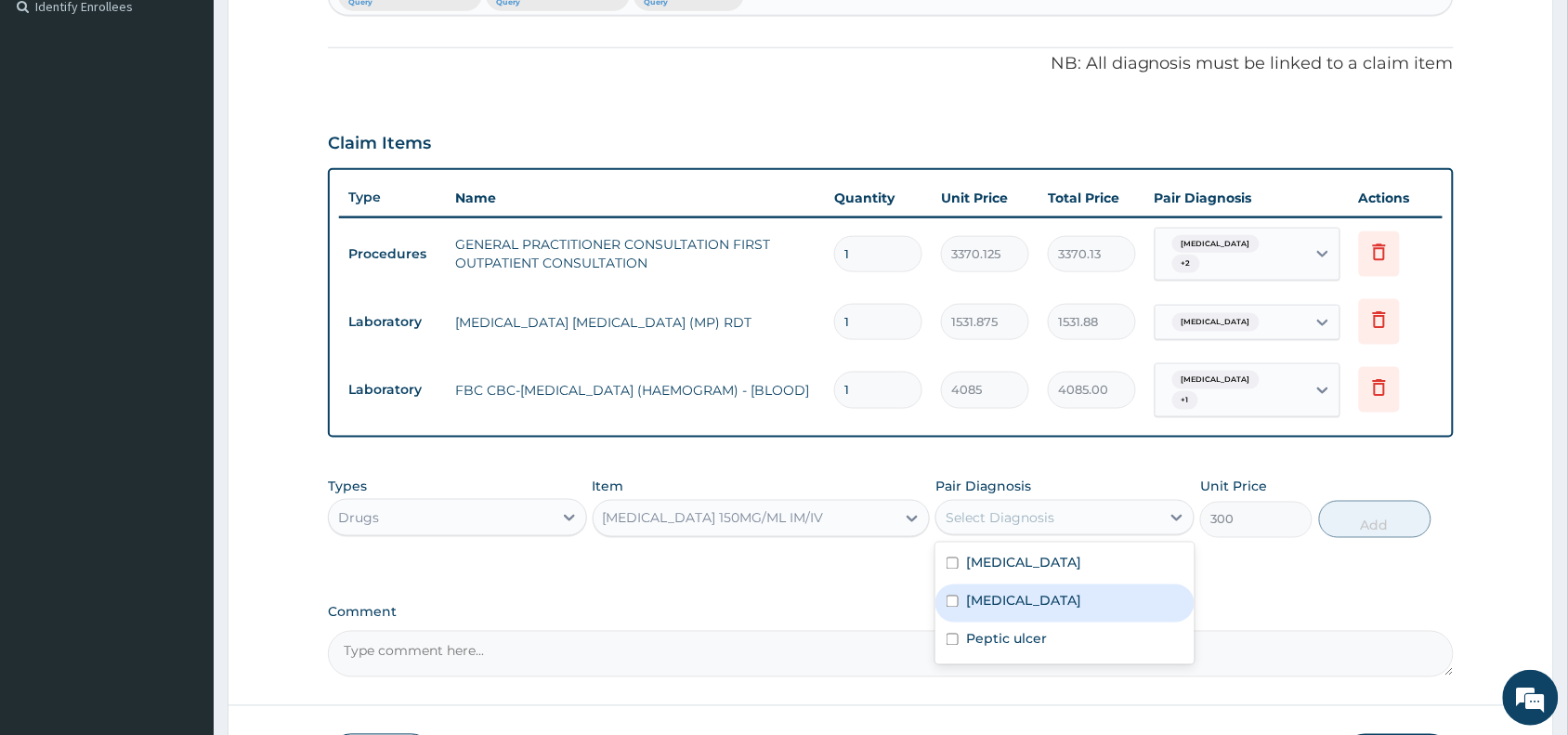
click at [1050, 596] on div "Malaria" at bounding box center [1065, 603] width 259 height 39
checkbox input "true"
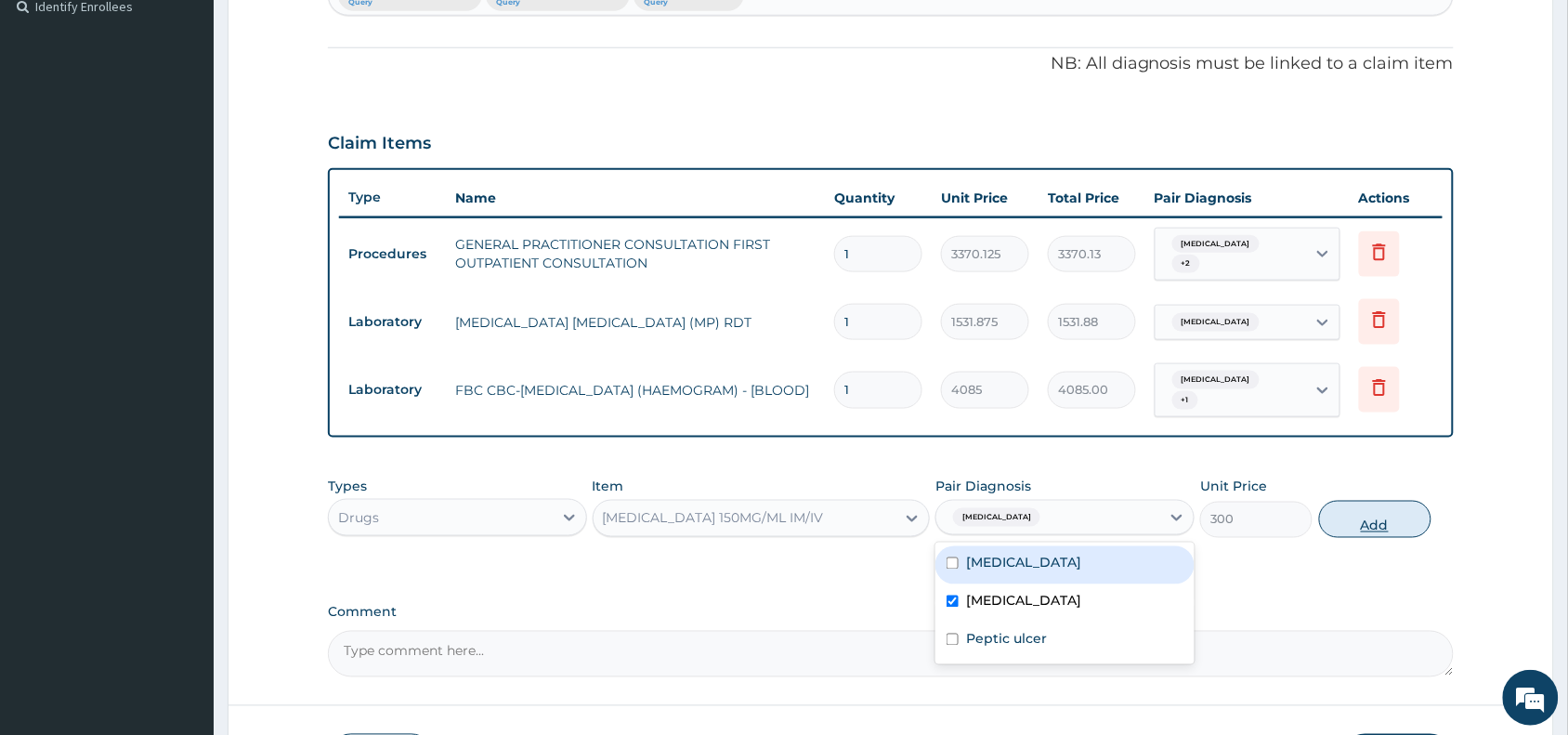
click at [1352, 532] on button "Add" at bounding box center [1375, 520] width 113 height 38
type input "0"
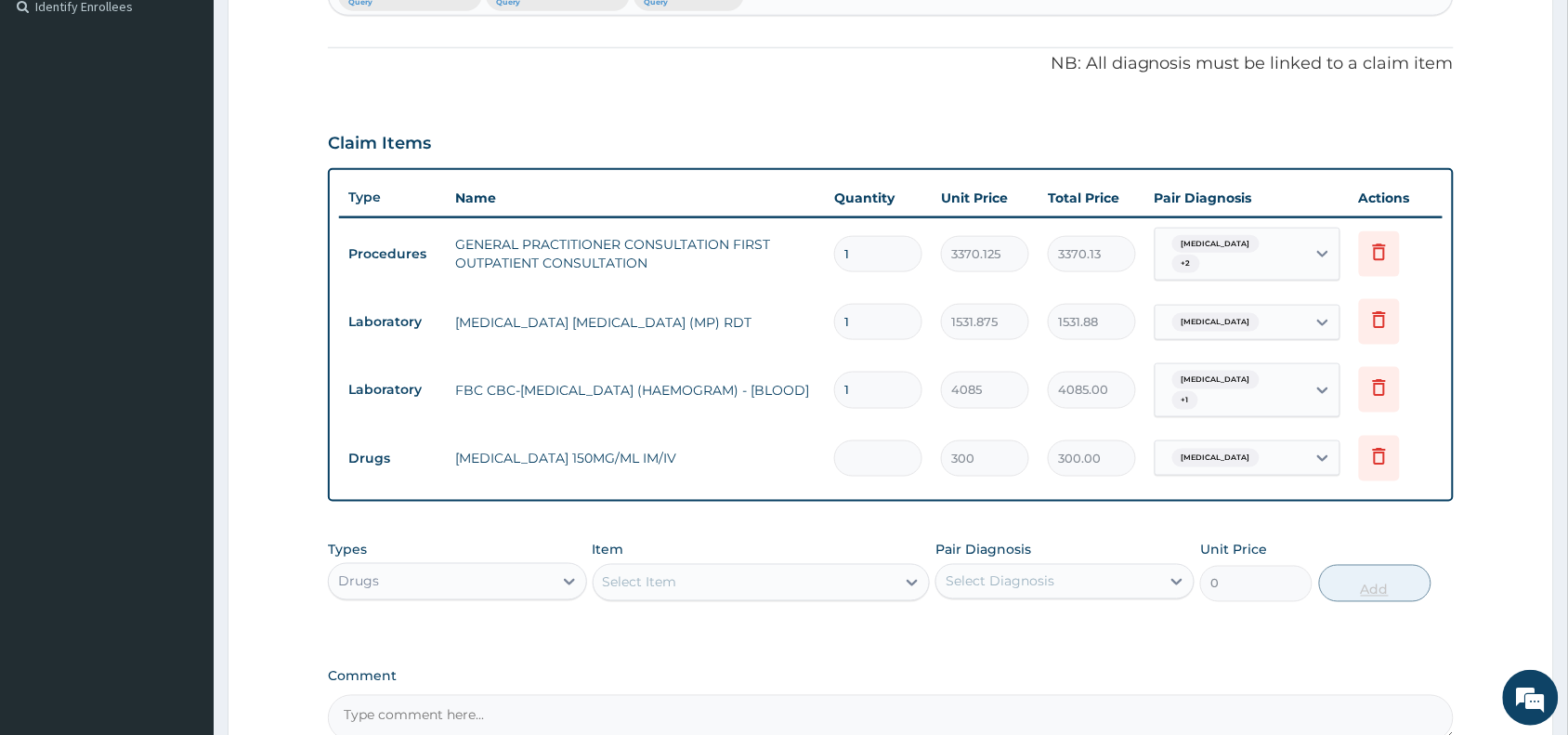
type input "0.00"
type input "4"
type input "1200.00"
type input "4"
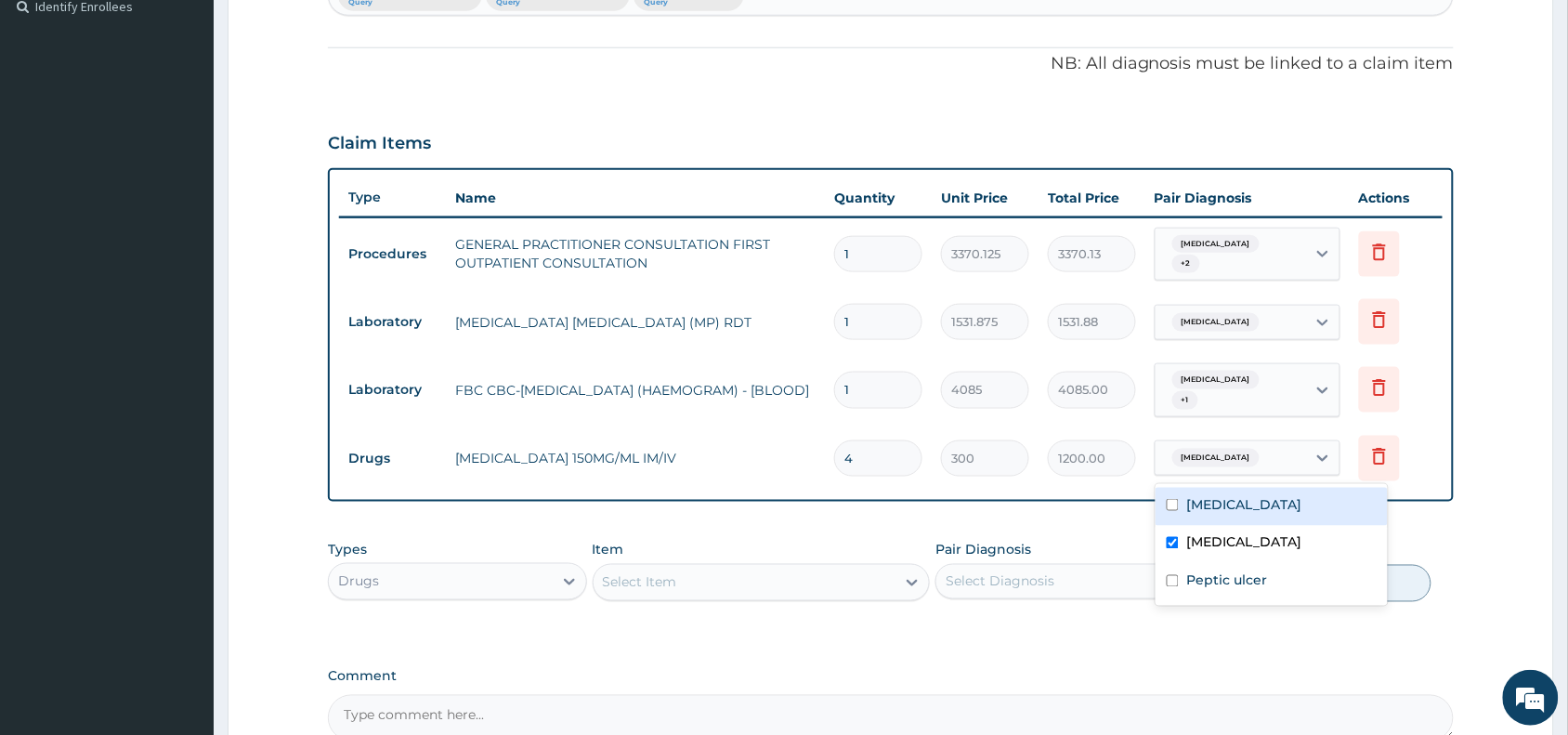
click at [1229, 453] on div "Malaria" at bounding box center [1231, 458] width 150 height 32
click at [1222, 530] on div "Malaria" at bounding box center [1271, 544] width 232 height 39
checkbox input "false"
click at [1218, 511] on label "Upper respiratory infection" at bounding box center [1244, 505] width 116 height 19
checkbox input "true"
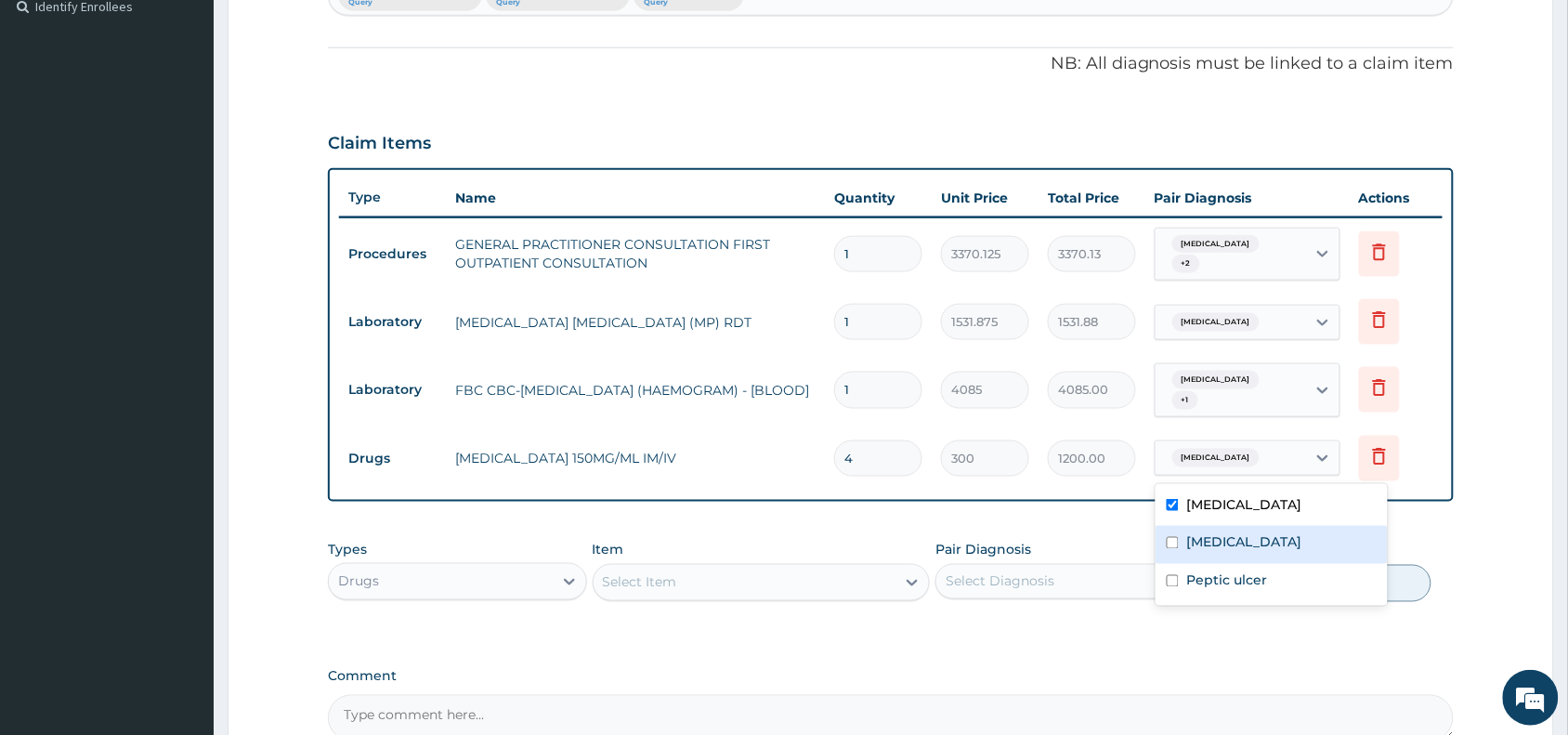
click at [1211, 555] on div "Malaria" at bounding box center [1271, 544] width 232 height 39
checkbox input "true"
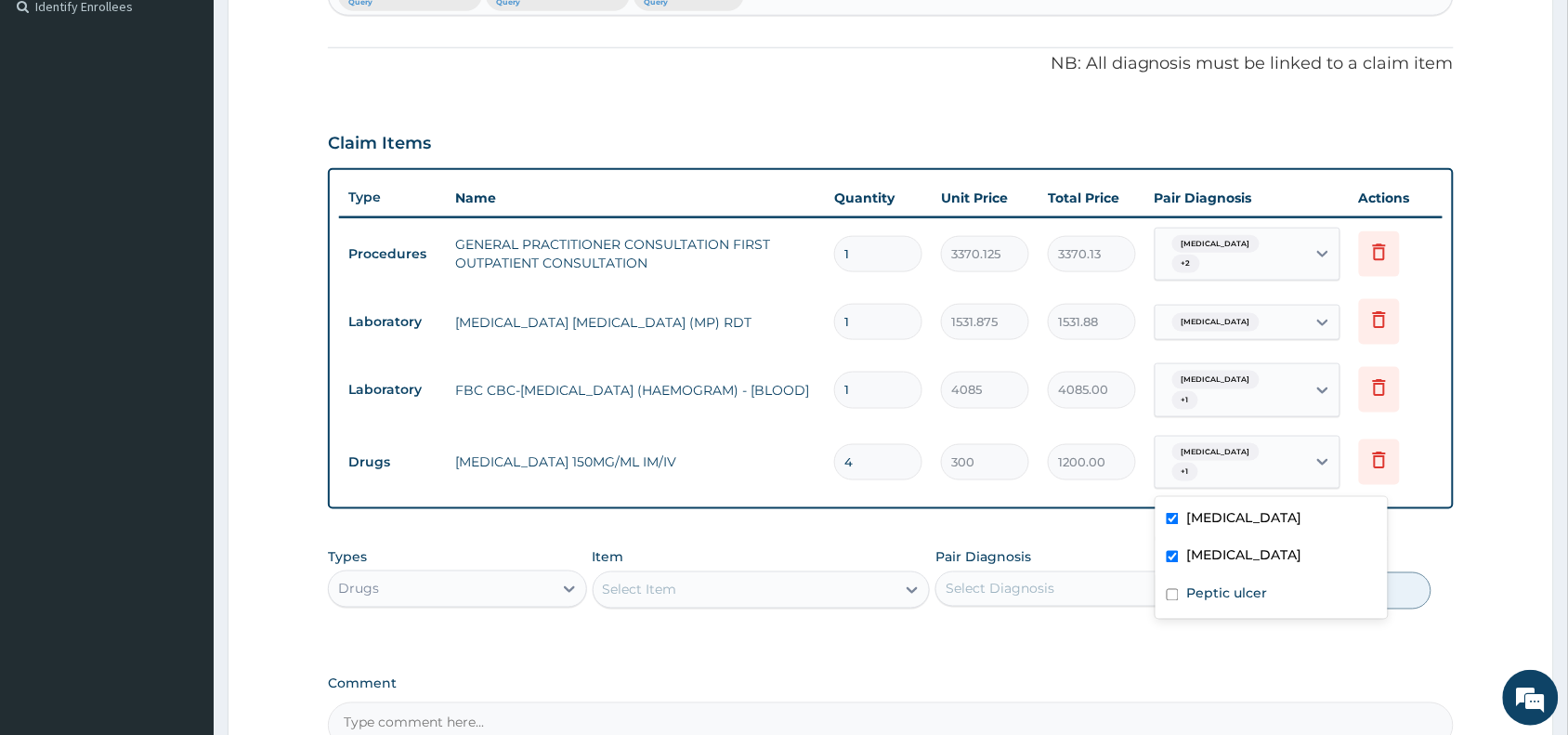
click at [1014, 650] on div "PA Code / Prescription Code Enter Code(Secondary Care Only) Encounter Date 11-0…" at bounding box center [891, 201] width 1126 height 1094
click at [671, 584] on div "Select Item" at bounding box center [639, 590] width 74 height 19
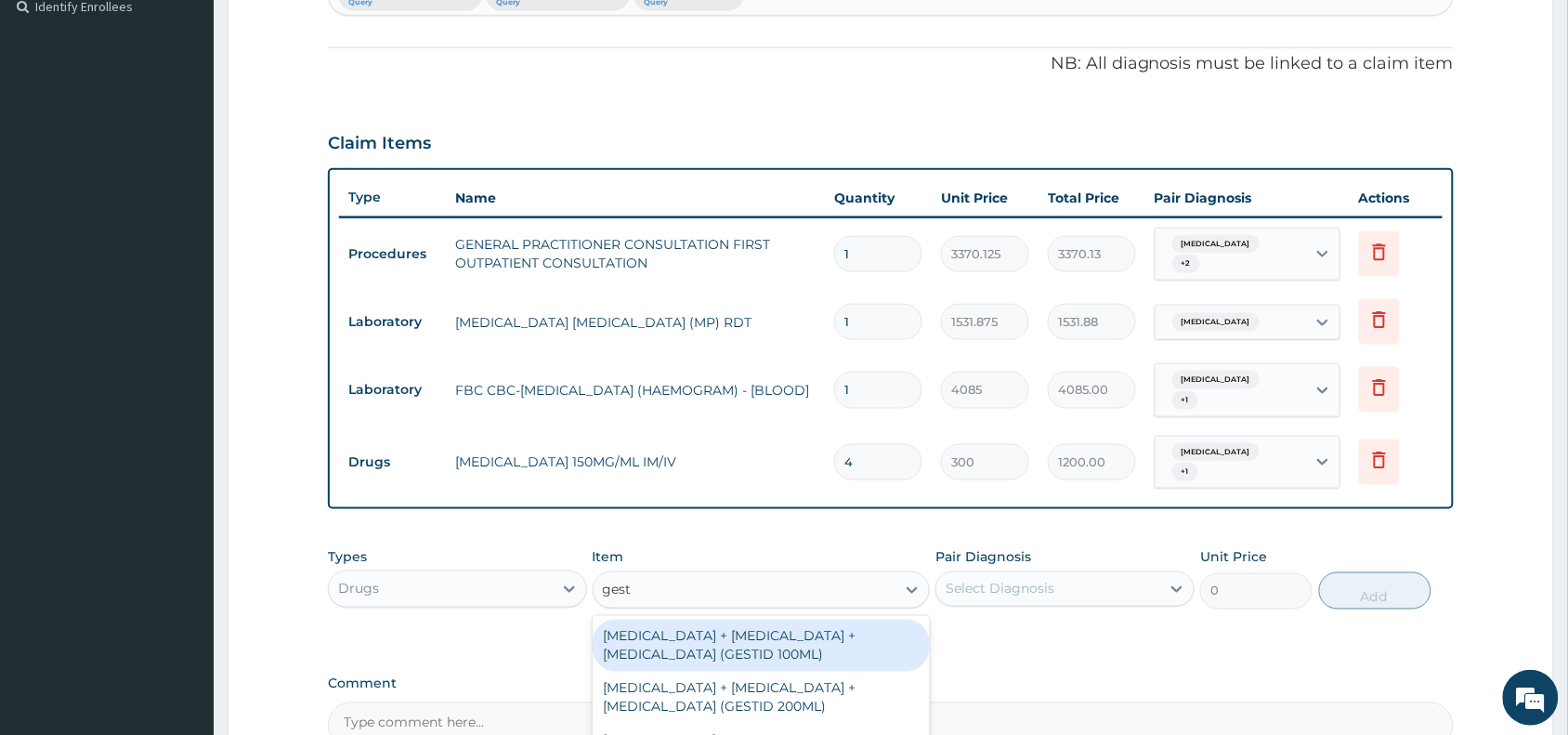
type input "gesti"
click at [842, 658] on div "ALUMINUM HYDROXIDE + MAGNESIUM HYDROXIDE + SIMETHICONE (GESTID 100ML)" at bounding box center [761, 645] width 338 height 52
type input "1536"
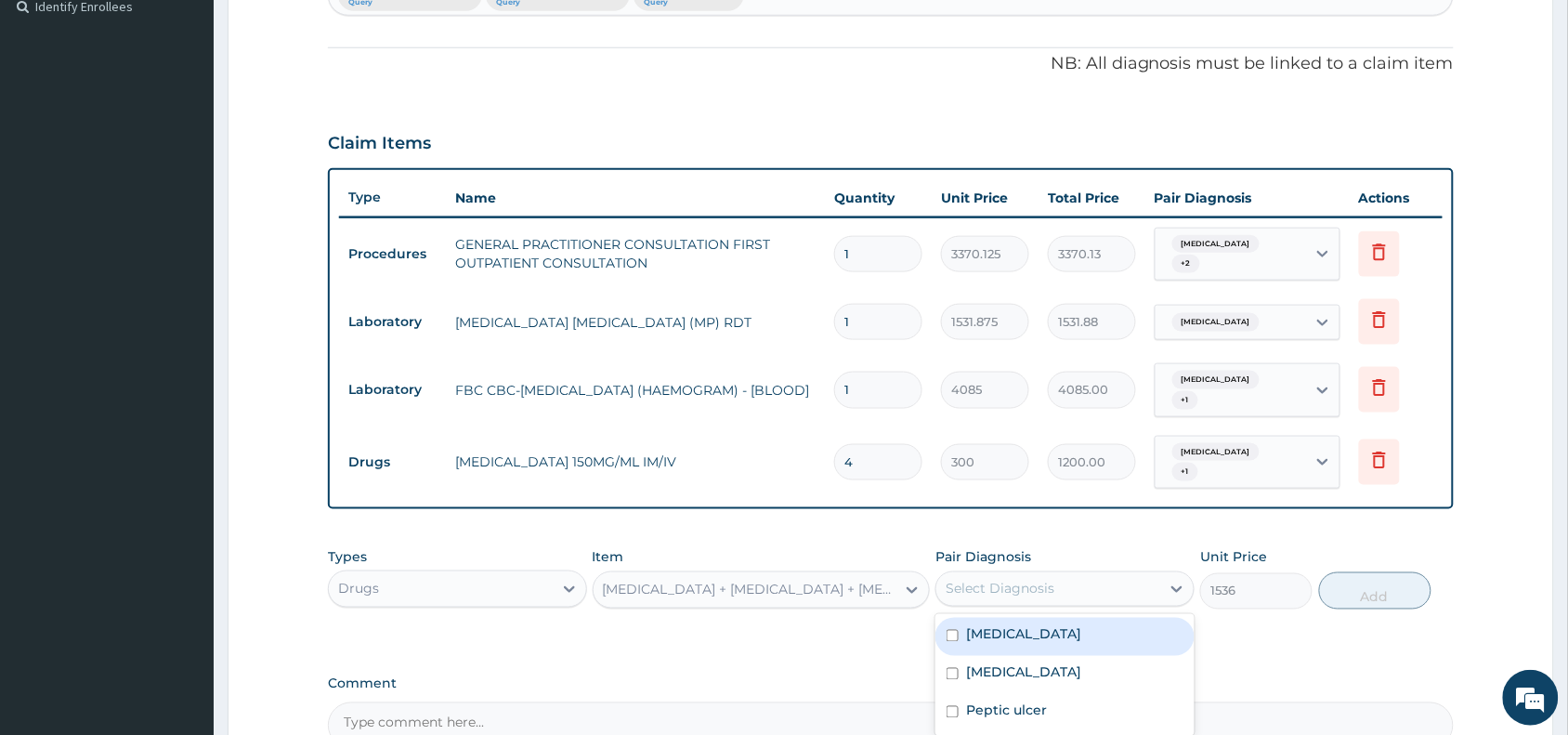
click at [1084, 592] on div "Select Diagnosis" at bounding box center [1048, 589] width 224 height 30
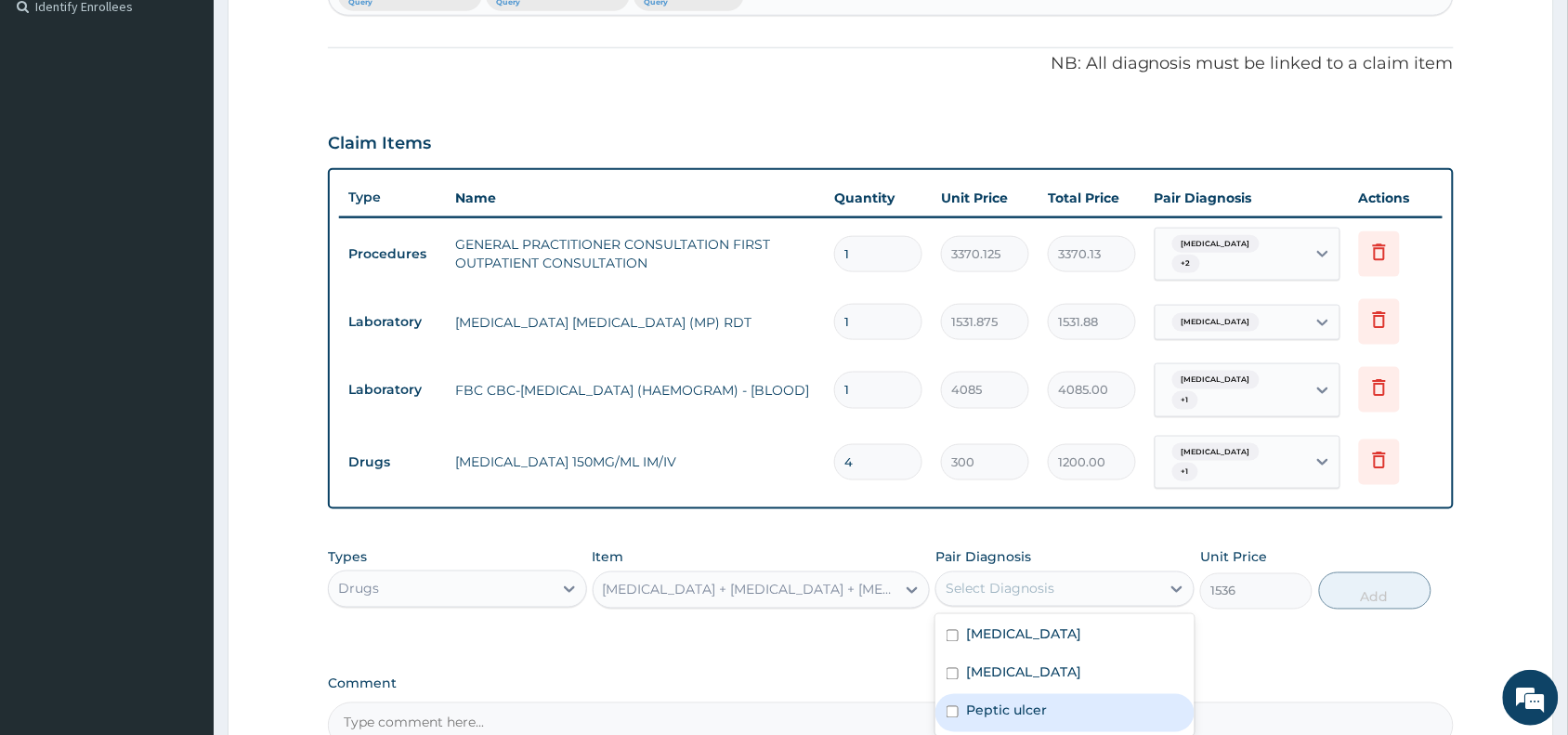
click at [1085, 704] on div "Peptic ulcer" at bounding box center [1065, 712] width 259 height 39
checkbox input "true"
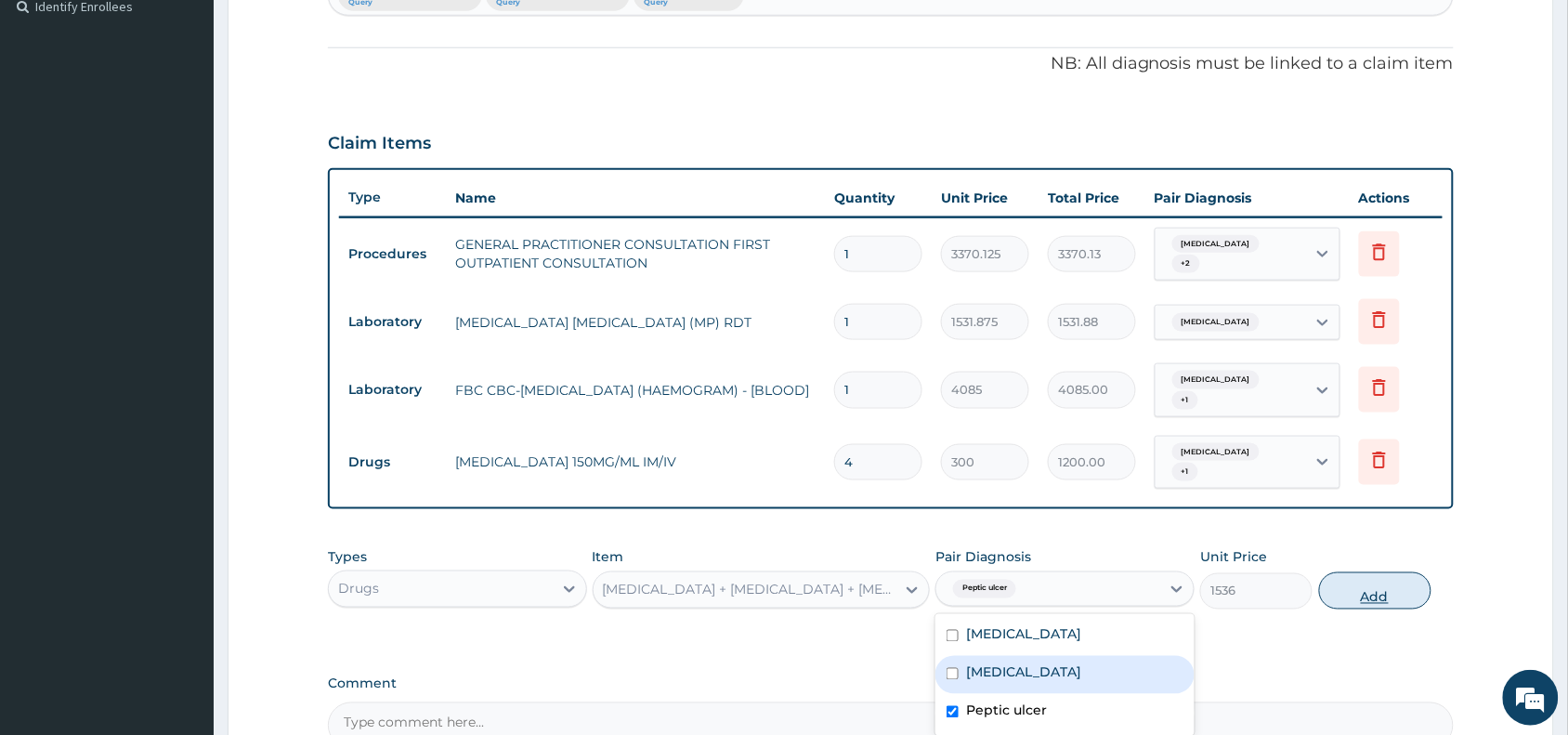
click at [1379, 586] on button "Add" at bounding box center [1375, 591] width 113 height 38
type input "0"
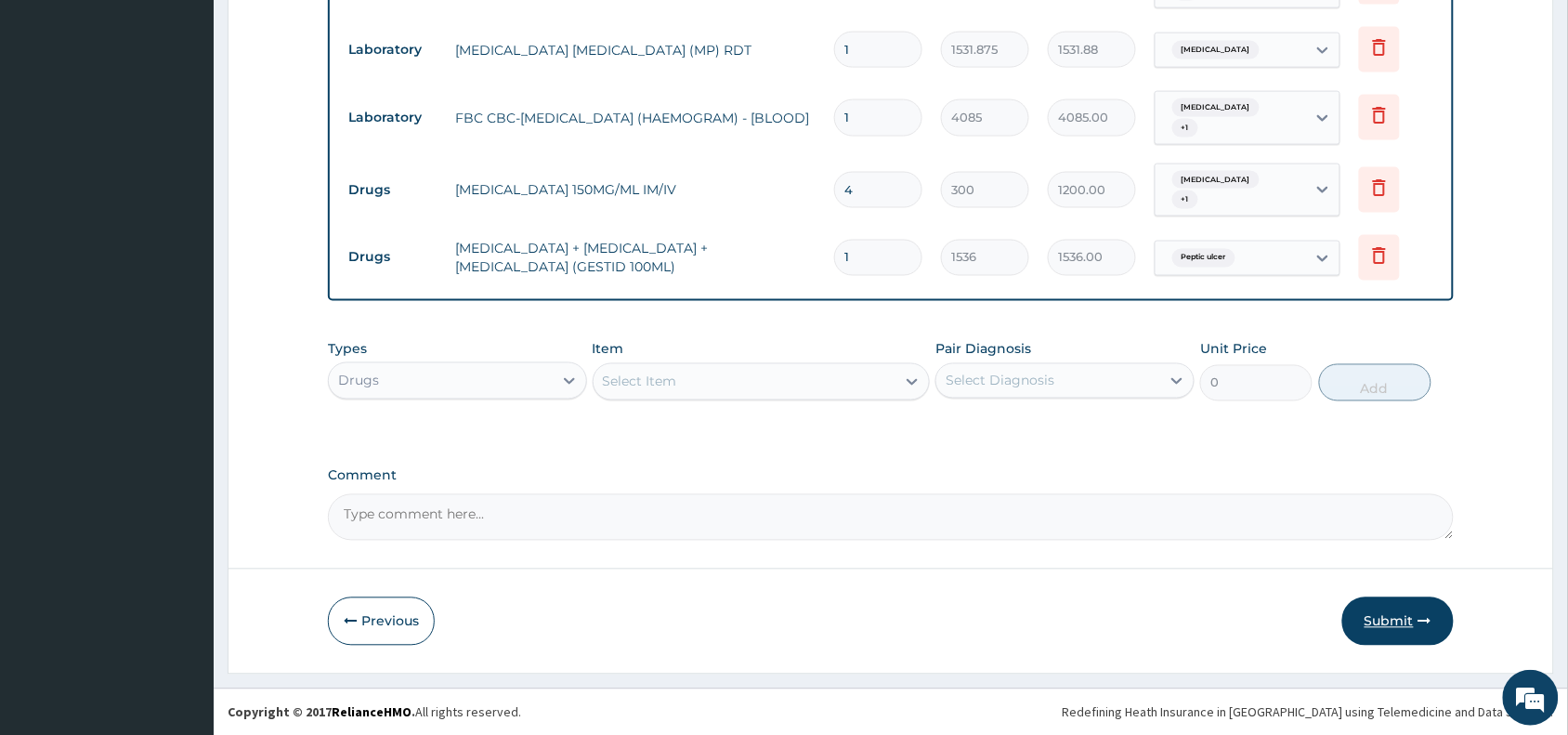
click at [1403, 627] on button "Submit" at bounding box center [1398, 620] width 112 height 48
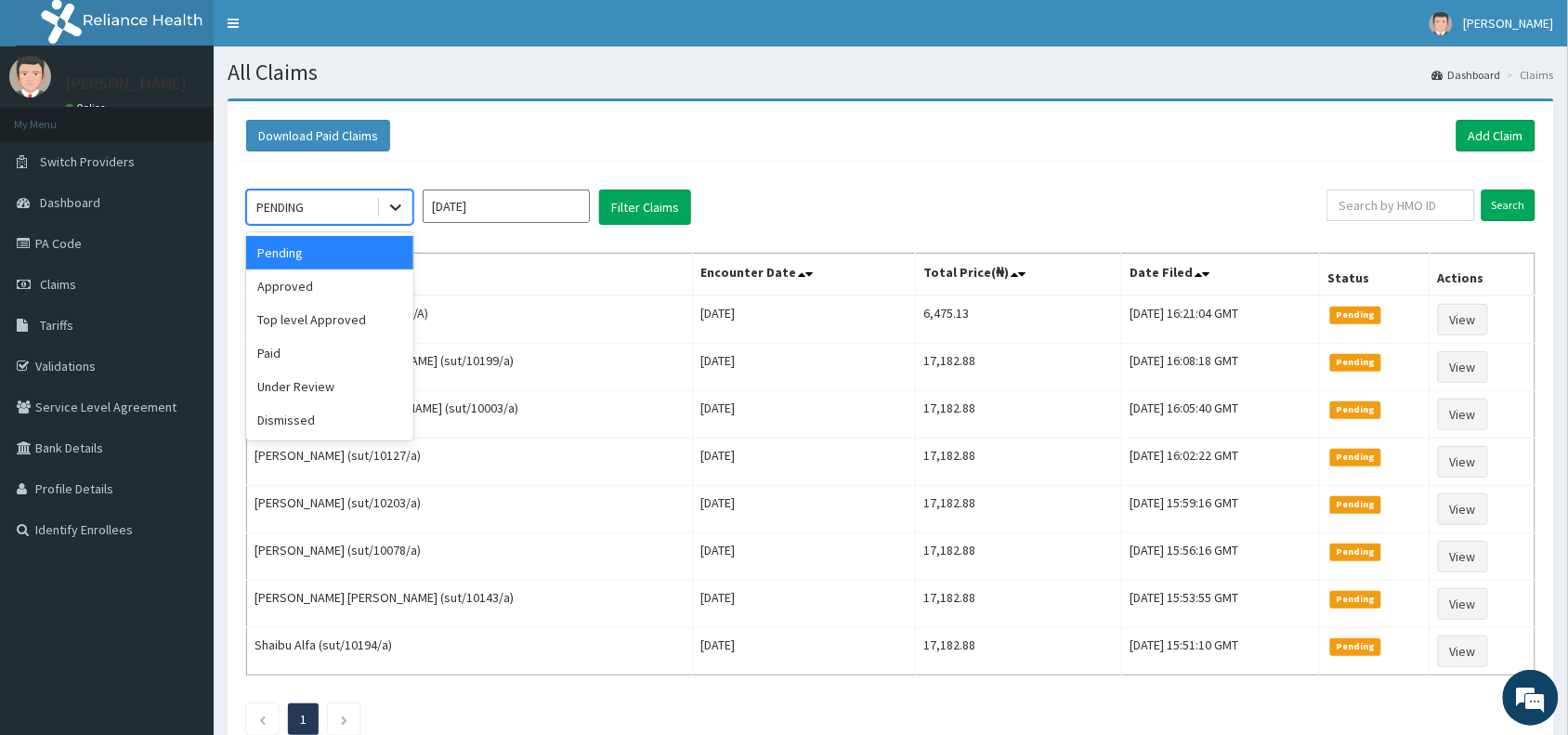
click at [384, 207] on div at bounding box center [396, 208] width 34 height 34
click at [357, 275] on div "Approved" at bounding box center [330, 287] width 167 height 34
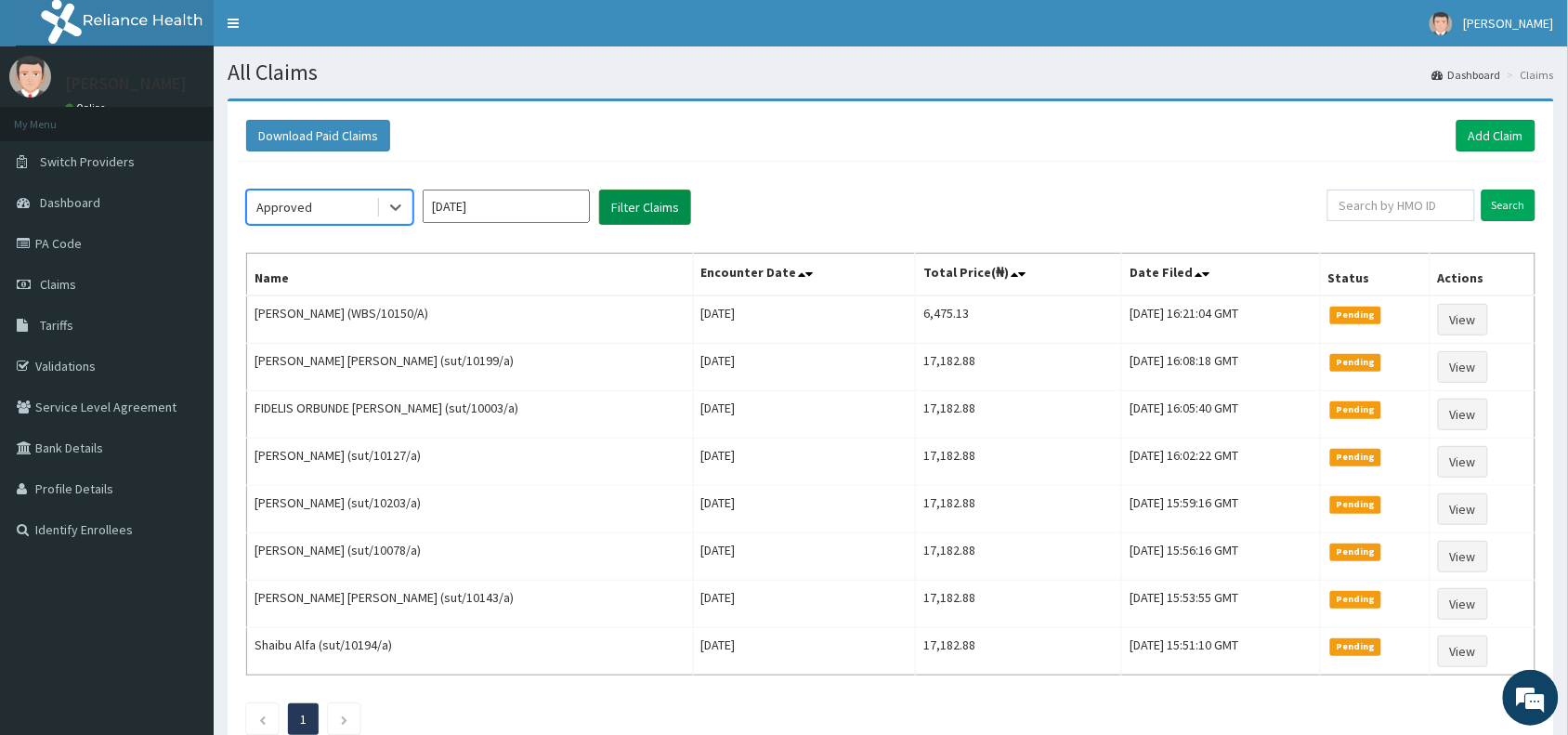
click at [624, 199] on button "Filter Claims" at bounding box center [645, 208] width 92 height 36
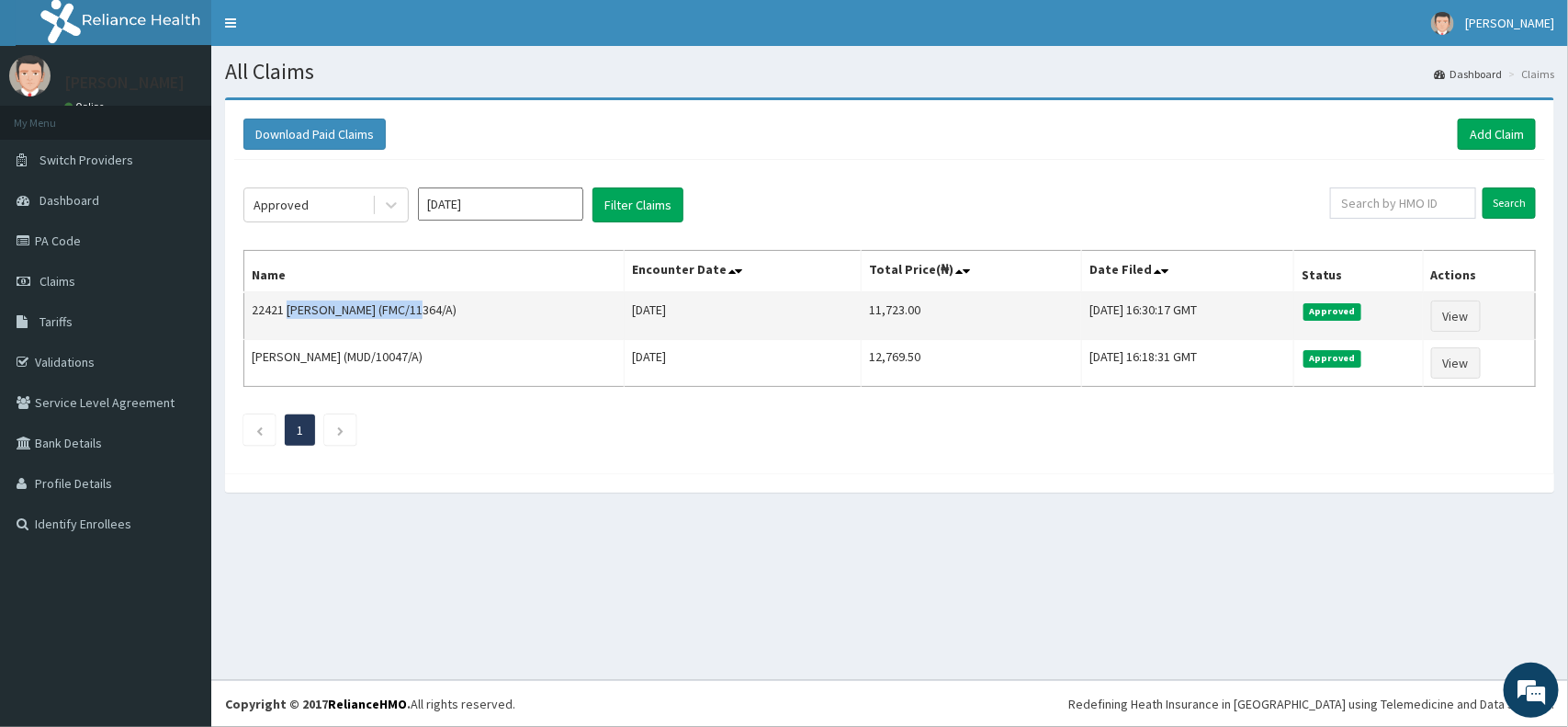
drag, startPoint x: 287, startPoint y: 311, endPoint x: 411, endPoint y: 320, distance: 124.3
click at [411, 320] on td "22421 [PERSON_NAME] (FMC/11364/A)" at bounding box center [434, 315] width 380 height 47
copy td "[PERSON_NAME]"
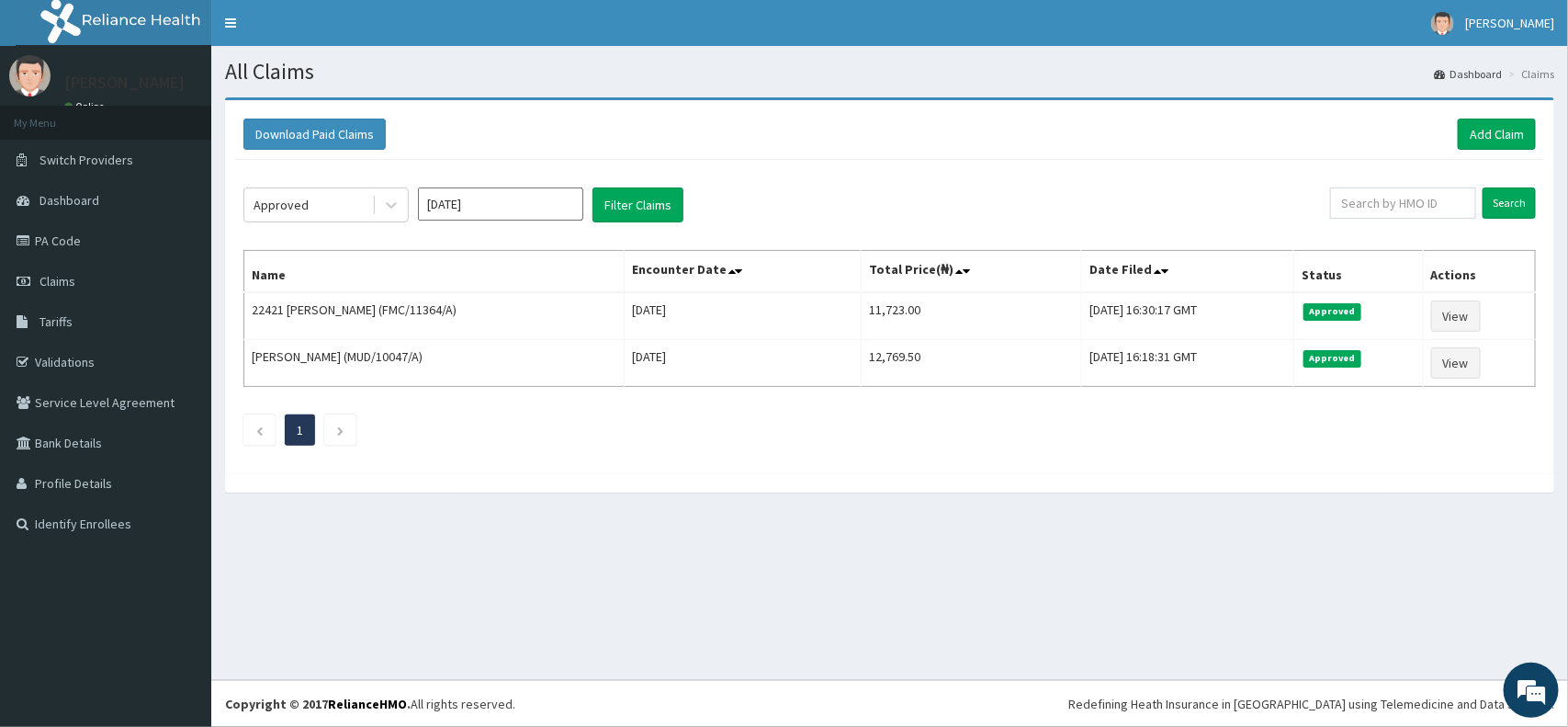
click at [600, 456] on div "Approved [DATE] Filter Claims Search Name Encounter Date Total Price(₦) Date Fi…" at bounding box center [889, 311] width 1311 height 304
